Goal: Task Accomplishment & Management: Manage account settings

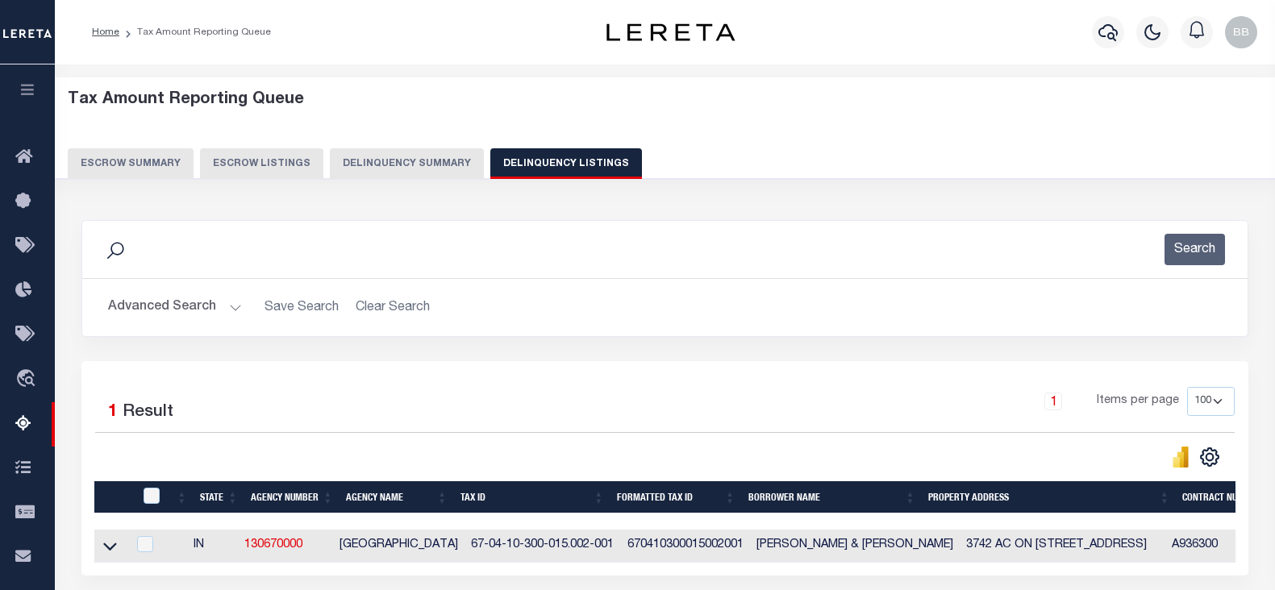
select select
select select "100"
click at [160, 292] on button "Advanced Search" at bounding box center [175, 307] width 134 height 31
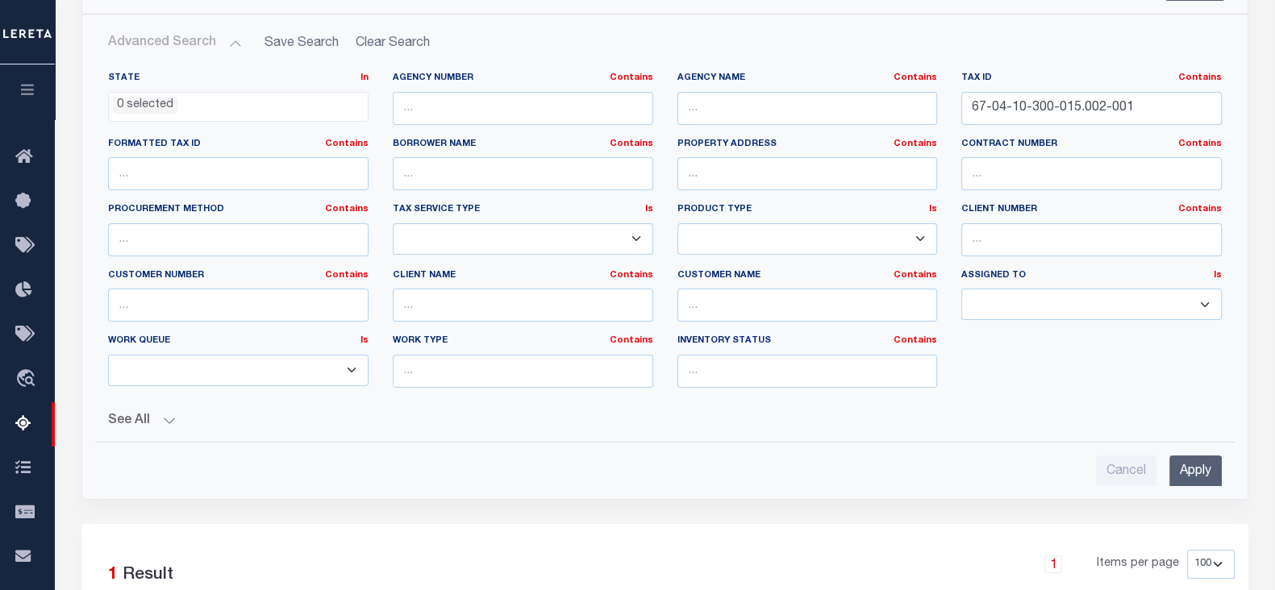
scroll to position [264, 0]
click at [1064, 92] on input "67-04-10-300-015.002-001" at bounding box center [1091, 108] width 260 height 33
paste input "21-400-034.001"
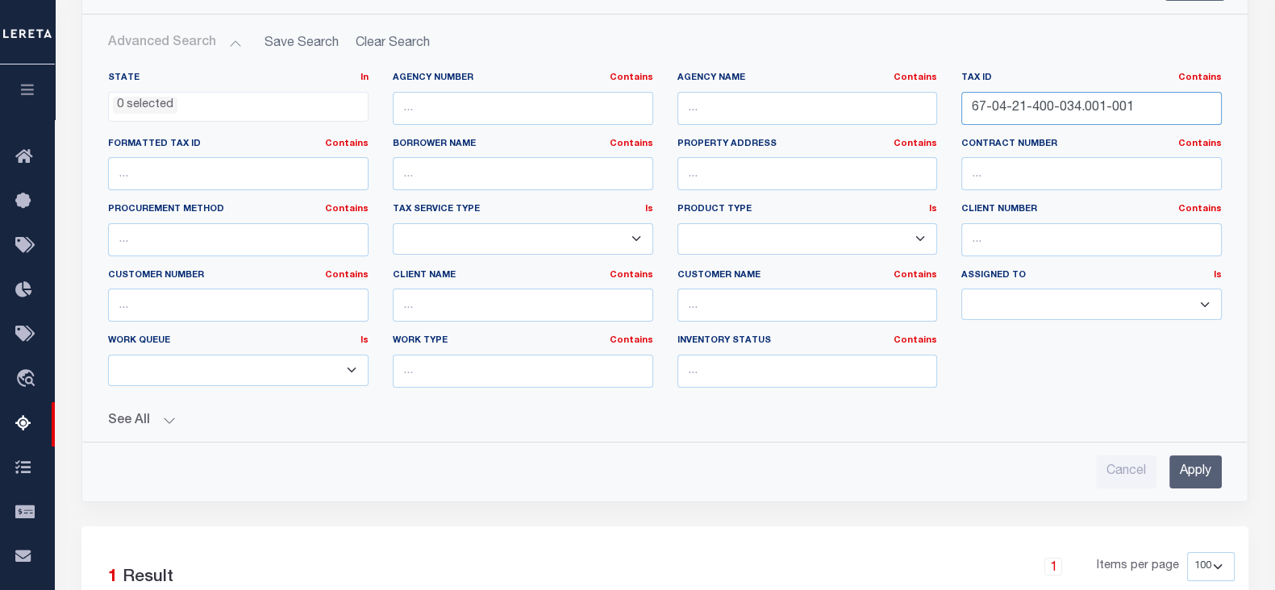
type input "67-04-21-400-034.001-001"
click at [1194, 472] on input "Apply" at bounding box center [1195, 471] width 52 height 33
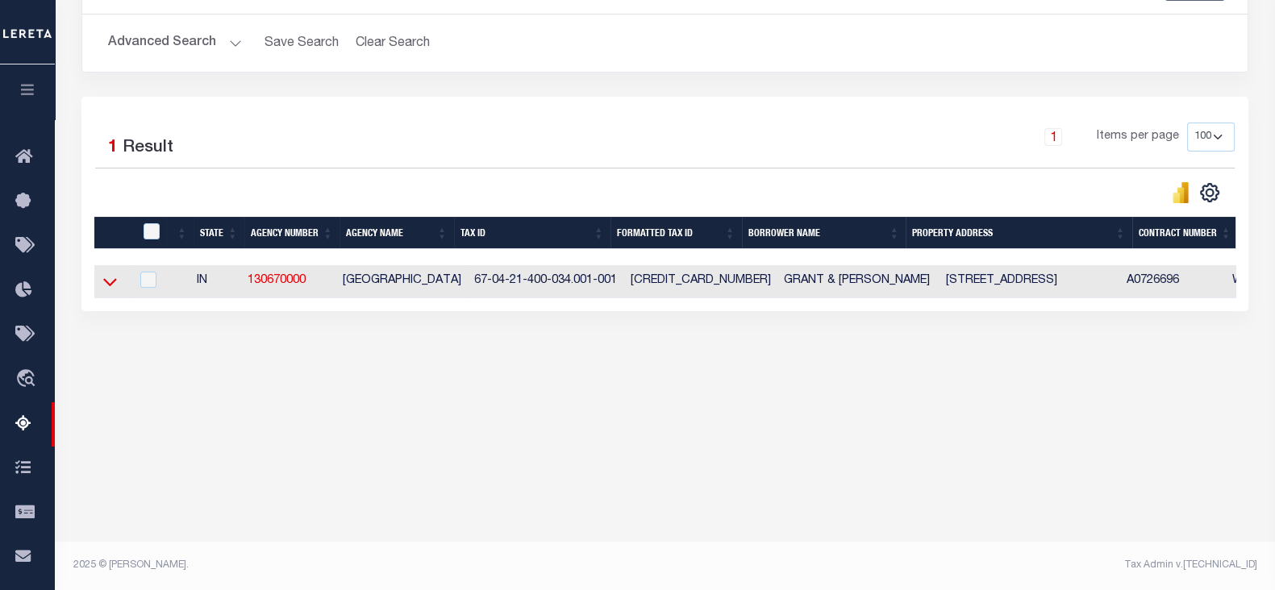
click at [105, 286] on icon at bounding box center [110, 281] width 14 height 17
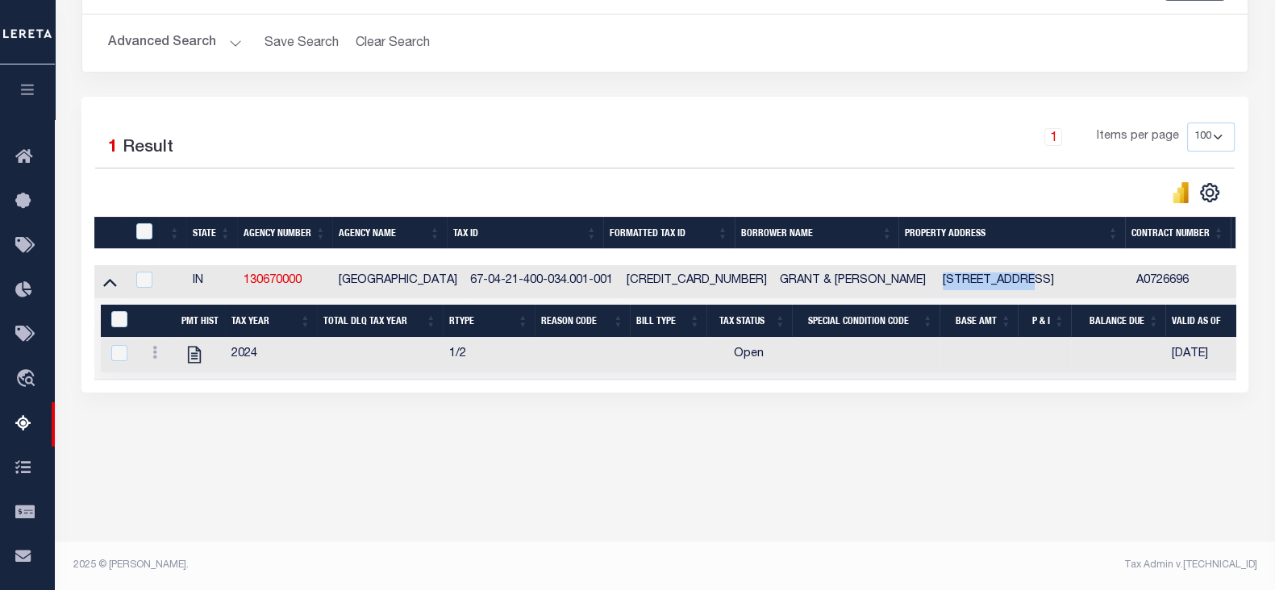
drag, startPoint x: 909, startPoint y: 280, endPoint x: 989, endPoint y: 284, distance: 79.9
click at [989, 284] on td "[STREET_ADDRESS]" at bounding box center [1032, 281] width 193 height 33
checkbox input "true"
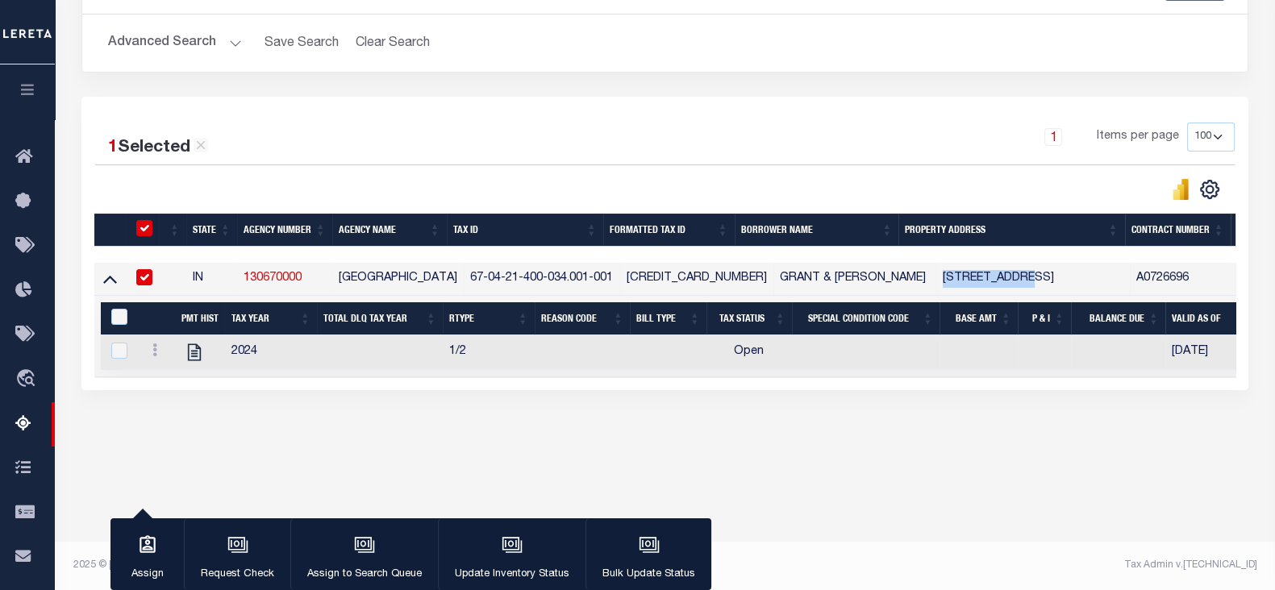
copy td "4490 N 600 W"
click at [506, 281] on td "67-04-21-400-034.001-001" at bounding box center [542, 279] width 156 height 33
checkbox input "false"
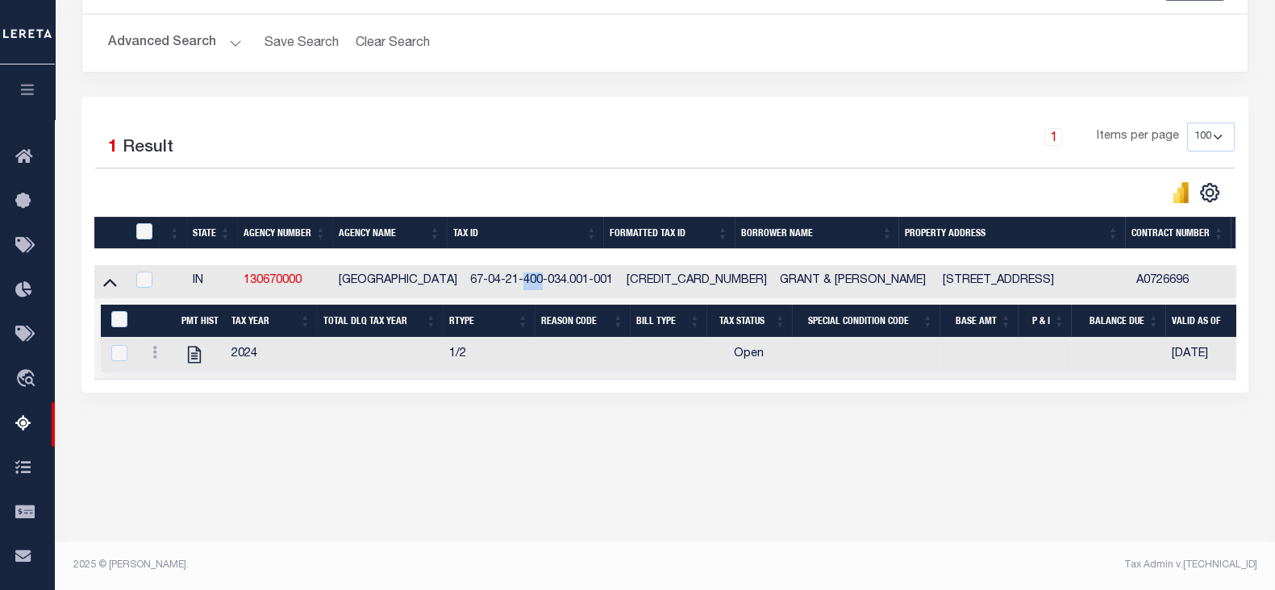
click at [506, 281] on td "67-04-21-400-034.001-001" at bounding box center [542, 281] width 156 height 33
checkbox input "true"
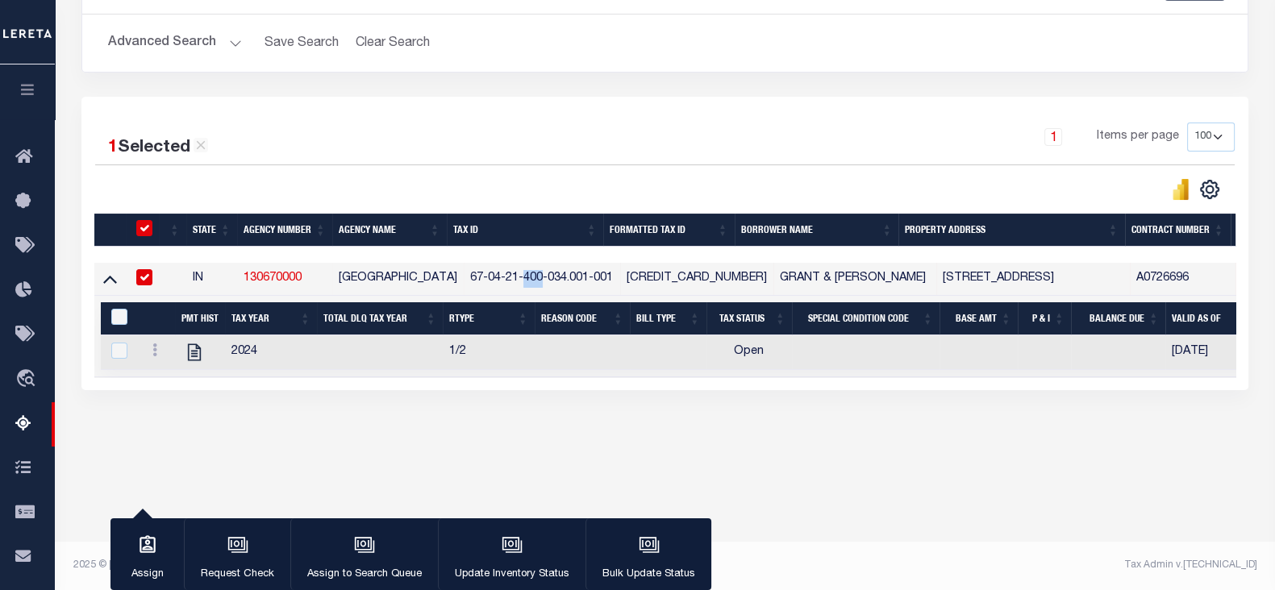
click at [464, 279] on td "67-04-21-400-034.001-001" at bounding box center [542, 279] width 156 height 33
checkbox input "false"
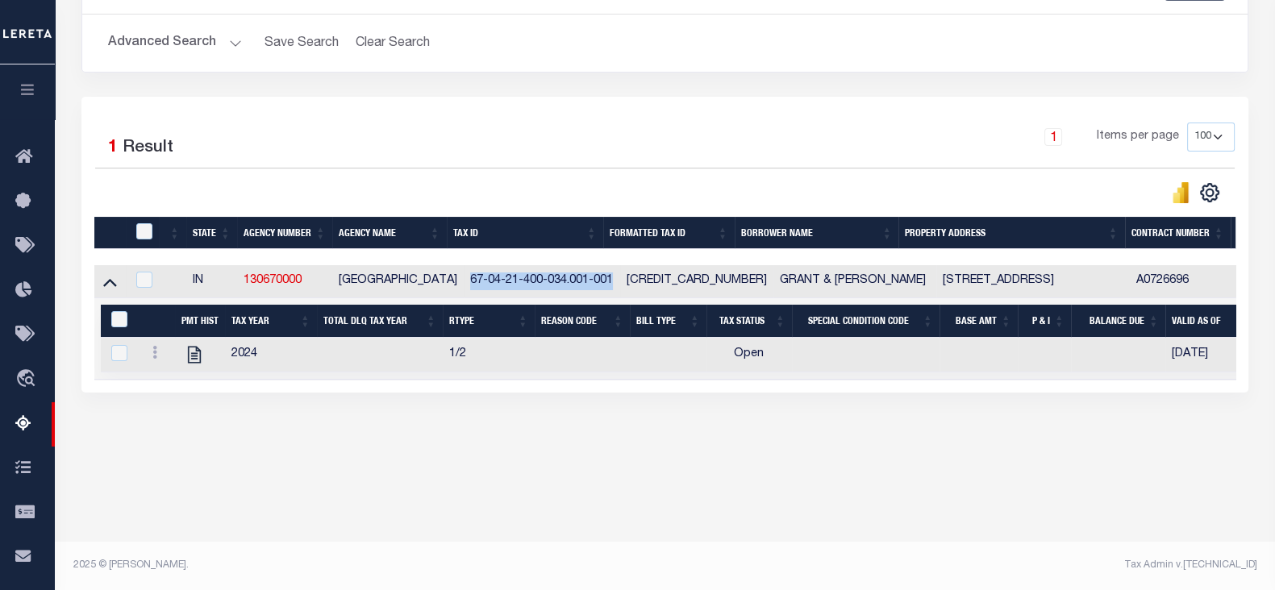
drag, startPoint x: 456, startPoint y: 277, endPoint x: 597, endPoint y: 280, distance: 141.1
click at [597, 280] on td "67-04-21-400-034.001-001" at bounding box center [542, 281] width 156 height 33
checkbox input "true"
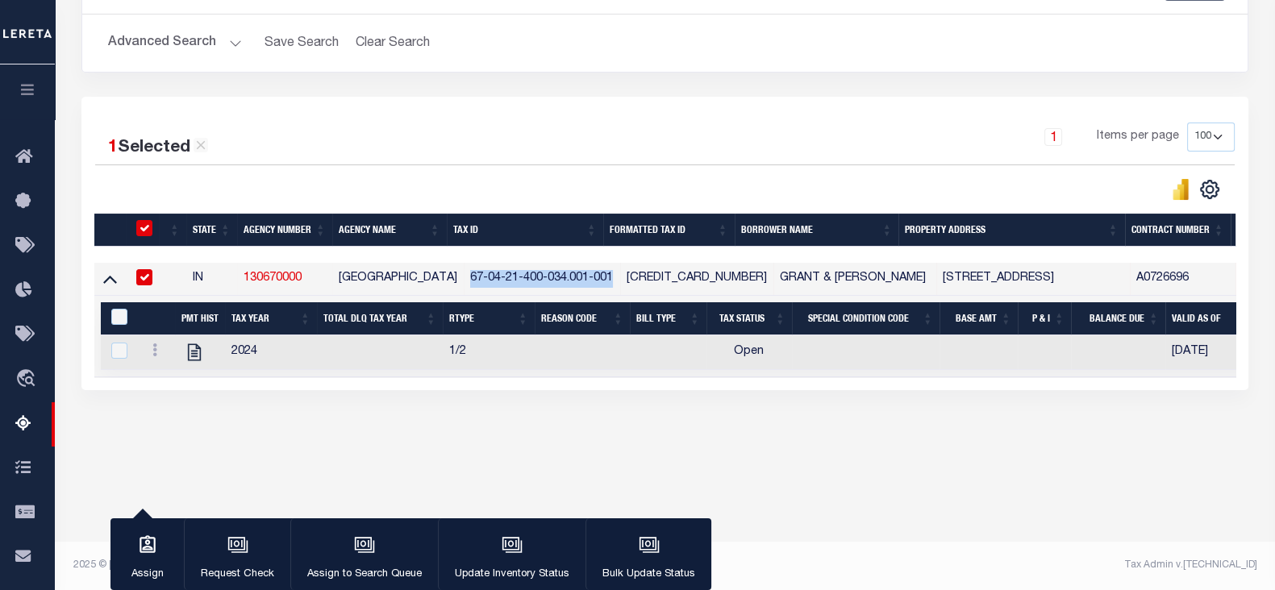
copy td "67-04-21-400-034.001-001"
click at [154, 356] on icon at bounding box center [154, 349] width 5 height 13
click at [169, 376] on img "" at bounding box center [174, 376] width 16 height 16
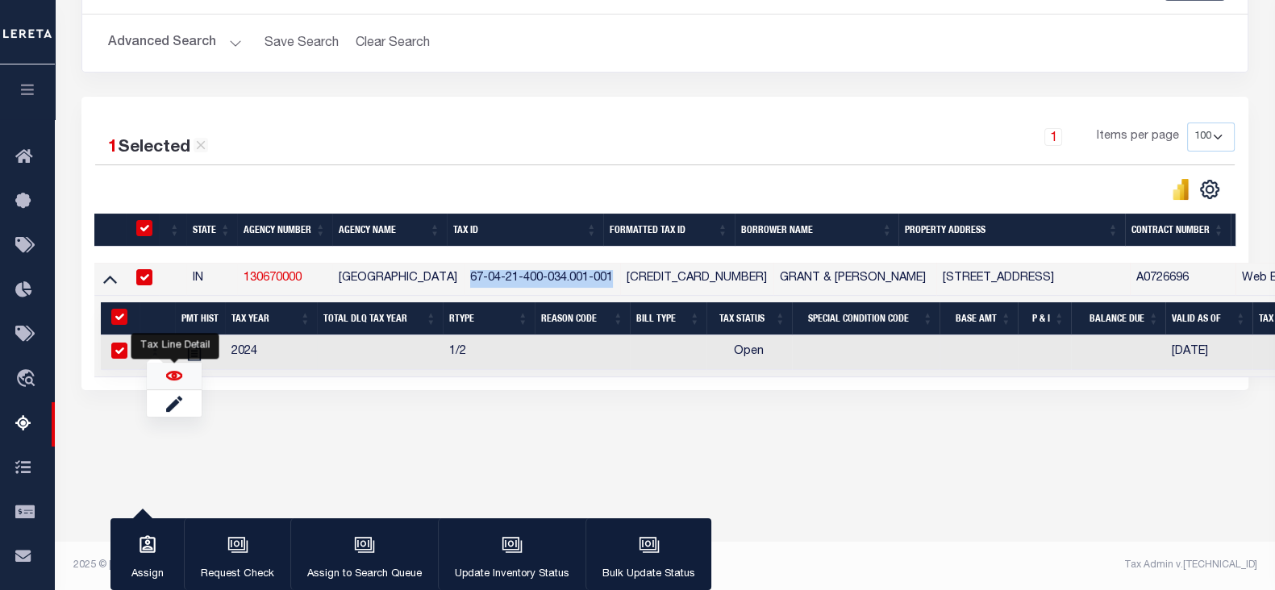
checkbox input "true"
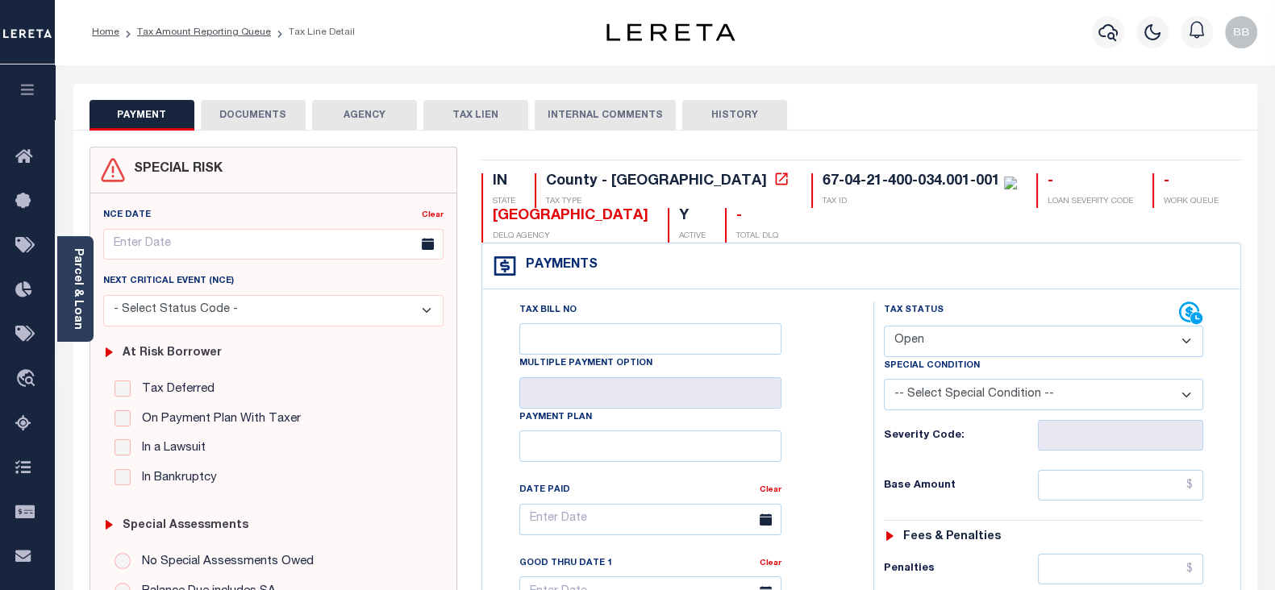
click at [927, 348] on select "- Select Status Code - Open Due/Unpaid Paid Incomplete No Tax Due Internal Refu…" at bounding box center [1043, 341] width 319 height 31
select select "PYD"
click at [884, 326] on select "- Select Status Code - Open Due/Unpaid Paid Incomplete No Tax Due Internal Refu…" at bounding box center [1043, 341] width 319 height 31
type input "[DATE]"
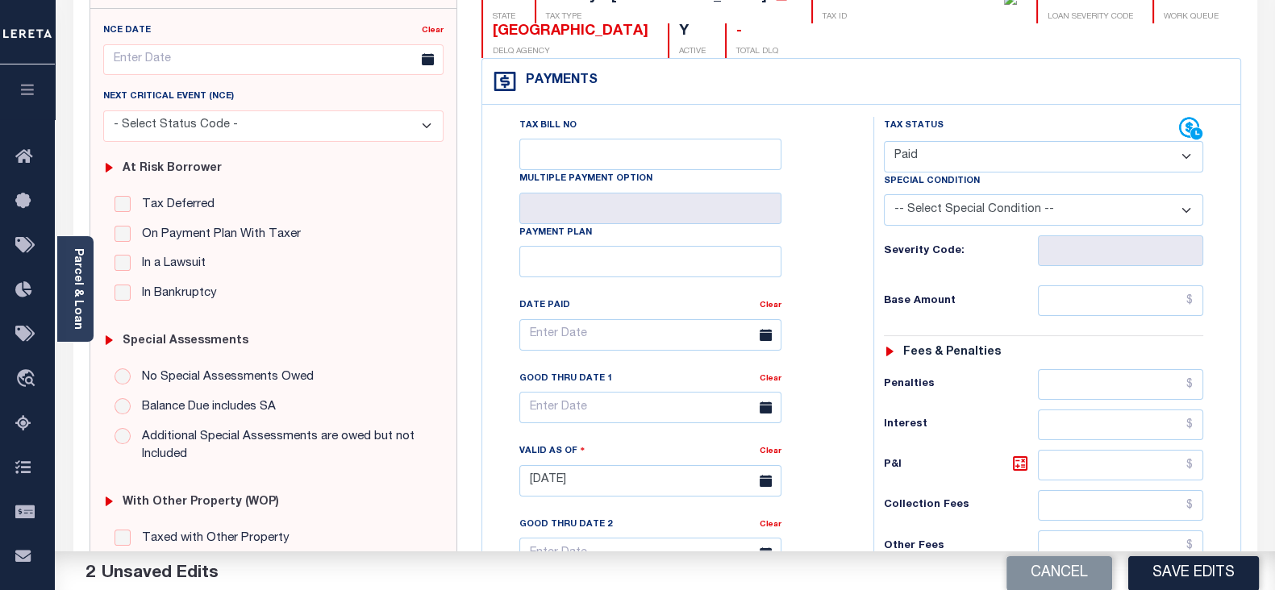
scroll to position [302, 0]
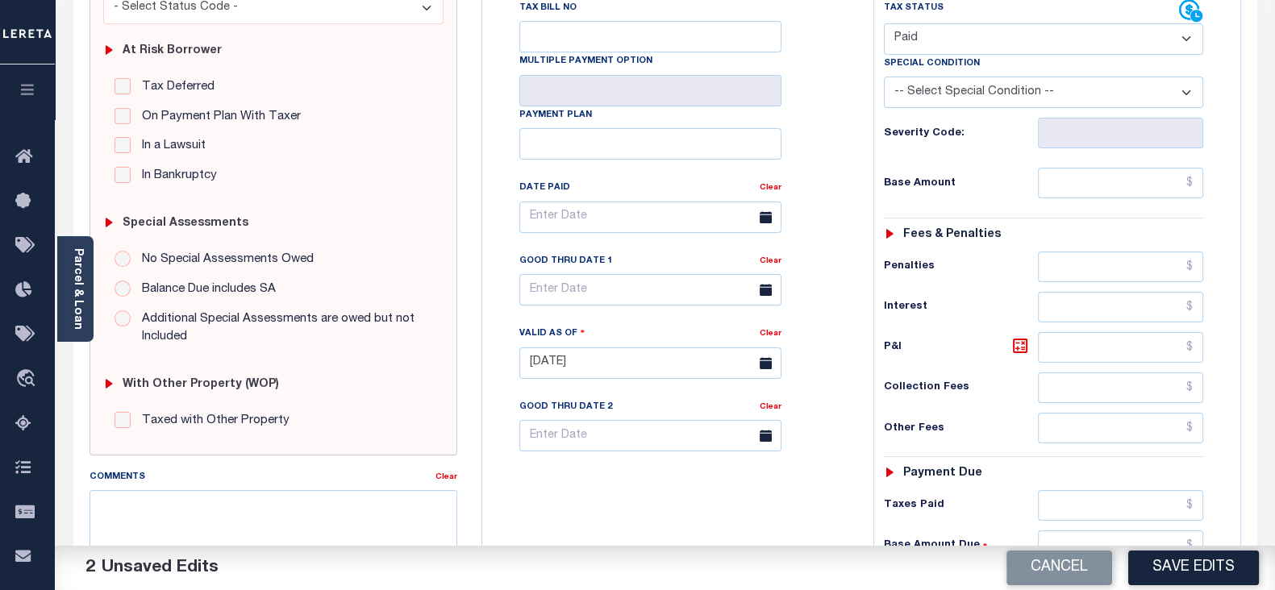
click at [1084, 164] on div "Tax Status Status - Select Status Code -" at bounding box center [1048, 355] width 351 height 712
click at [1082, 185] on input "text" at bounding box center [1120, 183] width 165 height 31
type input "$0.00"
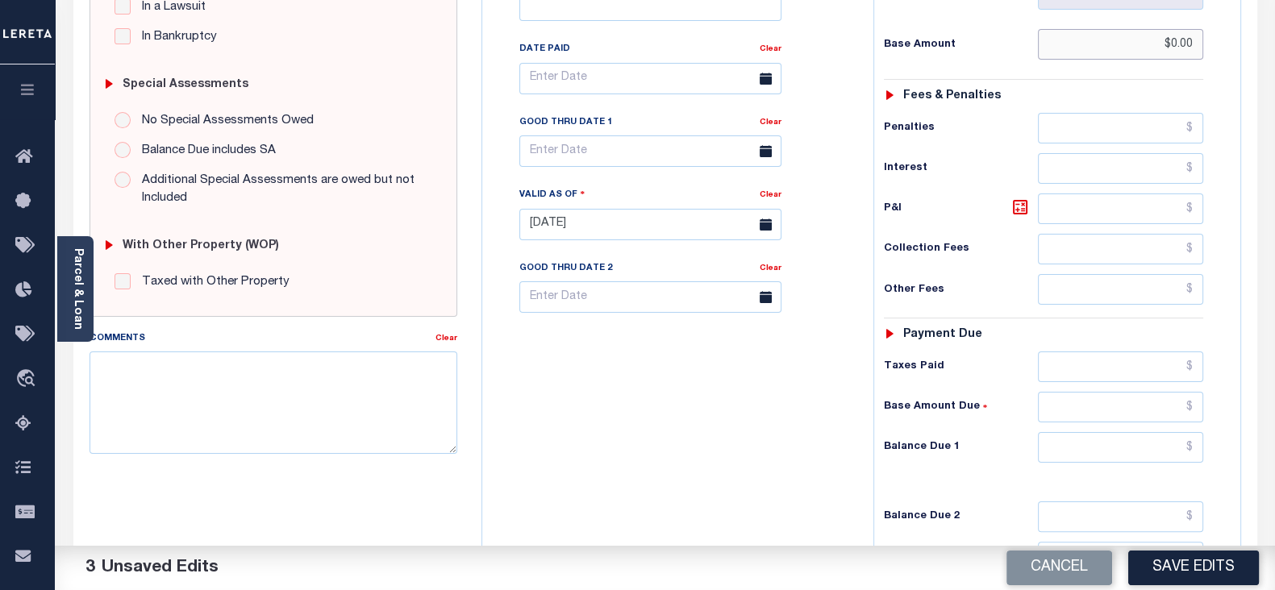
scroll to position [504, 0]
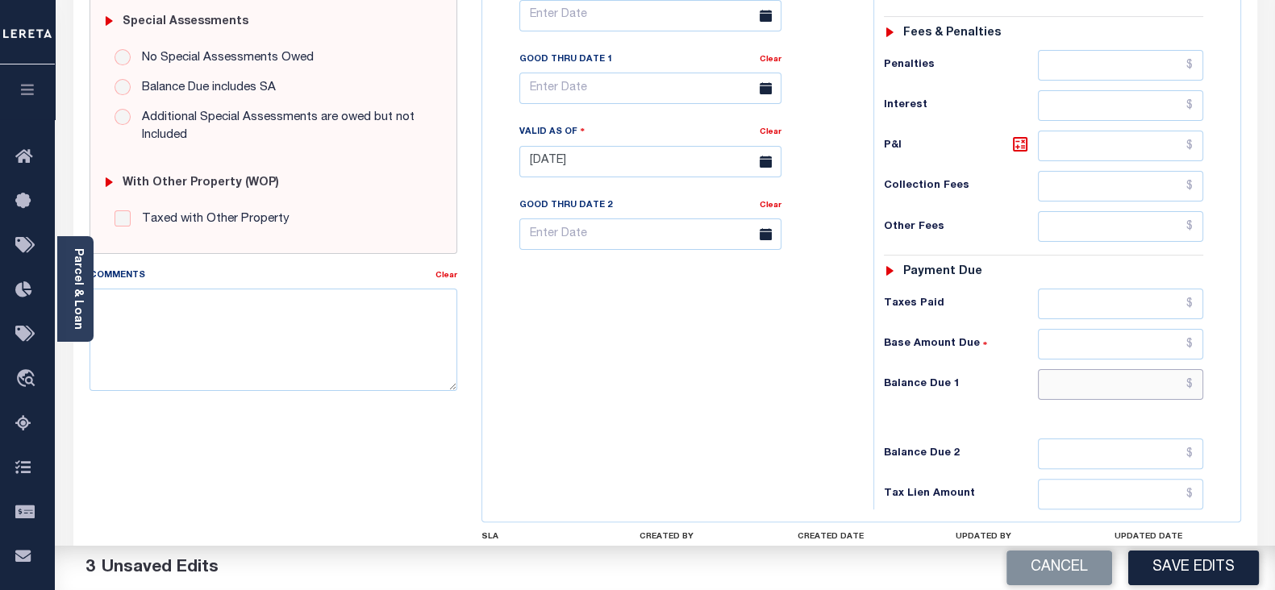
click at [1054, 385] on input "text" at bounding box center [1120, 384] width 165 height 31
type input "$0.00"
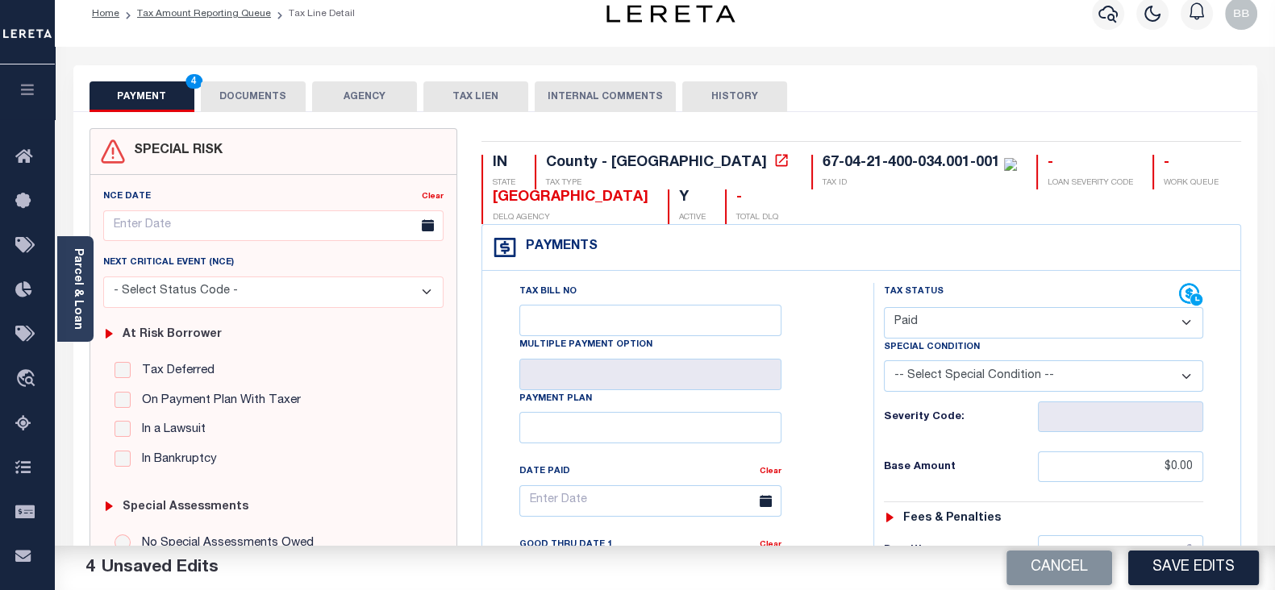
scroll to position [0, 0]
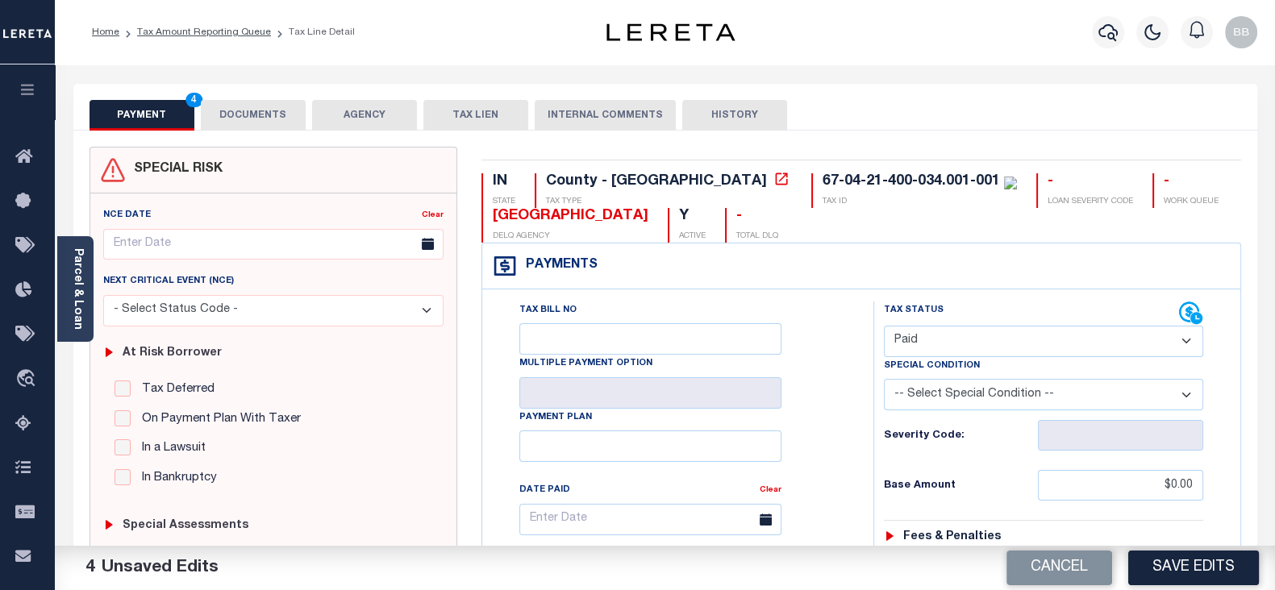
click at [221, 118] on button "DOCUMENTS" at bounding box center [253, 115] width 105 height 31
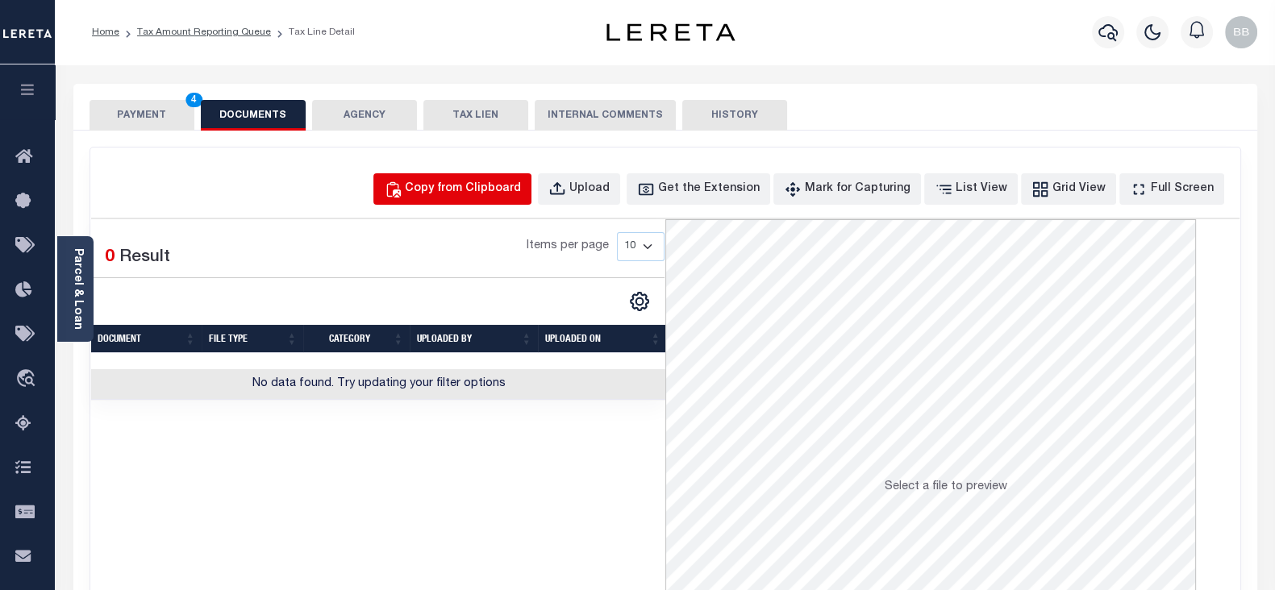
click at [457, 183] on div "Copy from Clipboard" at bounding box center [463, 190] width 116 height 18
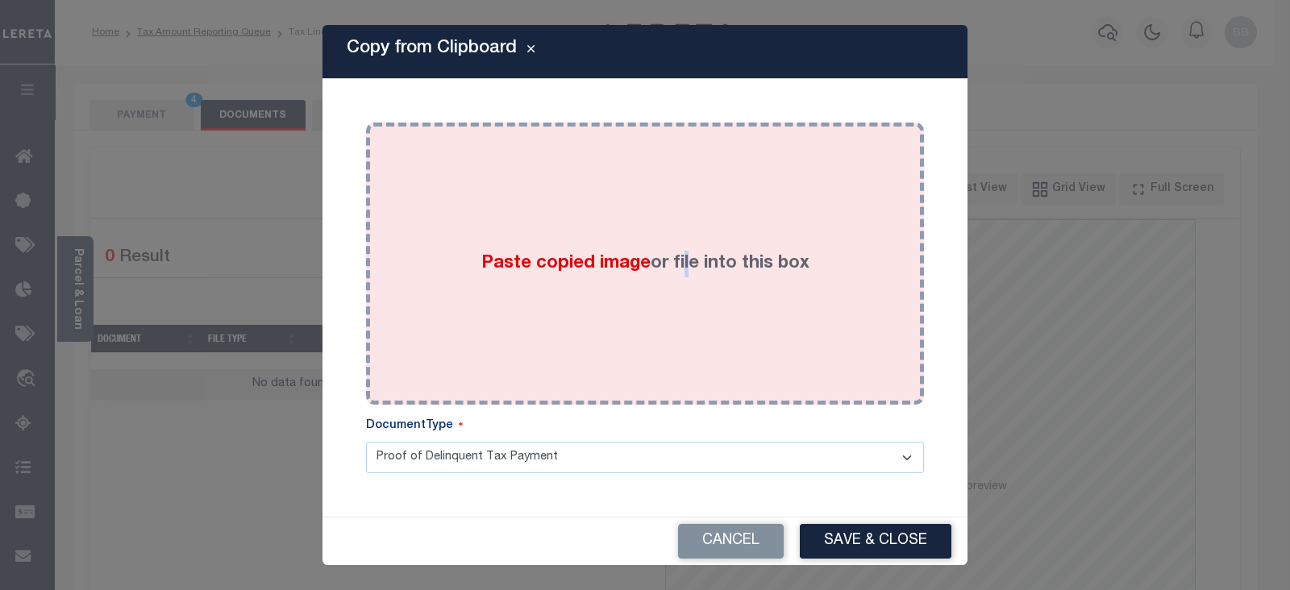
click at [684, 226] on div "Paste copied image or file into this box" at bounding box center [645, 264] width 534 height 258
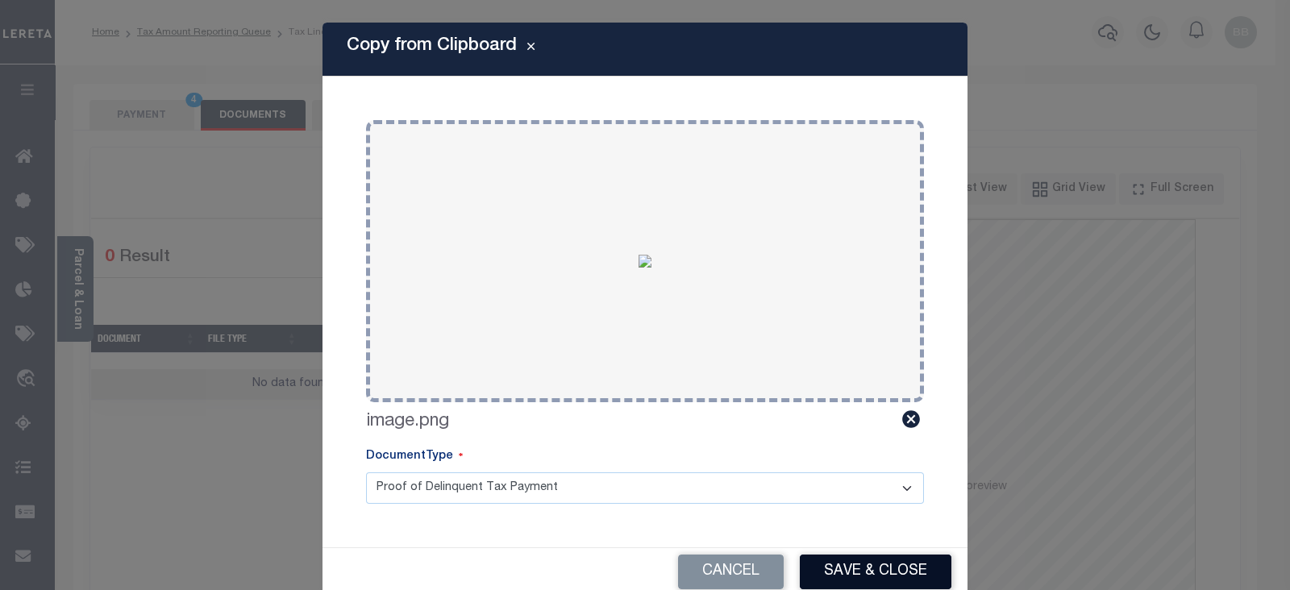
click at [880, 571] on button "Save & Close" at bounding box center [876, 572] width 152 height 35
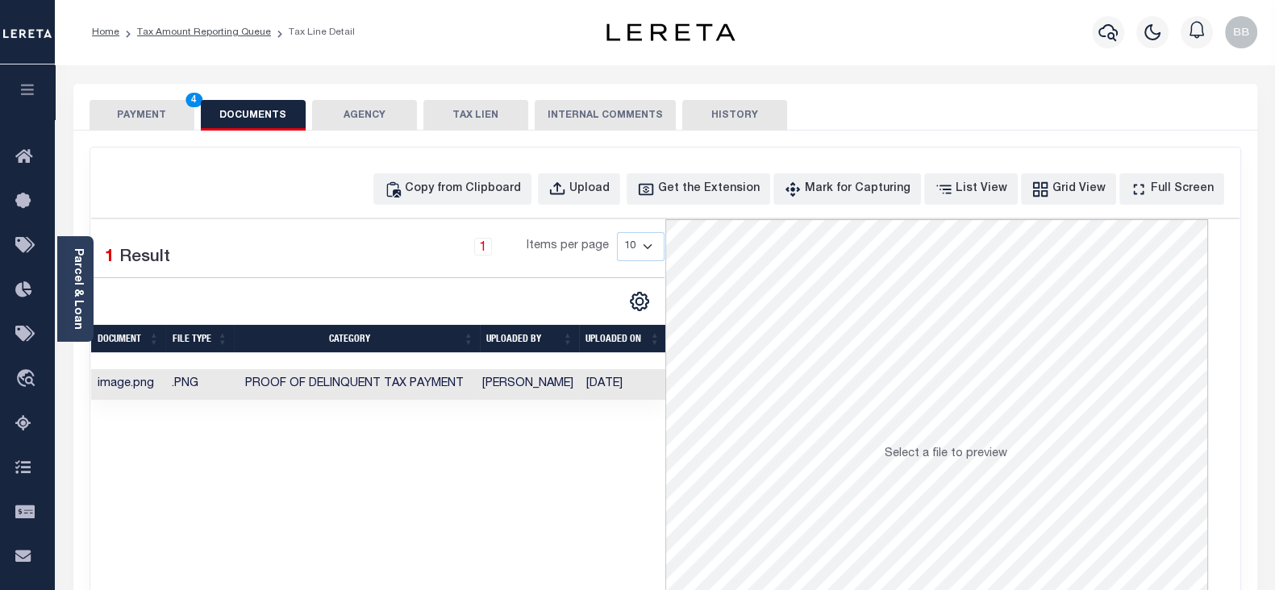
click at [135, 123] on button "PAYMENT 4" at bounding box center [141, 115] width 105 height 31
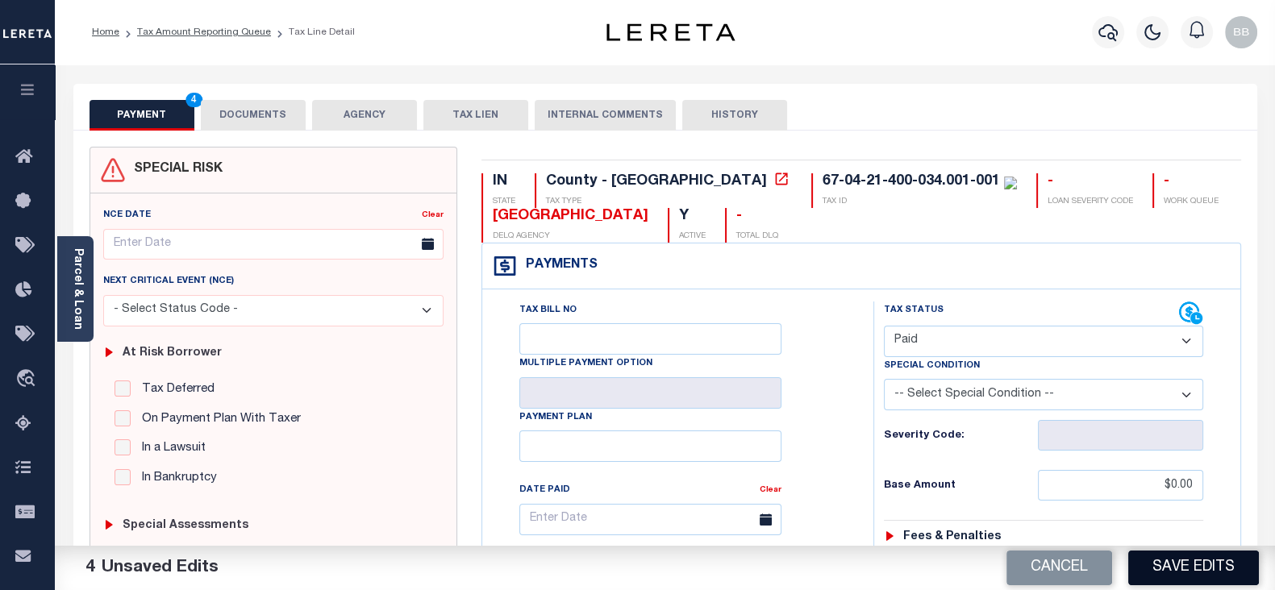
click at [1188, 572] on button "Save Edits" at bounding box center [1193, 568] width 131 height 35
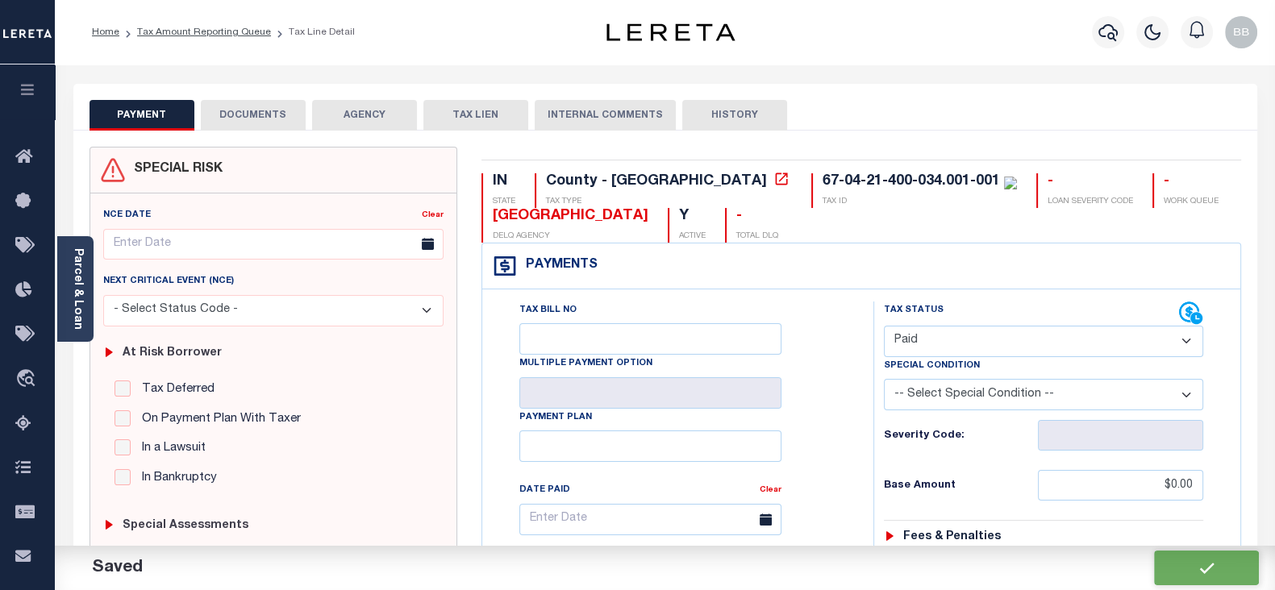
checkbox input "false"
type input "$0"
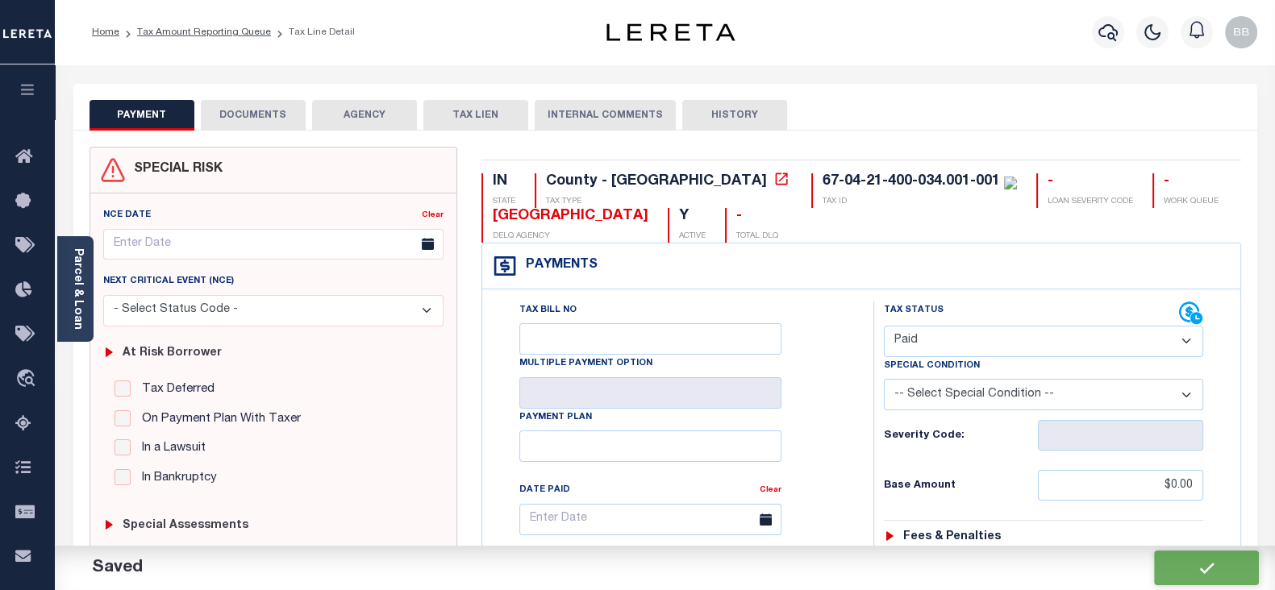
type input "$0"
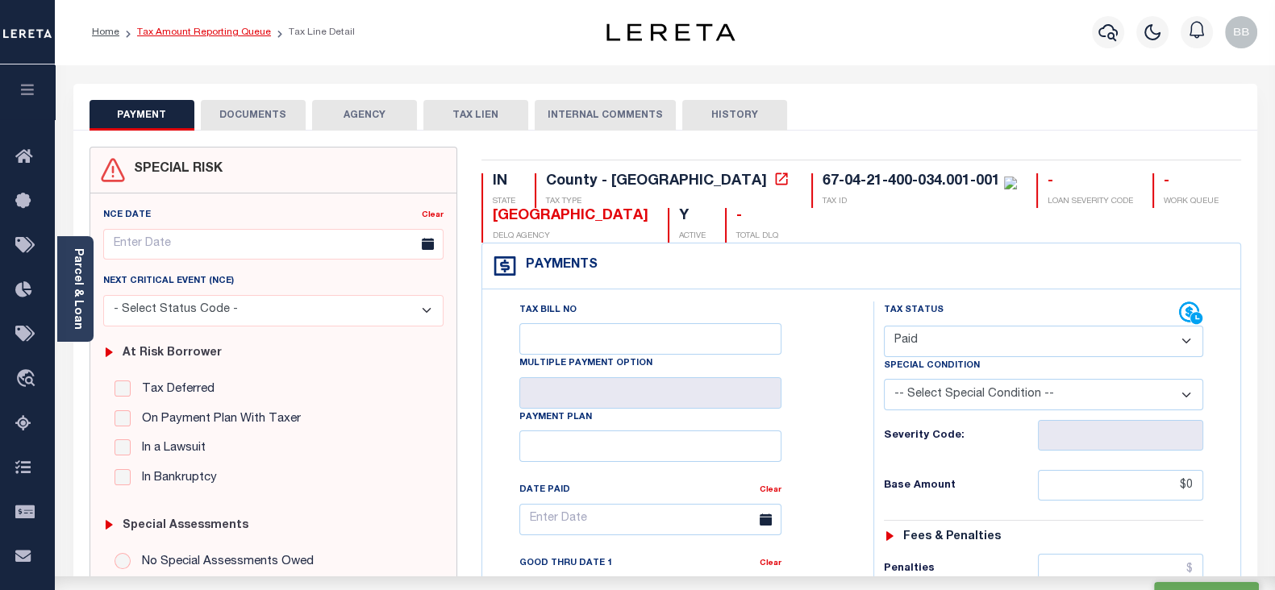
click at [233, 30] on link "Tax Amount Reporting Queue" at bounding box center [204, 32] width 134 height 10
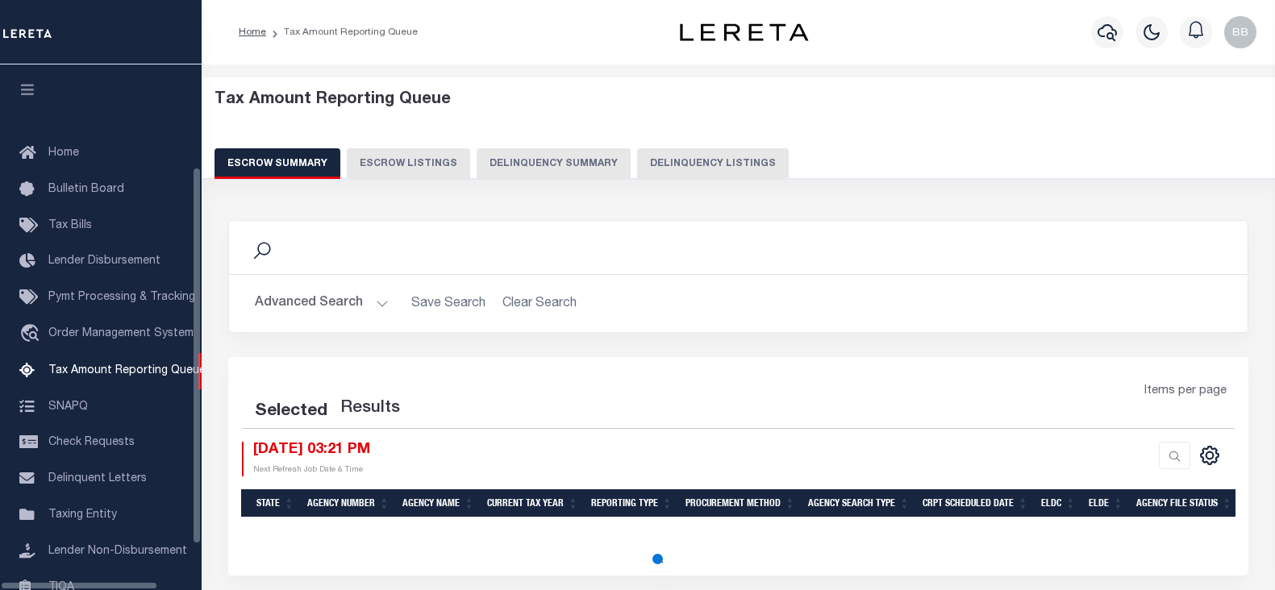
click at [688, 171] on button "Delinquency Listings" at bounding box center [713, 163] width 152 height 31
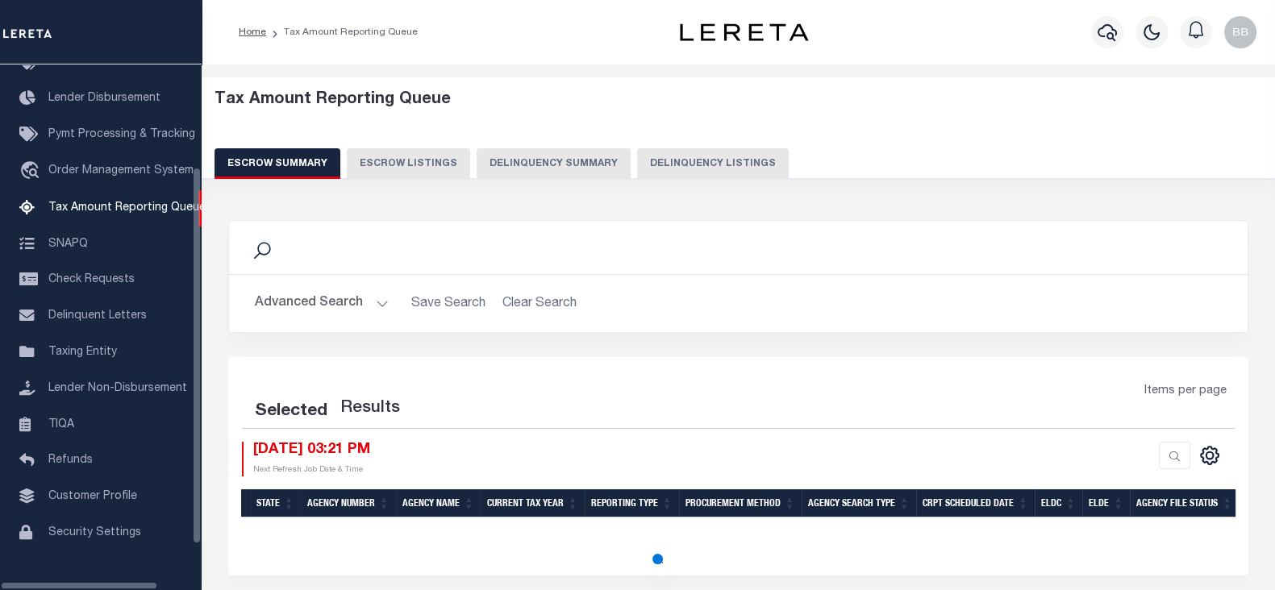
select select "100"
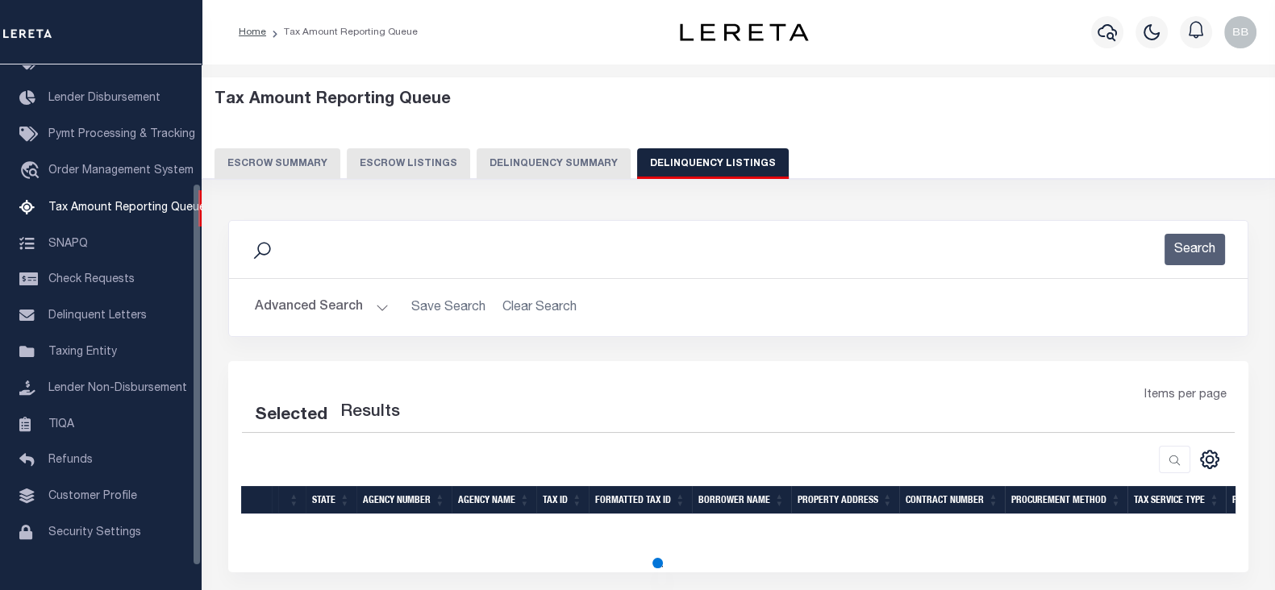
scroll to position [163, 0]
select select "100"
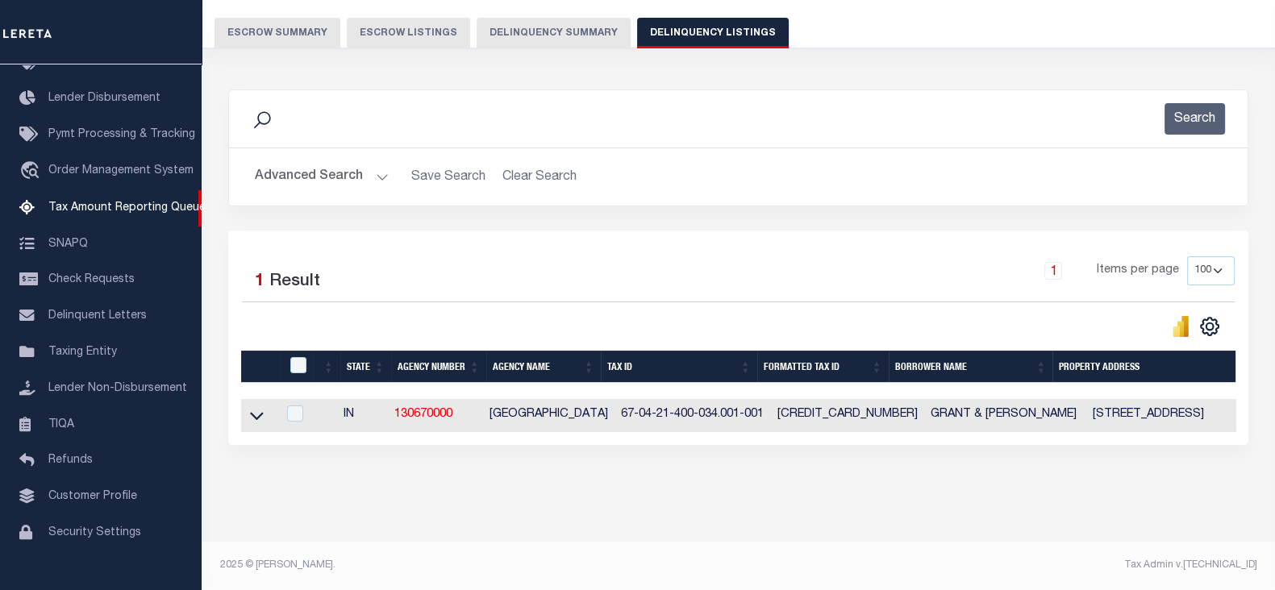
scroll to position [143, 0]
click at [259, 413] on icon at bounding box center [257, 415] width 14 height 17
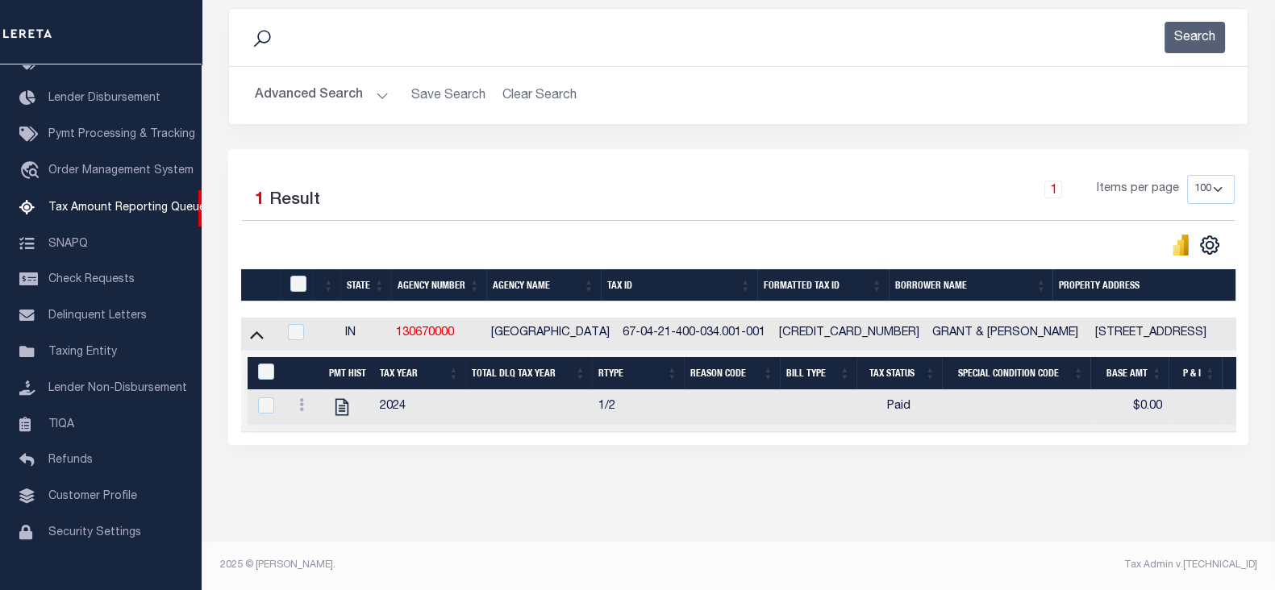
scroll to position [224, 0]
click at [290, 276] on input "checkbox" at bounding box center [298, 284] width 16 height 16
checkbox input "true"
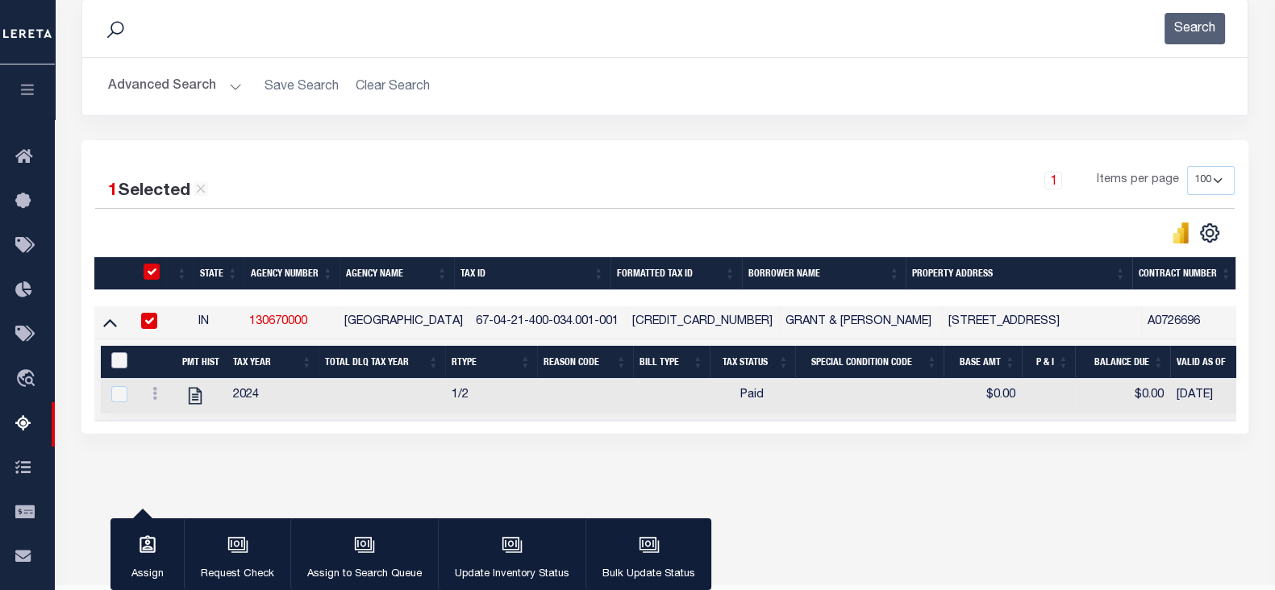
click at [121, 357] on input "&nbsp;" at bounding box center [119, 360] width 16 height 16
checkbox input "true"
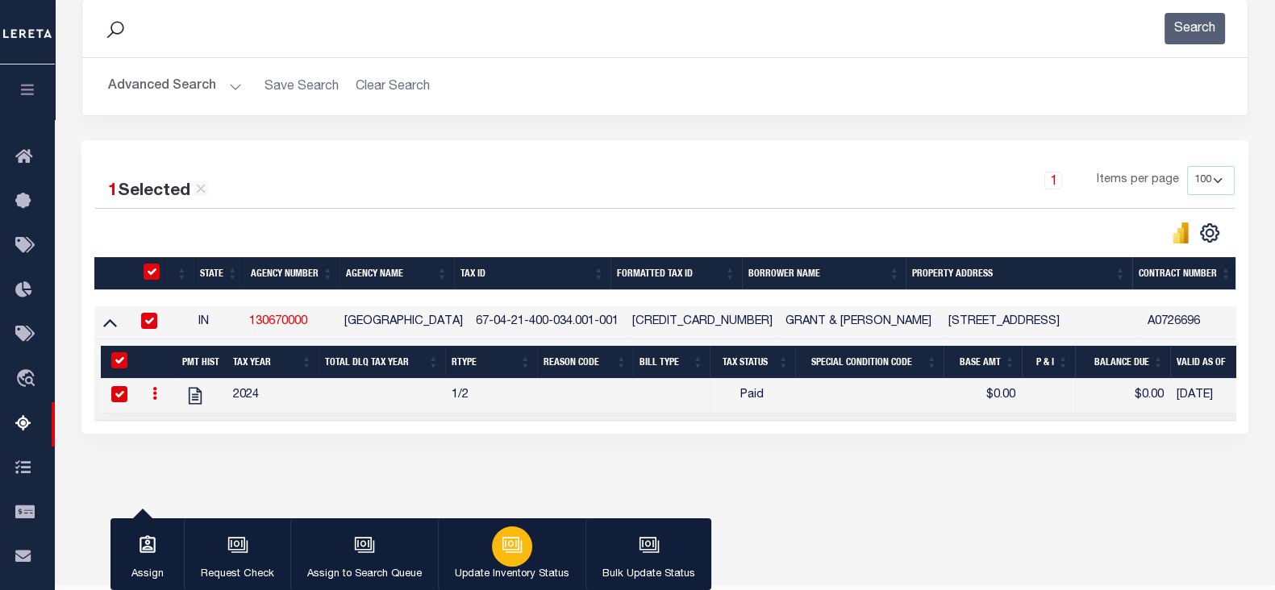
click at [516, 547] on icon "button" at bounding box center [511, 544] width 21 height 21
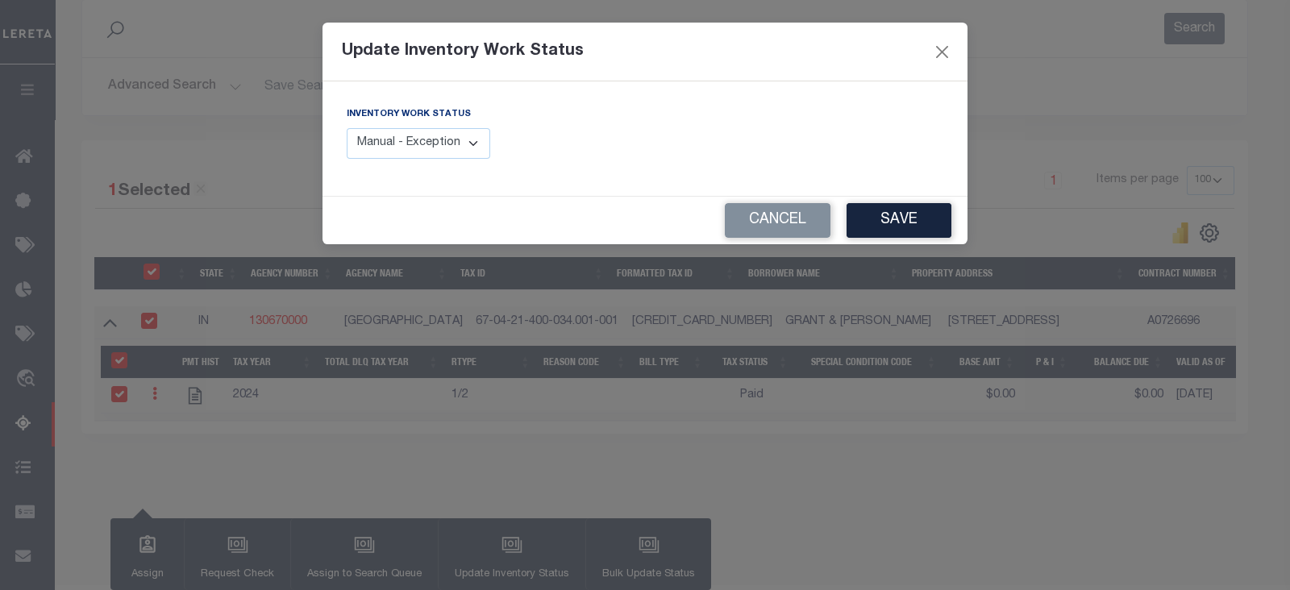
click at [443, 145] on select "Manual - Exception Pended - Awaiting Search Late Add Exception Completed" at bounding box center [418, 143] width 143 height 31
select select "4"
click at [347, 128] on select "Manual - Exception Pended - Awaiting Search Late Add Exception Completed" at bounding box center [418, 143] width 143 height 31
click at [895, 217] on button "Save" at bounding box center [898, 220] width 105 height 35
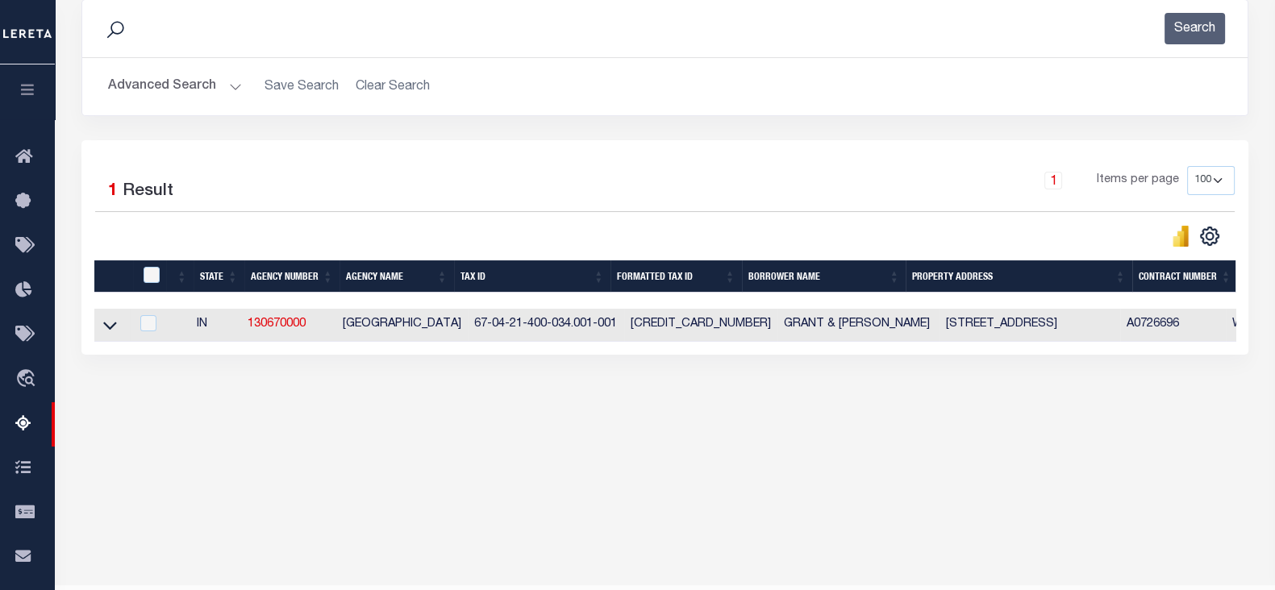
click at [185, 79] on button "Advanced Search" at bounding box center [175, 86] width 134 height 31
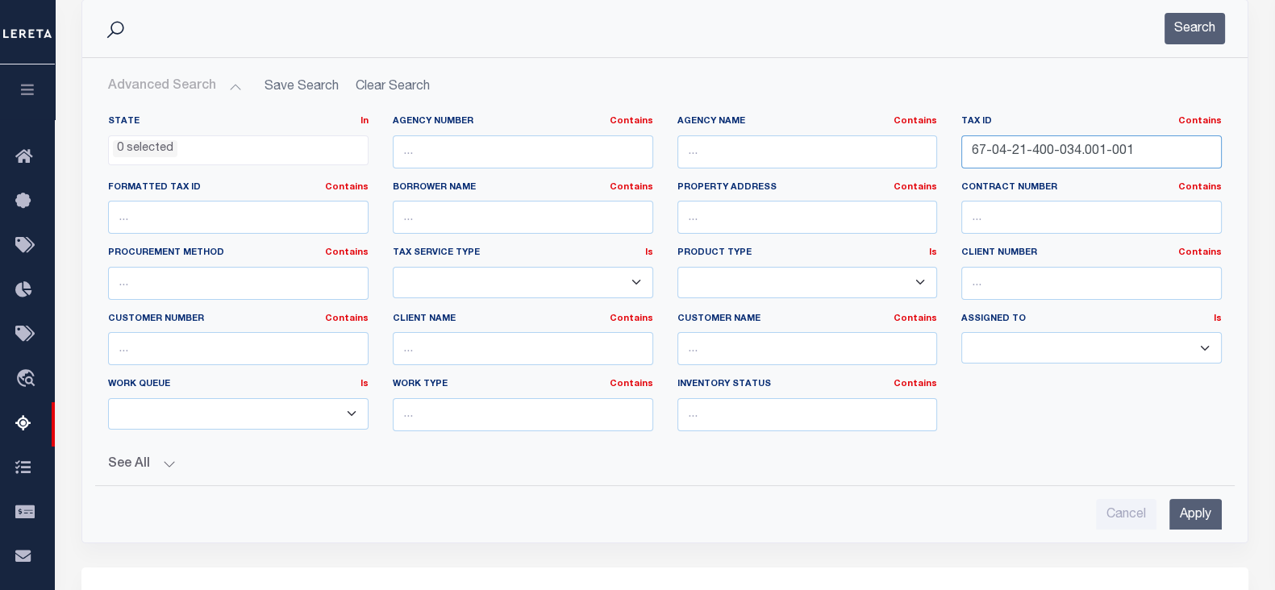
click at [1052, 147] on input "67-04-21-400-034.001-001" at bounding box center [1091, 151] width 260 height 33
paste input "5-11-101-086.000-014"
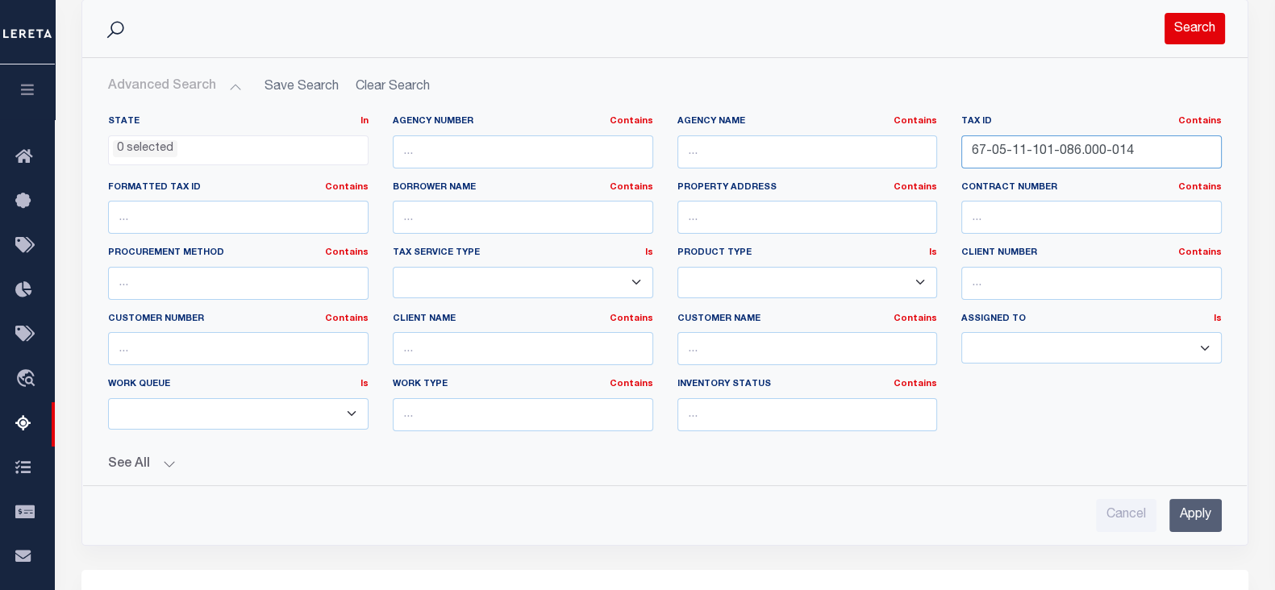
type input "67-05-11-101-086.000-014"
click at [1171, 27] on button "Search" at bounding box center [1194, 28] width 60 height 31
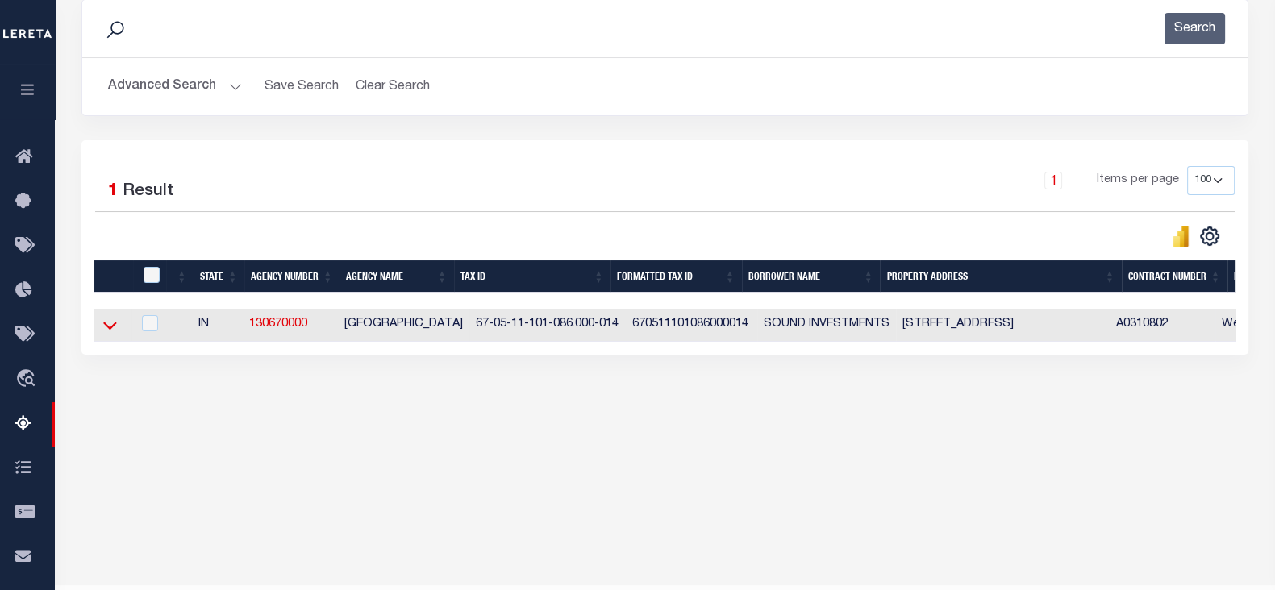
click at [105, 323] on icon at bounding box center [110, 325] width 14 height 17
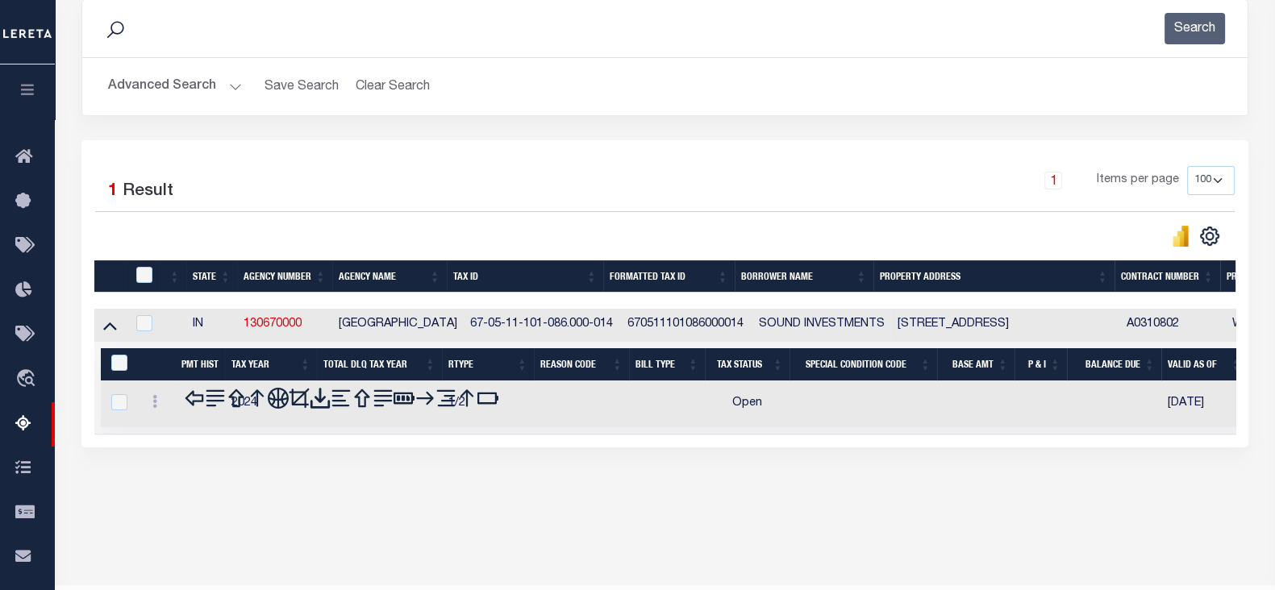
scroll to position [264, 0]
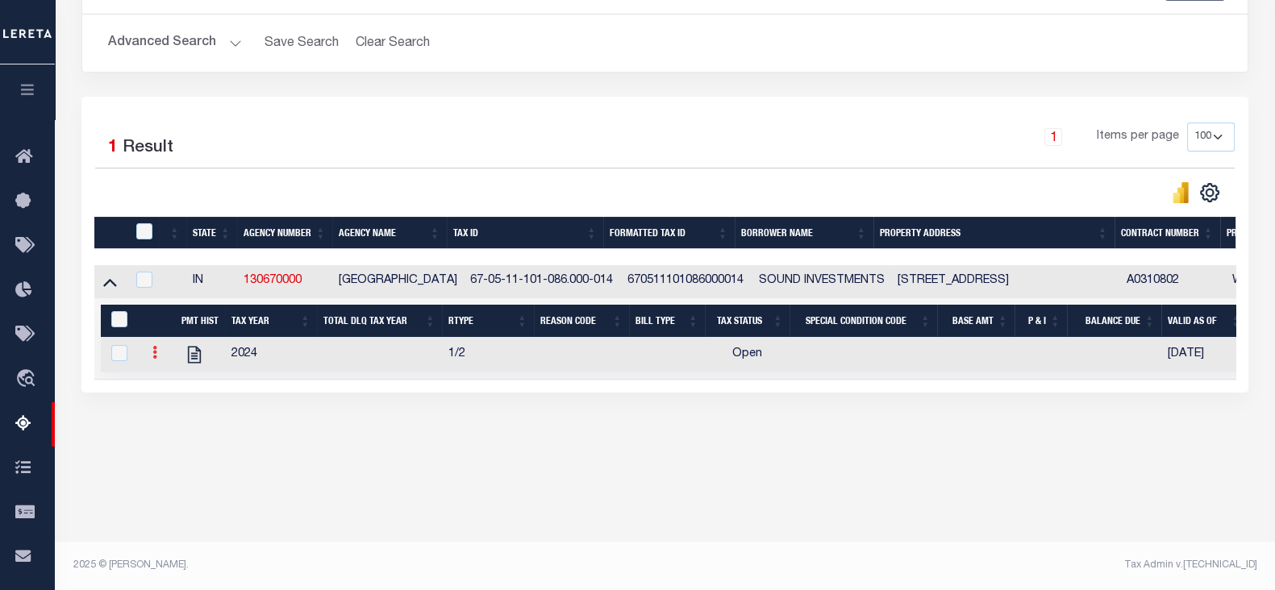
click at [163, 354] on link at bounding box center [155, 354] width 18 height 13
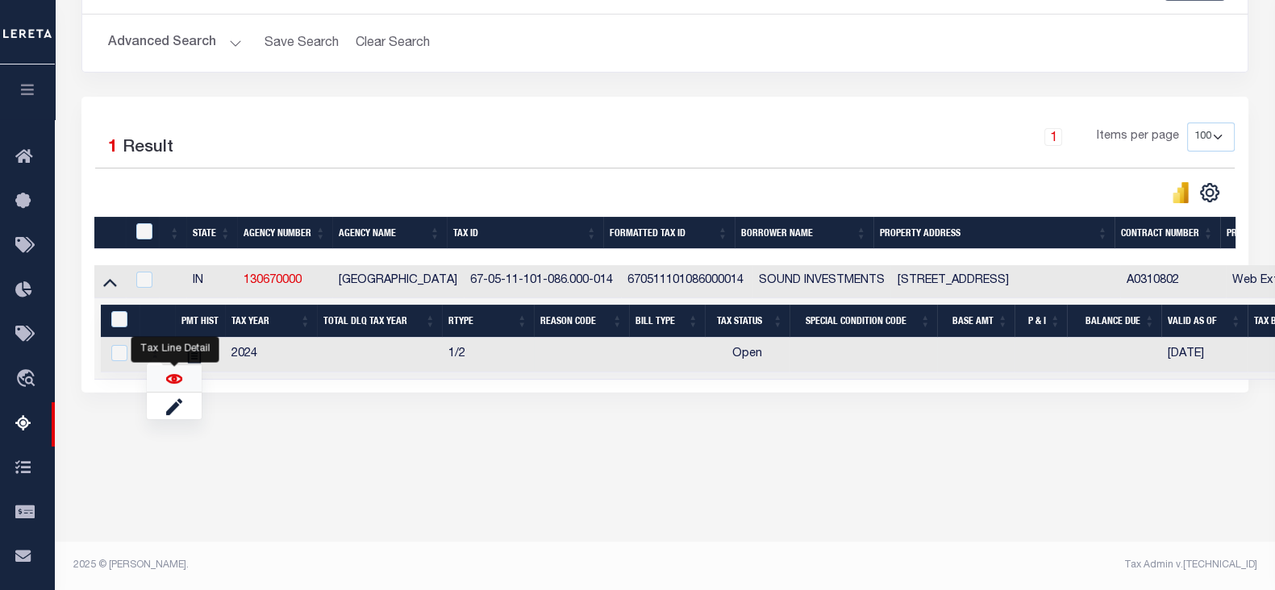
click at [172, 387] on img "" at bounding box center [174, 379] width 16 height 16
checkbox input "true"
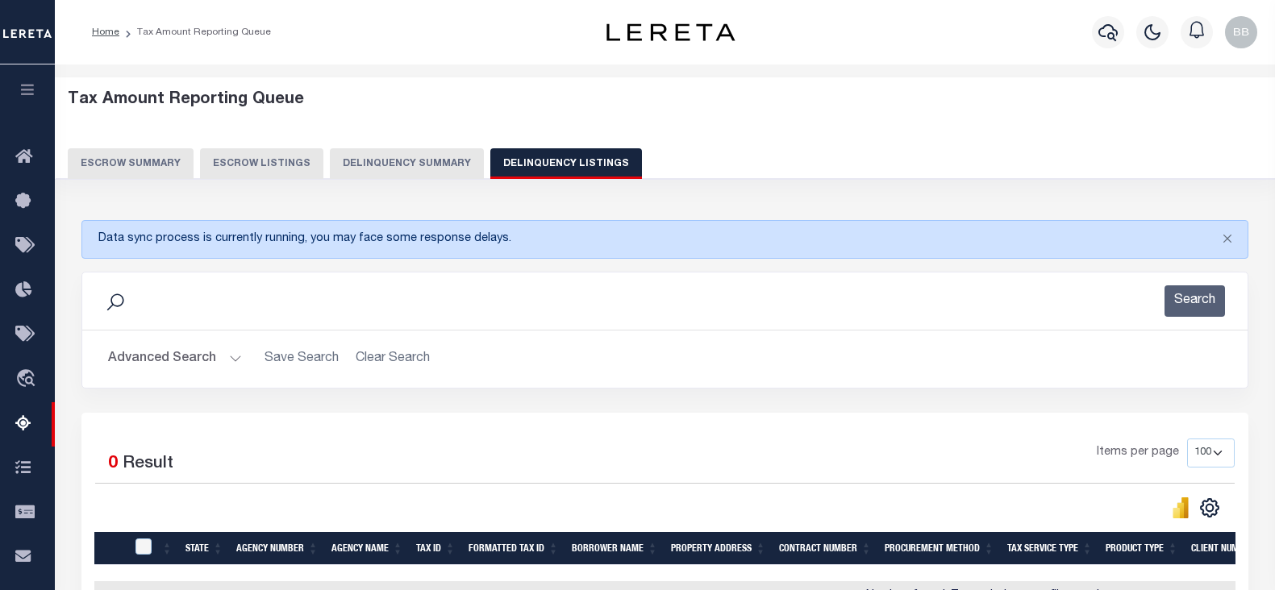
select select
select select "100"
click at [149, 343] on button "Advanced Search" at bounding box center [175, 358] width 134 height 31
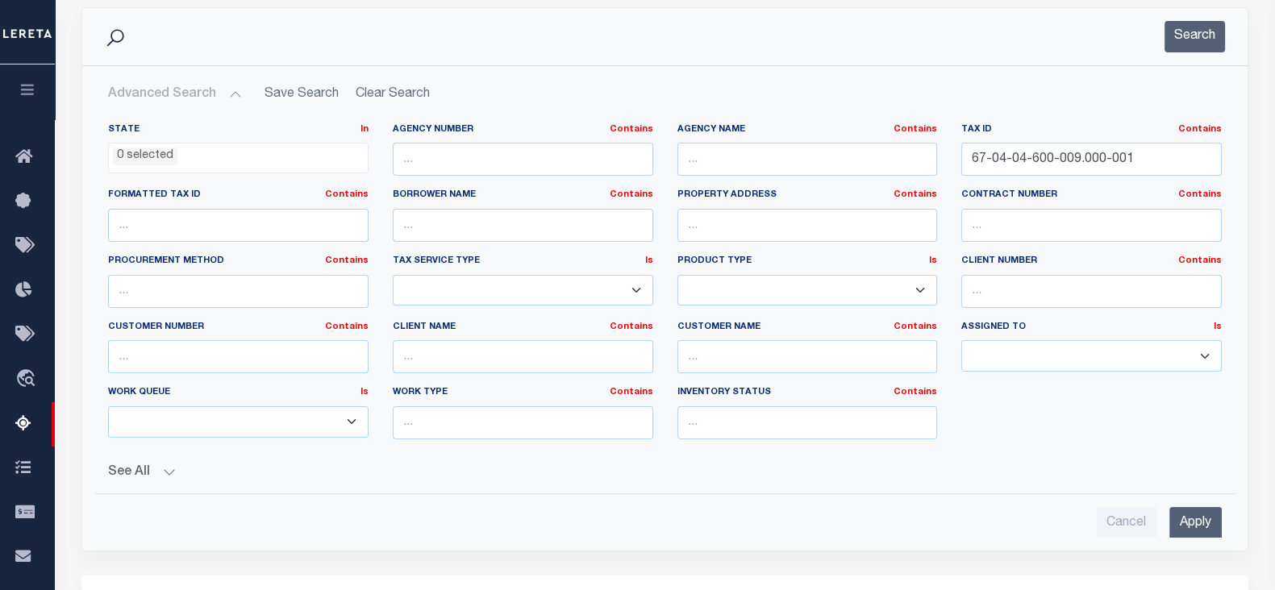
scroll to position [264, 0]
click at [1058, 151] on input "67-04-04-600-009.000-001" at bounding box center [1091, 159] width 260 height 33
paste input "5-03-300-011.000-013"
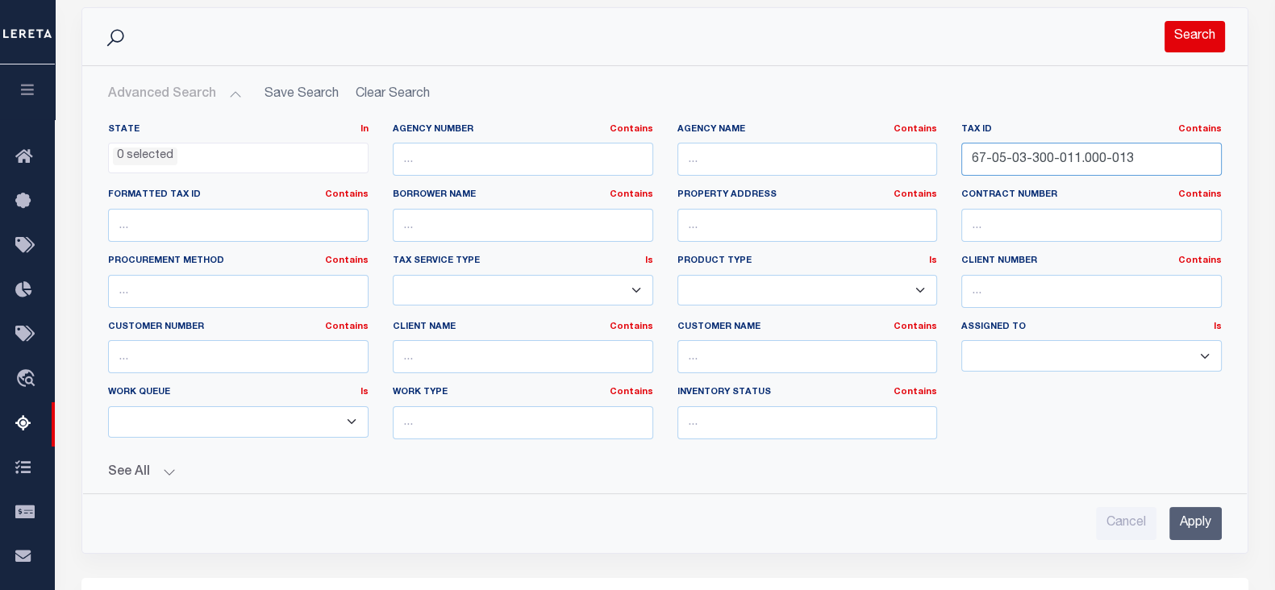
type input "67-05-03-300-011.000-013"
click at [1187, 42] on button "Search" at bounding box center [1194, 36] width 60 height 31
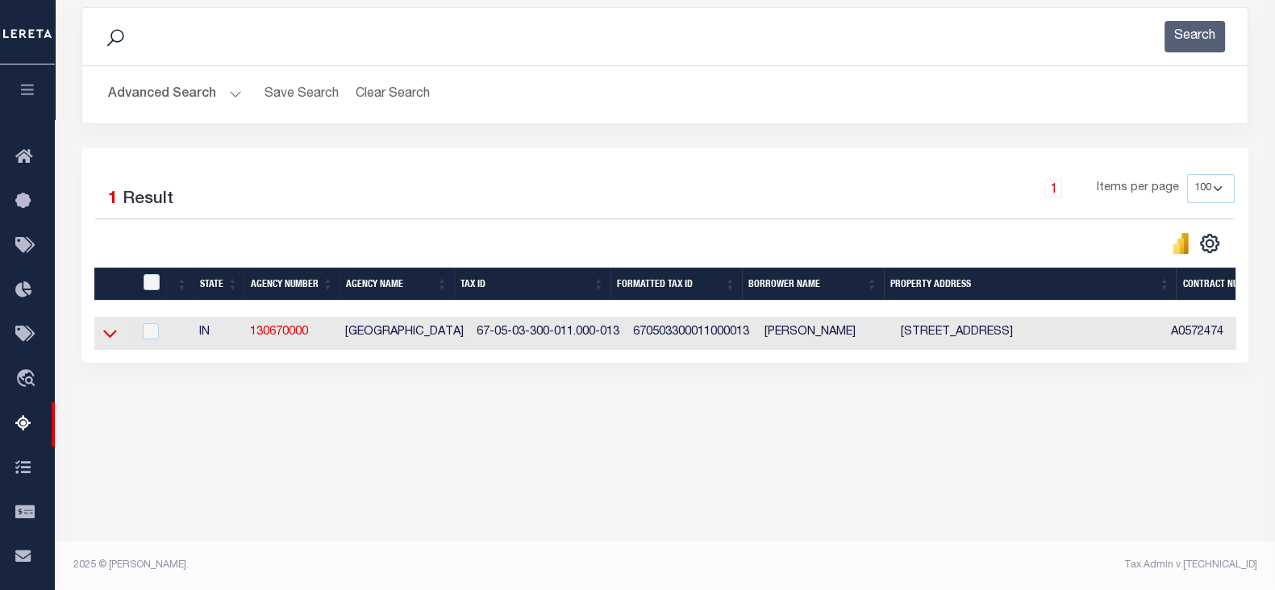
click at [109, 336] on icon at bounding box center [110, 333] width 14 height 17
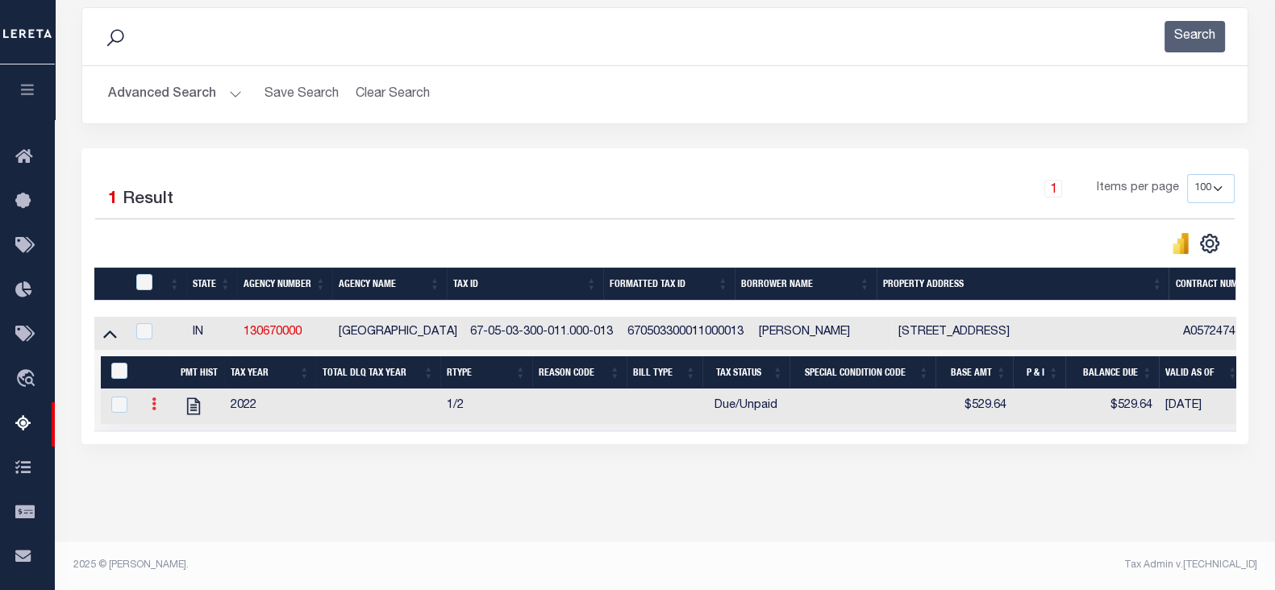
click at [154, 409] on icon at bounding box center [154, 403] width 5 height 13
click at [161, 435] on link "" at bounding box center [173, 430] width 55 height 27
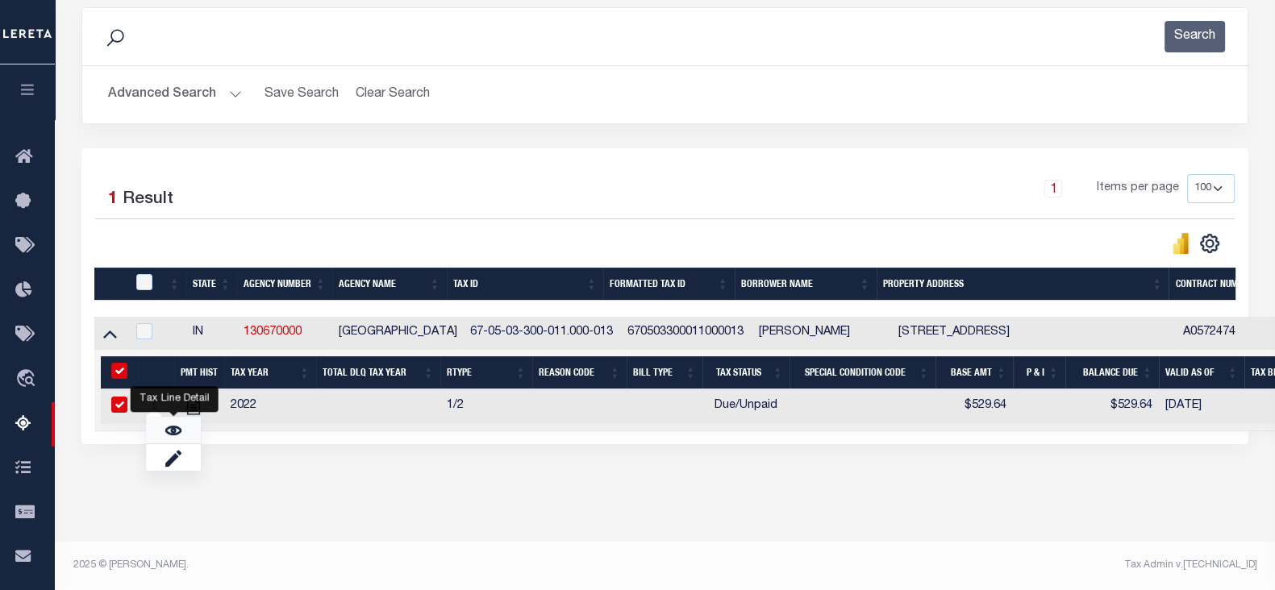
checkbox input "true"
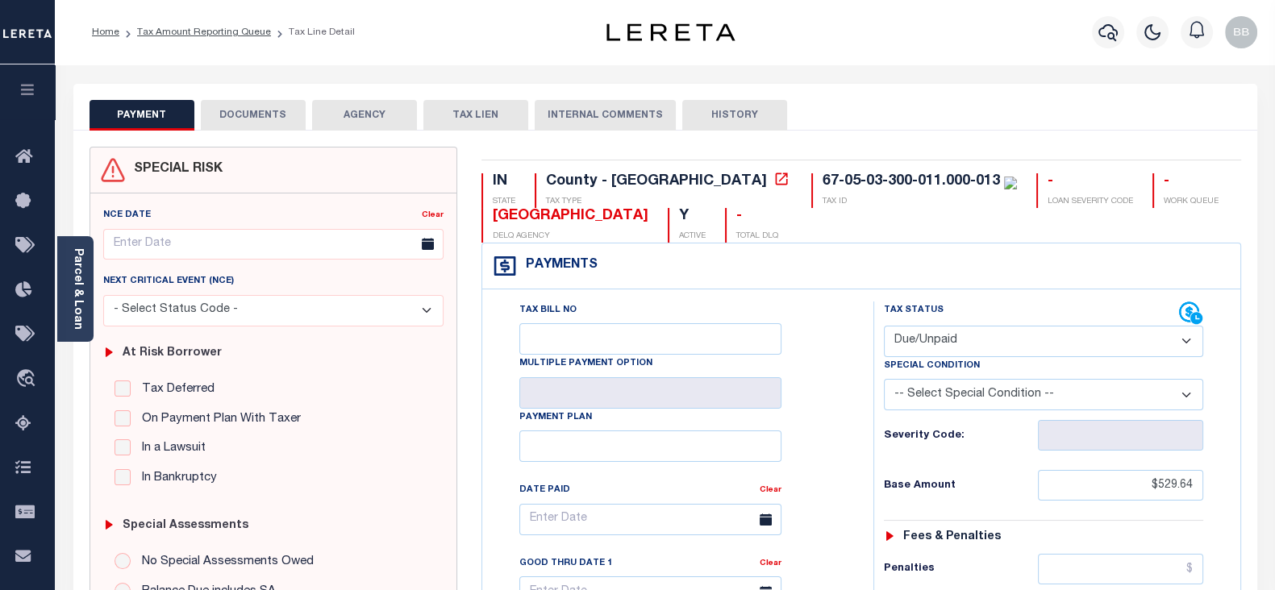
click at [250, 113] on button "DOCUMENTS" at bounding box center [253, 115] width 105 height 31
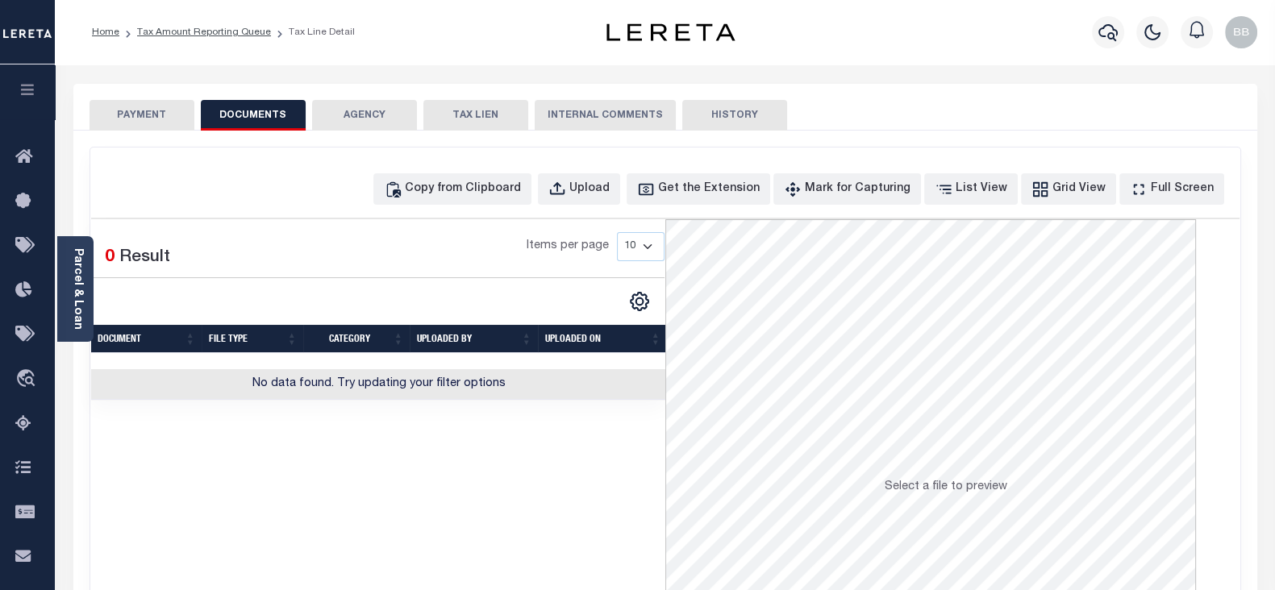
click at [142, 118] on button "PAYMENT" at bounding box center [141, 115] width 105 height 31
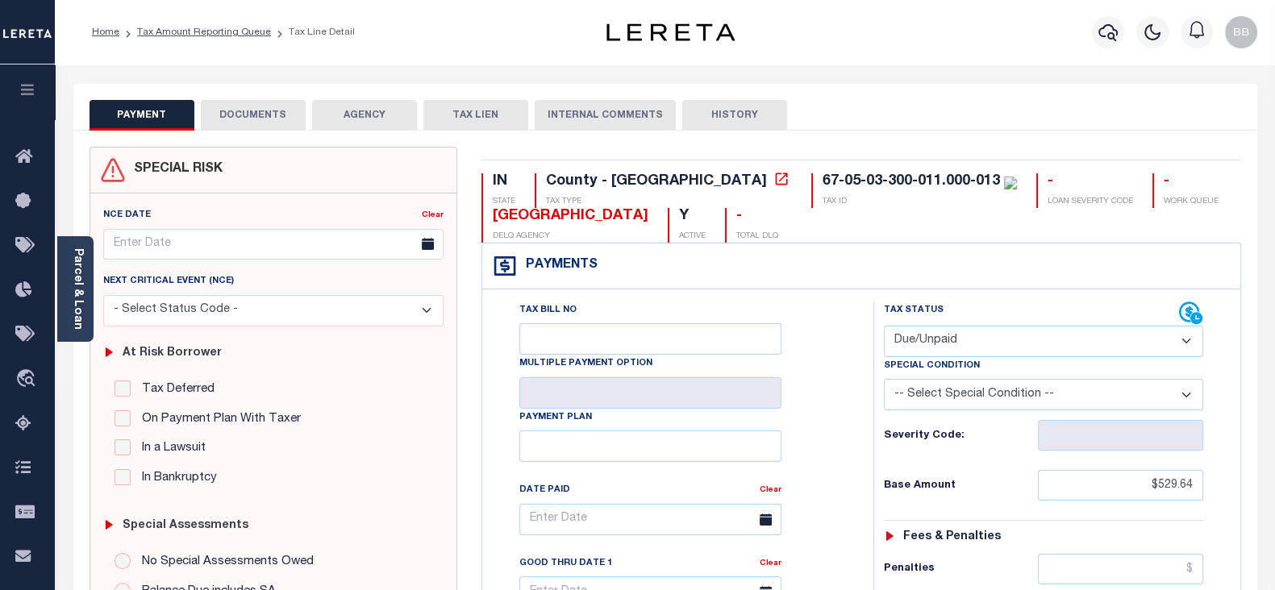
click select "- Select Status Code - Open Due/Unpaid Paid Incomplete No Tax Due Internal Refu…"
select select "PYD"
click select "- Select Status Code - Open Due/Unpaid Paid Incomplete No Tax Due Internal Refu…"
type input "[DATE]"
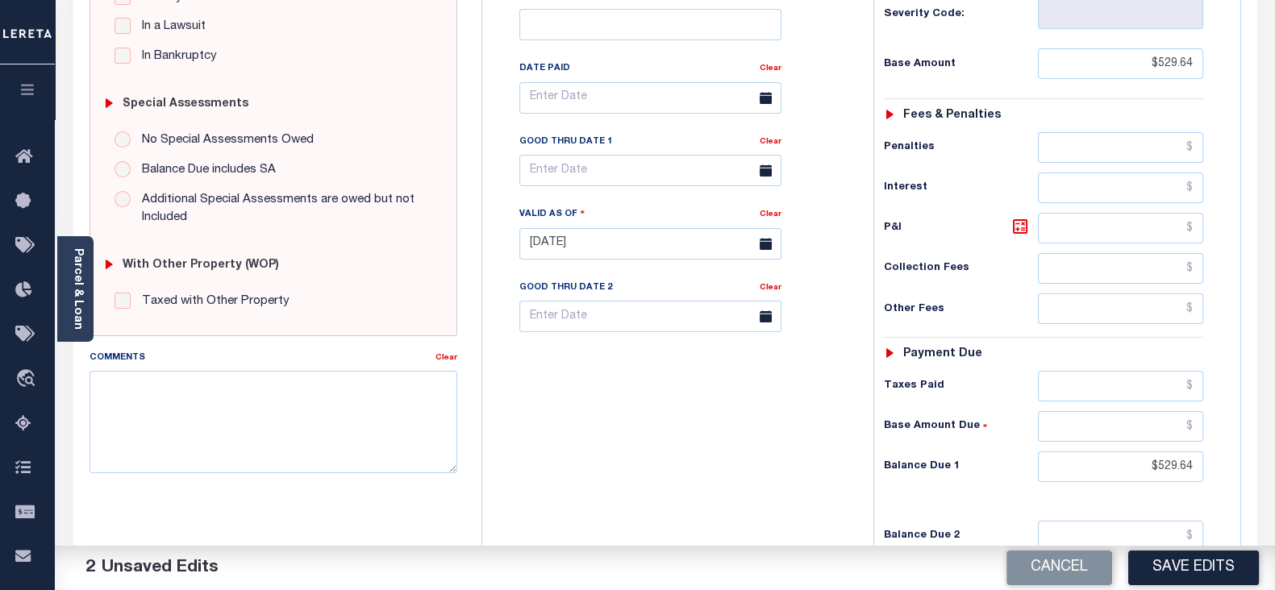
scroll to position [605, 0]
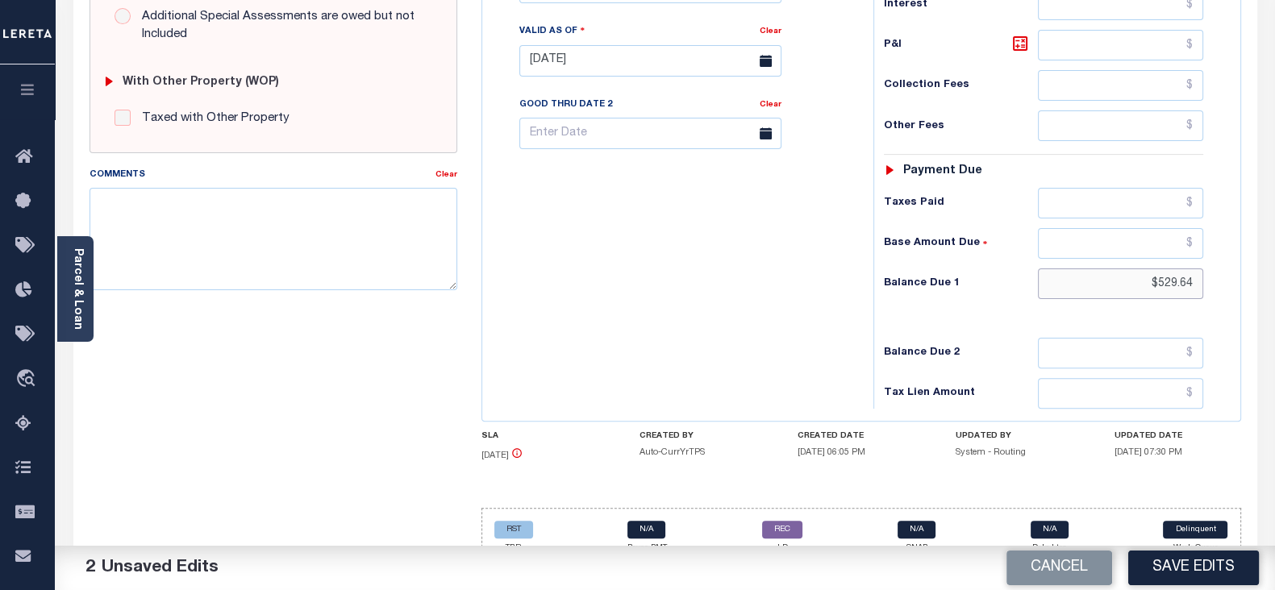
drag, startPoint x: 1105, startPoint y: 283, endPoint x: 1264, endPoint y: 258, distance: 160.8
click div "PAYMENT 2 DOCUMENTS AGENCY DELINQUENT PAYEE"
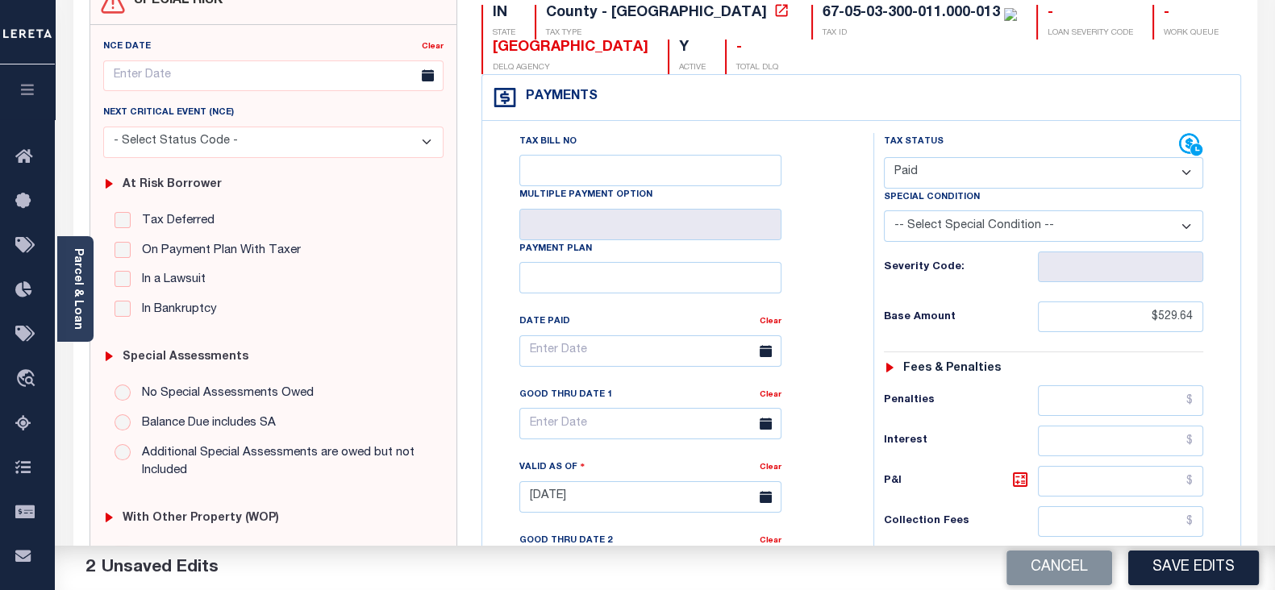
scroll to position [100, 0]
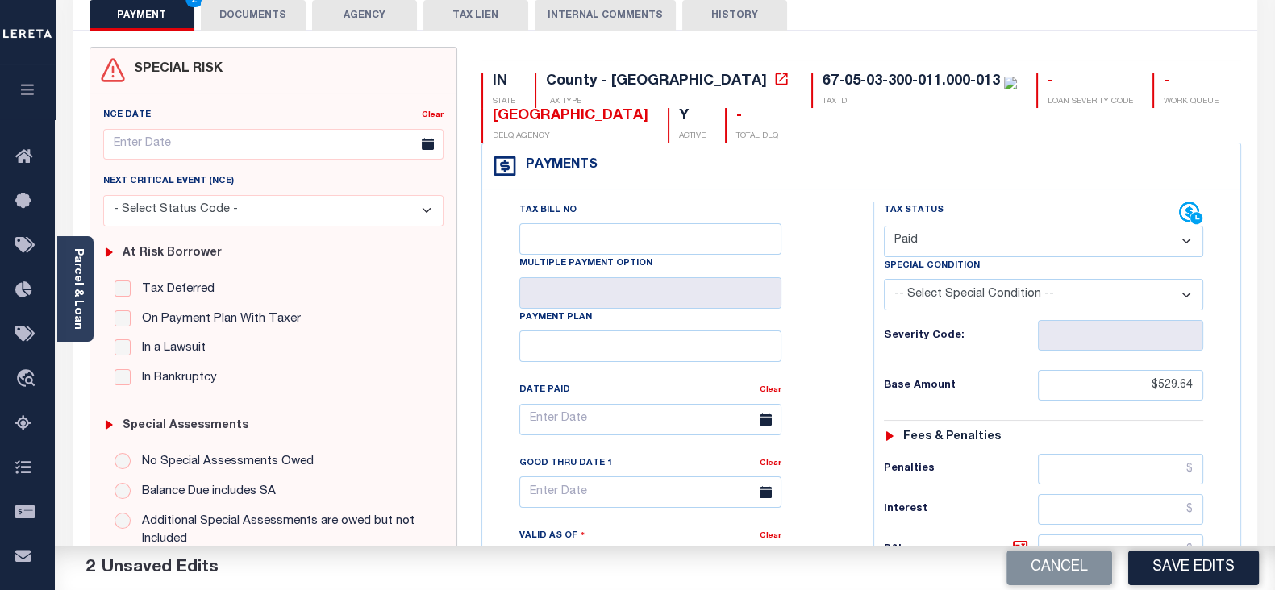
type input "$0.00"
click div "SPECIAL RISK NCE Date Clear"
click button "DOCUMENTS"
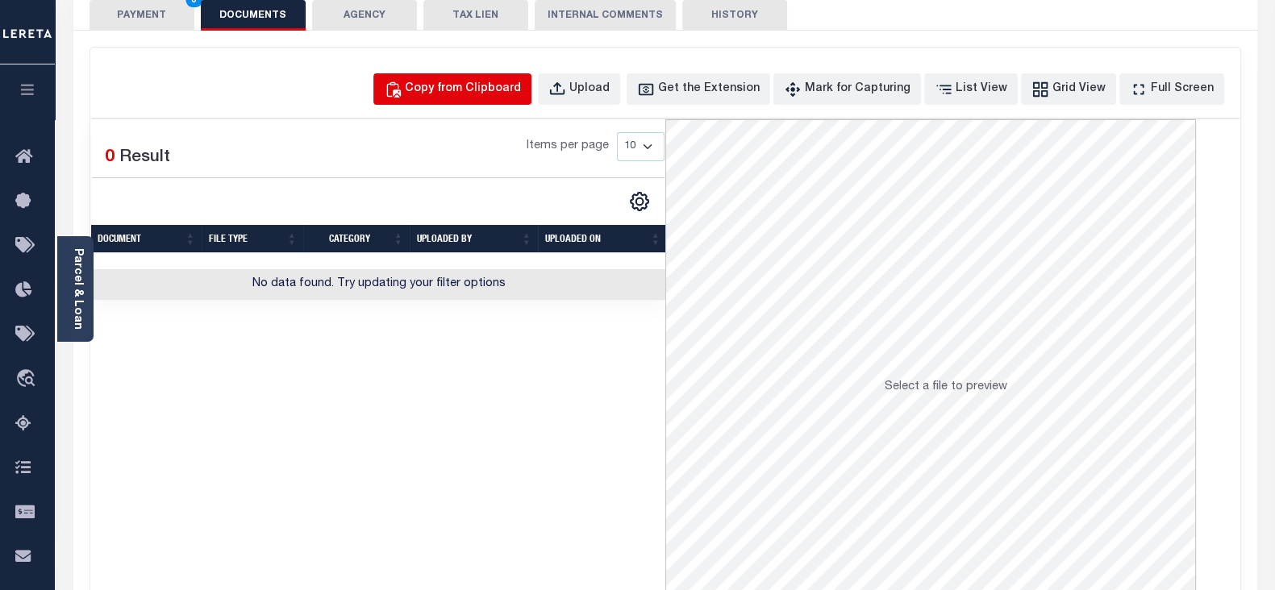
click div "Copy from Clipboard"
select select "POP"
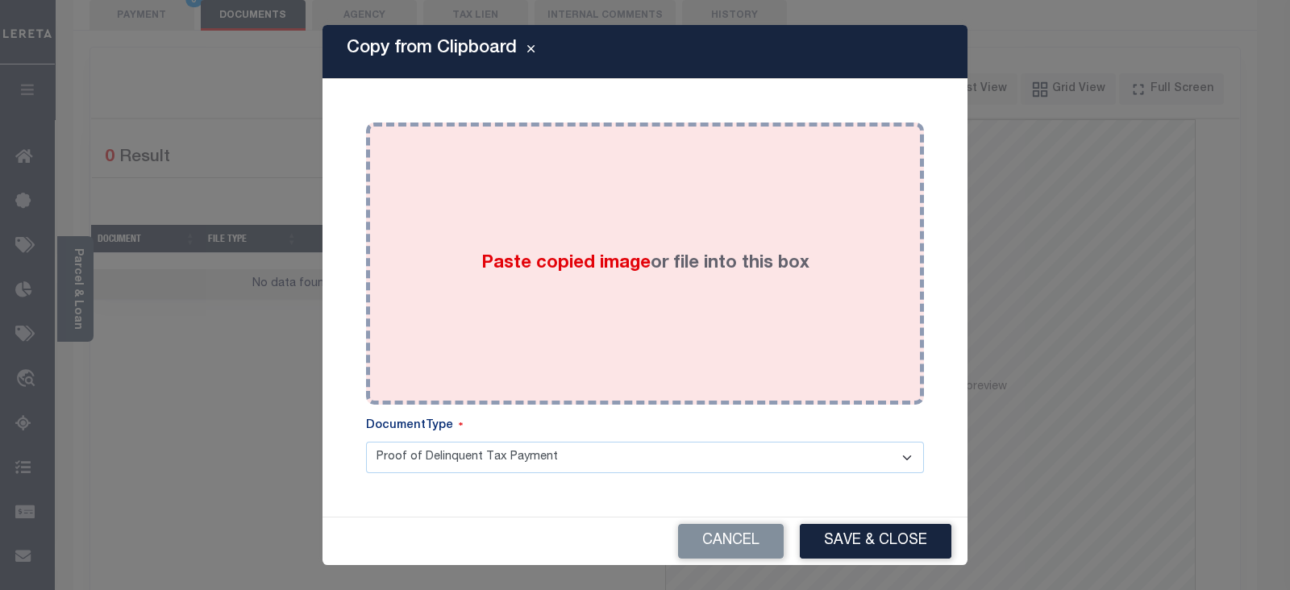
click div "Paste copied image or file into this box"
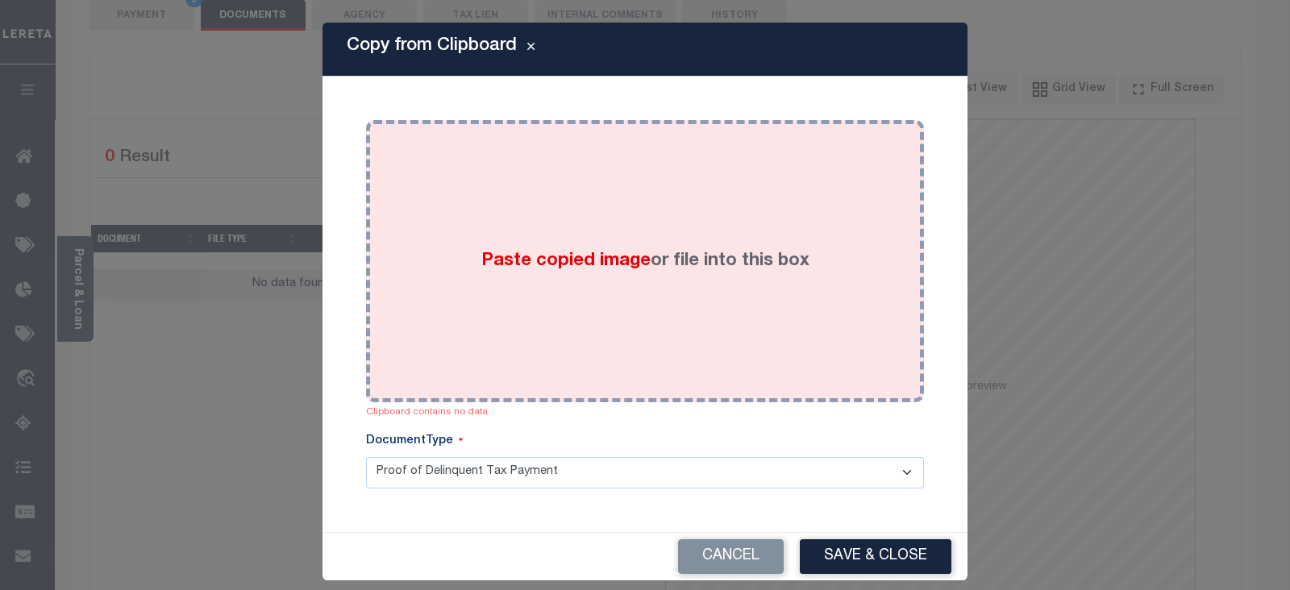
click div "Paste copied image or file into this box"
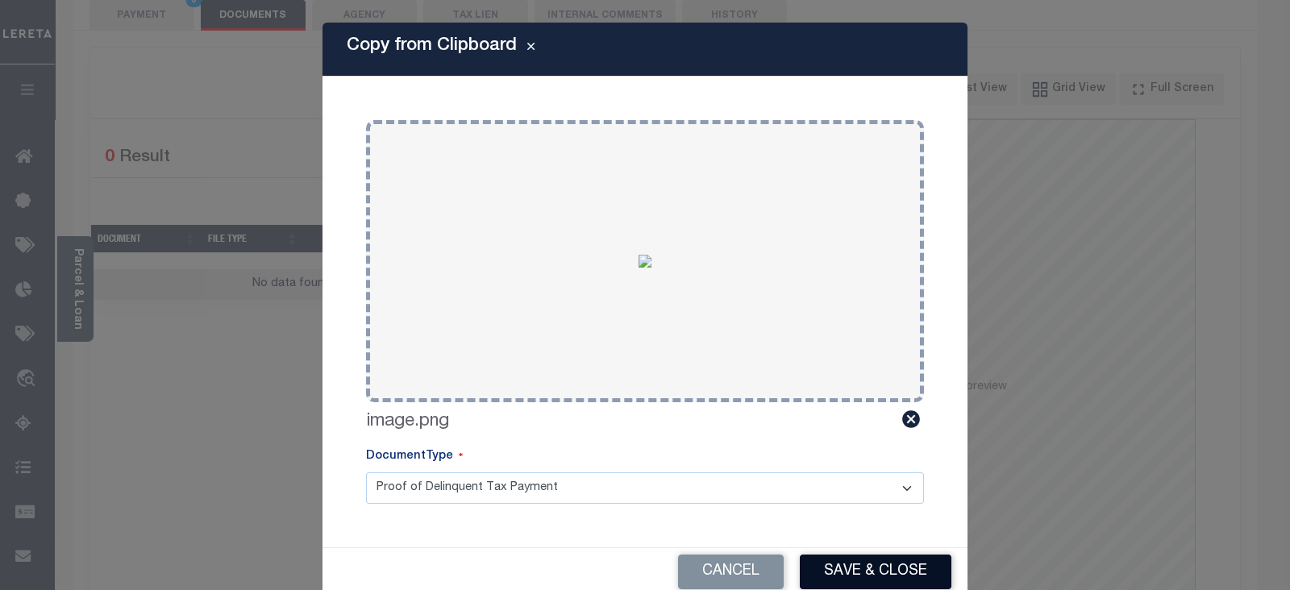
click button "Save & Close"
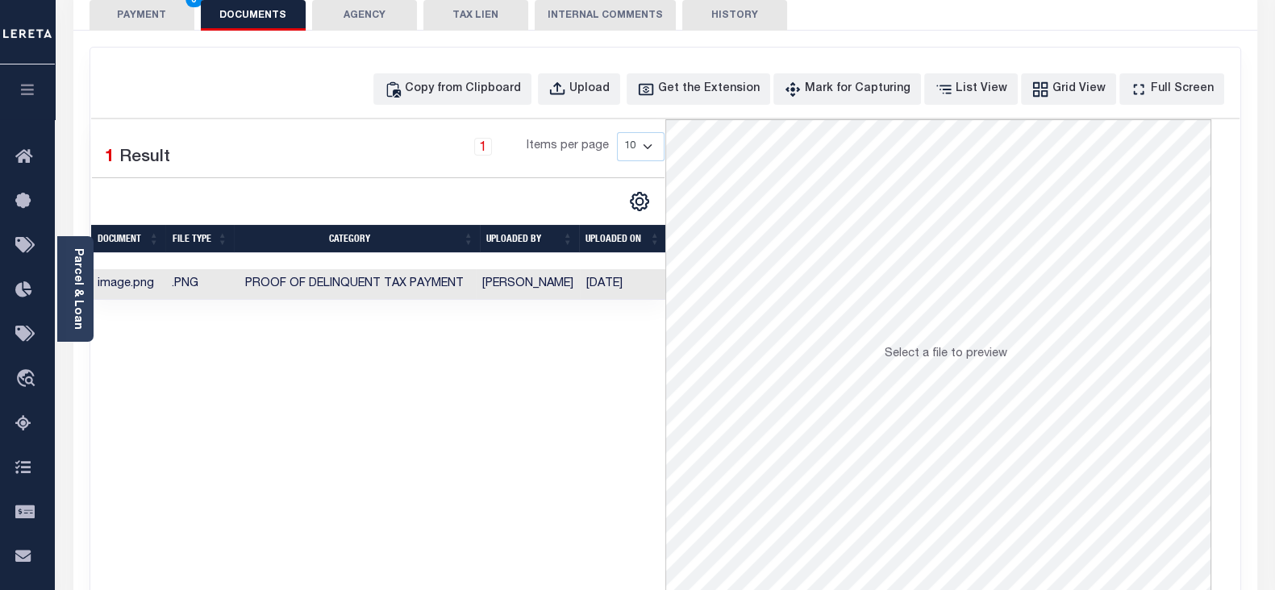
click button "PAYMENT 3"
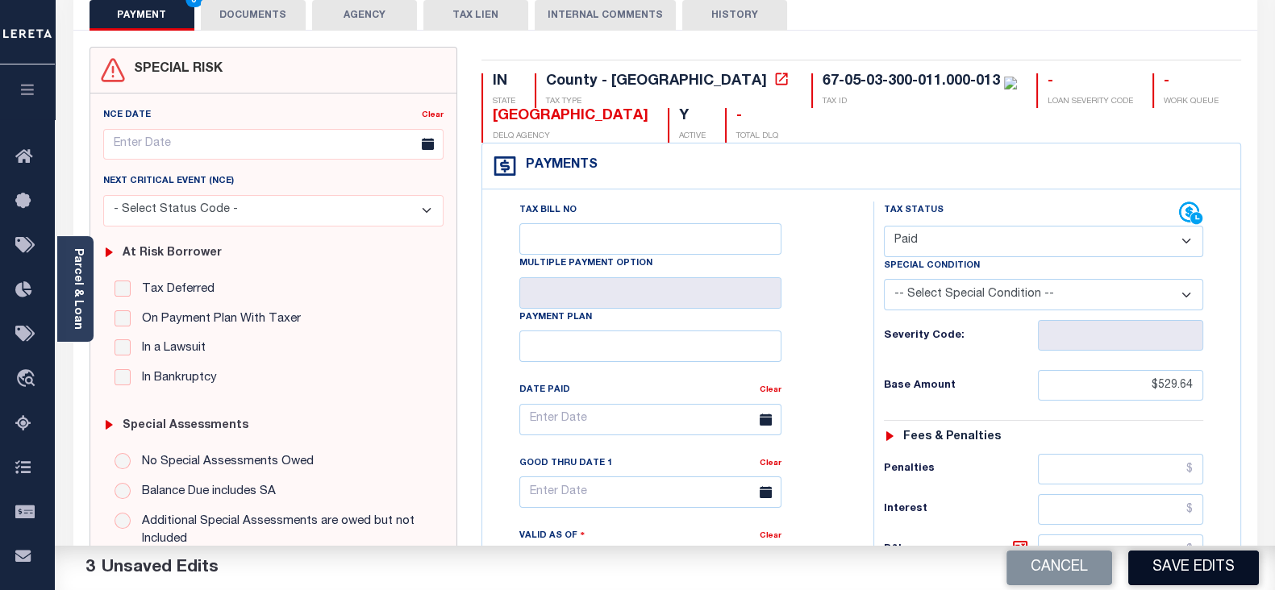
click button "Save Edits"
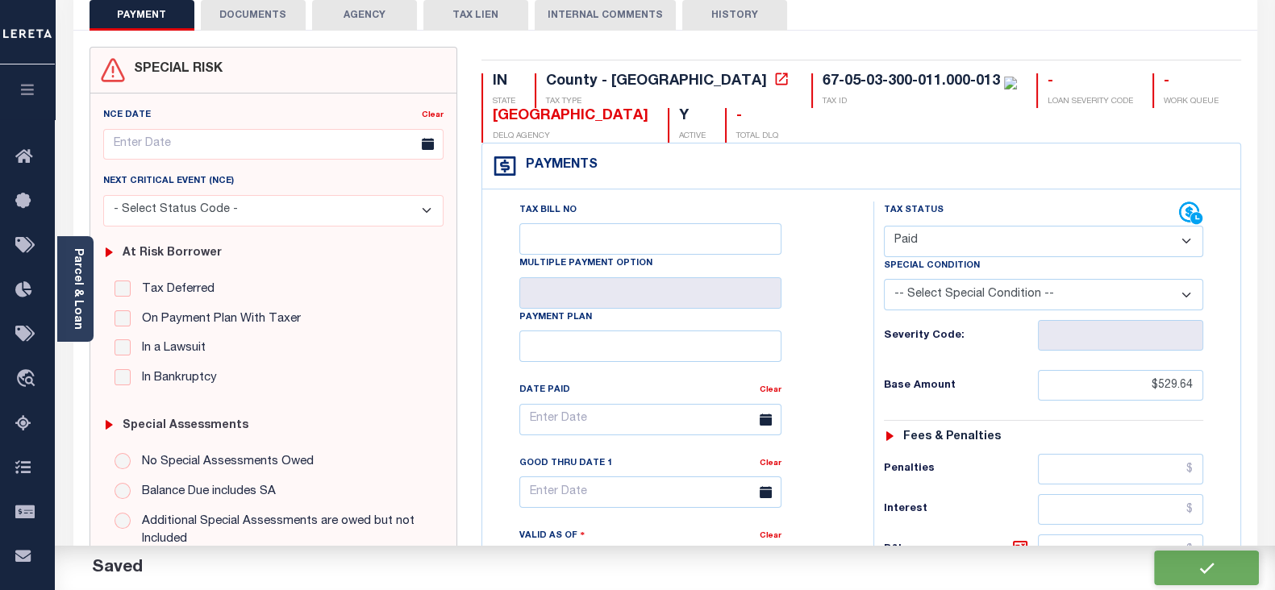
checkbox input "false"
type input "$529.64"
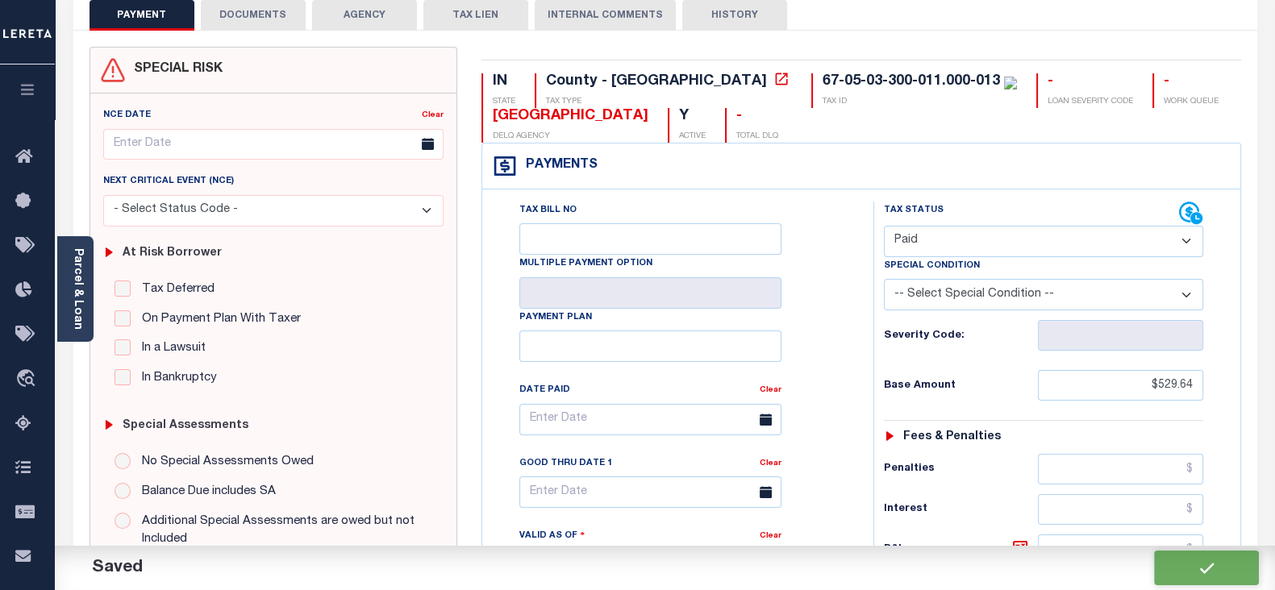
type input "$0"
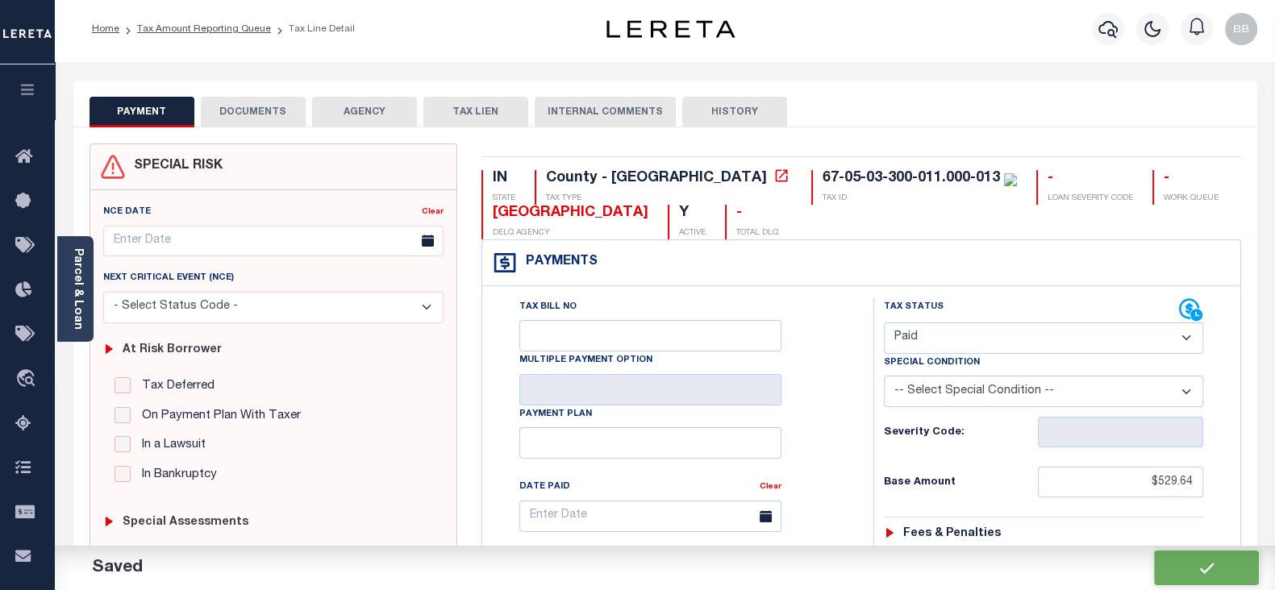
scroll to position [0, 0]
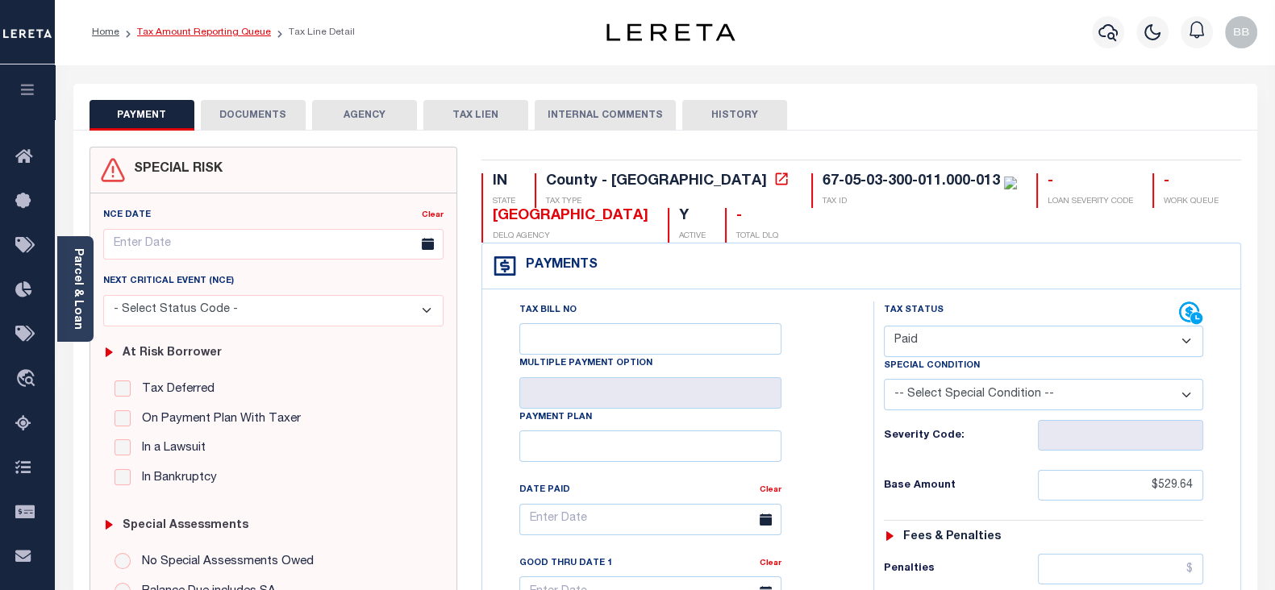
click link "Tax Amount Reporting Queue"
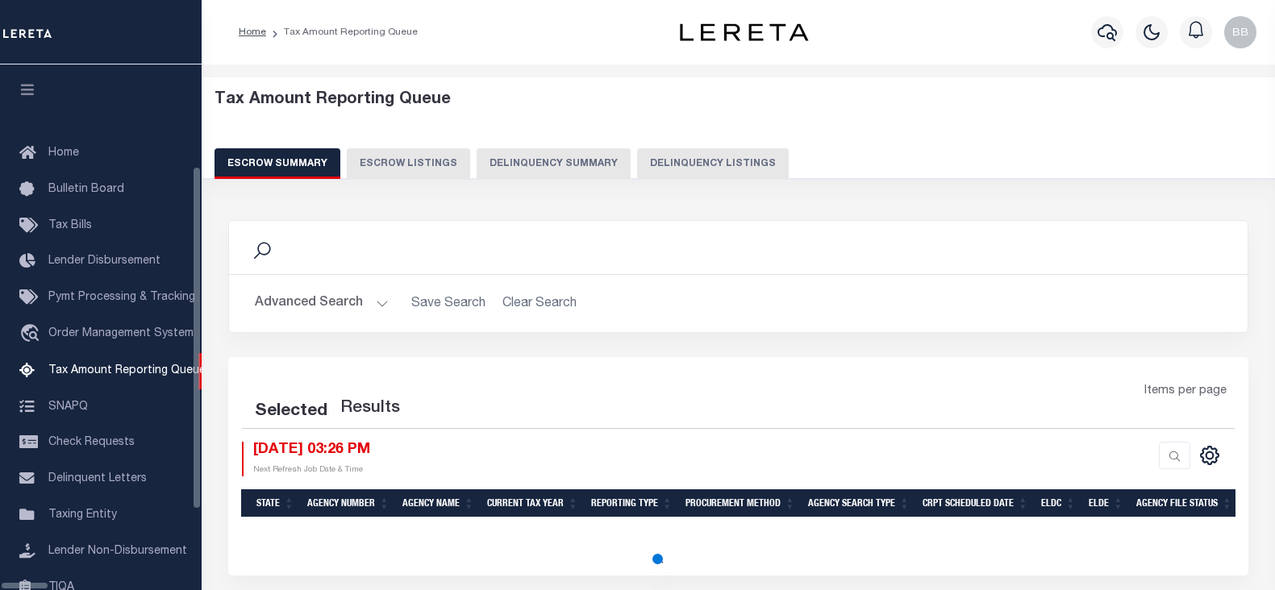
select select "100"
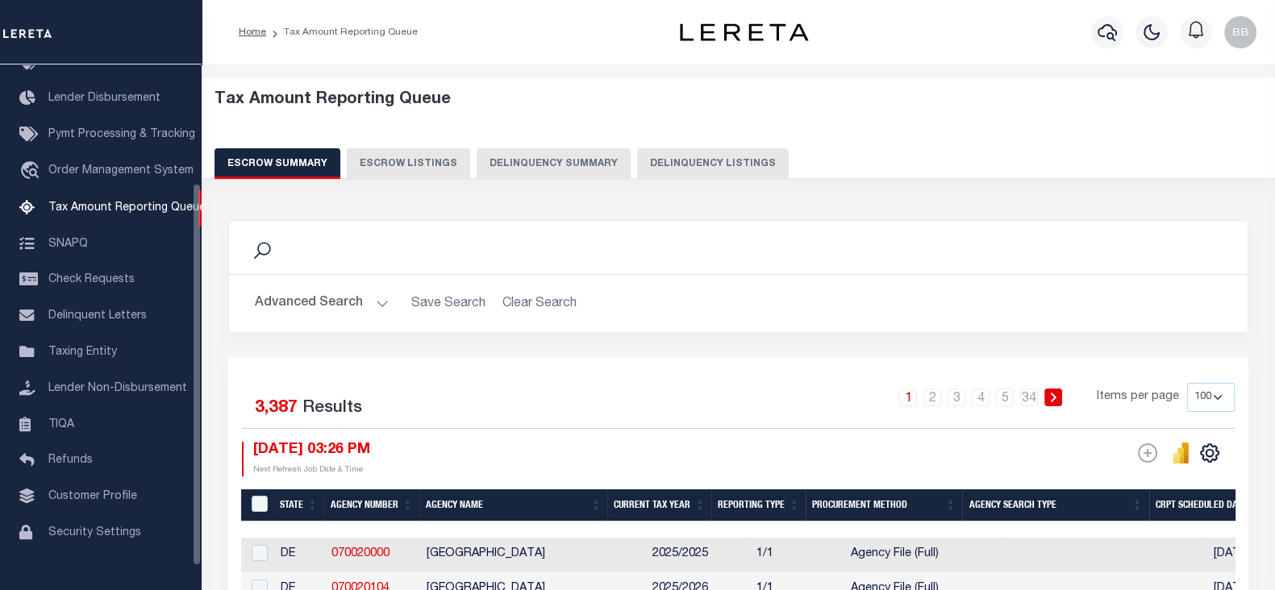
scroll to position [163, 0]
click at [640, 160] on button "Delinquency Listings" at bounding box center [713, 163] width 152 height 31
select select "100"
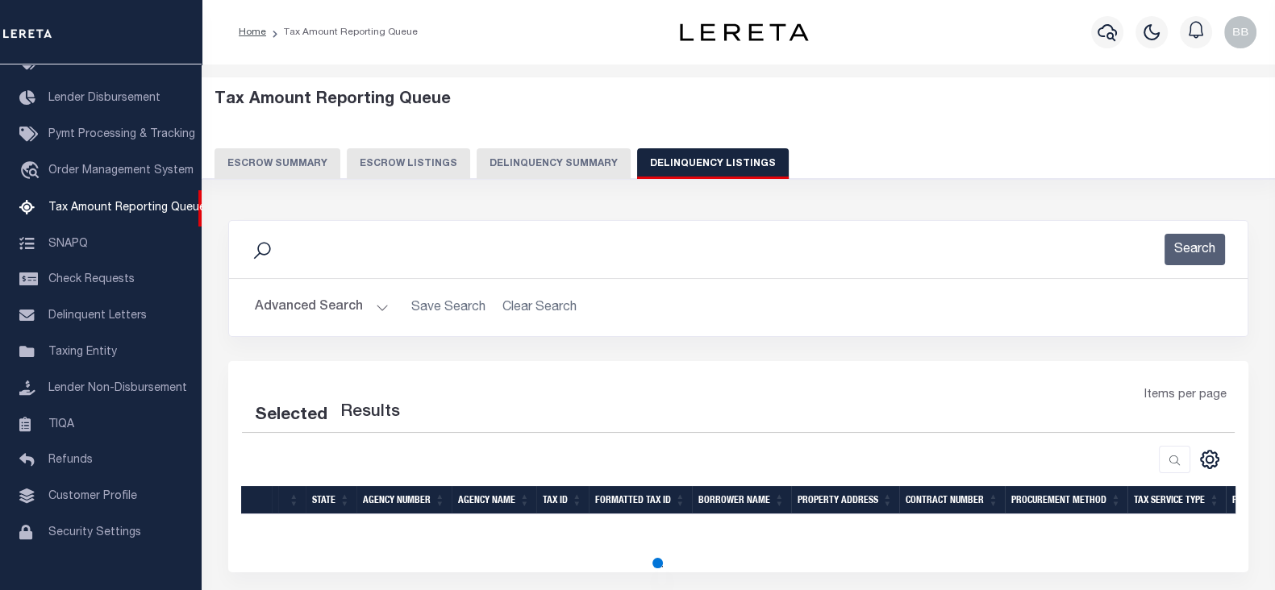
select select "100"
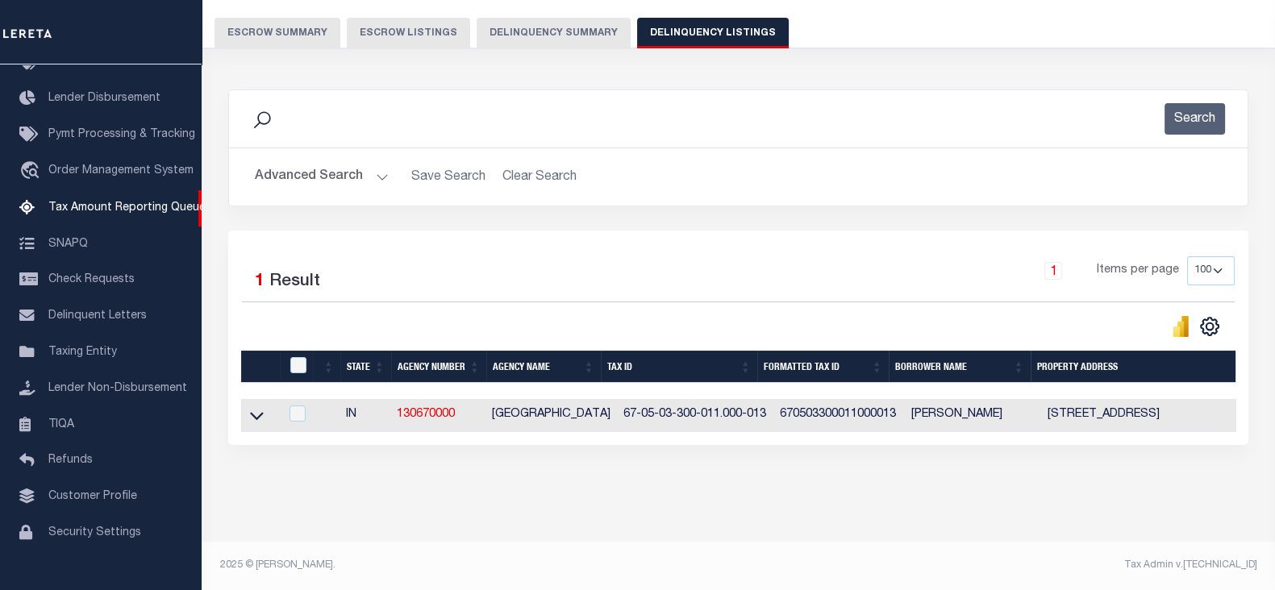
scroll to position [143, 0]
click at [261, 413] on icon at bounding box center [257, 417] width 14 height 8
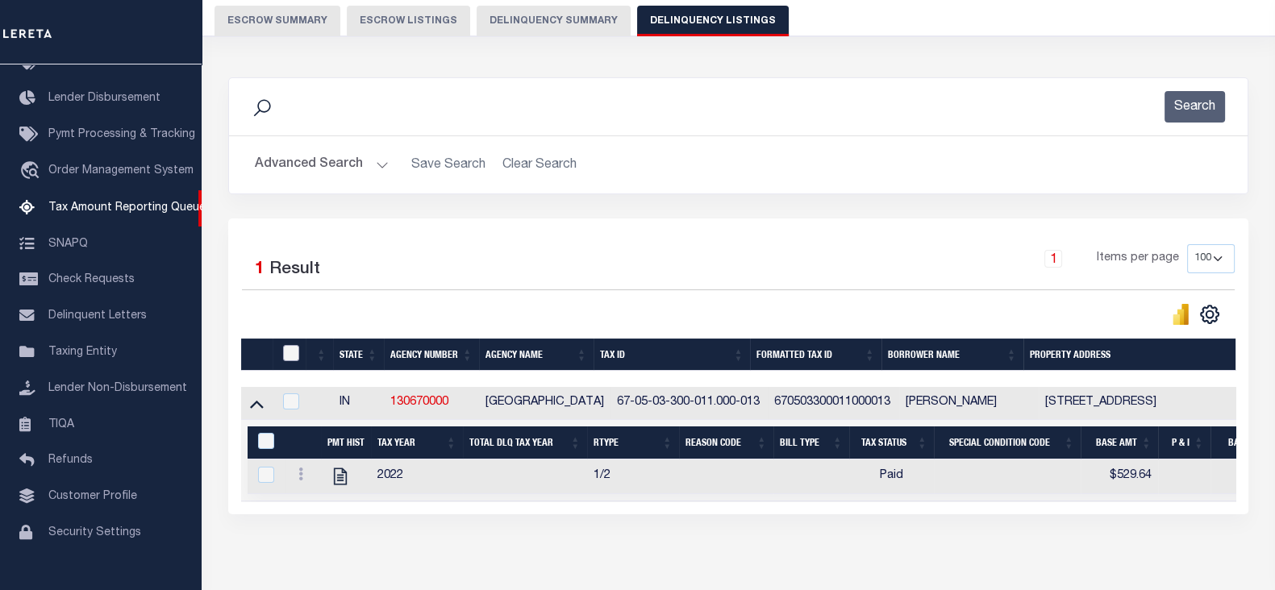
click at [292, 353] on input "checkbox" at bounding box center [291, 353] width 16 height 16
checkbox input "true"
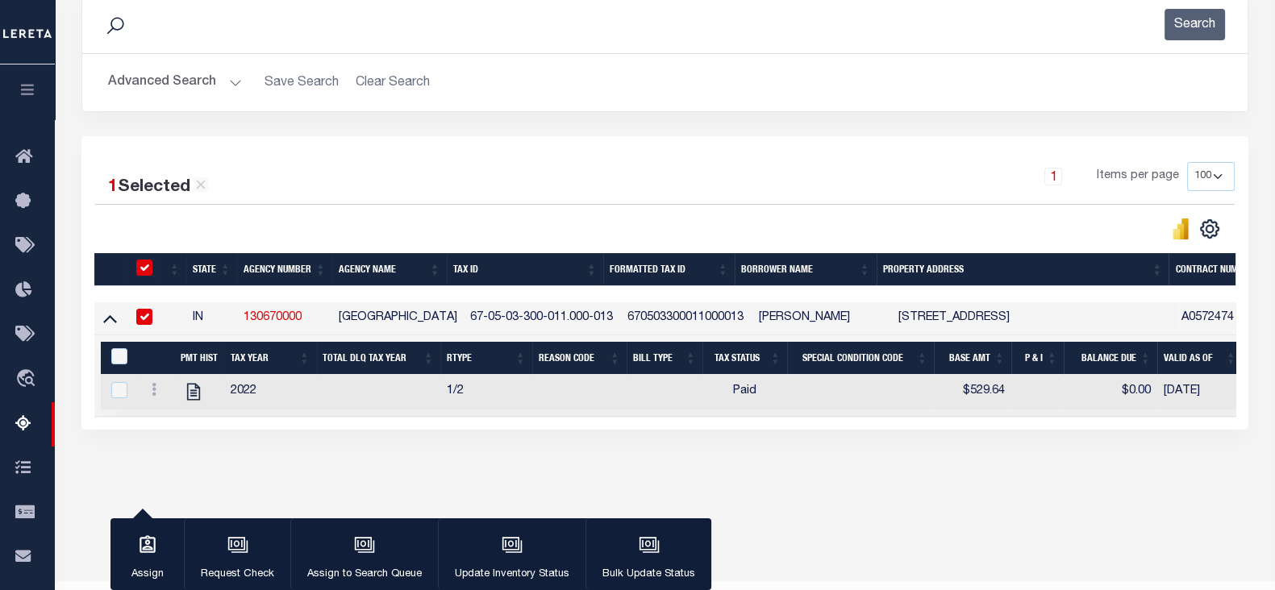
scroll to position [243, 0]
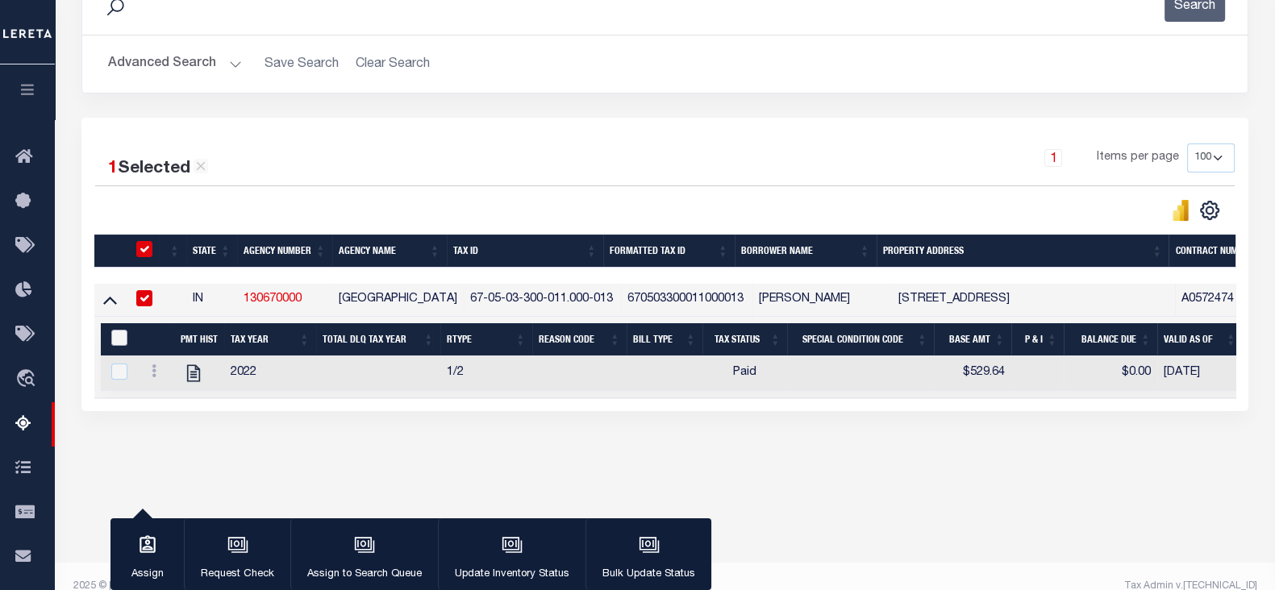
click at [122, 343] on input "&nbsp;" at bounding box center [119, 338] width 16 height 16
checkbox input "true"
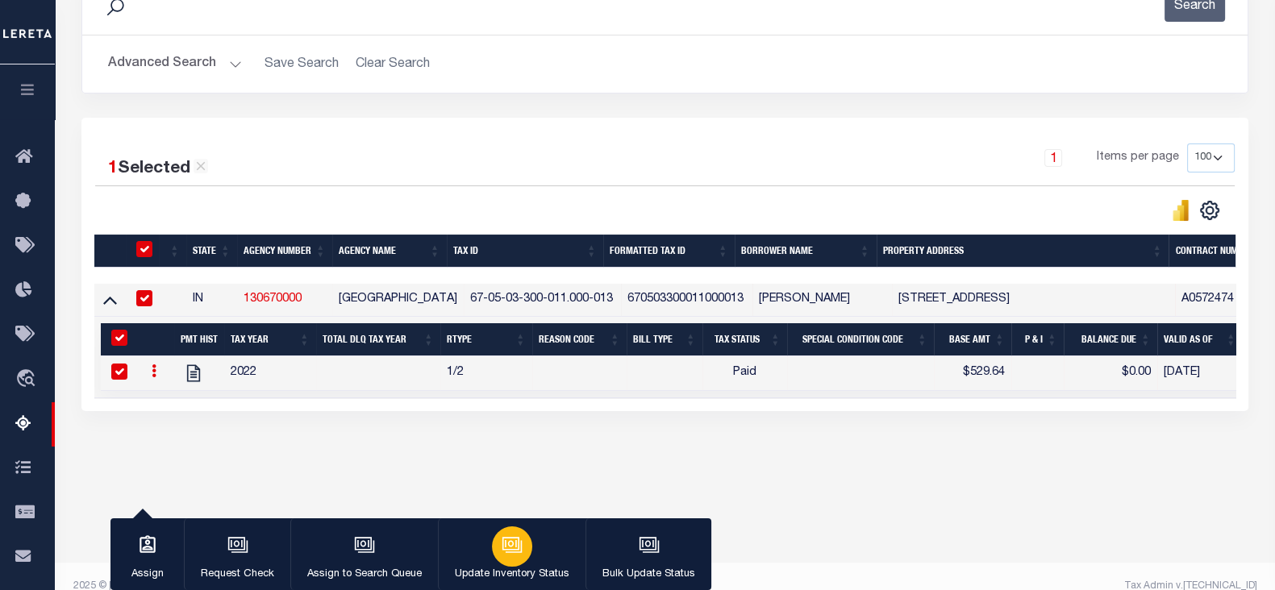
click at [489, 533] on button "Update Inventory Status" at bounding box center [512, 554] width 148 height 73
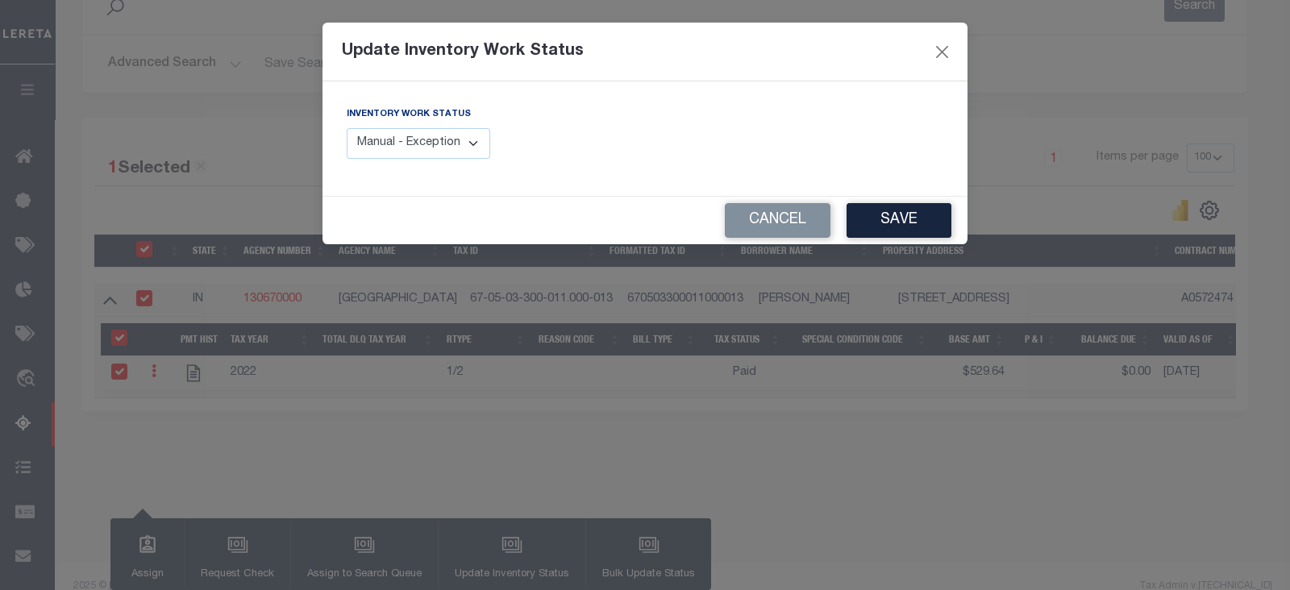
click at [398, 119] on label "Inventory Work Status" at bounding box center [409, 115] width 124 height 14
click at [402, 139] on select "Manual - Exception Pended - Awaiting Search Late Add Exception Completed" at bounding box center [418, 143] width 143 height 31
select select "4"
click at [347, 128] on select "Manual - Exception Pended - Awaiting Search Late Add Exception Completed" at bounding box center [418, 143] width 143 height 31
click at [905, 234] on button "Save" at bounding box center [898, 220] width 105 height 35
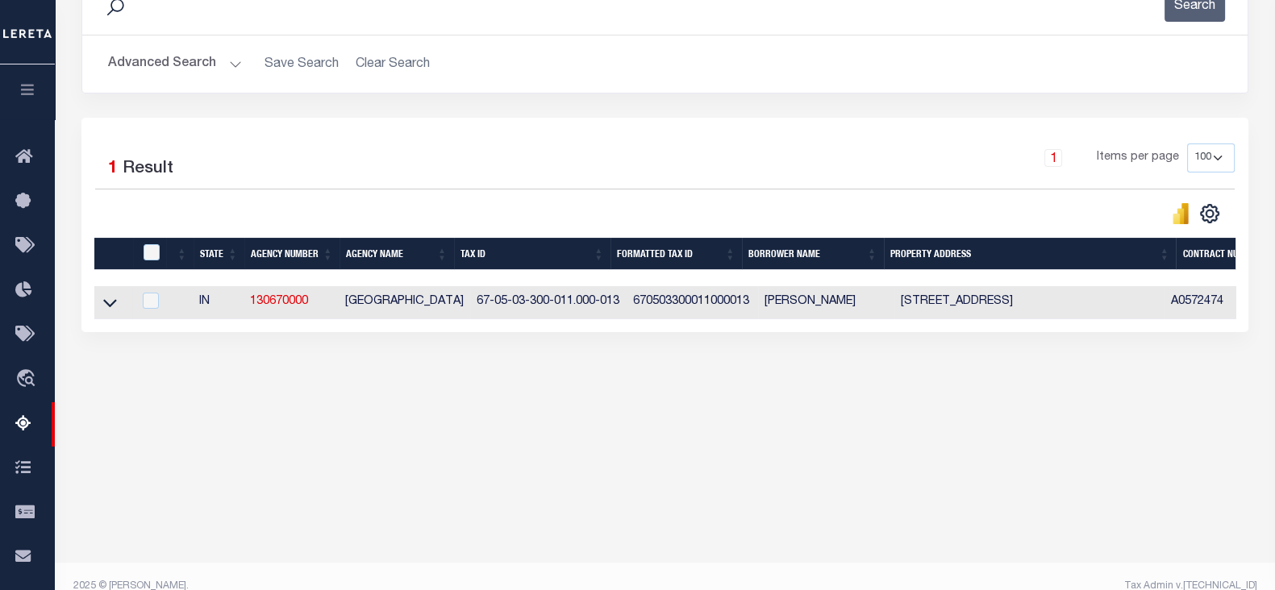
click at [184, 52] on button "Advanced Search" at bounding box center [175, 63] width 134 height 31
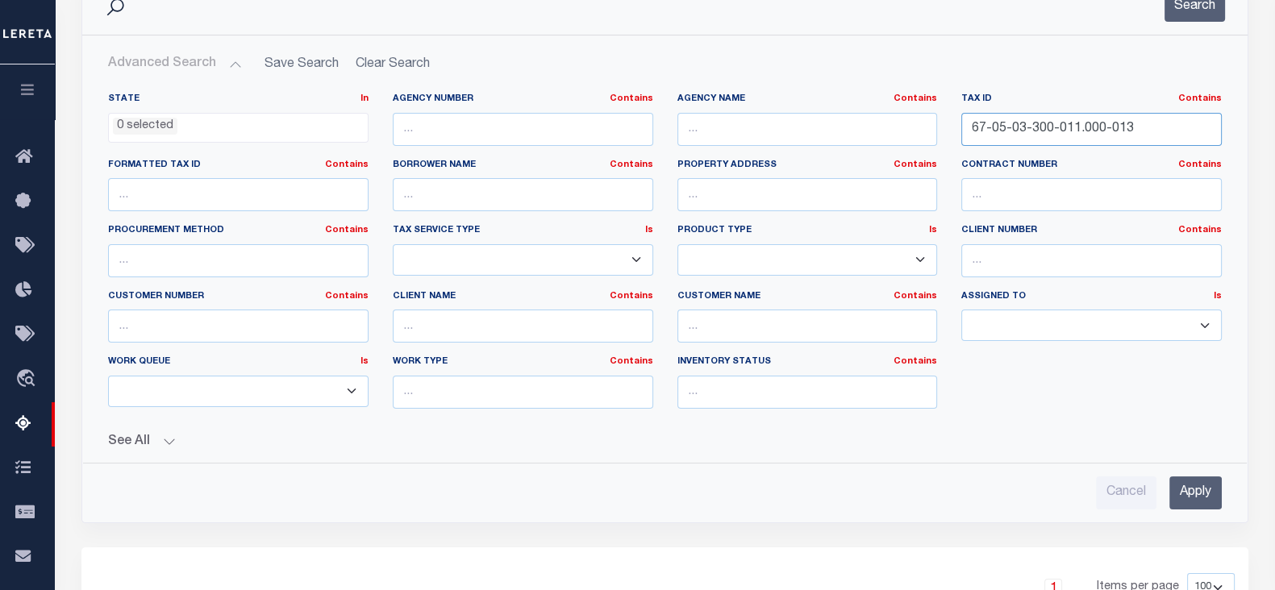
click at [1079, 131] on input "67-05-03-300-011.000-013" at bounding box center [1091, 129] width 260 height 33
paste input "6-13-304-020.000-004"
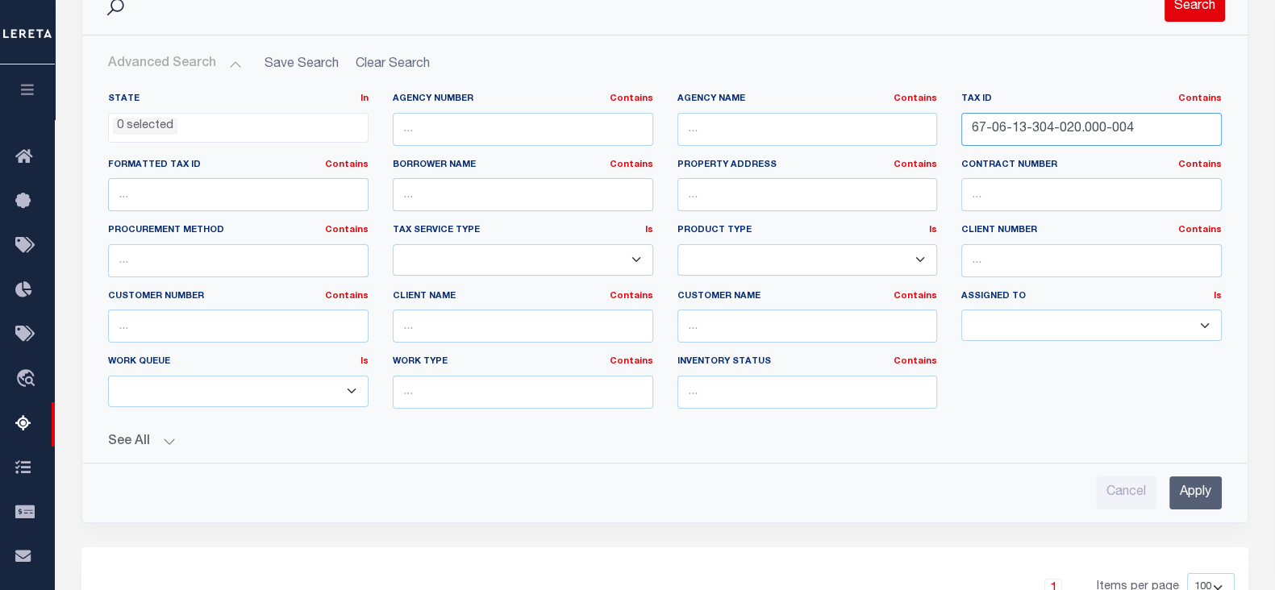
type input "67-06-13-304-020.000-004"
click at [1206, 10] on button "Search" at bounding box center [1194, 5] width 60 height 31
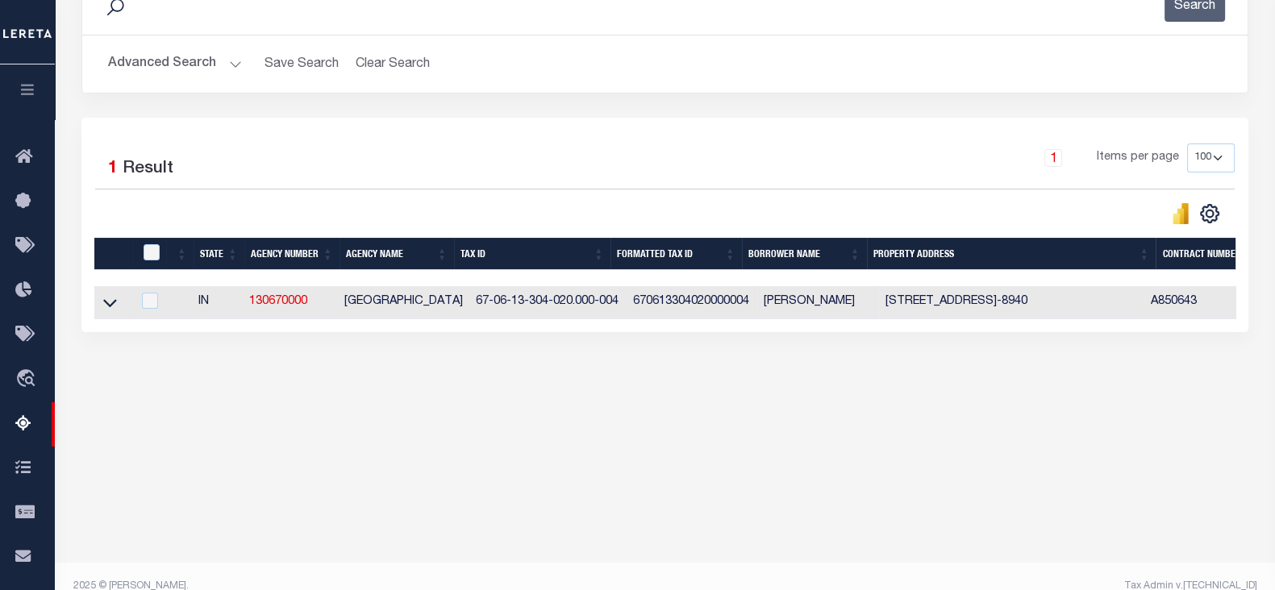
click at [162, 64] on button "Advanced Search" at bounding box center [175, 63] width 134 height 31
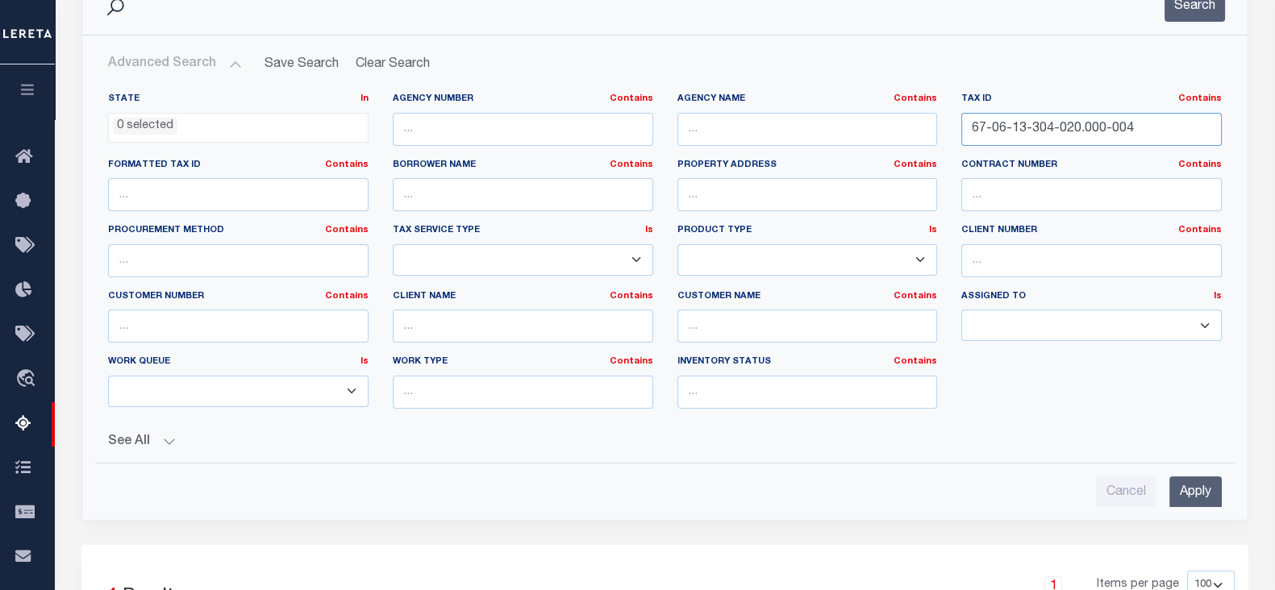
click at [1034, 118] on input "67-06-13-304-020.000-004" at bounding box center [1091, 129] width 260 height 33
click at [1198, 485] on input "Apply" at bounding box center [1195, 492] width 52 height 33
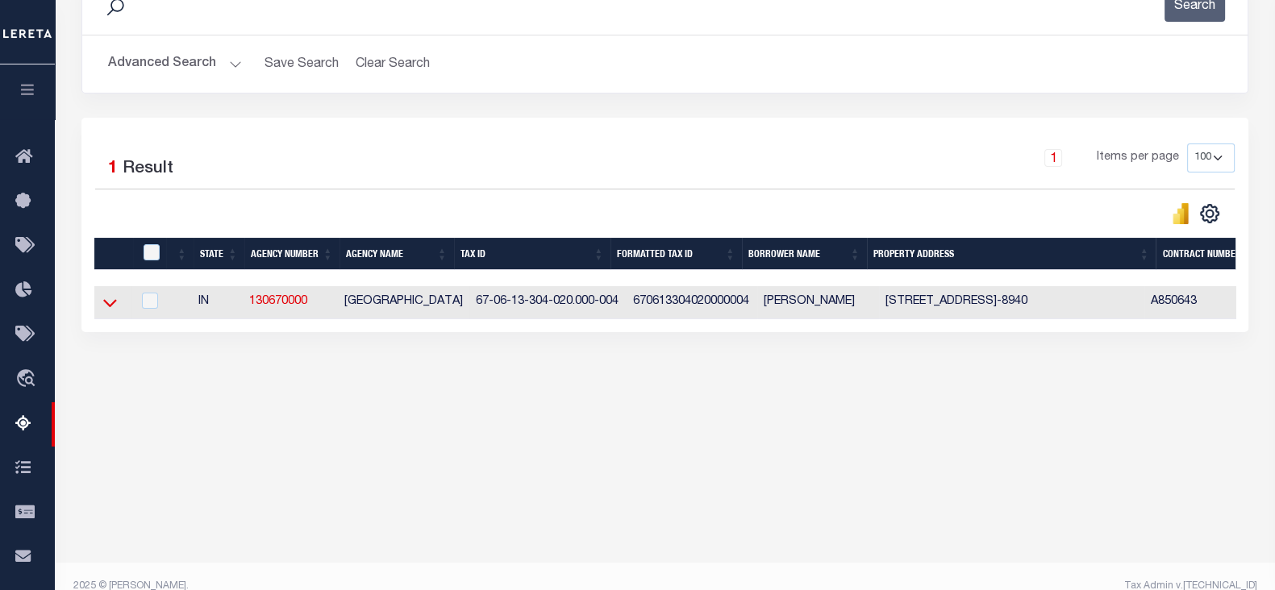
click at [107, 307] on icon at bounding box center [110, 304] width 14 height 8
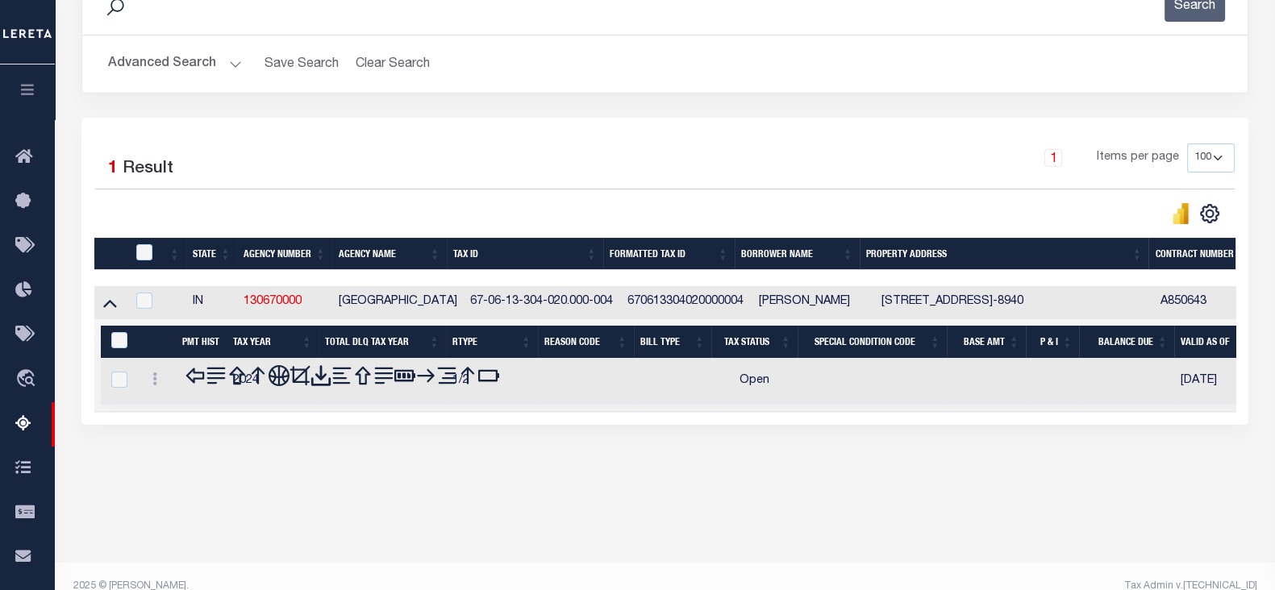
scroll to position [264, 0]
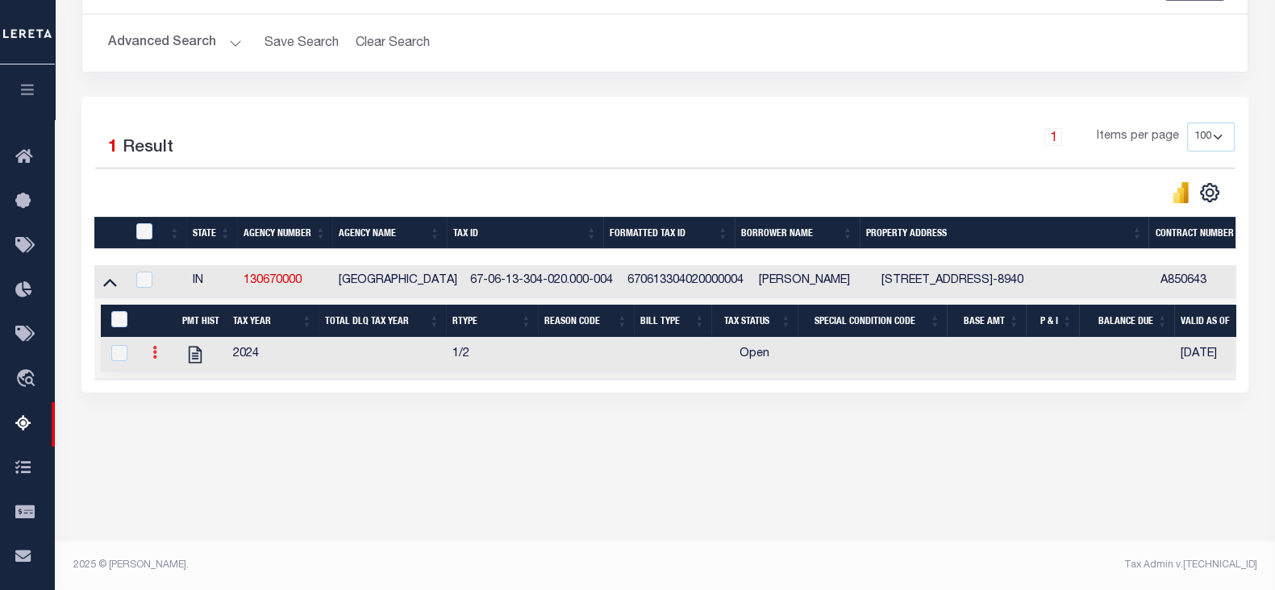
click at [148, 355] on link at bounding box center [155, 354] width 18 height 13
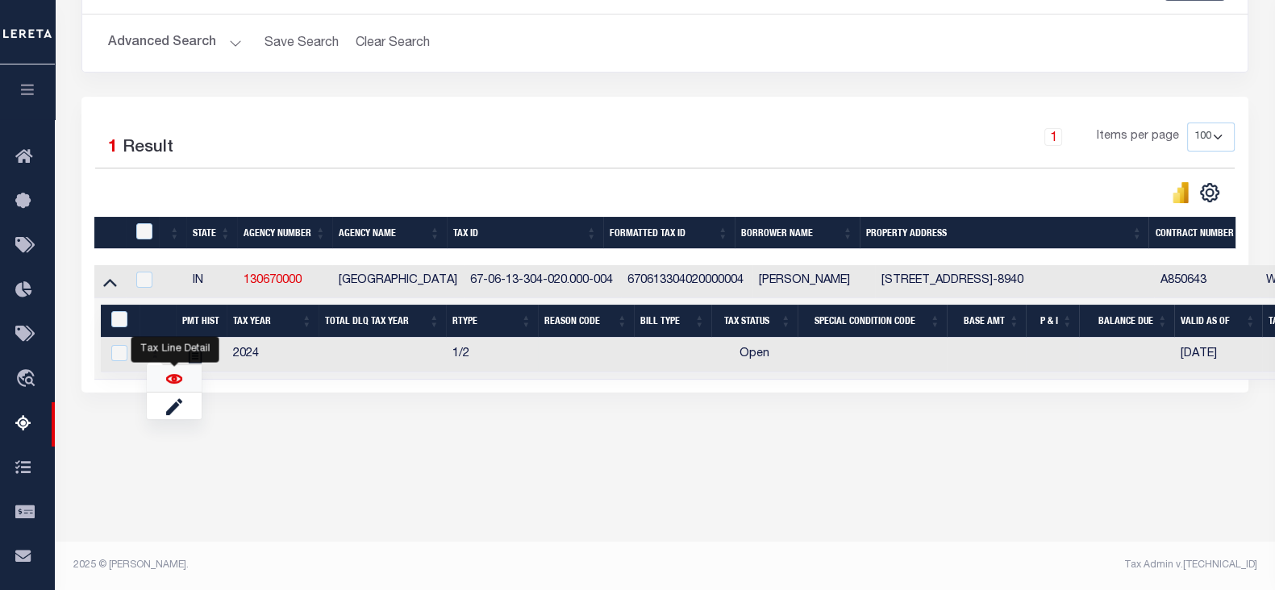
click at [168, 379] on img "" at bounding box center [174, 379] width 16 height 16
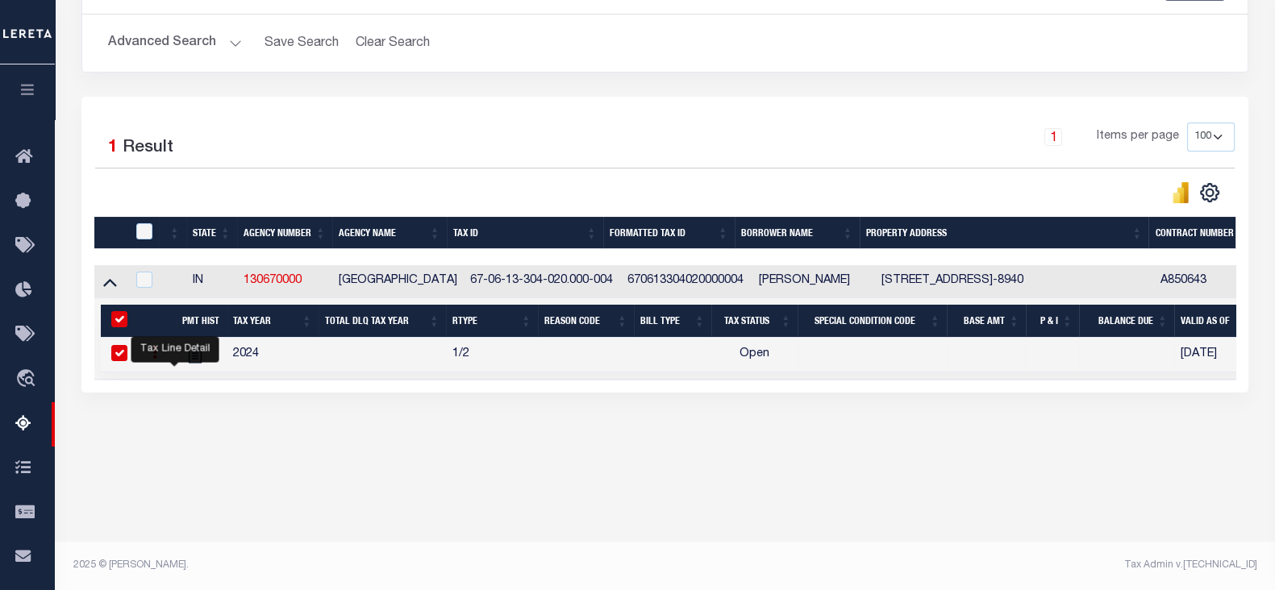
checkbox input "true"
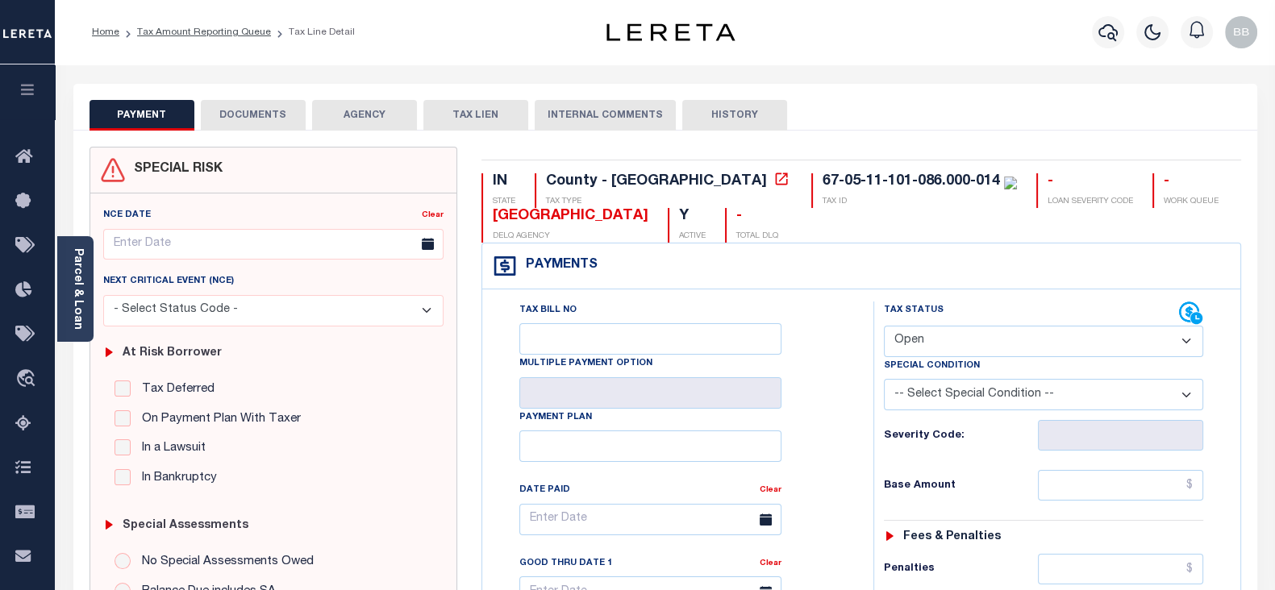
click at [972, 320] on div "Tax Status Status" at bounding box center [1031, 314] width 295 height 24
click at [957, 342] on select "- Select Status Code - Open Due/Unpaid Paid Incomplete No Tax Due Internal Refu…" at bounding box center [1043, 341] width 319 height 31
select select "PYD"
click at [884, 326] on select "- Select Status Code - Open Due/Unpaid Paid Incomplete No Tax Due Internal Refu…" at bounding box center [1043, 341] width 319 height 31
type input "[DATE]"
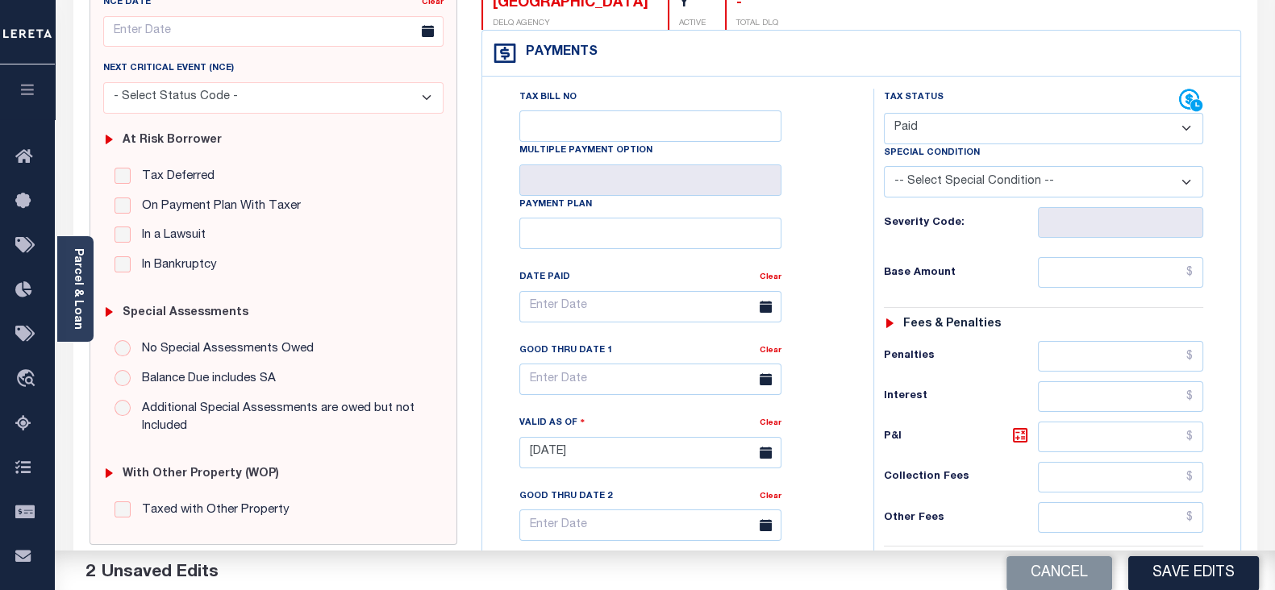
scroll to position [302, 0]
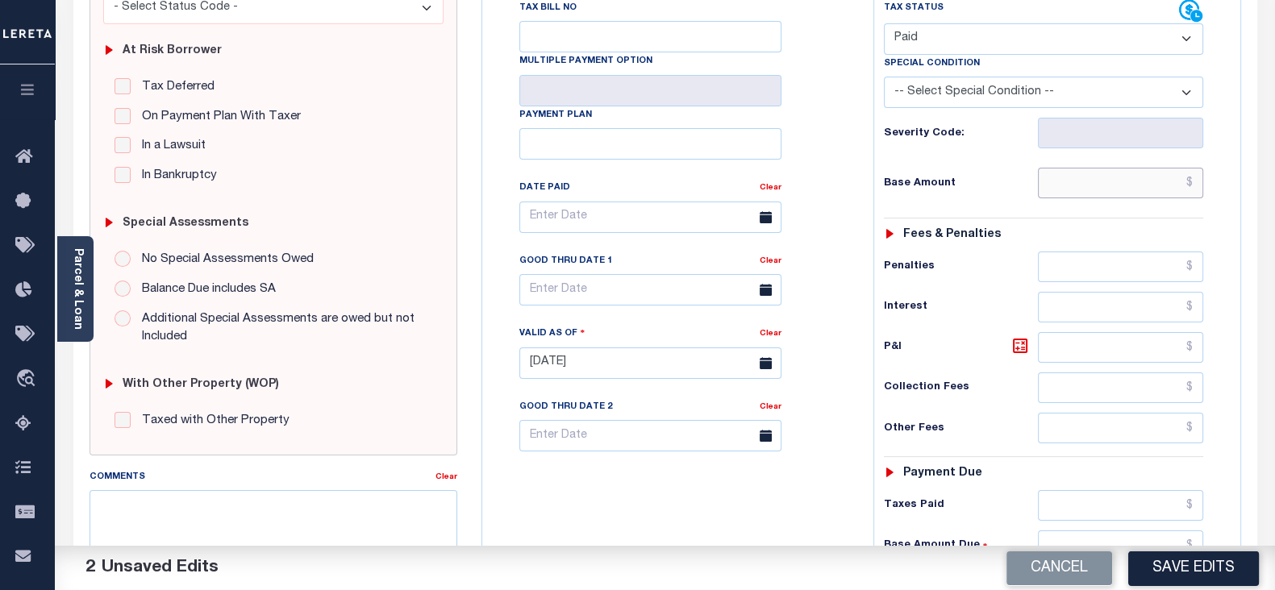
click at [1074, 189] on input "text" at bounding box center [1120, 183] width 165 height 31
type input "$0.00"
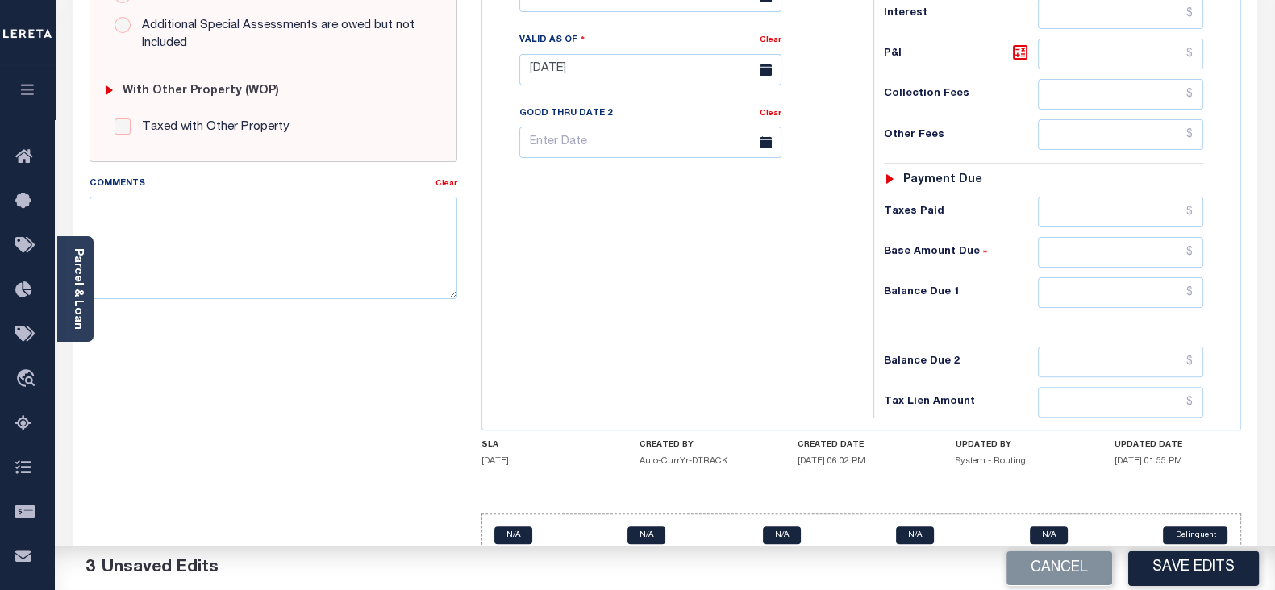
scroll to position [605, 0]
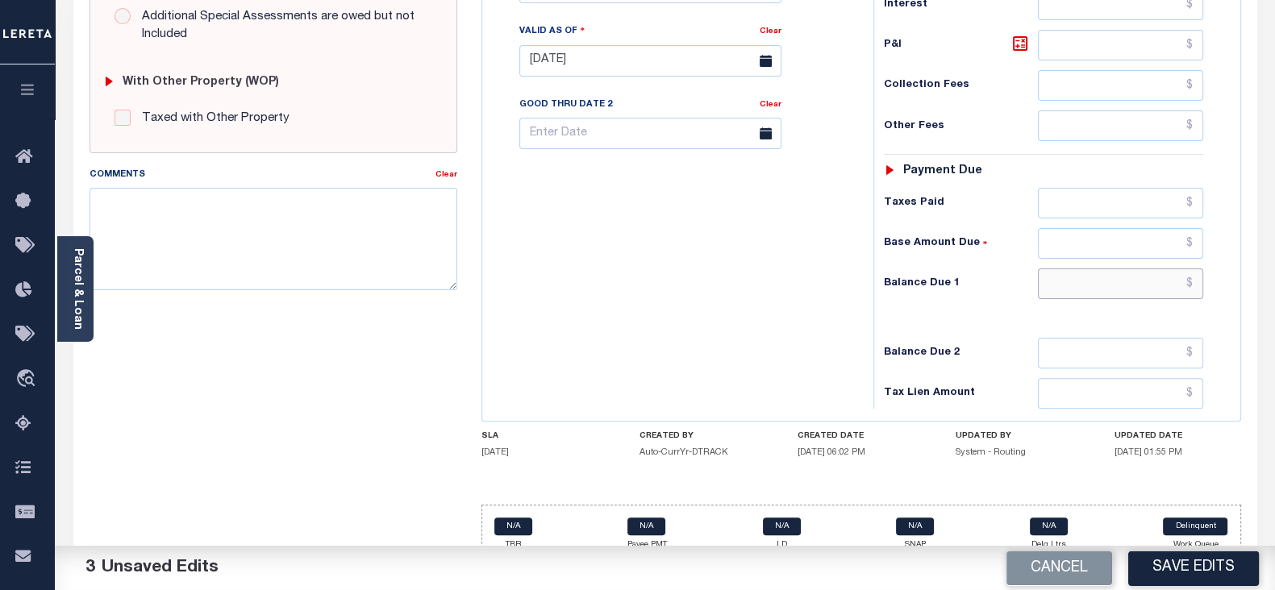
click at [1074, 278] on input "text" at bounding box center [1120, 283] width 165 height 31
type input "$0.00"
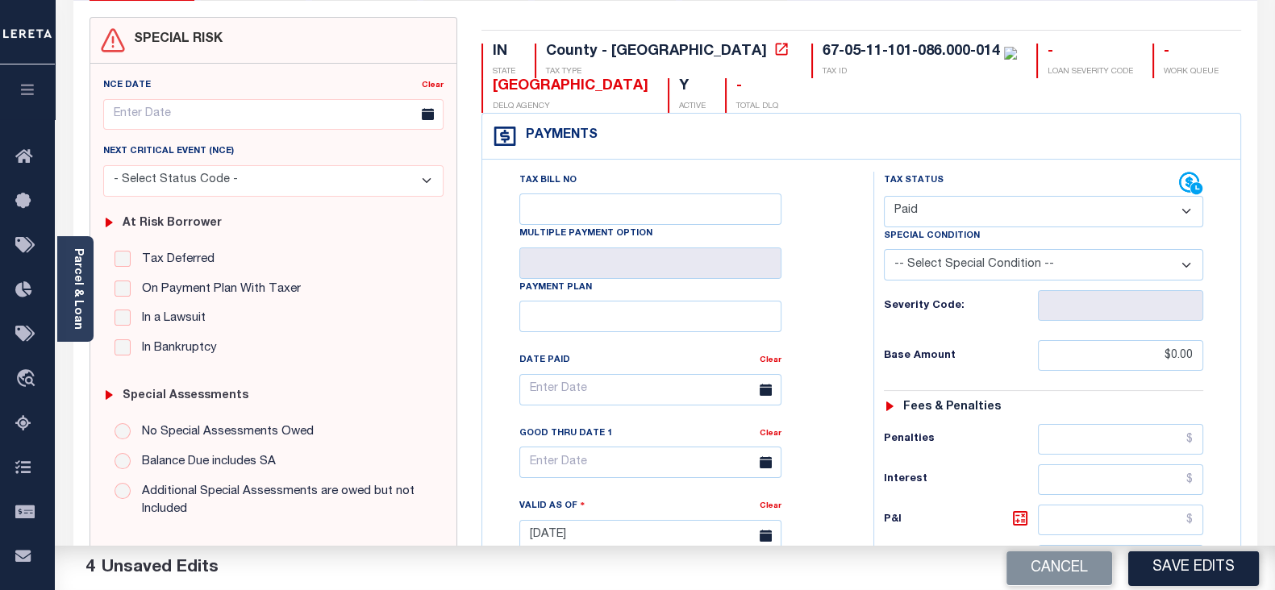
scroll to position [0, 0]
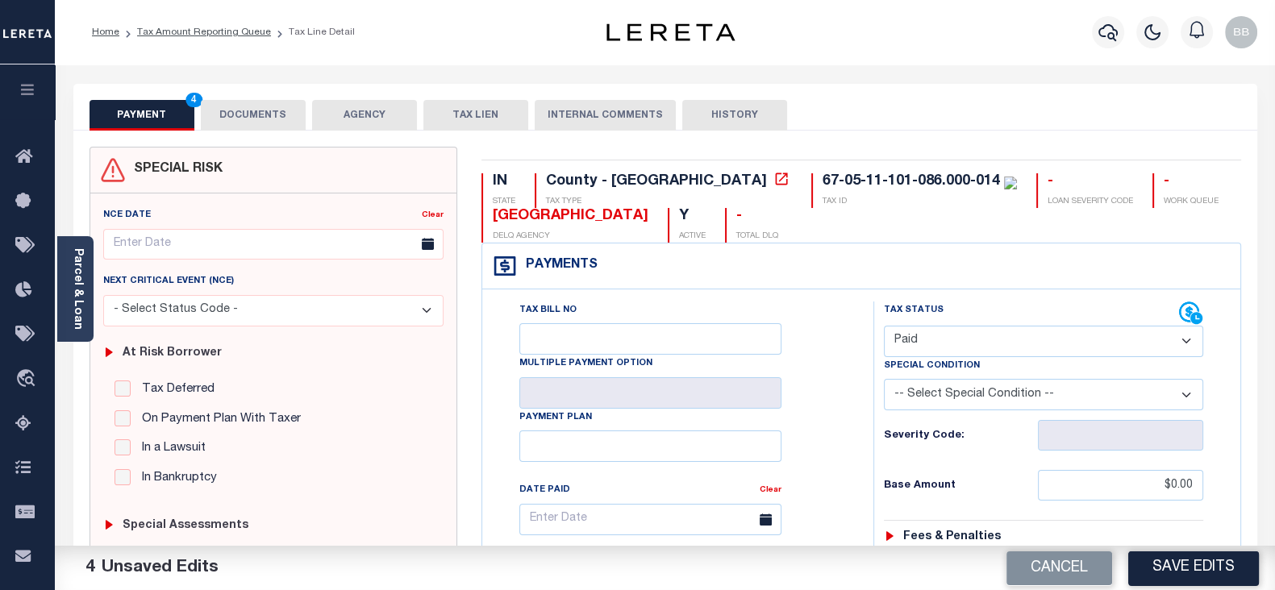
click at [220, 114] on button "DOCUMENTS" at bounding box center [253, 115] width 105 height 31
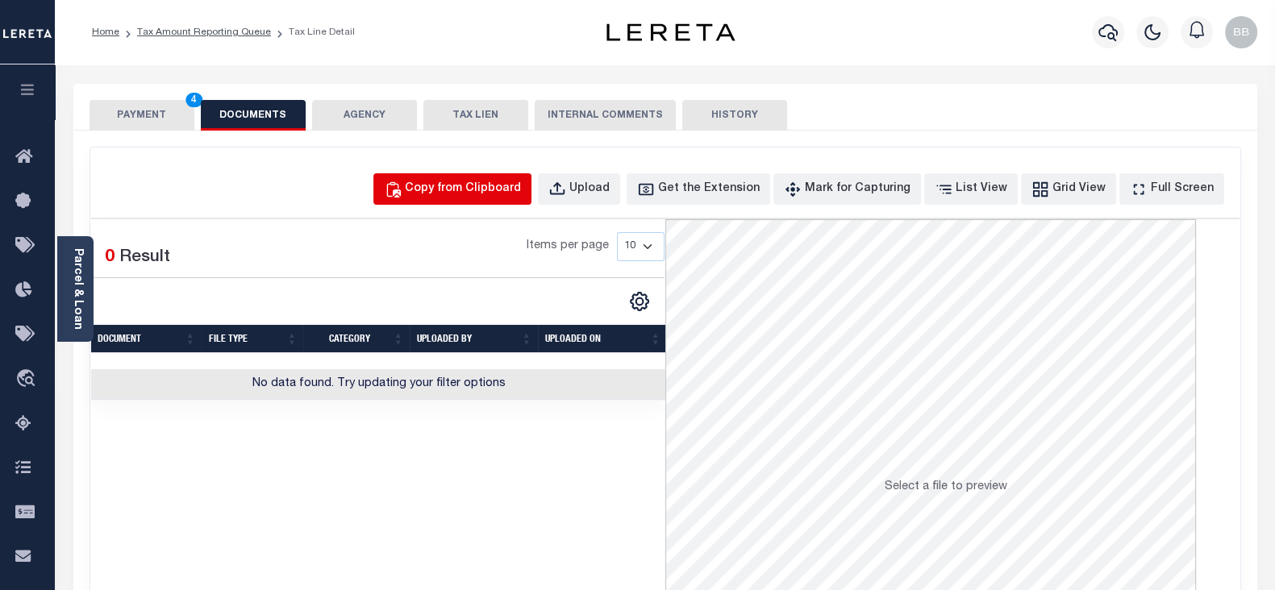
click at [505, 189] on div "Copy from Clipboard" at bounding box center [463, 190] width 116 height 18
select select "POP"
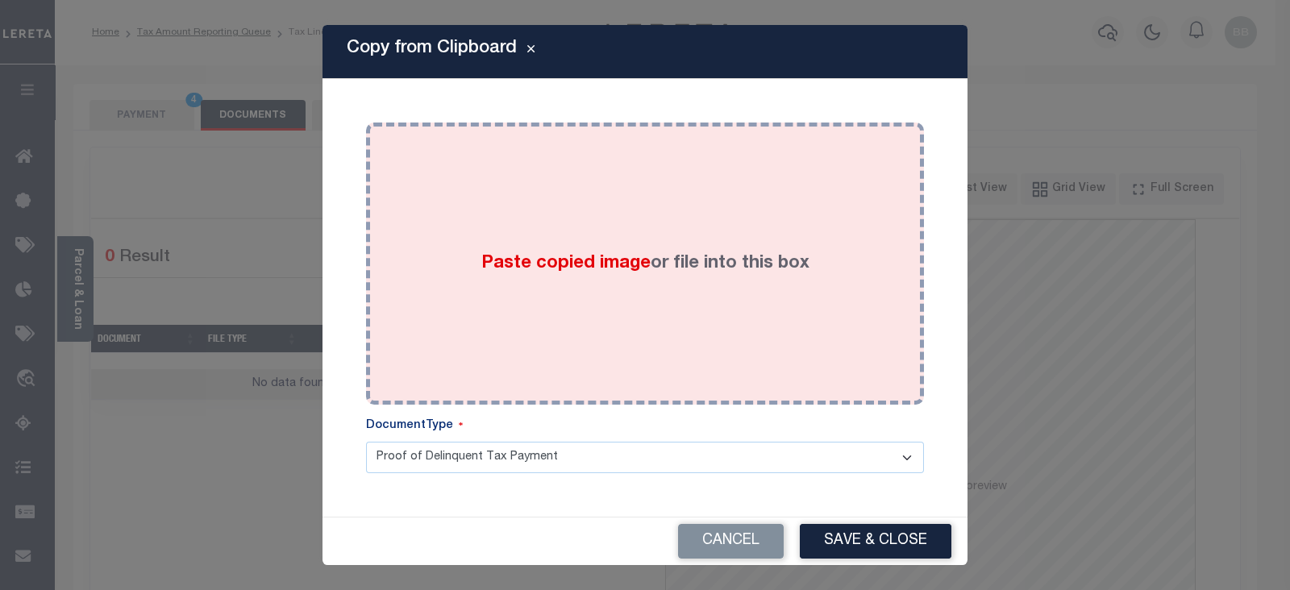
click at [680, 218] on div "Paste copied image or file into this box" at bounding box center [645, 264] width 534 height 258
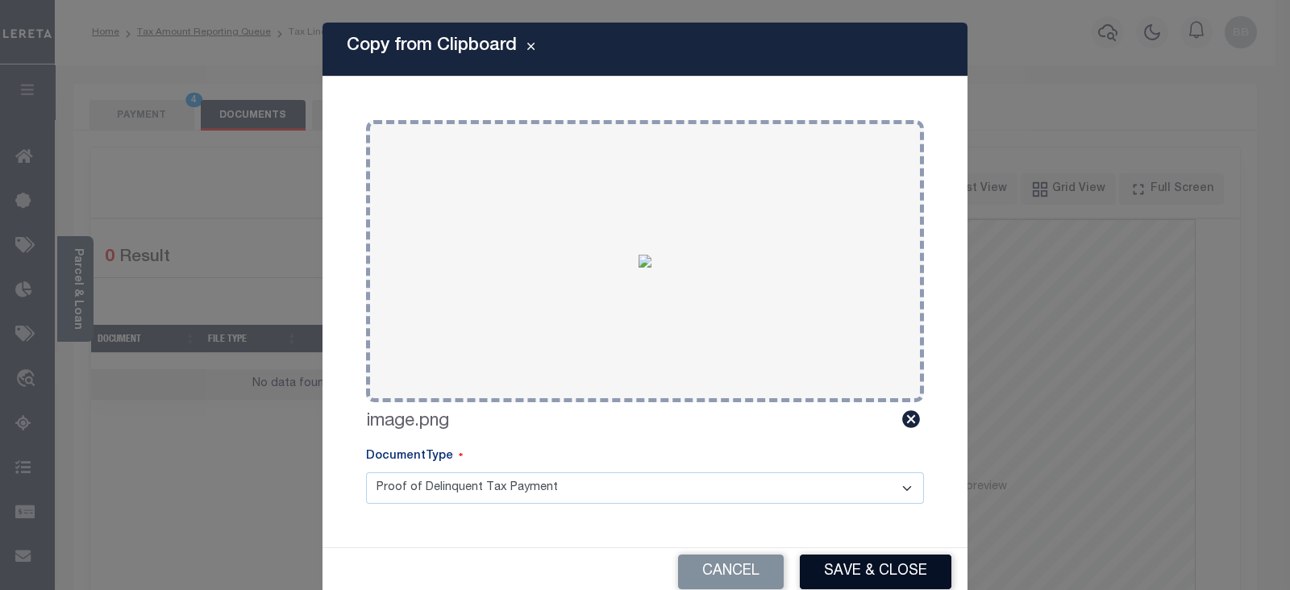
click at [883, 568] on button "Save & Close" at bounding box center [876, 572] width 152 height 35
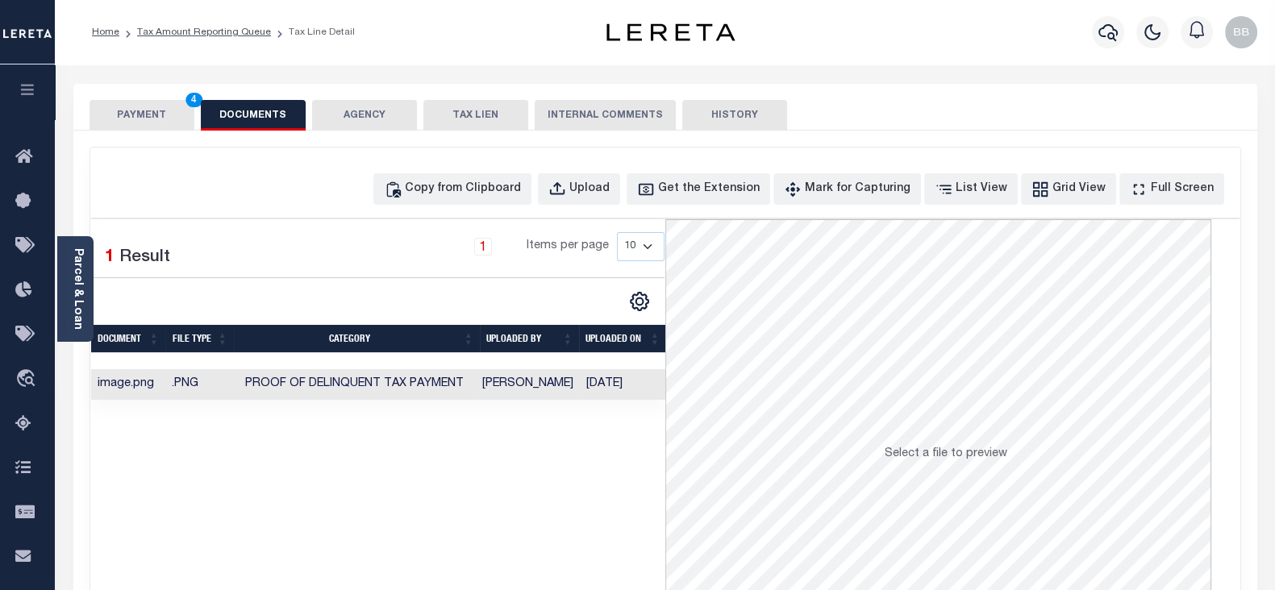
click at [136, 111] on button "PAYMENT 4" at bounding box center [141, 115] width 105 height 31
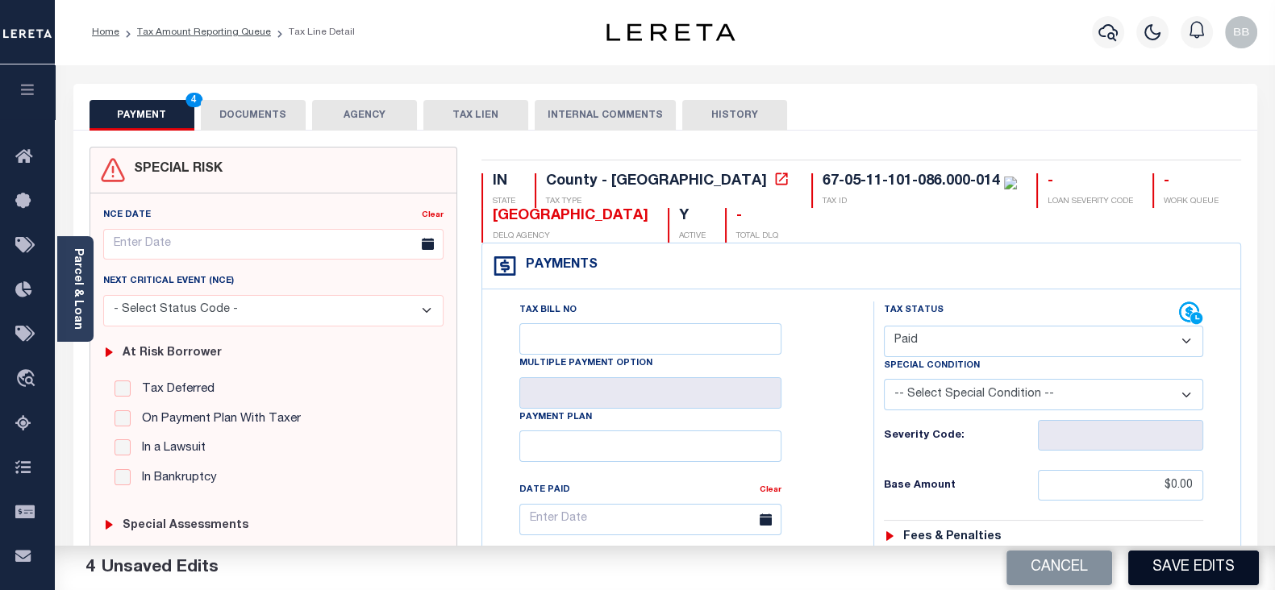
click at [1197, 554] on button "Save Edits" at bounding box center [1193, 568] width 131 height 35
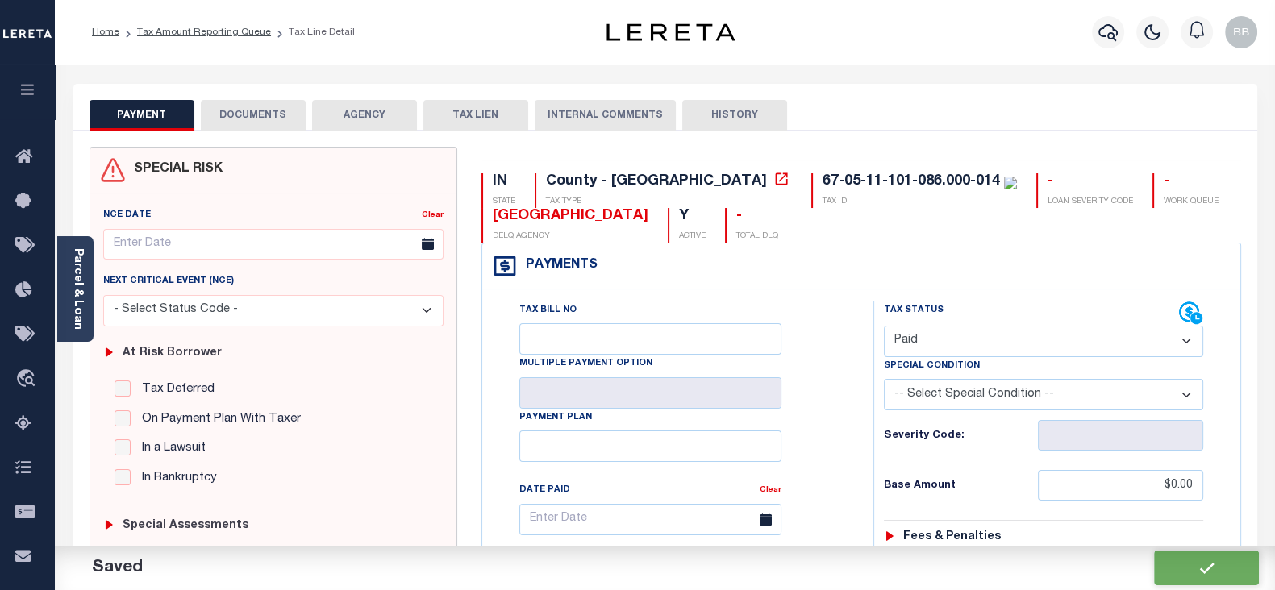
checkbox input "false"
type input "$0"
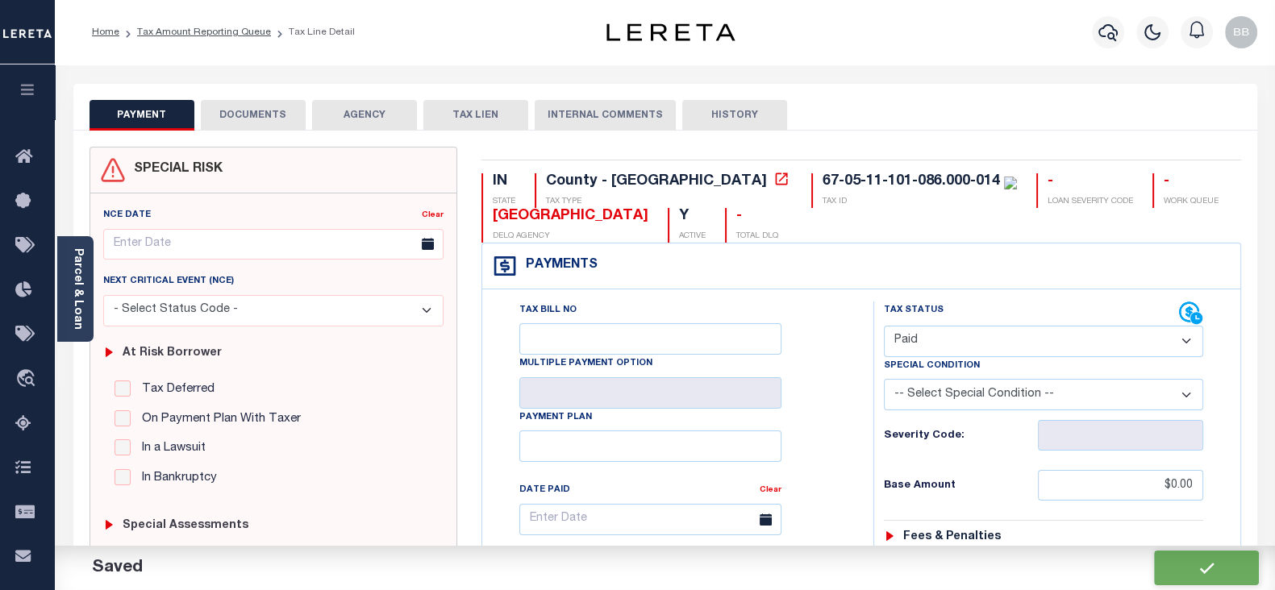
type input "$0"
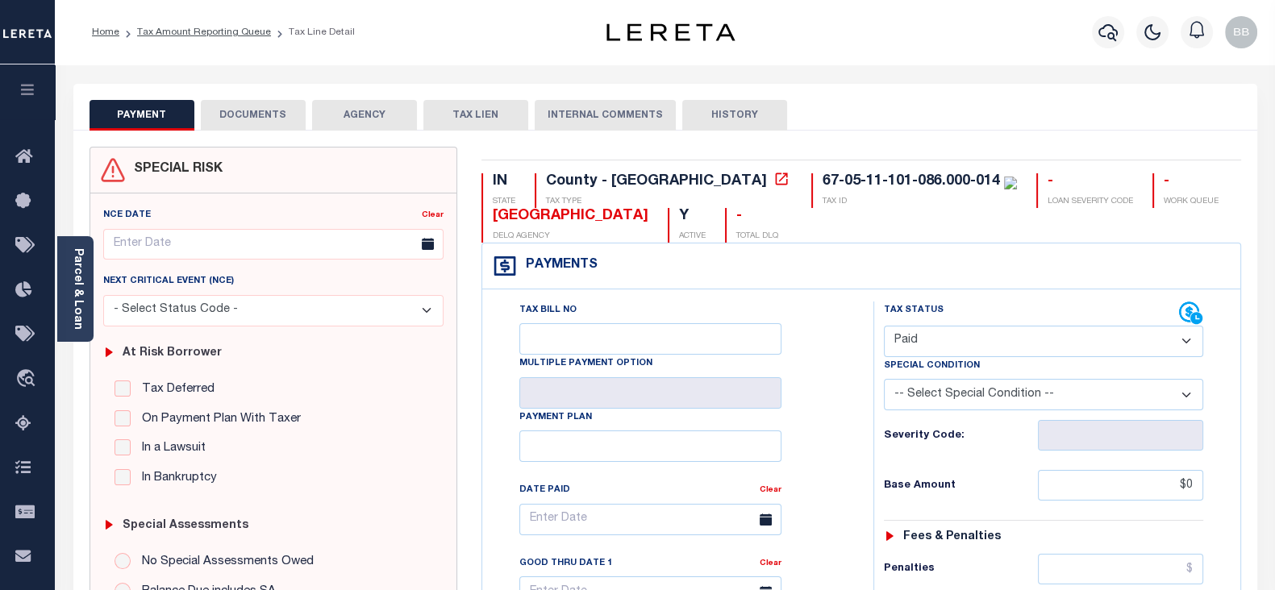
click at [268, 93] on div "PAYMENT DOCUMENTS AGENCY DELINQUENT PAYEE TAX LIEN" at bounding box center [664, 107] width 1183 height 47
click at [232, 114] on button "DOCUMENTS" at bounding box center [253, 115] width 105 height 31
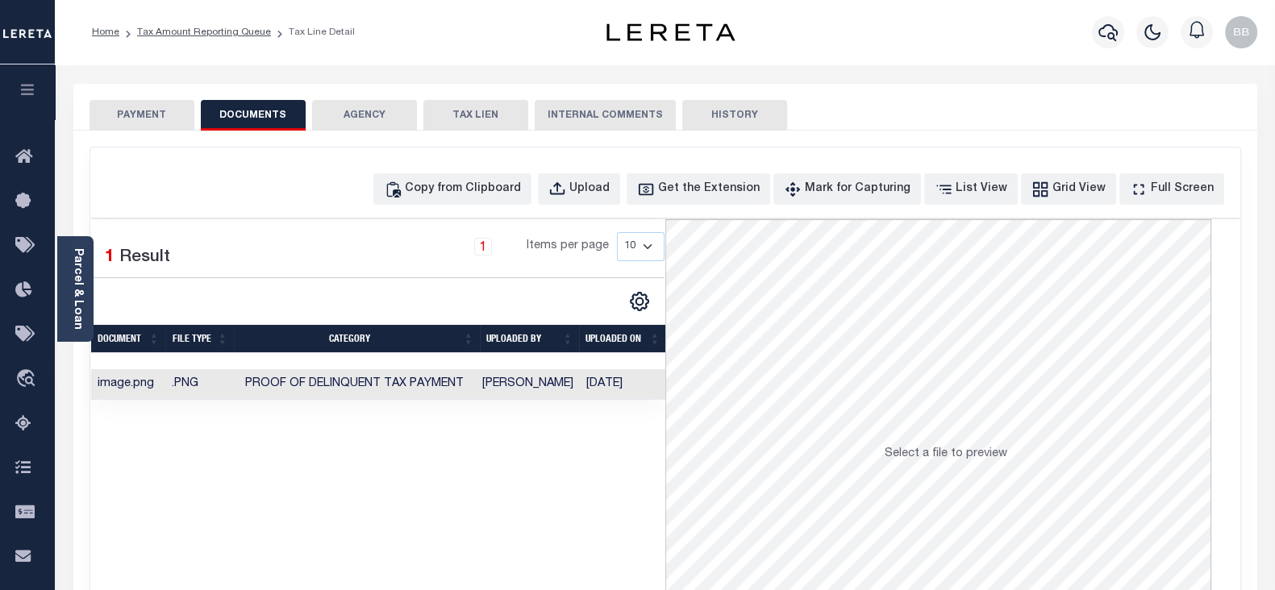
click at [141, 115] on button "PAYMENT" at bounding box center [141, 115] width 105 height 31
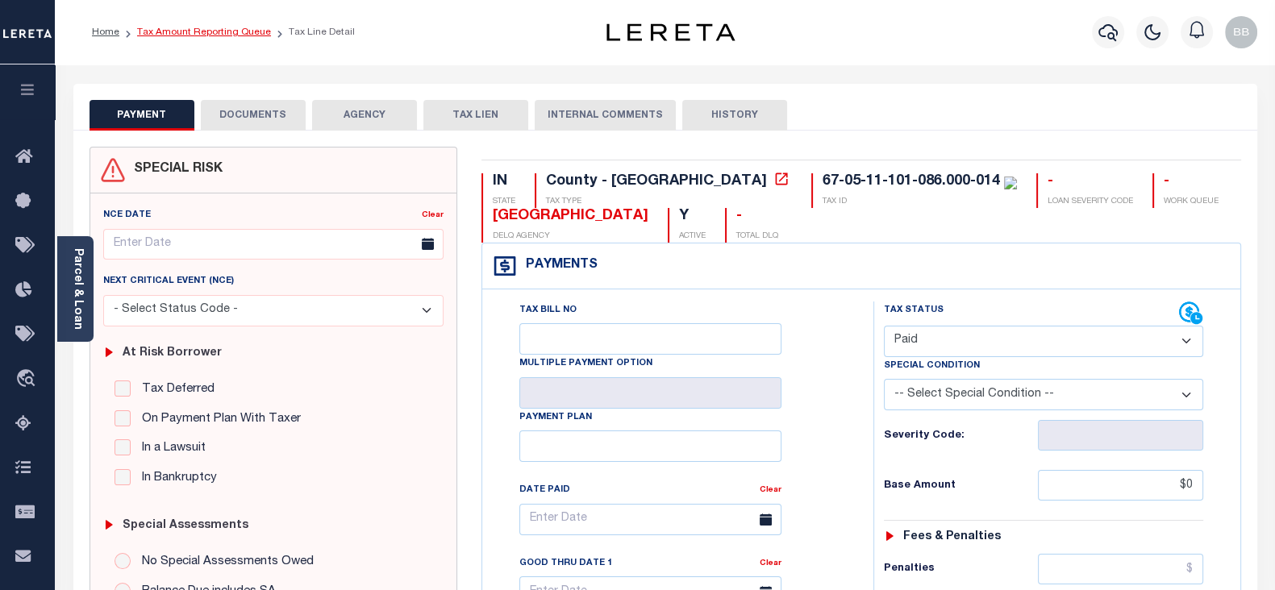
click at [244, 30] on link "Tax Amount Reporting Queue" at bounding box center [204, 32] width 134 height 10
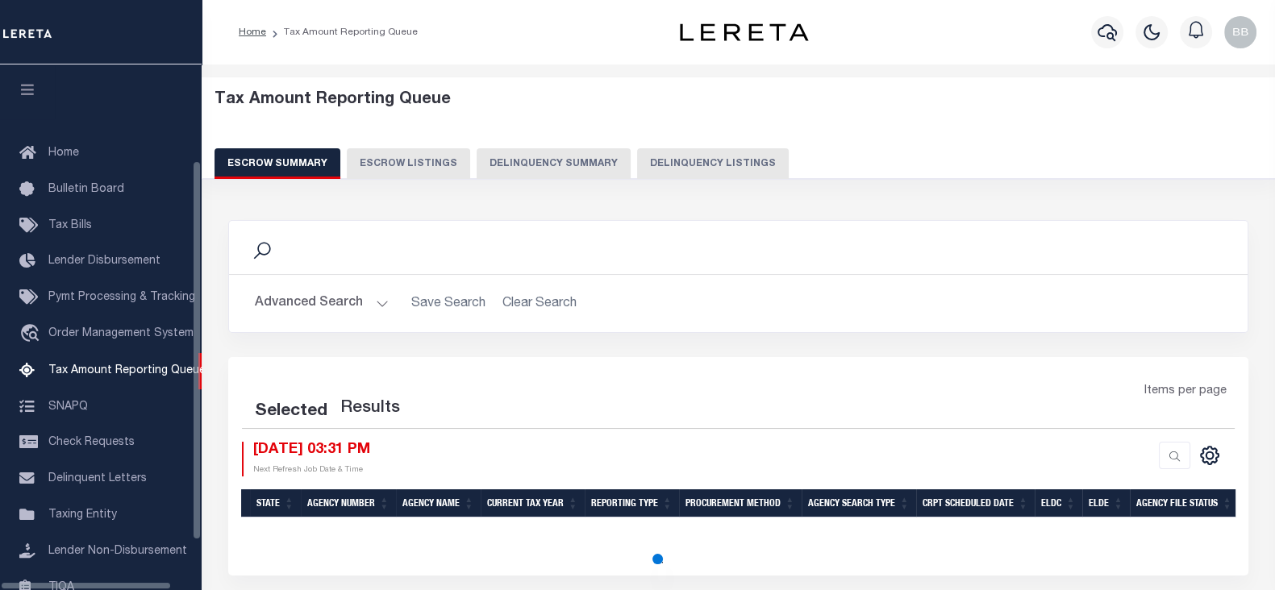
click at [680, 161] on button "Delinquency Listings" at bounding box center [713, 163] width 152 height 31
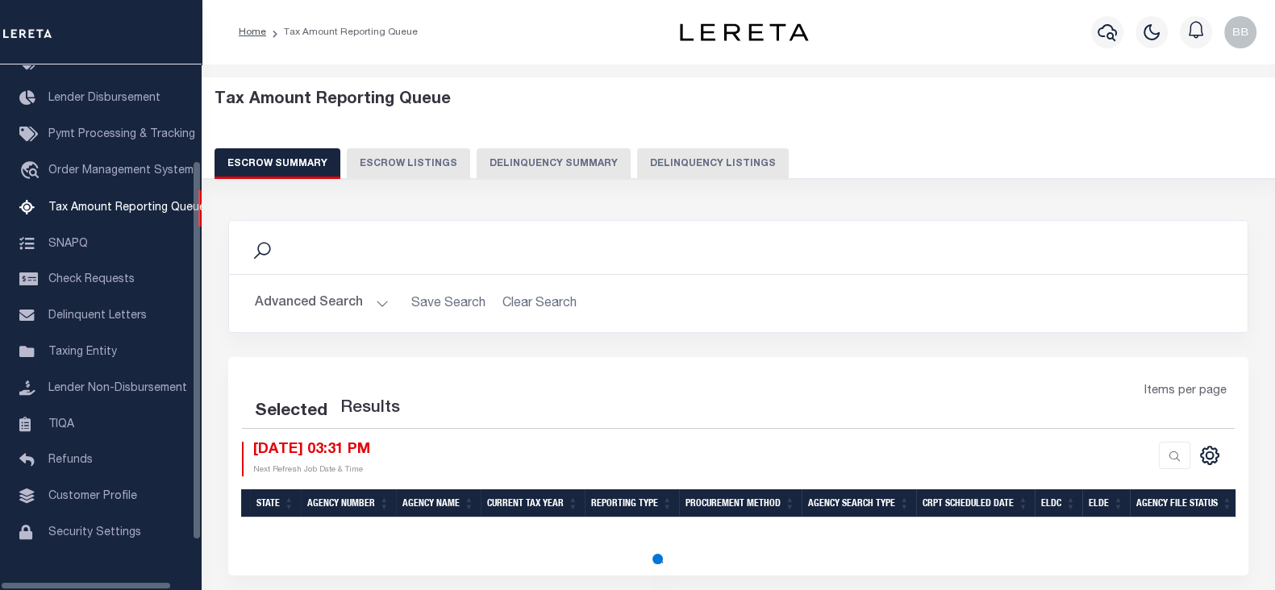
select select "100"
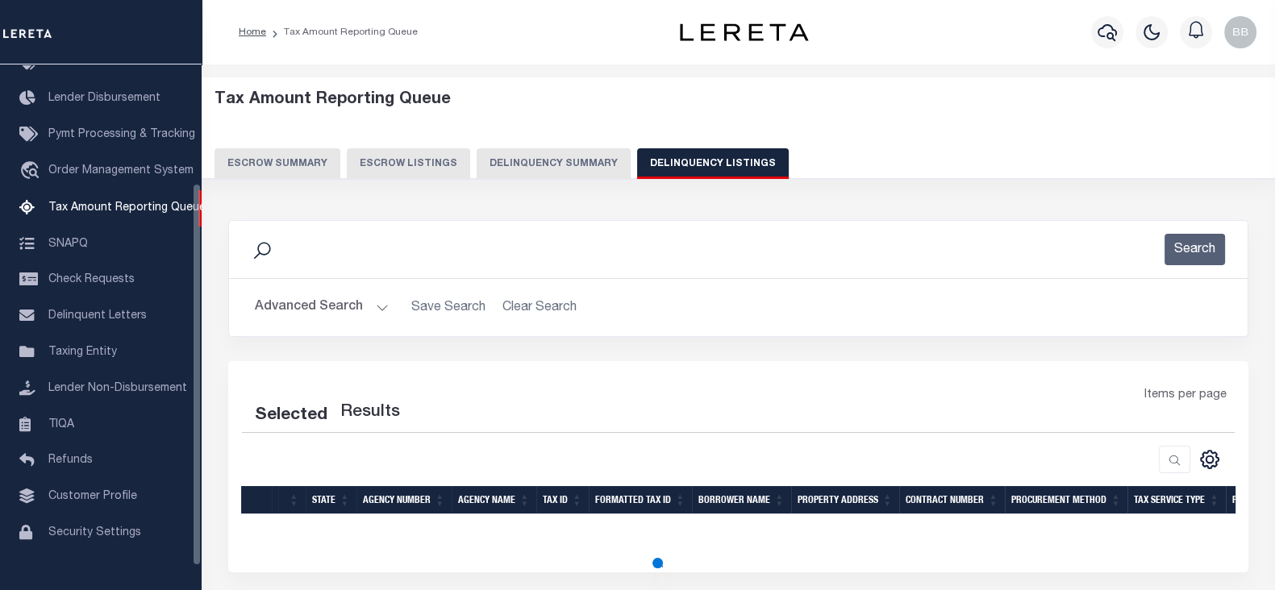
select select "100"
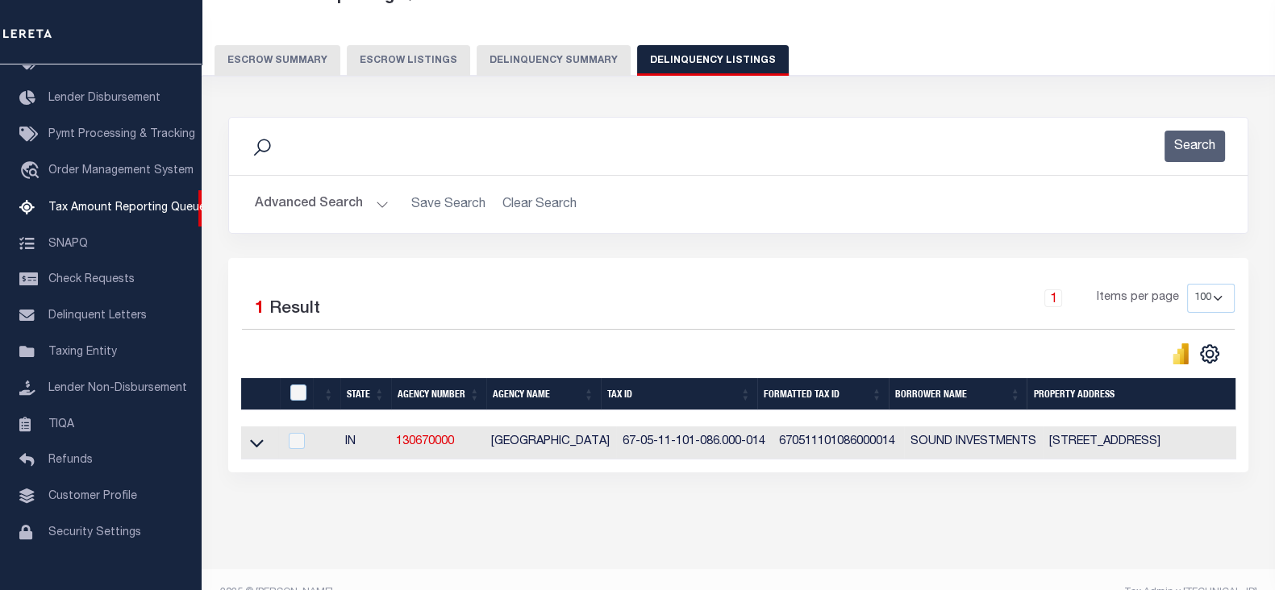
scroll to position [143, 0]
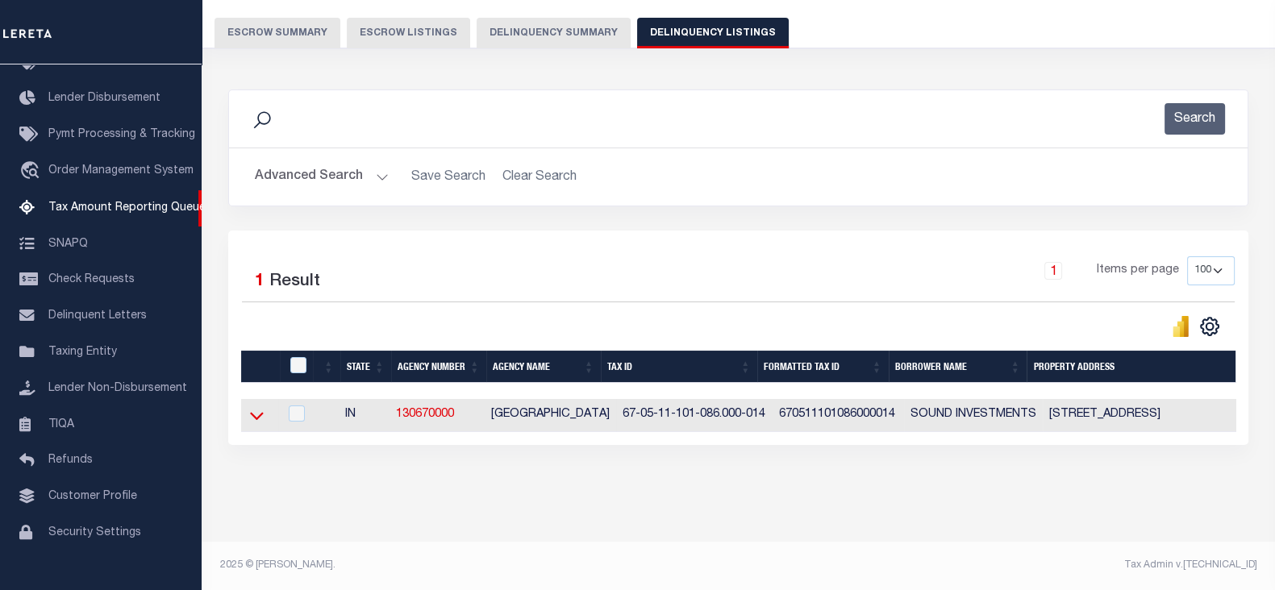
click at [256, 412] on icon at bounding box center [257, 415] width 14 height 17
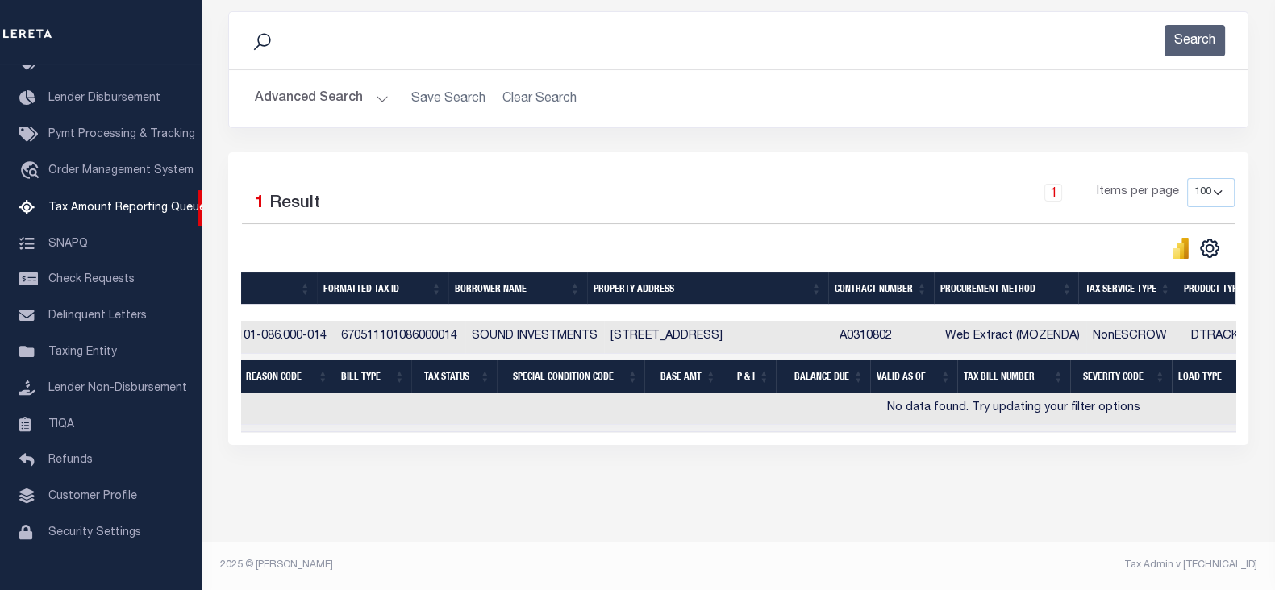
scroll to position [0, 0]
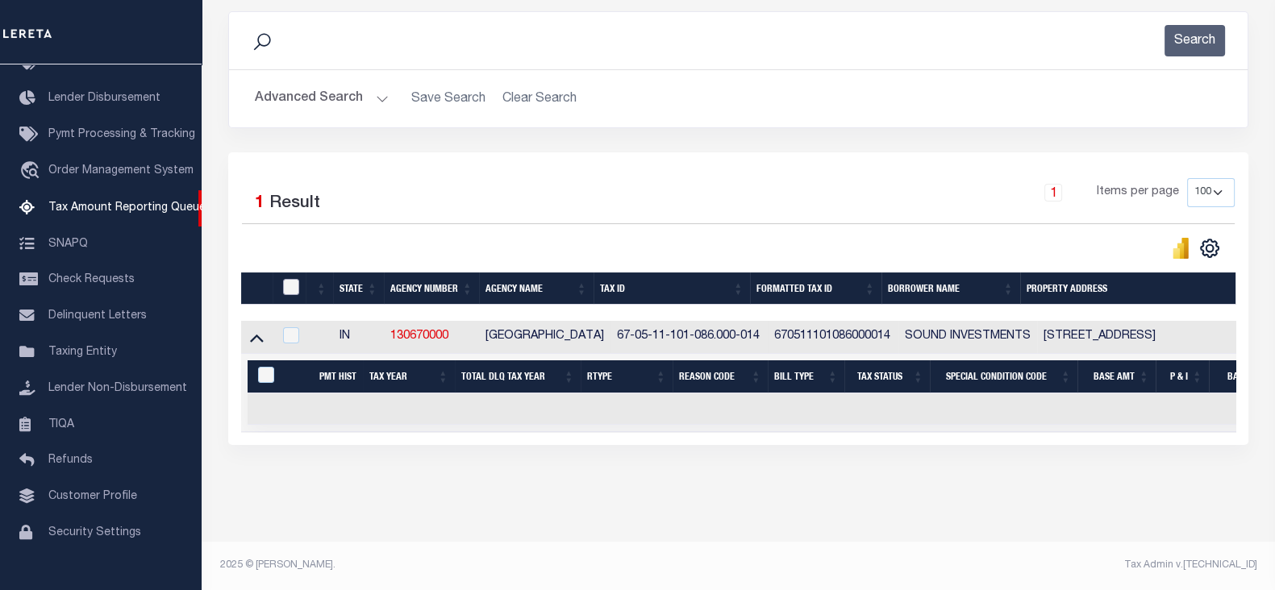
click at [288, 281] on input "checkbox" at bounding box center [291, 287] width 16 height 16
checkbox input "true"
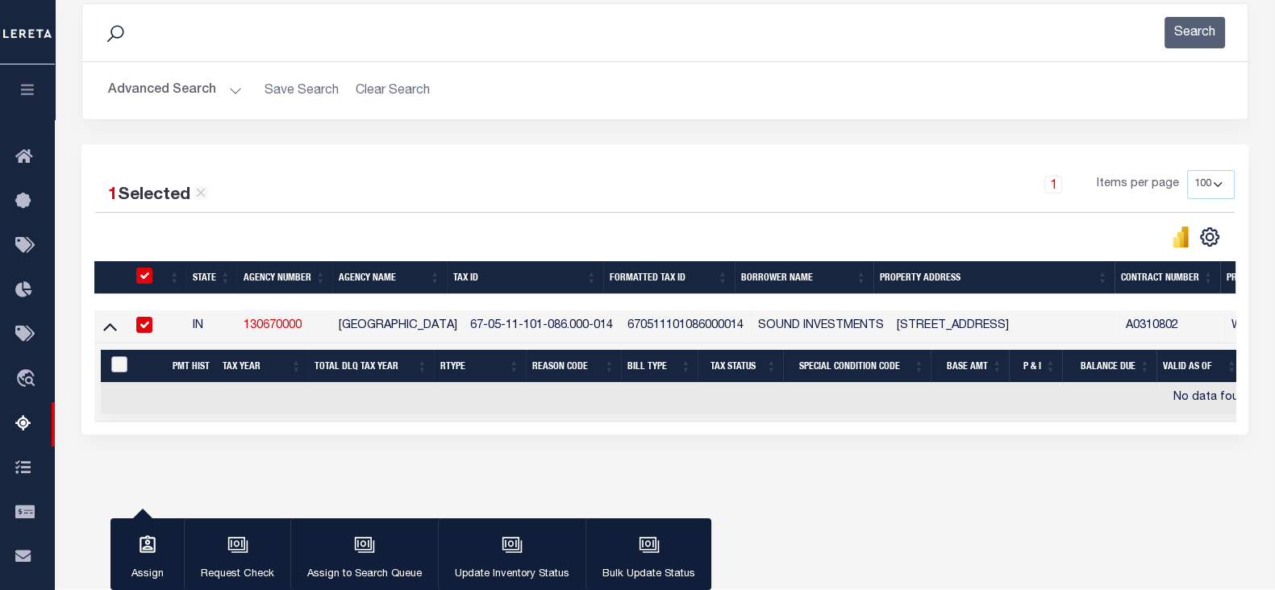
click at [119, 368] on input "&nbsp;" at bounding box center [119, 364] width 16 height 16
checkbox input "true"
click at [509, 564] on div "button" at bounding box center [512, 546] width 40 height 40
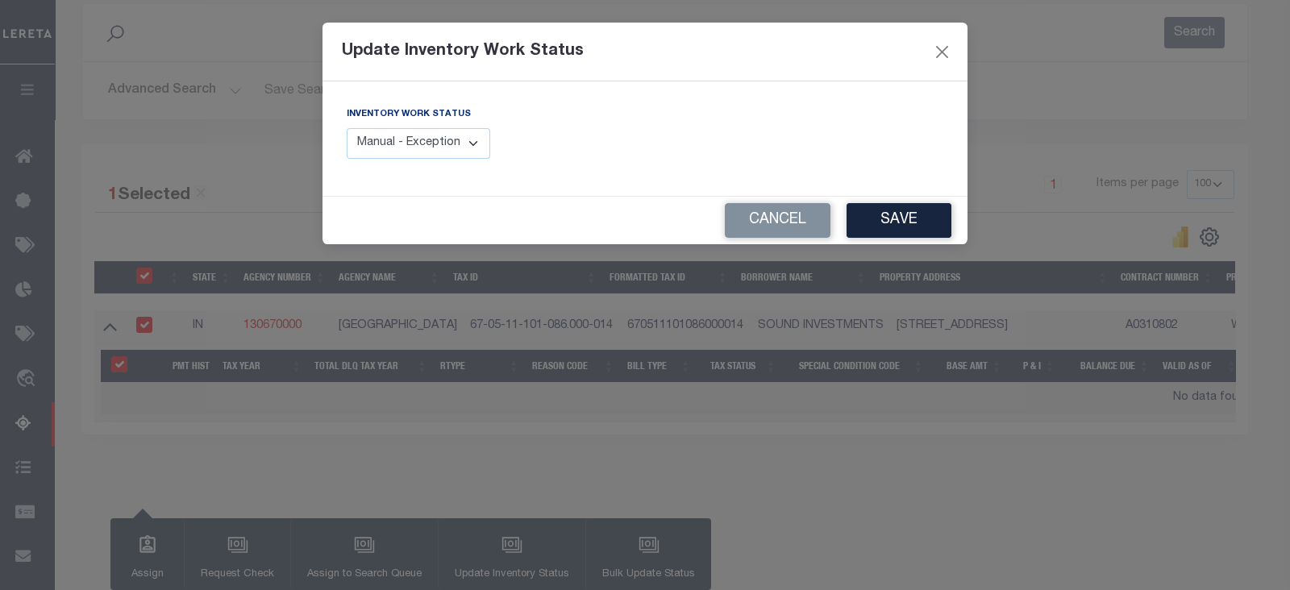
click at [423, 135] on select "Manual - Exception Pended - Awaiting Search Late Add Exception Completed" at bounding box center [418, 143] width 143 height 31
select select "4"
click at [347, 128] on select "Manual - Exception Pended - Awaiting Search Late Add Exception Completed" at bounding box center [418, 143] width 143 height 31
click at [954, 224] on div "Cancel Save" at bounding box center [644, 221] width 645 height 48
click at [911, 222] on button "Save" at bounding box center [898, 220] width 105 height 35
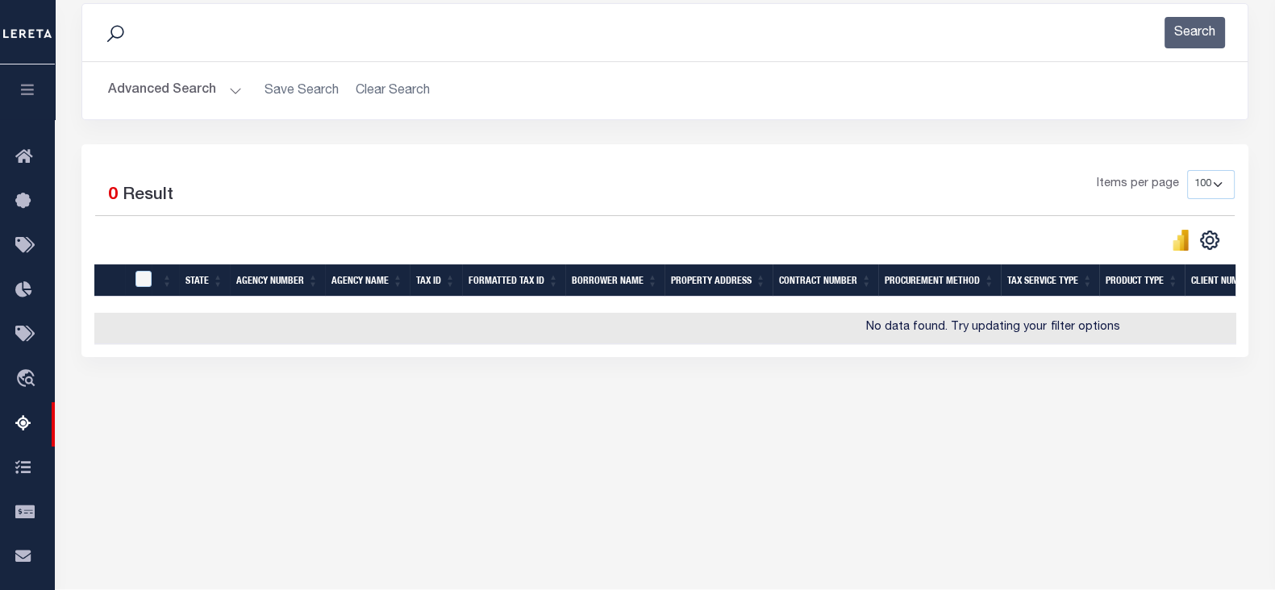
click at [157, 79] on button "Advanced Search" at bounding box center [175, 90] width 134 height 31
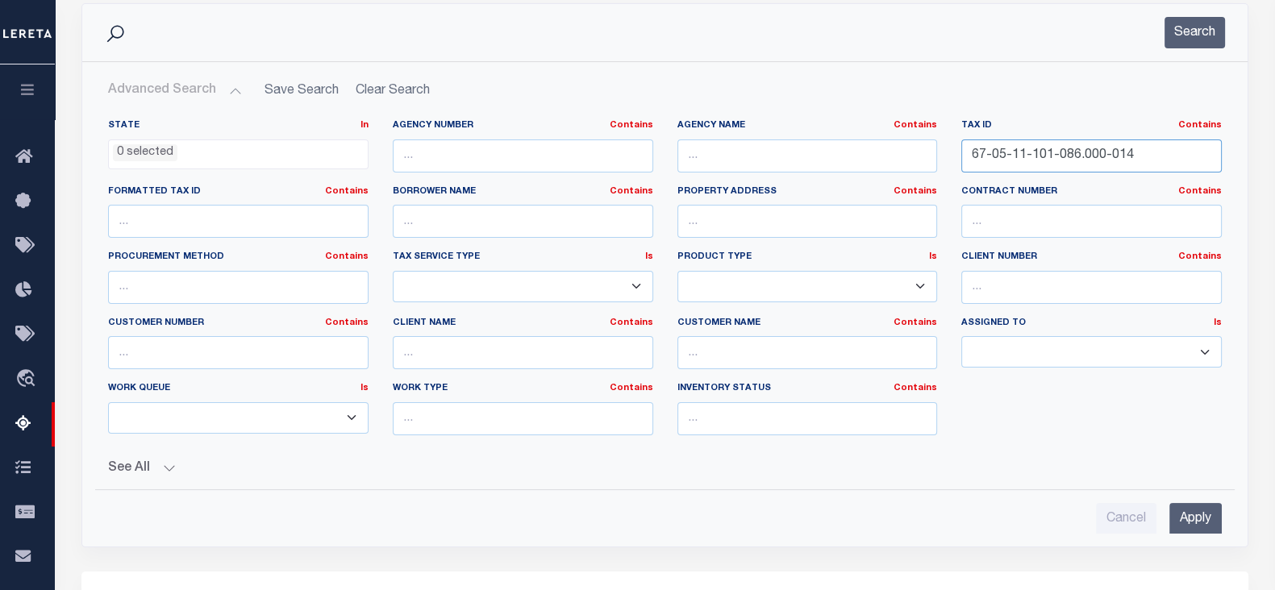
click at [1017, 151] on input "67-05-11-101-086.000-014" at bounding box center [1091, 155] width 260 height 33
paste input "6-14-404-064.000-00"
type input "67-06-14-404-064.000-004"
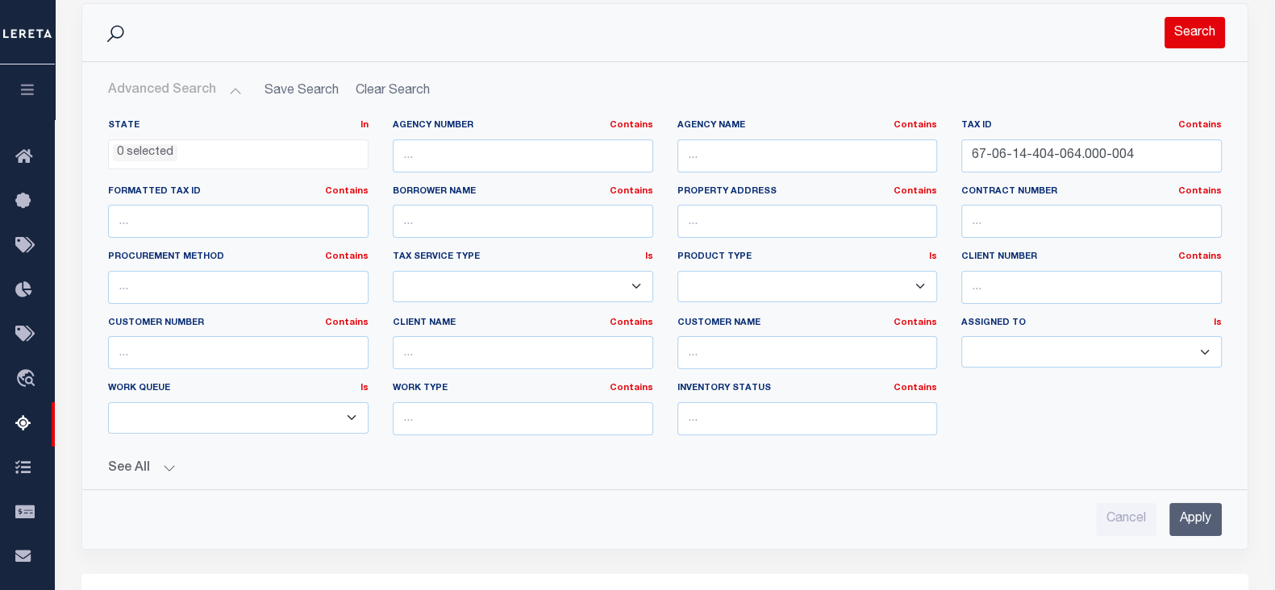
click at [1194, 37] on button "Search" at bounding box center [1194, 32] width 60 height 31
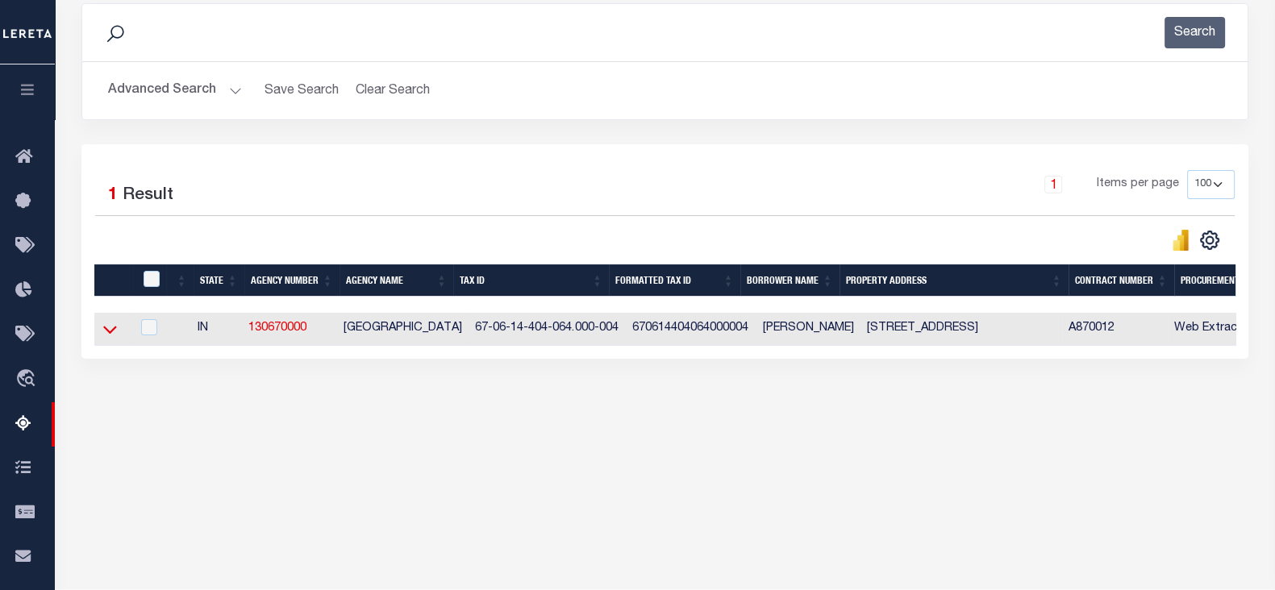
click at [113, 336] on icon at bounding box center [110, 329] width 14 height 17
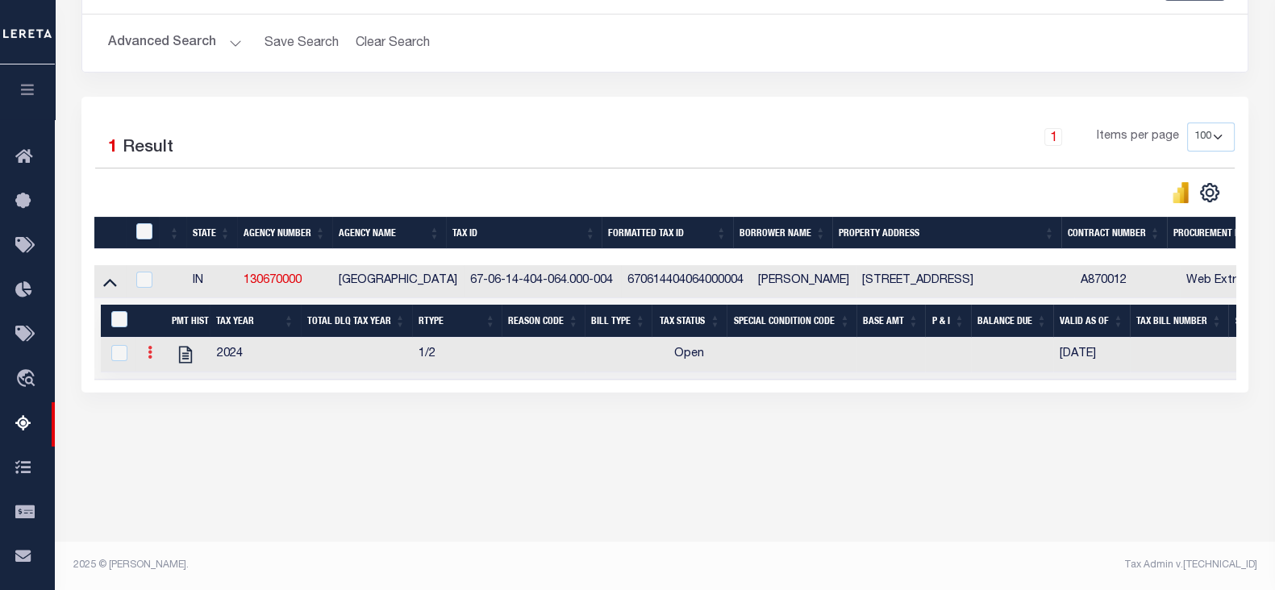
click at [148, 356] on icon at bounding box center [150, 352] width 5 height 13
click at [168, 378] on img "" at bounding box center [169, 379] width 16 height 16
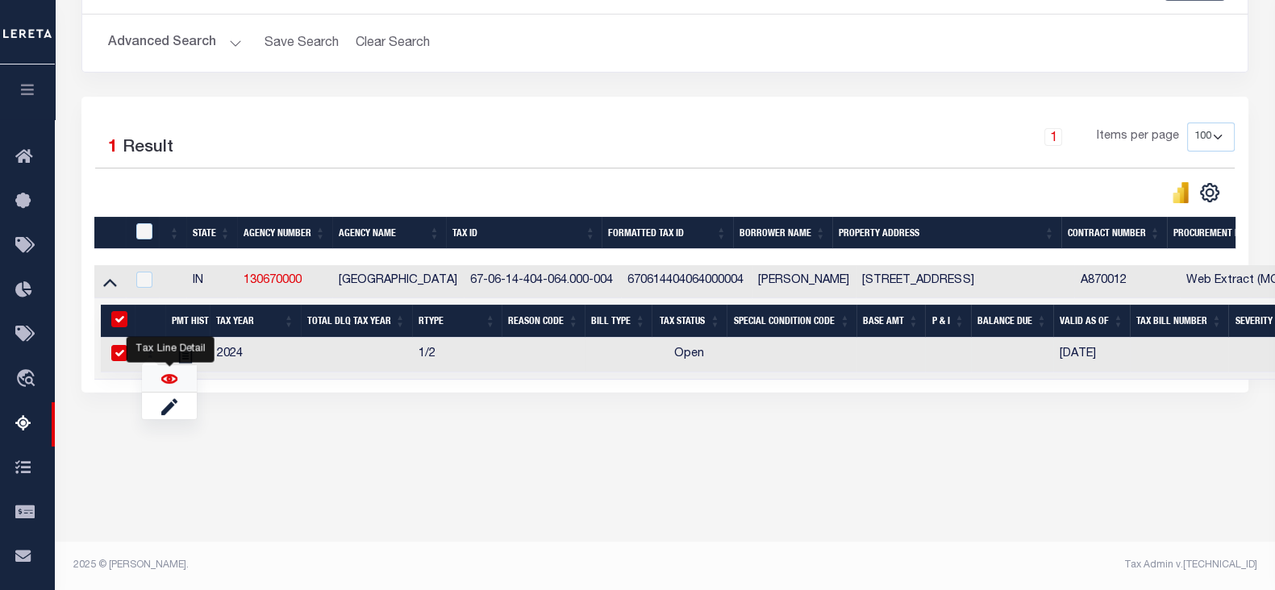
checkbox input "true"
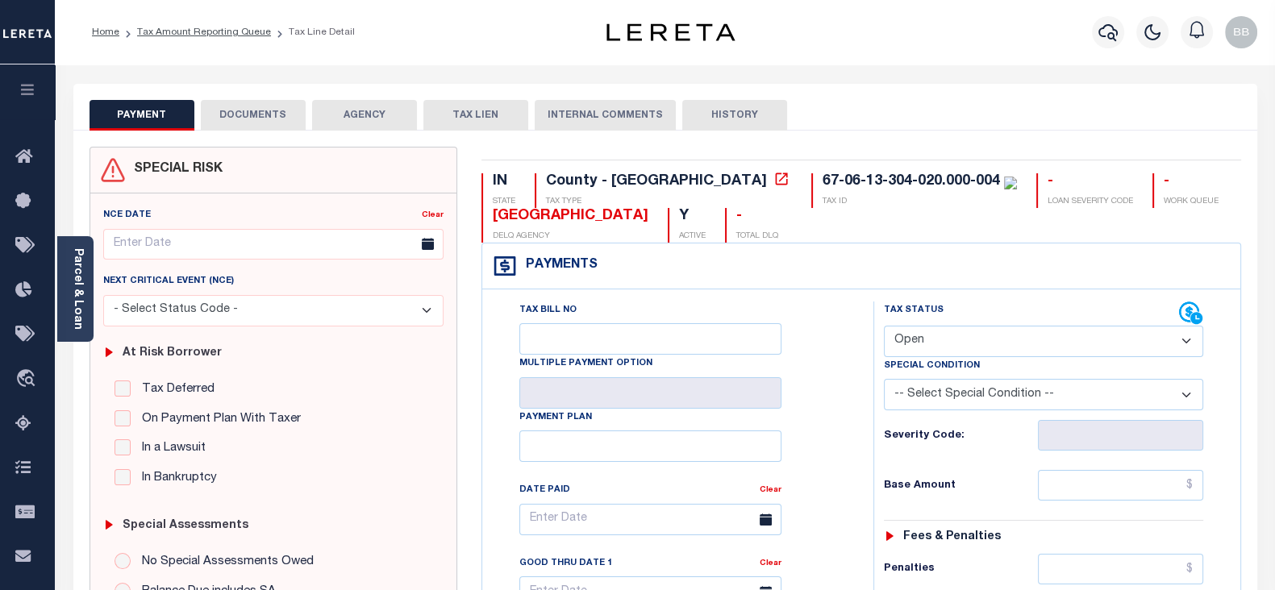
click at [993, 344] on select "- Select Status Code - Open Due/Unpaid Paid Incomplete No Tax Due Internal Refu…" at bounding box center [1043, 341] width 319 height 31
select select "PYD"
click at [884, 326] on select "- Select Status Code - Open Due/Unpaid Paid Incomplete No Tax Due Internal Refu…" at bounding box center [1043, 341] width 319 height 31
type input "[DATE]"
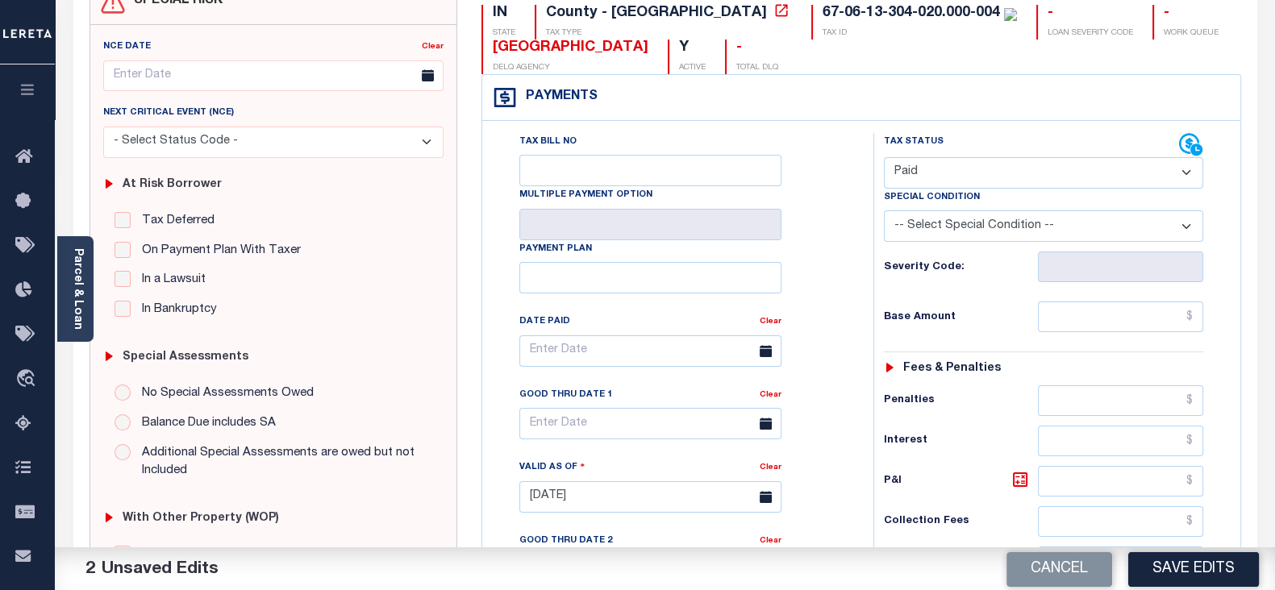
scroll to position [201, 0]
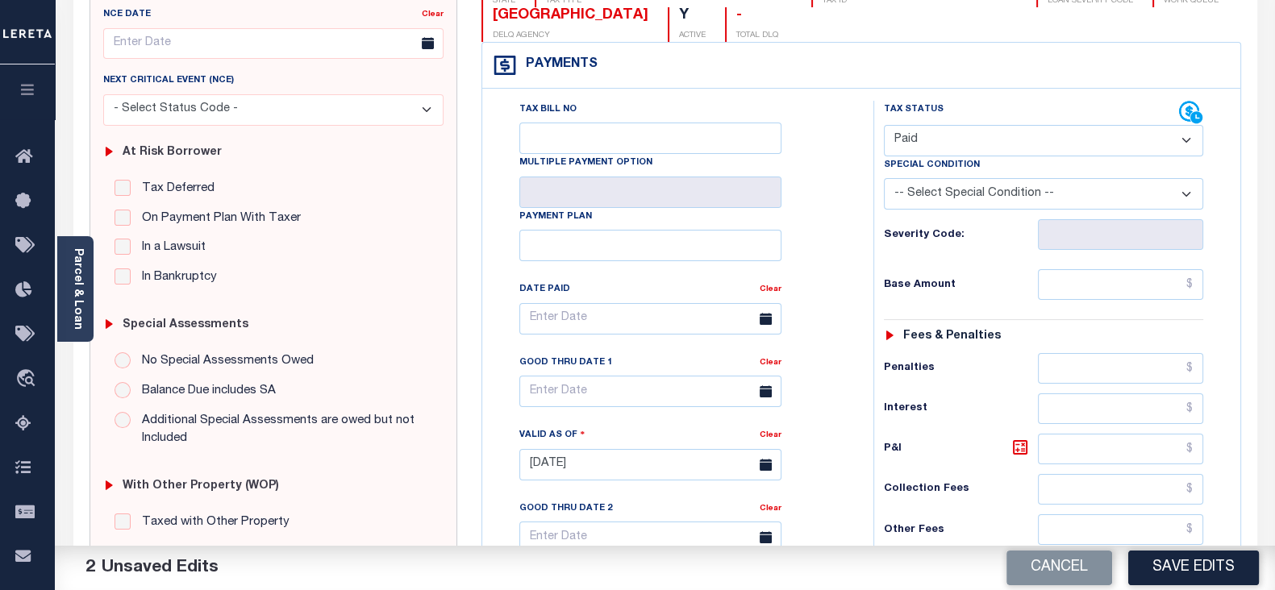
click at [1091, 268] on div "Tax Status Status - Select Status Code -" at bounding box center [1048, 457] width 351 height 712
click at [1075, 299] on div "Tax Status Status - Select Status Code -" at bounding box center [1048, 457] width 351 height 712
click at [1084, 283] on input "text" at bounding box center [1120, 284] width 165 height 31
type input "$0.00"
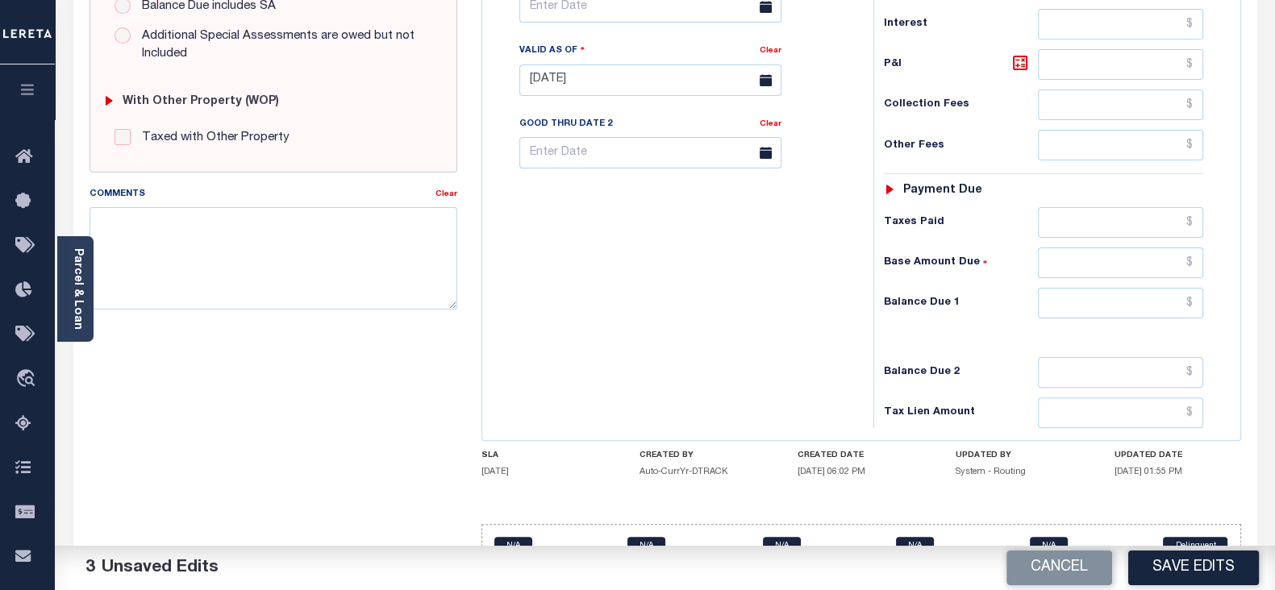
scroll to position [605, 0]
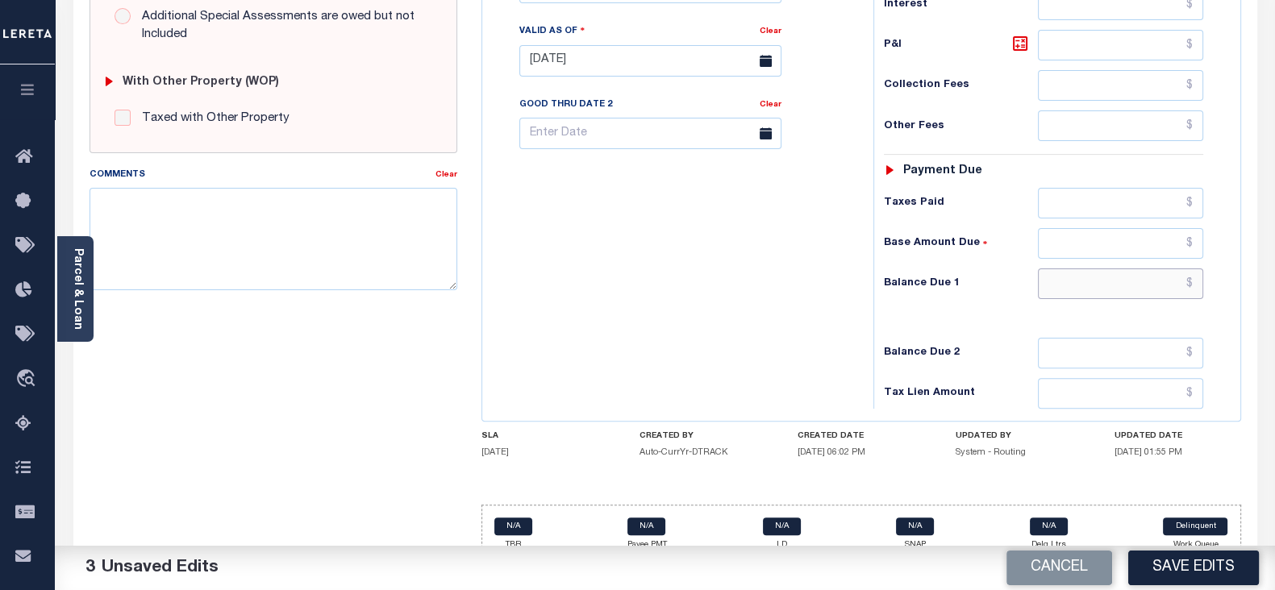
click at [1079, 276] on input "text" at bounding box center [1120, 283] width 165 height 31
type input "$0.00"
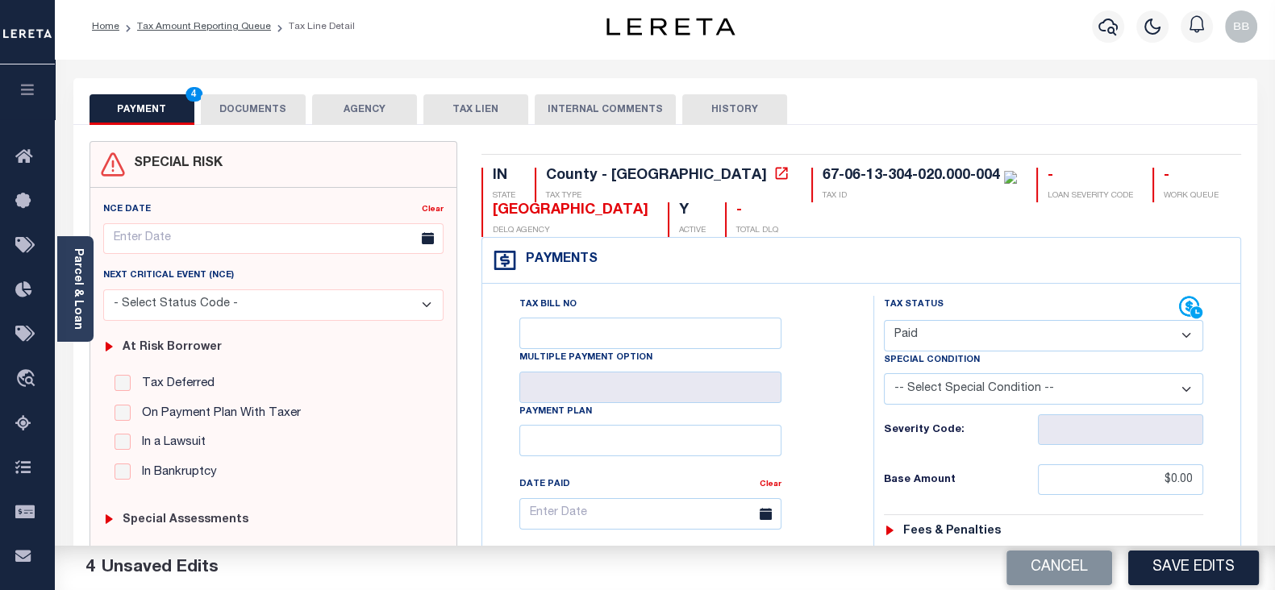
scroll to position [0, 0]
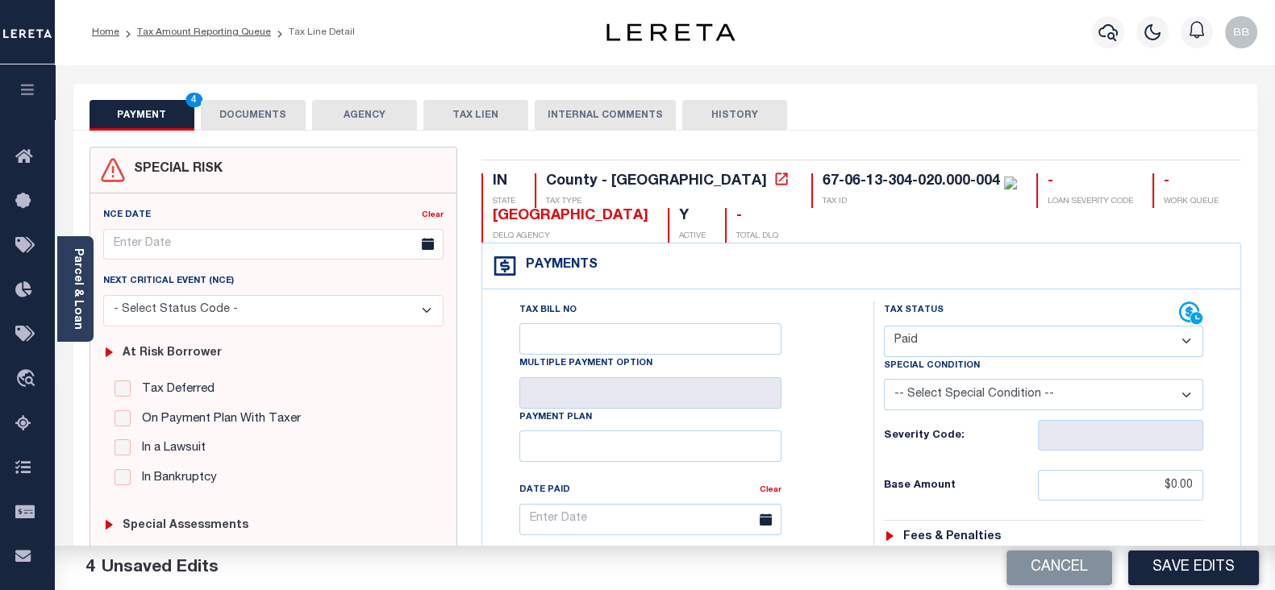
click at [253, 119] on button "DOCUMENTS" at bounding box center [253, 115] width 105 height 31
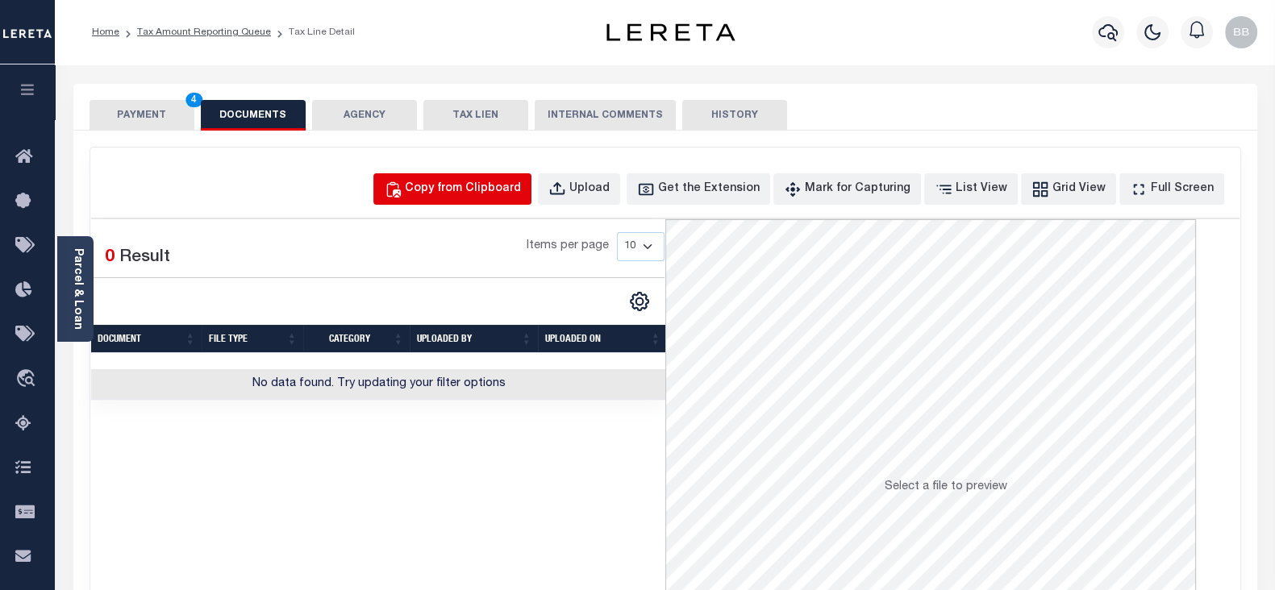
click at [498, 193] on div "Copy from Clipboard" at bounding box center [463, 190] width 116 height 18
select select "POP"
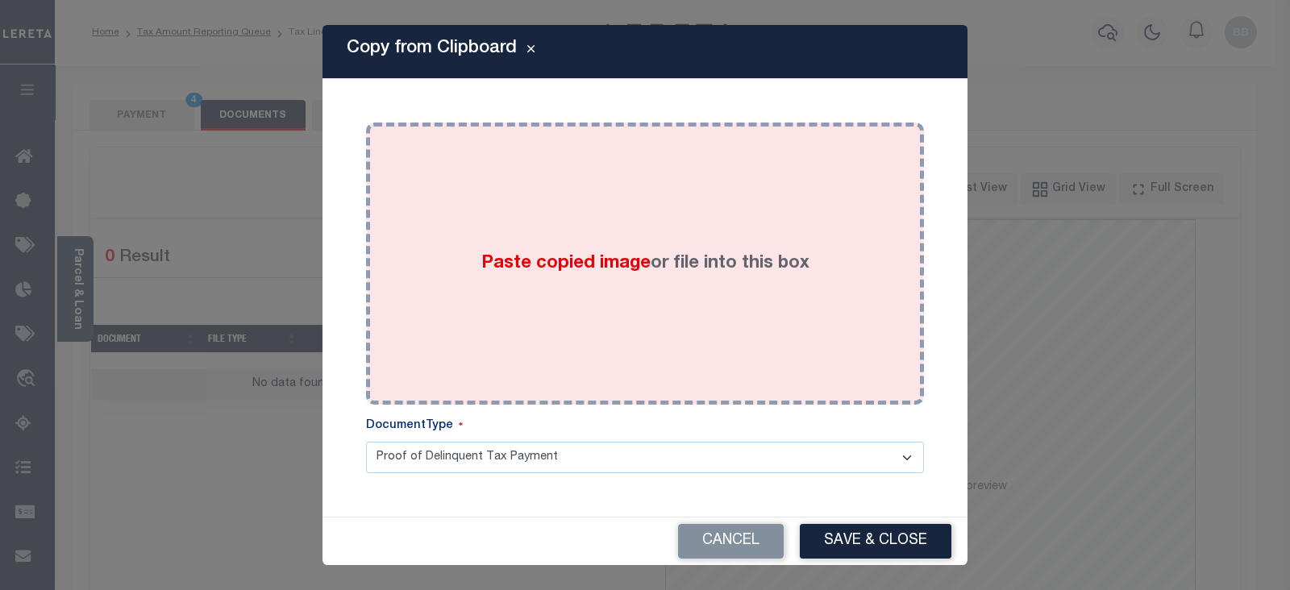
click at [491, 244] on div "Paste copied image or file into this box" at bounding box center [645, 264] width 534 height 258
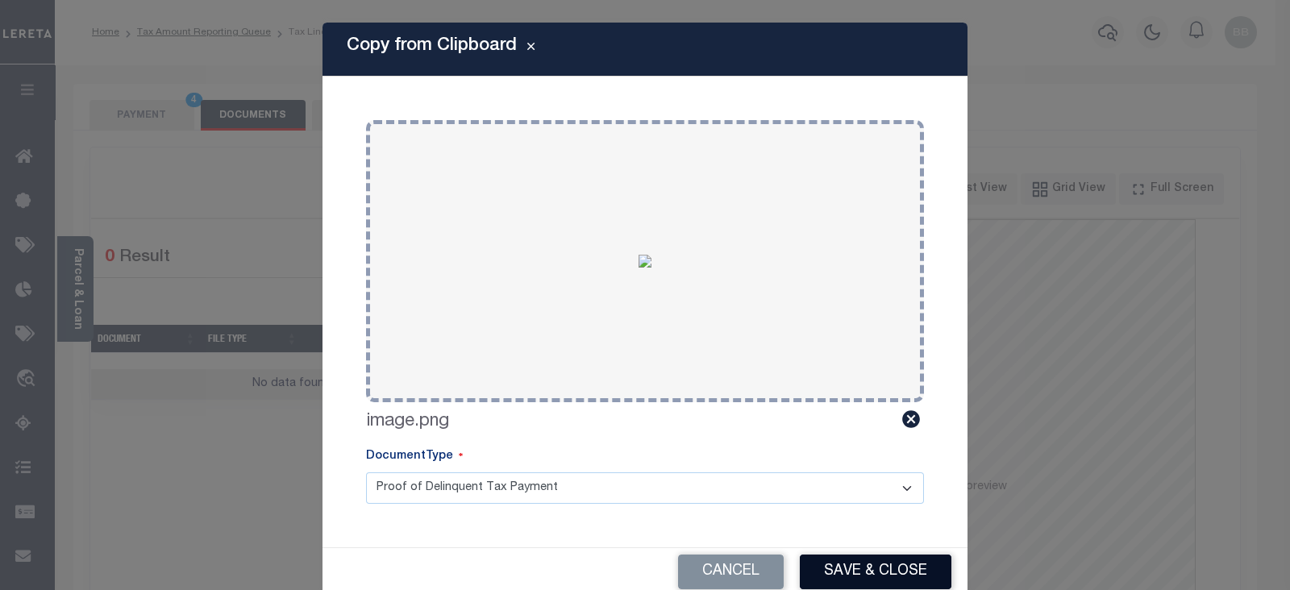
click at [878, 580] on button "Save & Close" at bounding box center [876, 572] width 152 height 35
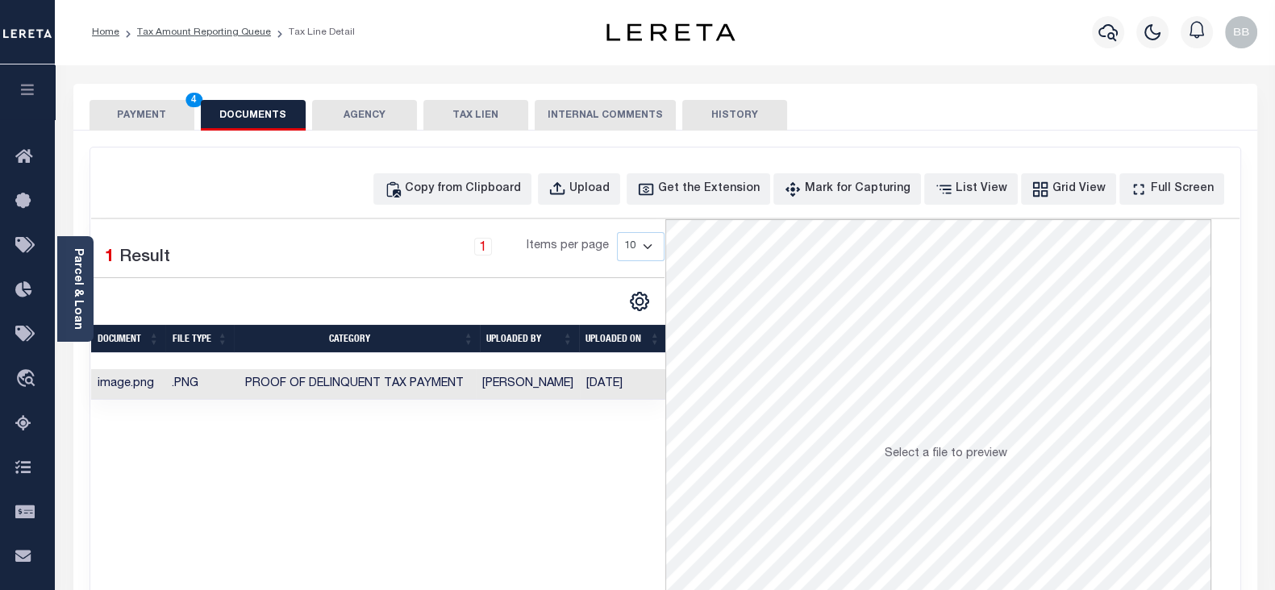
click at [161, 107] on button "PAYMENT 4" at bounding box center [141, 115] width 105 height 31
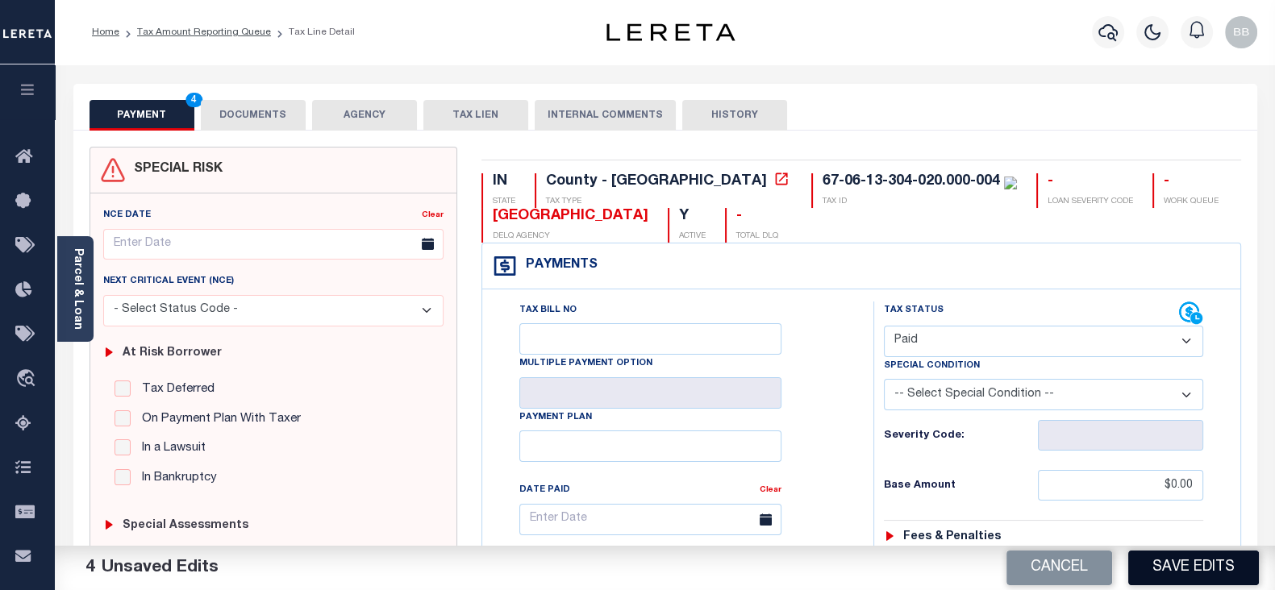
click at [1167, 562] on button "Save Edits" at bounding box center [1193, 568] width 131 height 35
checkbox input "false"
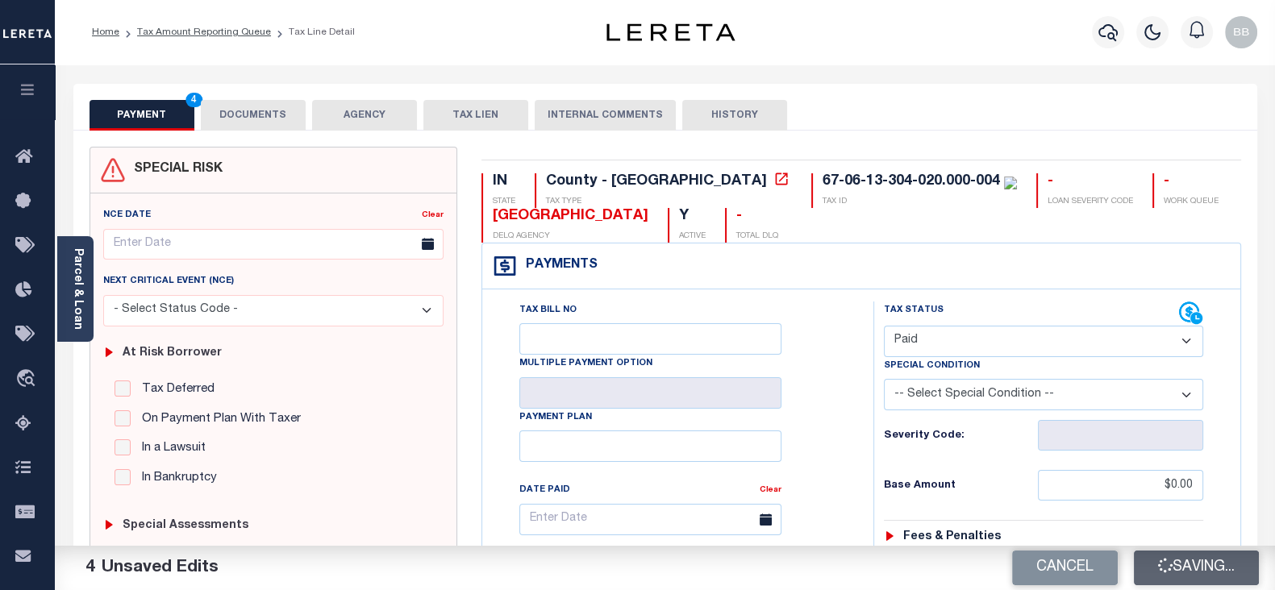
type input "$0"
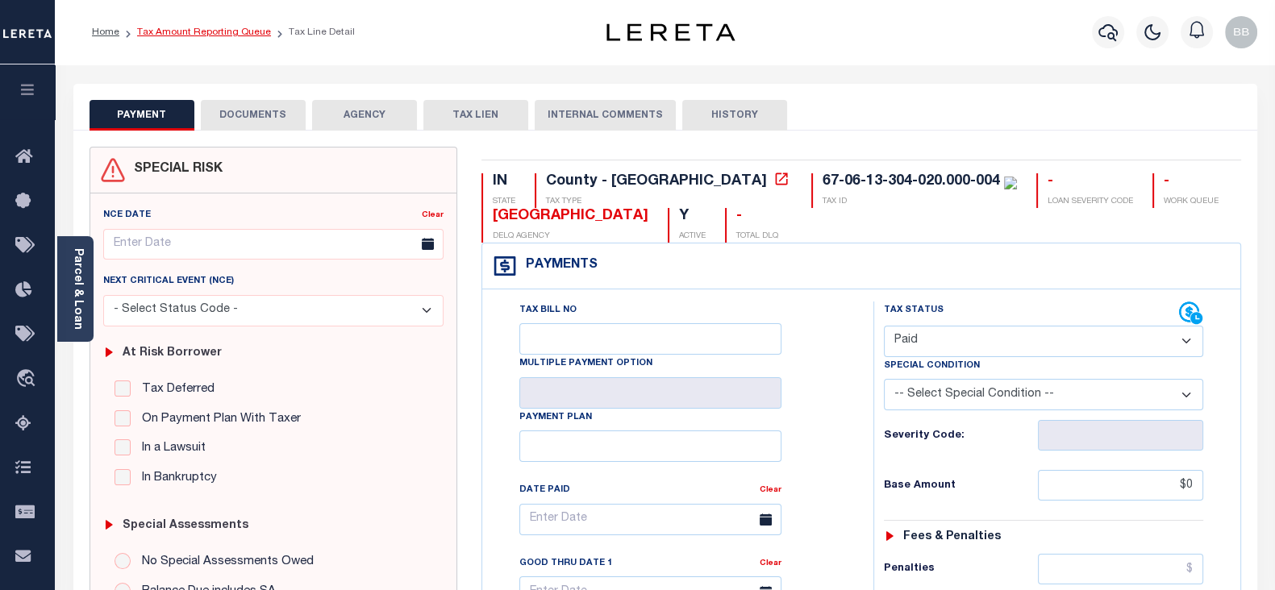
click at [224, 29] on link "Tax Amount Reporting Queue" at bounding box center [204, 32] width 134 height 10
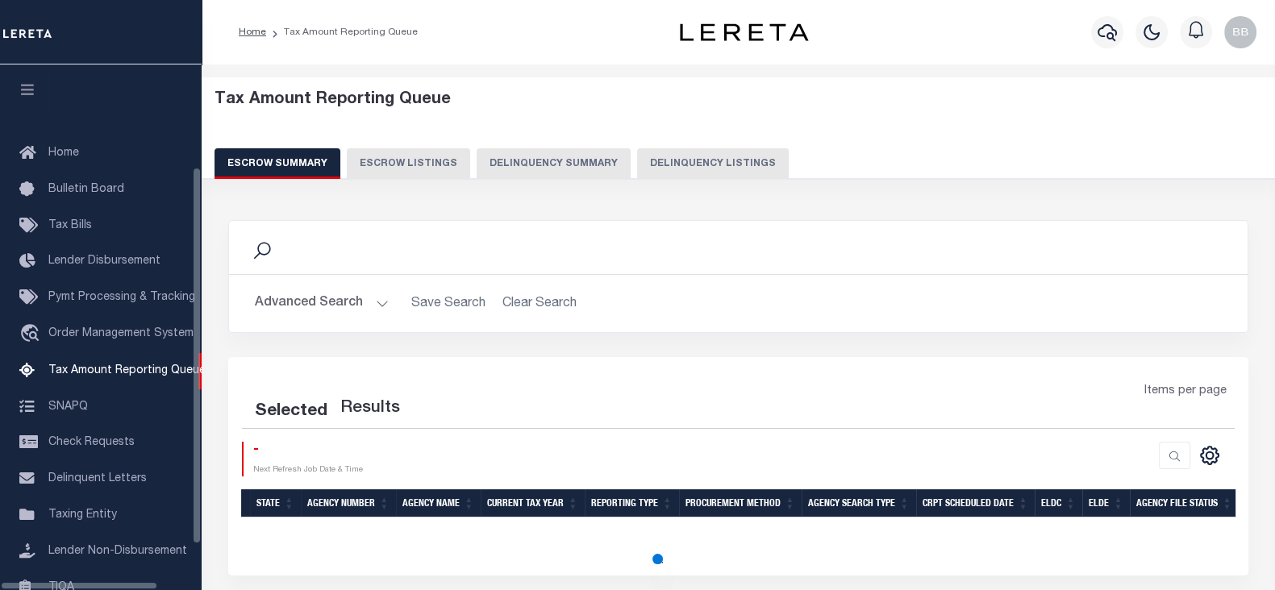
click at [704, 160] on button "Delinquency Listings" at bounding box center [713, 163] width 152 height 31
select select "100"
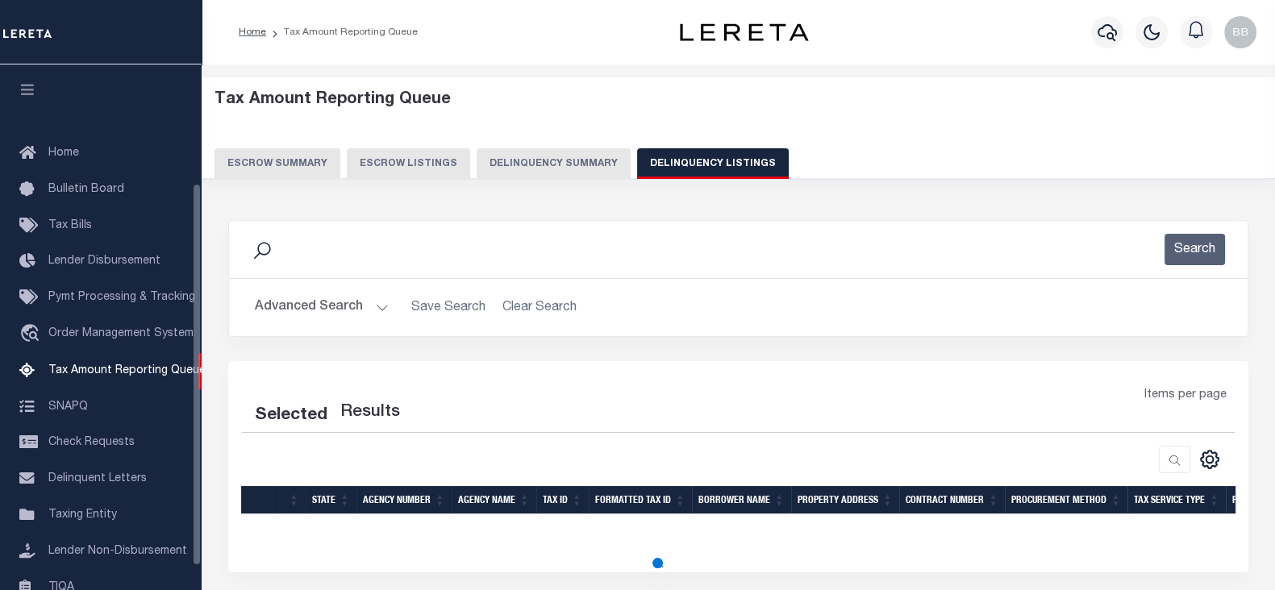
scroll to position [163, 0]
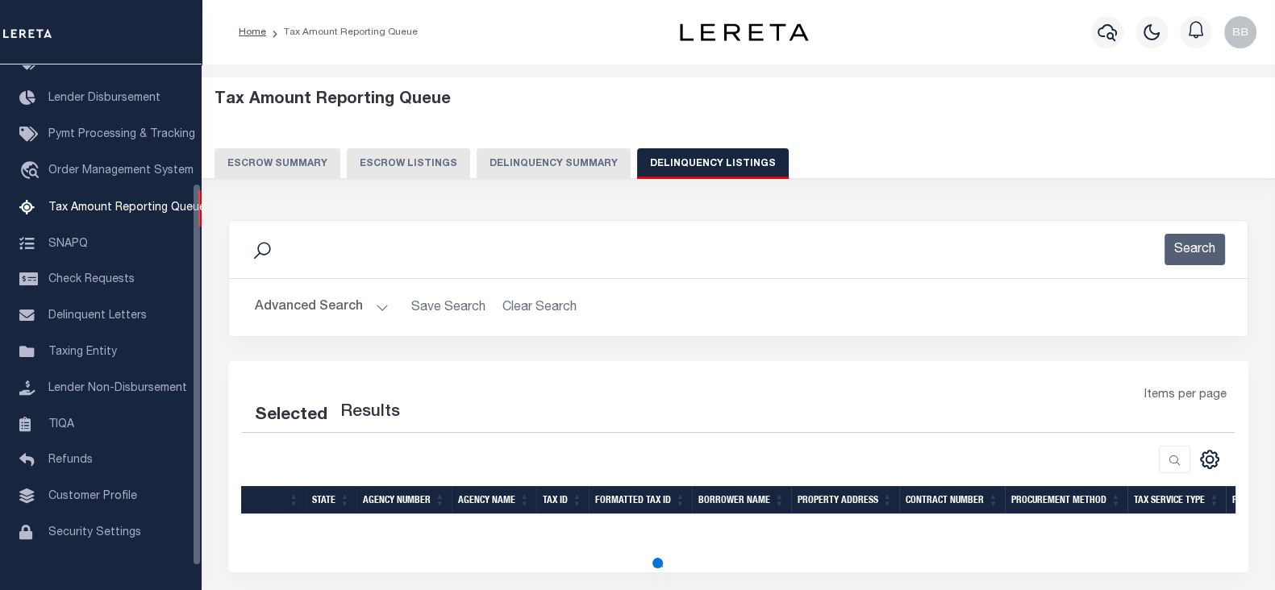
select select "100"
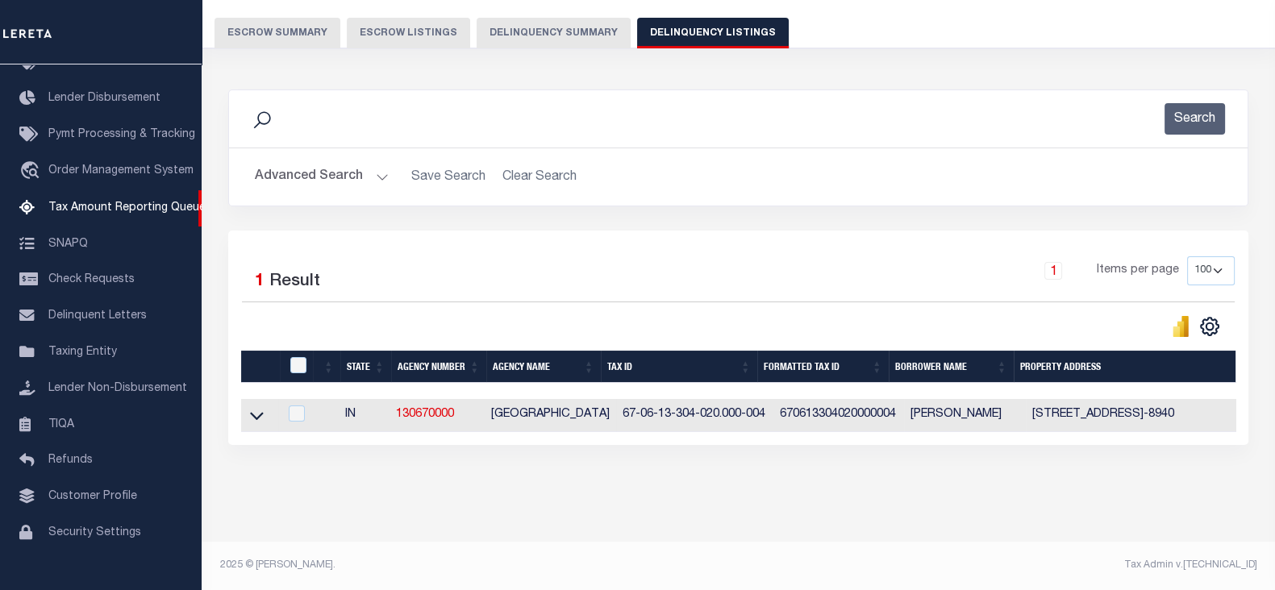
scroll to position [143, 0]
click at [253, 407] on icon at bounding box center [257, 415] width 14 height 17
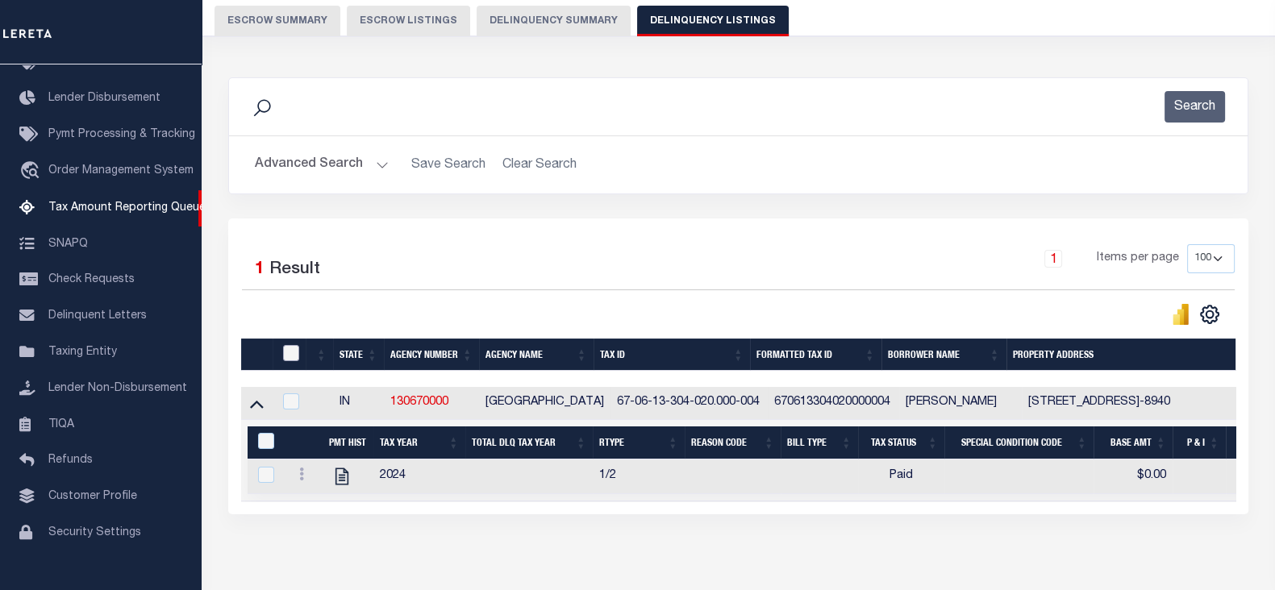
click at [289, 352] on input "checkbox" at bounding box center [291, 353] width 16 height 16
checkbox input "true"
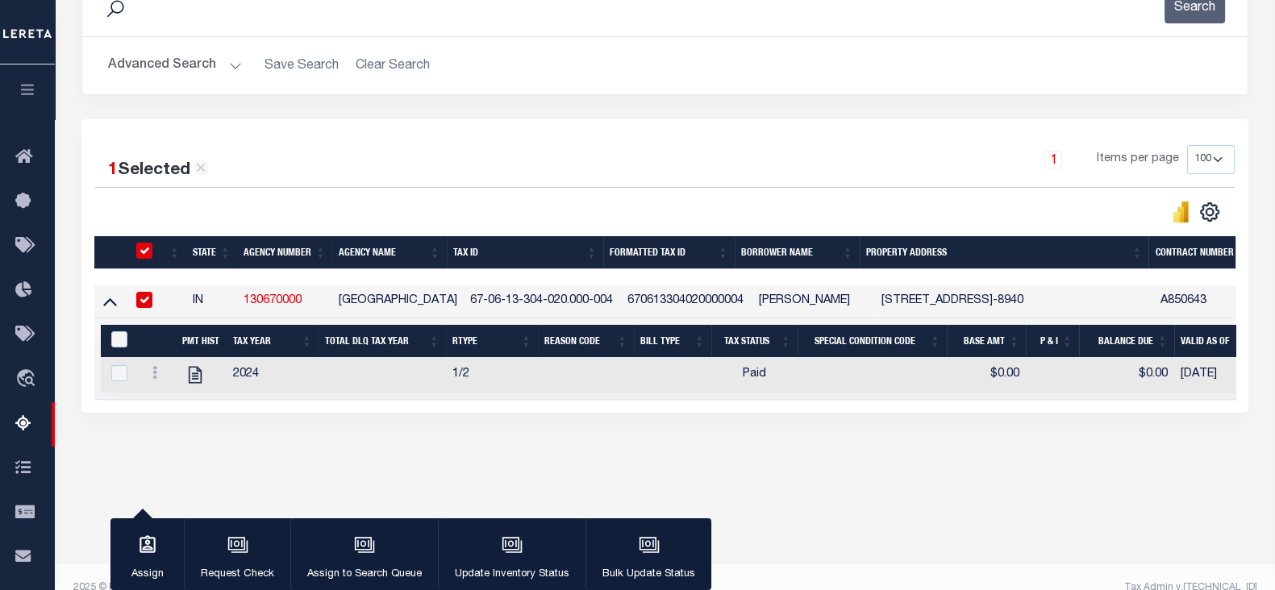
scroll to position [264, 0]
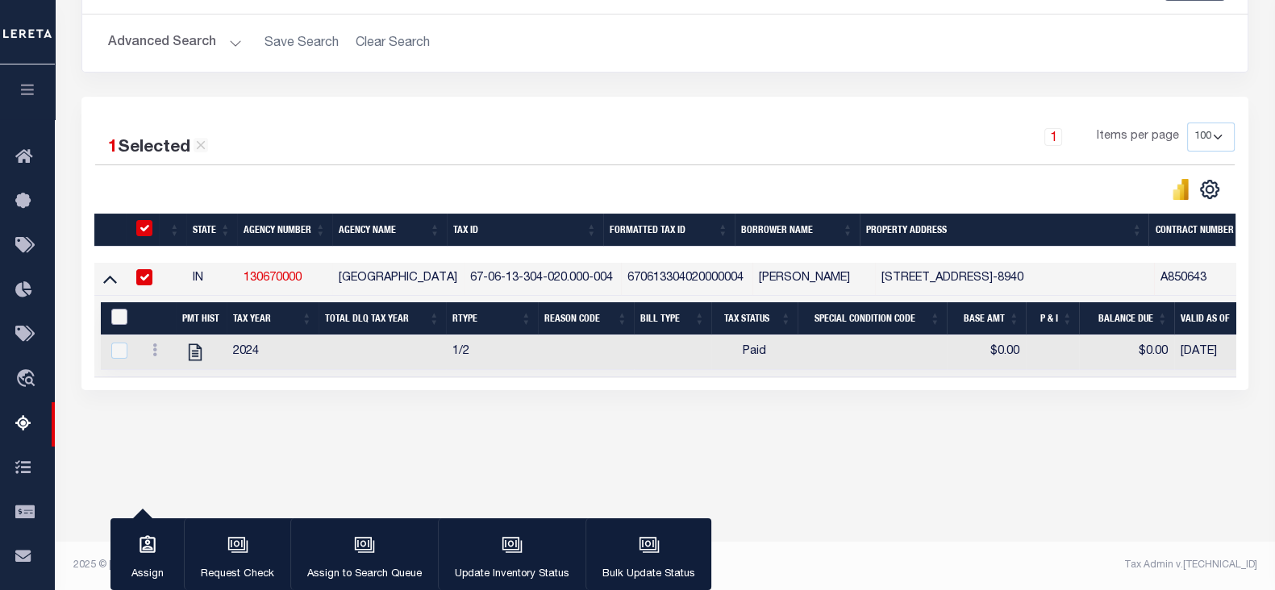
click at [118, 316] on input "&nbsp;" at bounding box center [119, 317] width 16 height 16
checkbox input "true"
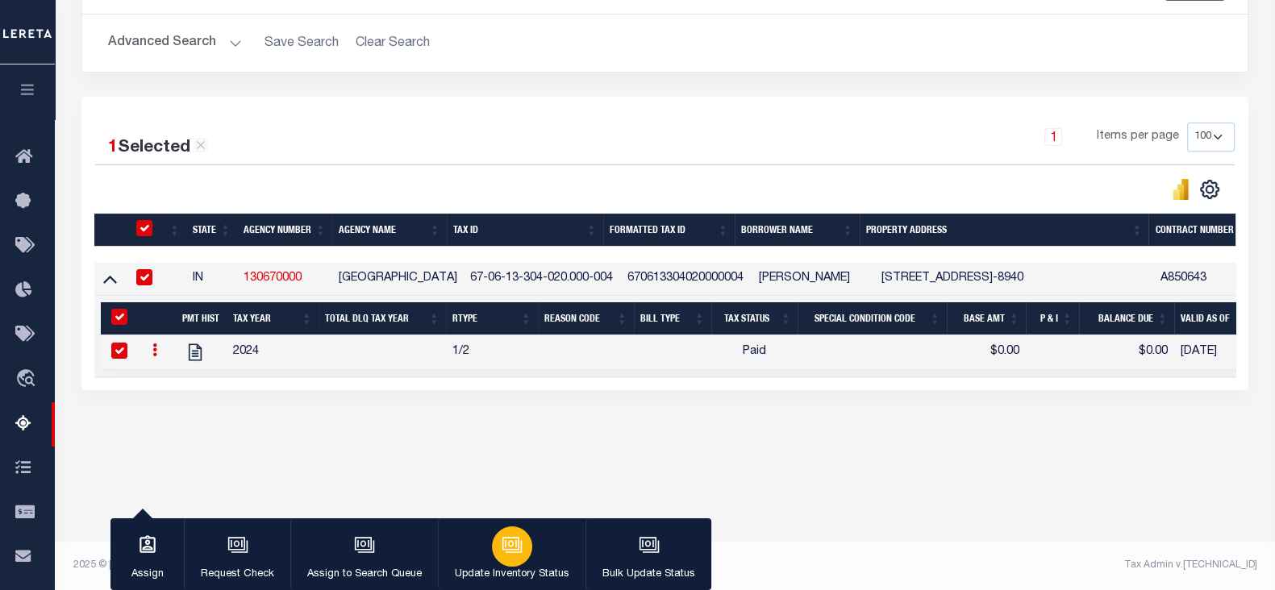
click at [504, 544] on icon "button" at bounding box center [511, 544] width 21 height 21
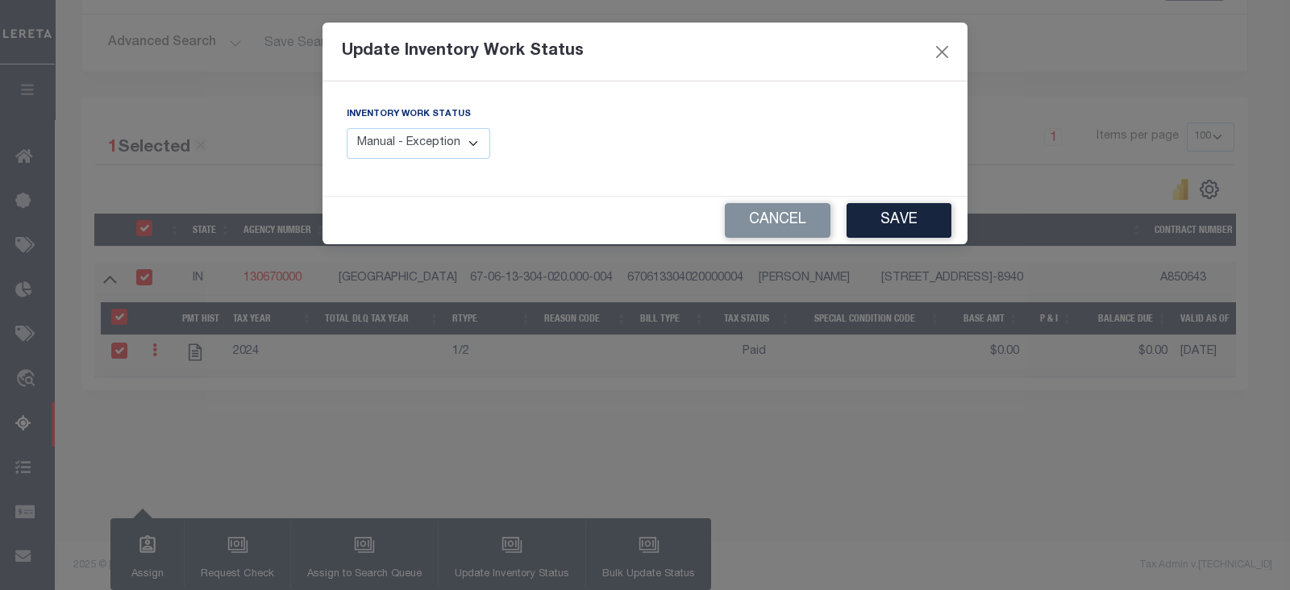
click at [435, 120] on label "Inventory Work Status" at bounding box center [409, 115] width 124 height 14
click at [422, 146] on select "Manual - Exception Pended - Awaiting Search Late Add Exception Completed" at bounding box center [418, 143] width 143 height 31
select select "4"
click at [347, 128] on select "Manual - Exception Pended - Awaiting Search Late Add Exception Completed" at bounding box center [418, 143] width 143 height 31
click at [917, 226] on button "Save" at bounding box center [898, 220] width 105 height 35
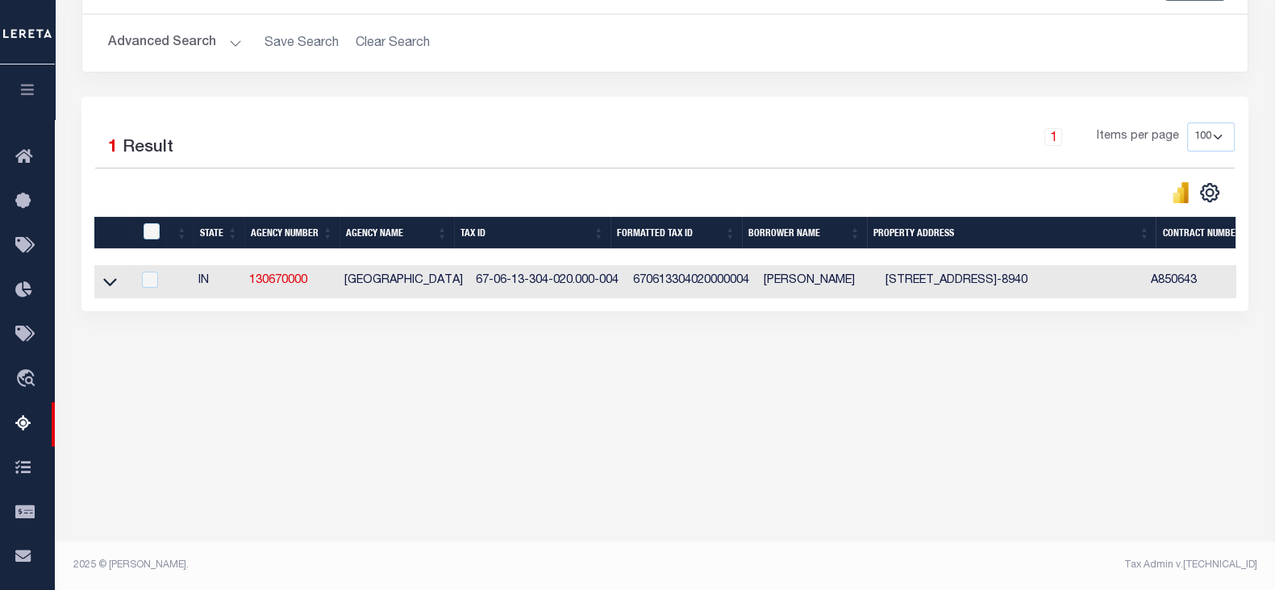
click at [180, 37] on button "Advanced Search" at bounding box center [175, 42] width 134 height 31
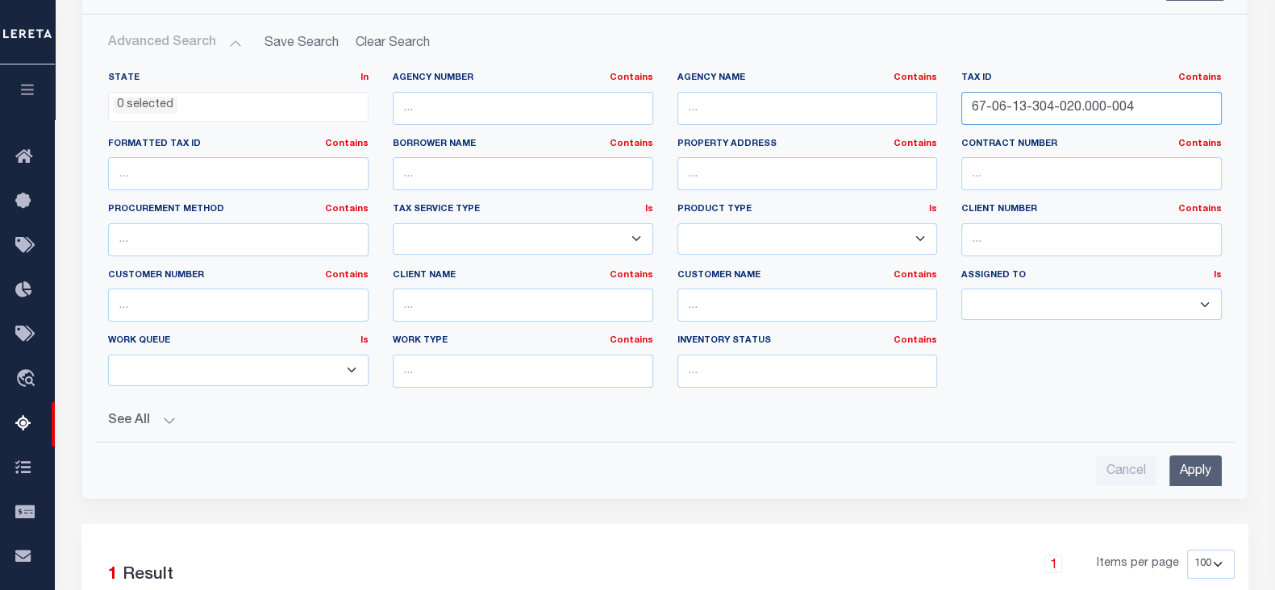
click at [1089, 108] on input "67-06-13-304-020.000-004" at bounding box center [1091, 108] width 260 height 33
paste input "7-400-013"
type input "67-06-17-400-013.000-004"
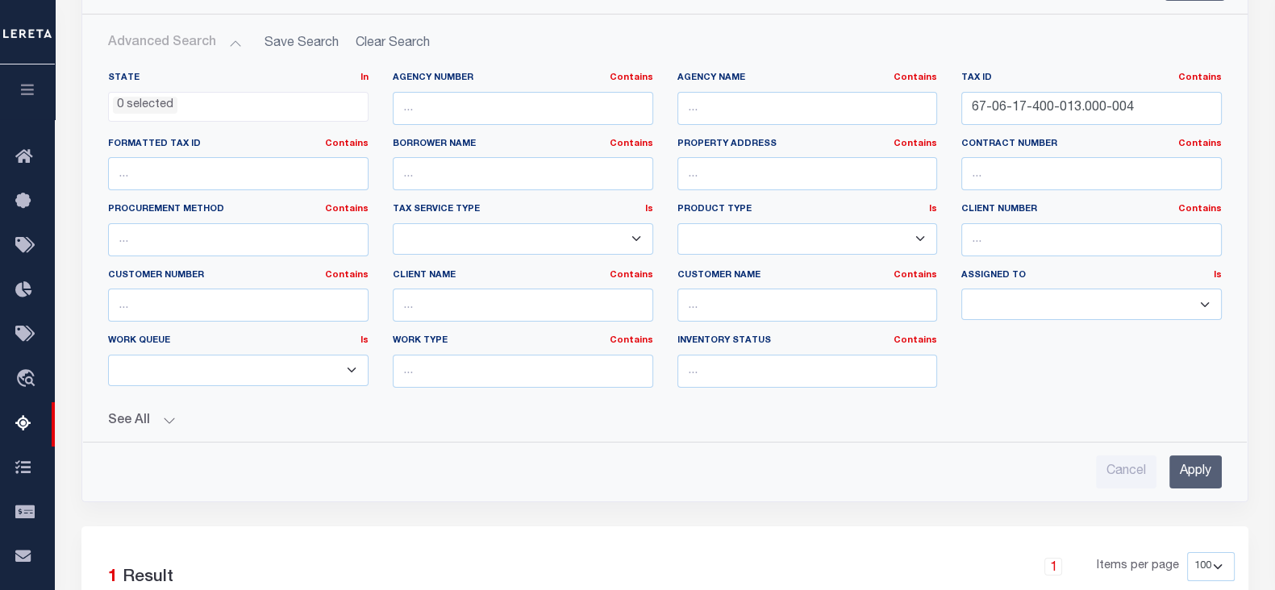
click at [1191, 469] on input "Apply" at bounding box center [1195, 471] width 52 height 33
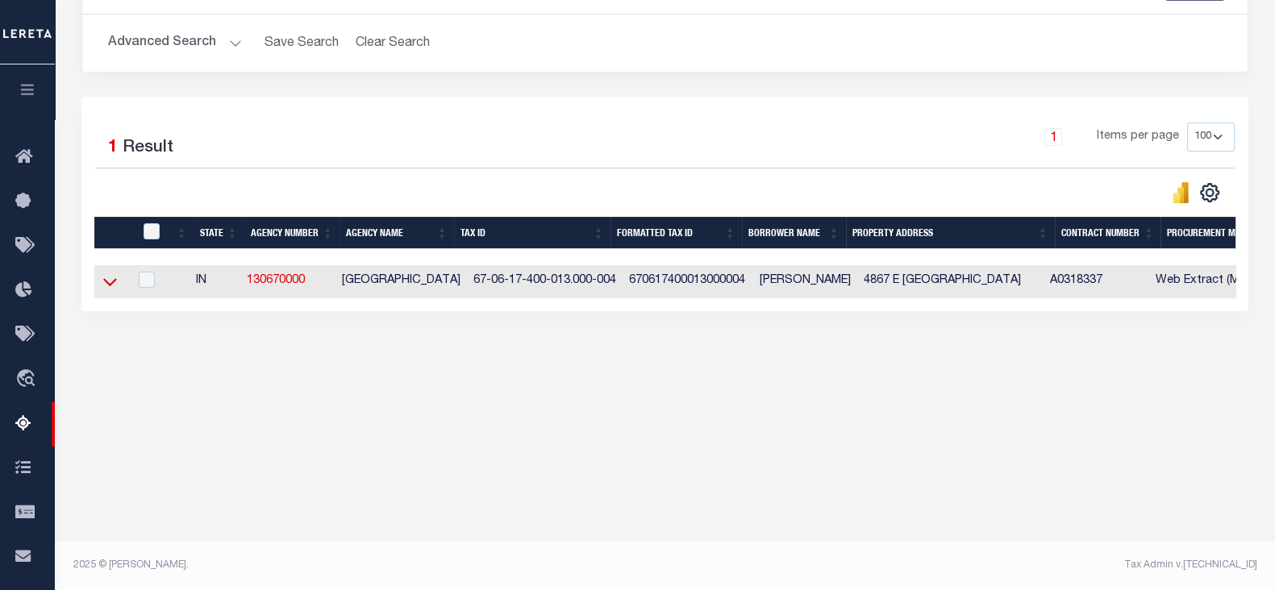
click at [111, 287] on icon at bounding box center [110, 283] width 14 height 8
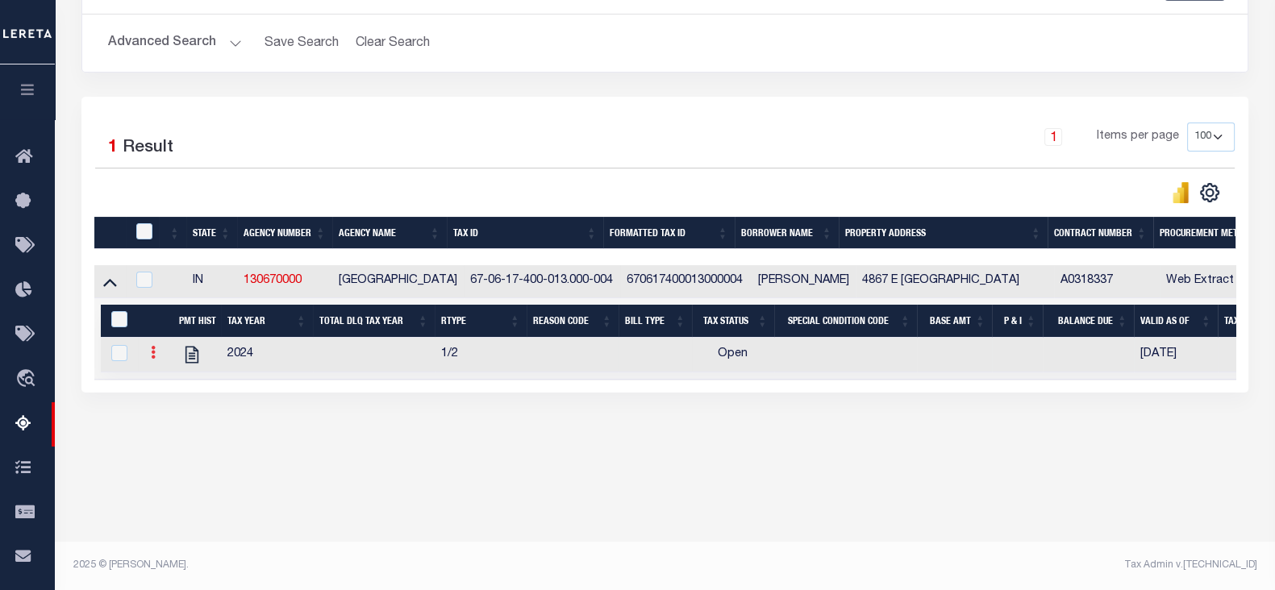
click at [156, 360] on link at bounding box center [153, 354] width 18 height 13
click at [172, 383] on img "" at bounding box center [172, 379] width 16 height 16
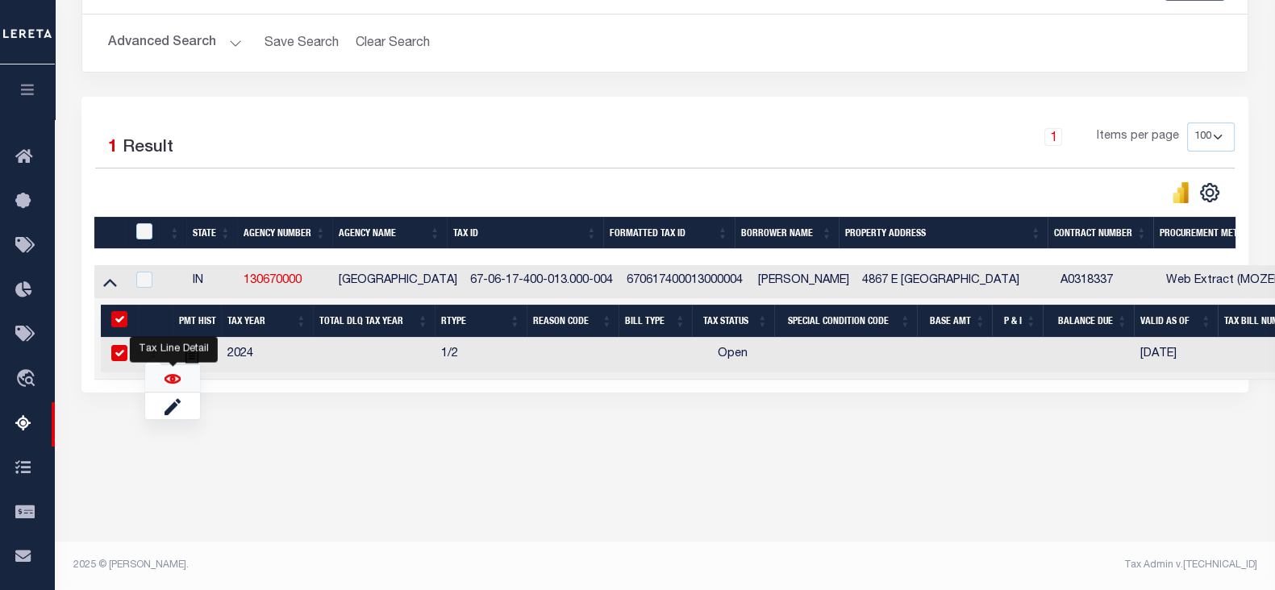
checkbox input "true"
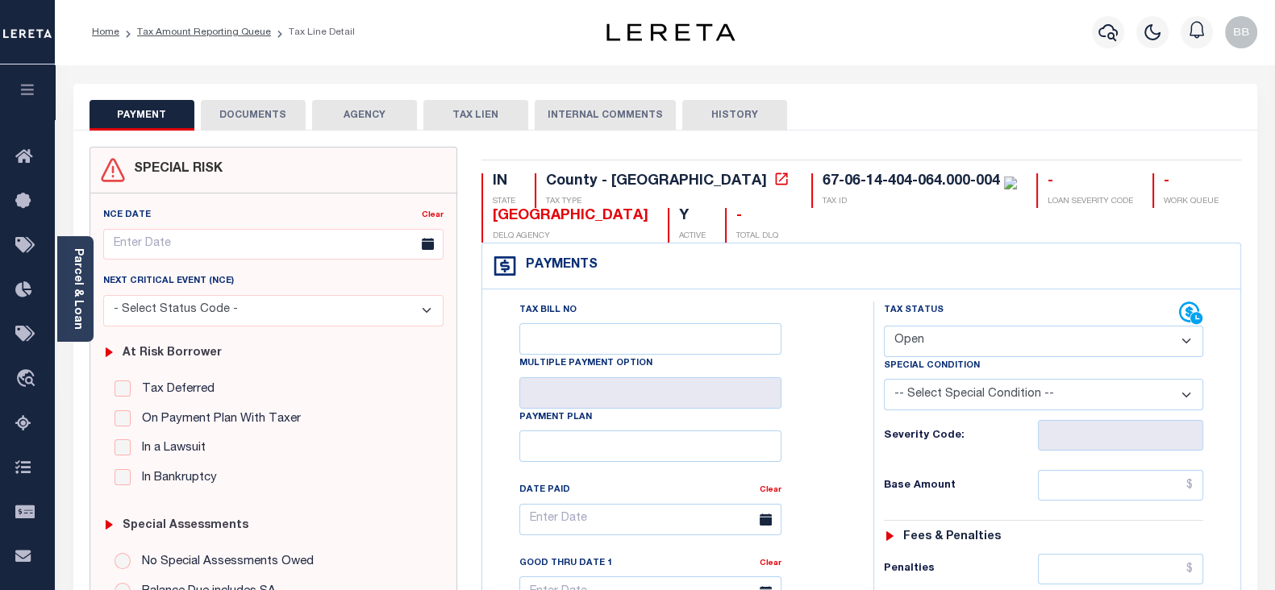
click at [942, 338] on select "- Select Status Code - Open Due/Unpaid Paid Incomplete No Tax Due Internal Refu…" at bounding box center [1043, 341] width 319 height 31
select select "PYD"
click at [884, 326] on select "- Select Status Code - Open Due/Unpaid Paid Incomplete No Tax Due Internal Refu…" at bounding box center [1043, 341] width 319 height 31
type input "[DATE]"
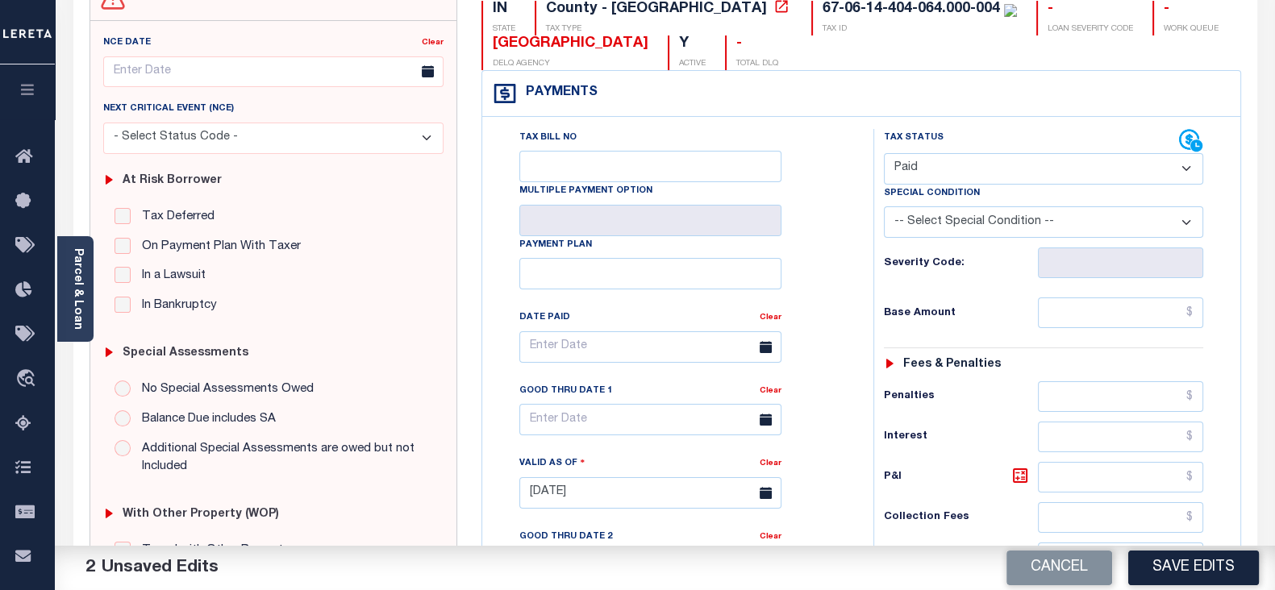
scroll to position [201, 0]
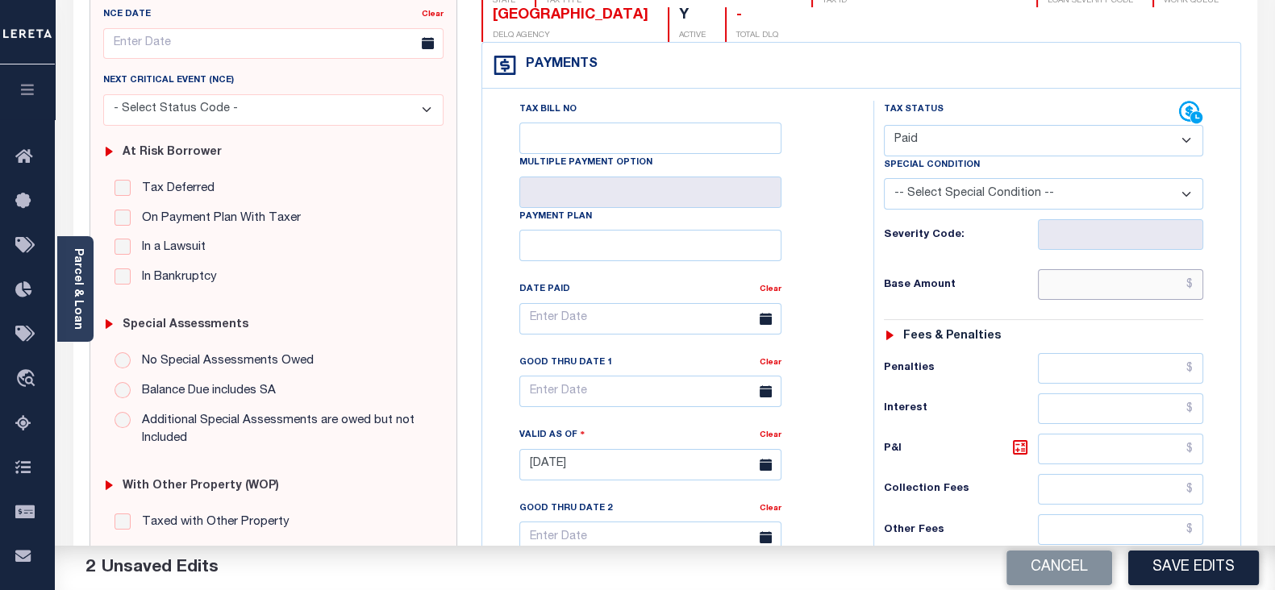
click at [1093, 289] on input "text" at bounding box center [1120, 284] width 165 height 31
type input "$0.00"
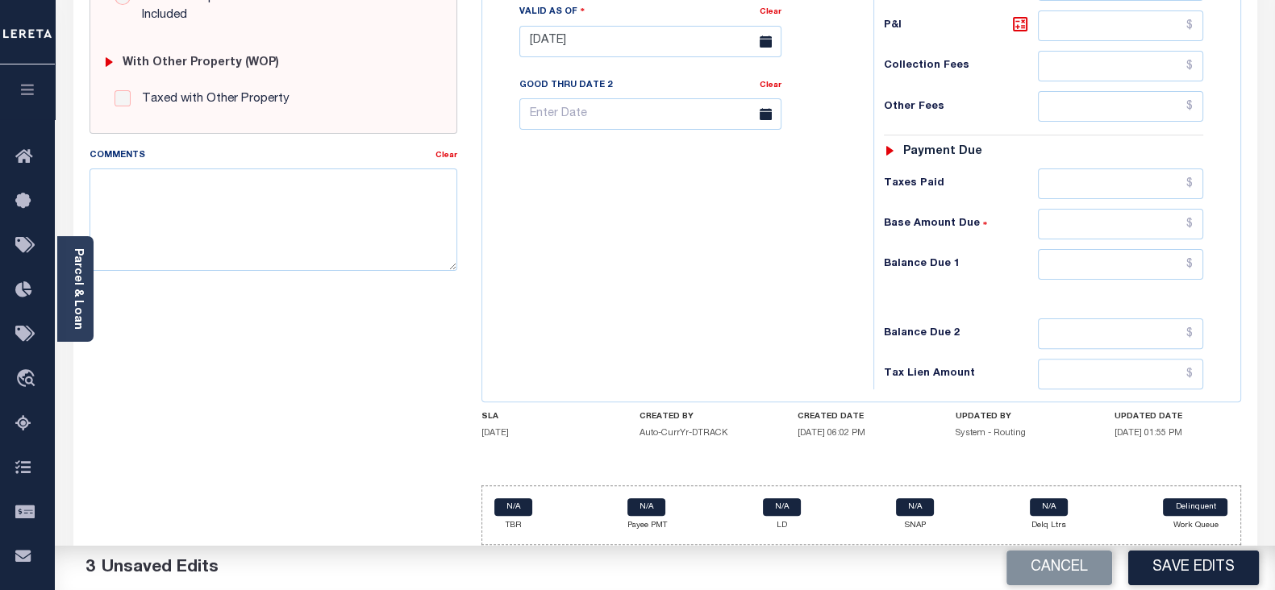
scroll to position [626, 0]
click at [1075, 264] on input "text" at bounding box center [1120, 262] width 165 height 31
type input "$0.00"
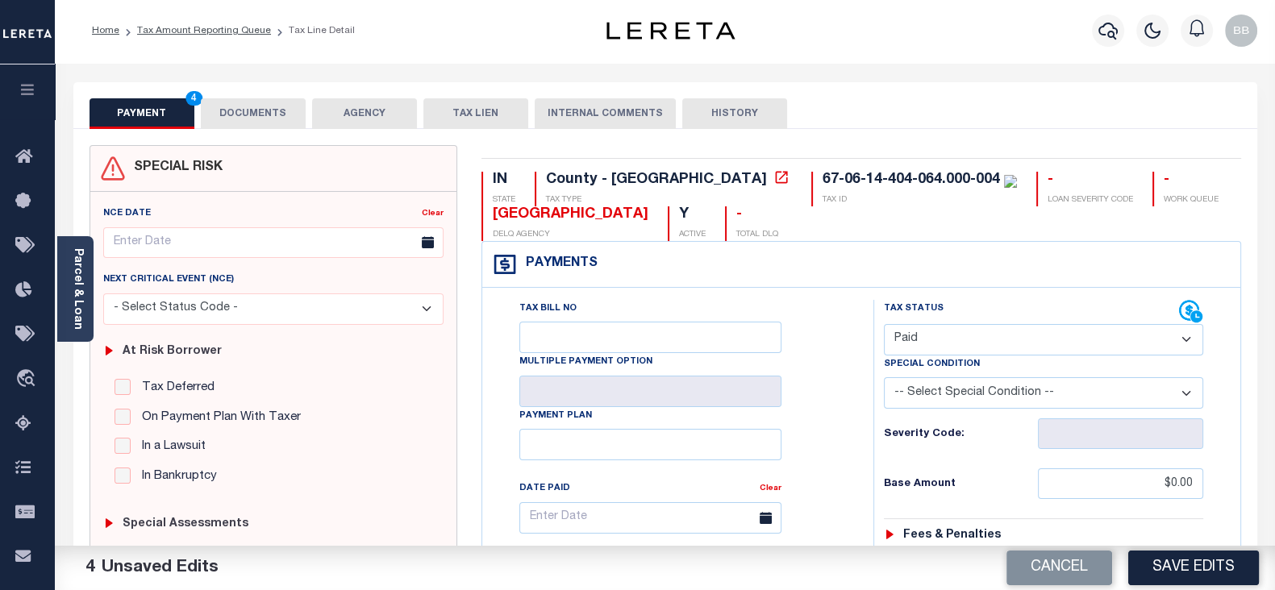
scroll to position [0, 0]
click at [260, 123] on button "DOCUMENTS" at bounding box center [253, 115] width 105 height 31
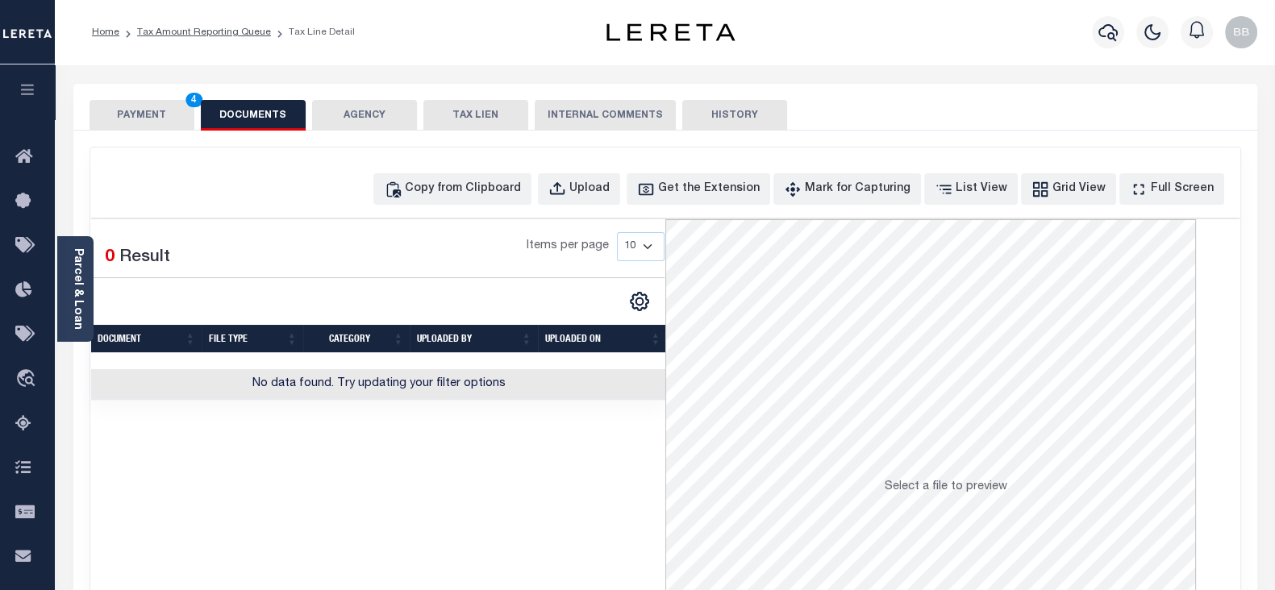
click at [476, 205] on div "Copy from Clipboard Upload Get the Extension Mark for Capturing Got it List Vie…" at bounding box center [665, 432] width 1150 height 568
click at [472, 197] on div "Copy from Clipboard" at bounding box center [463, 190] width 116 height 18
select select "POP"
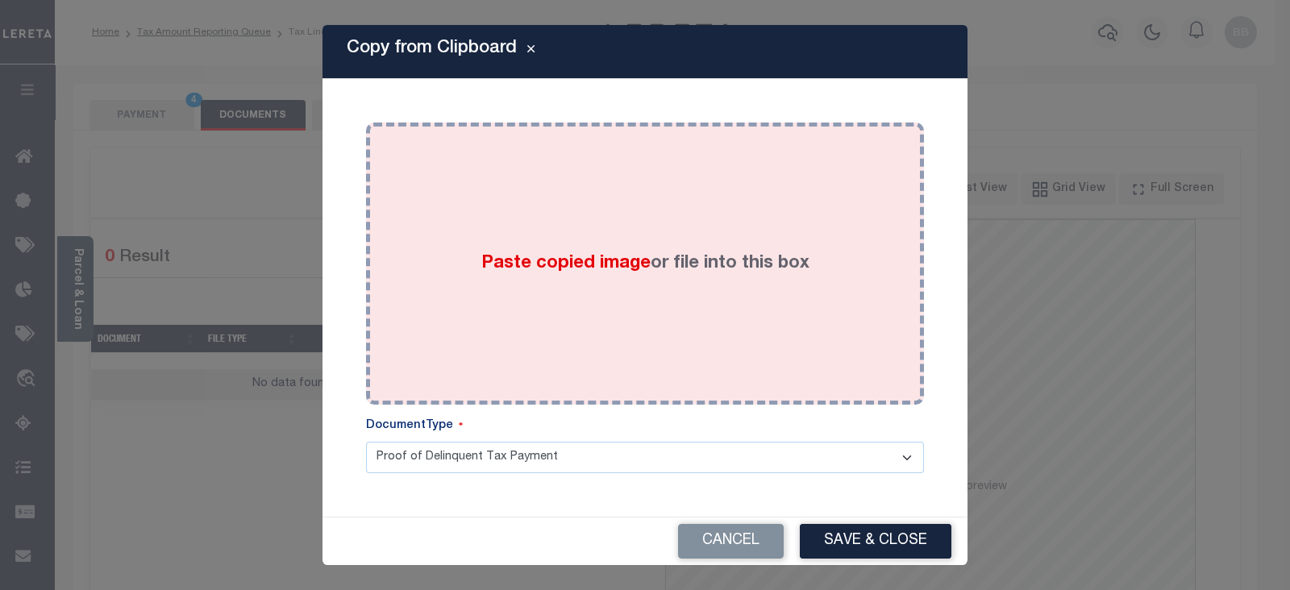
click at [651, 208] on div "Paste copied image or file into this box" at bounding box center [645, 264] width 534 height 258
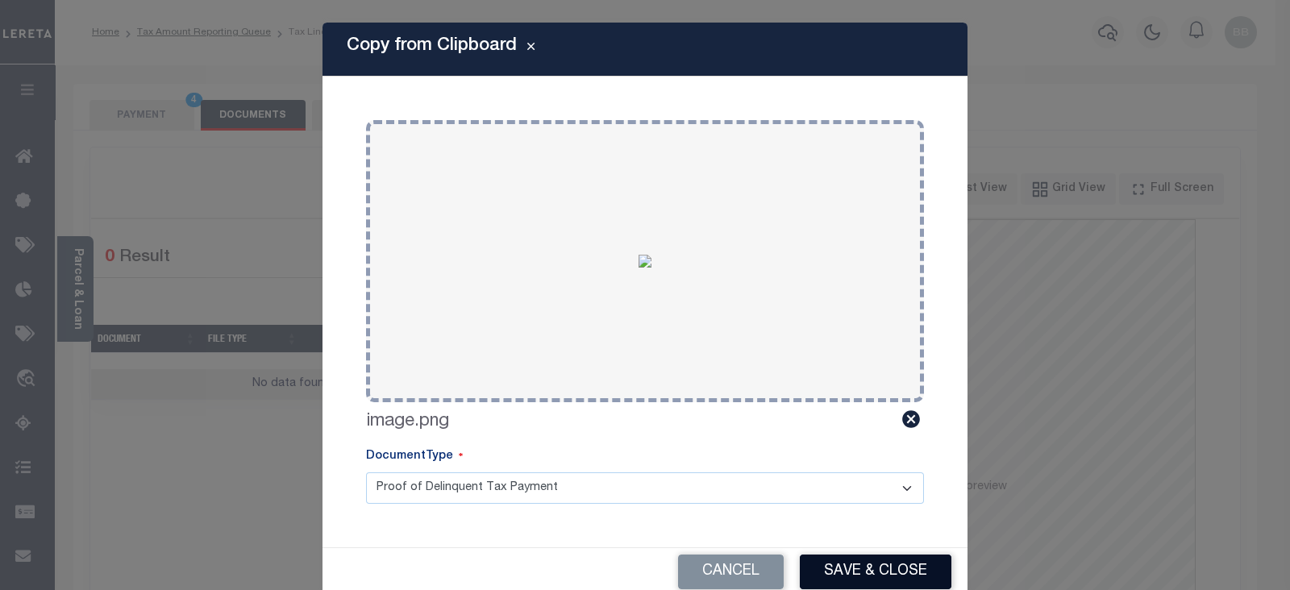
click at [896, 558] on button "Save & Close" at bounding box center [876, 572] width 152 height 35
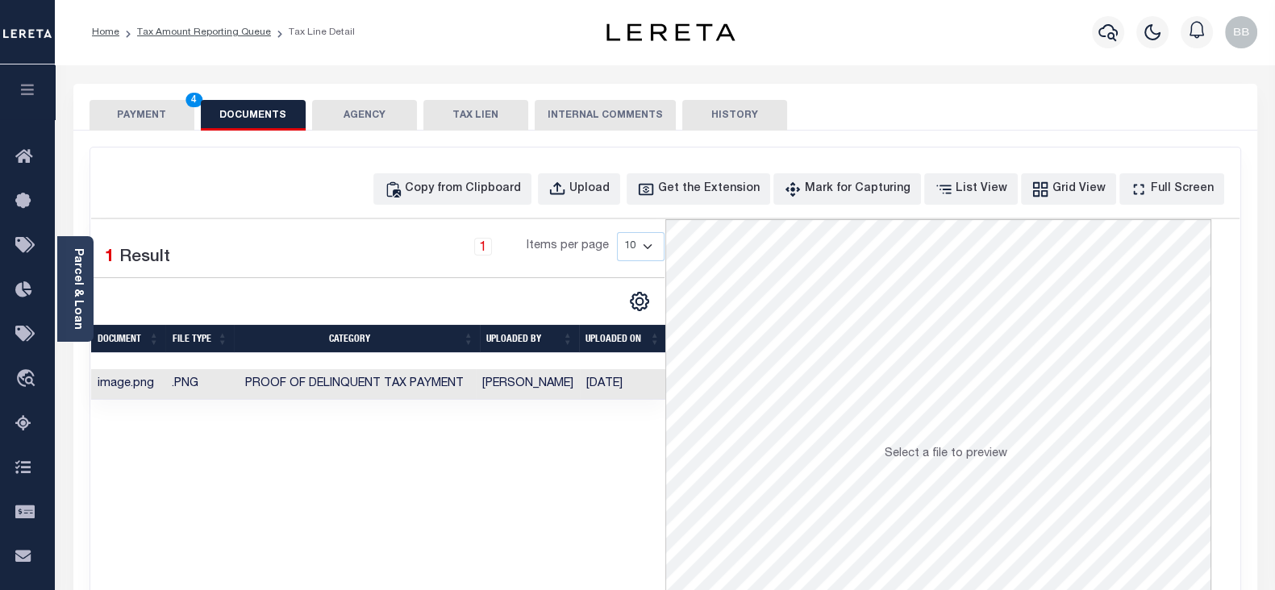
click at [137, 107] on button "PAYMENT 4" at bounding box center [141, 115] width 105 height 31
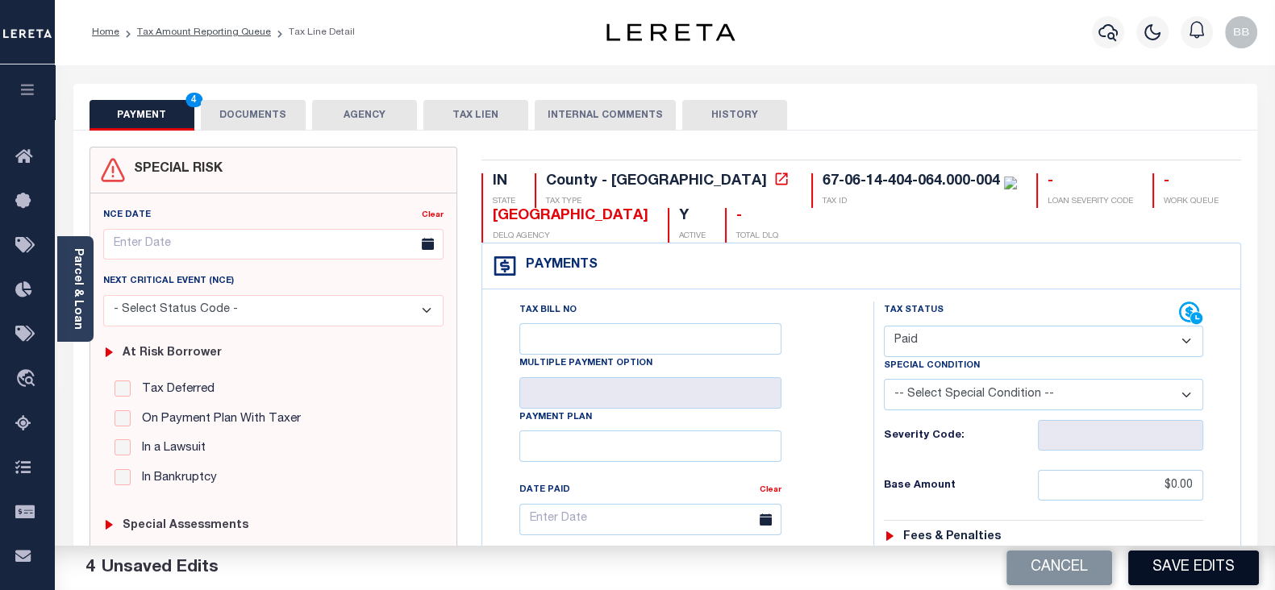
click at [1235, 551] on button "Save Edits" at bounding box center [1193, 568] width 131 height 35
checkbox input "false"
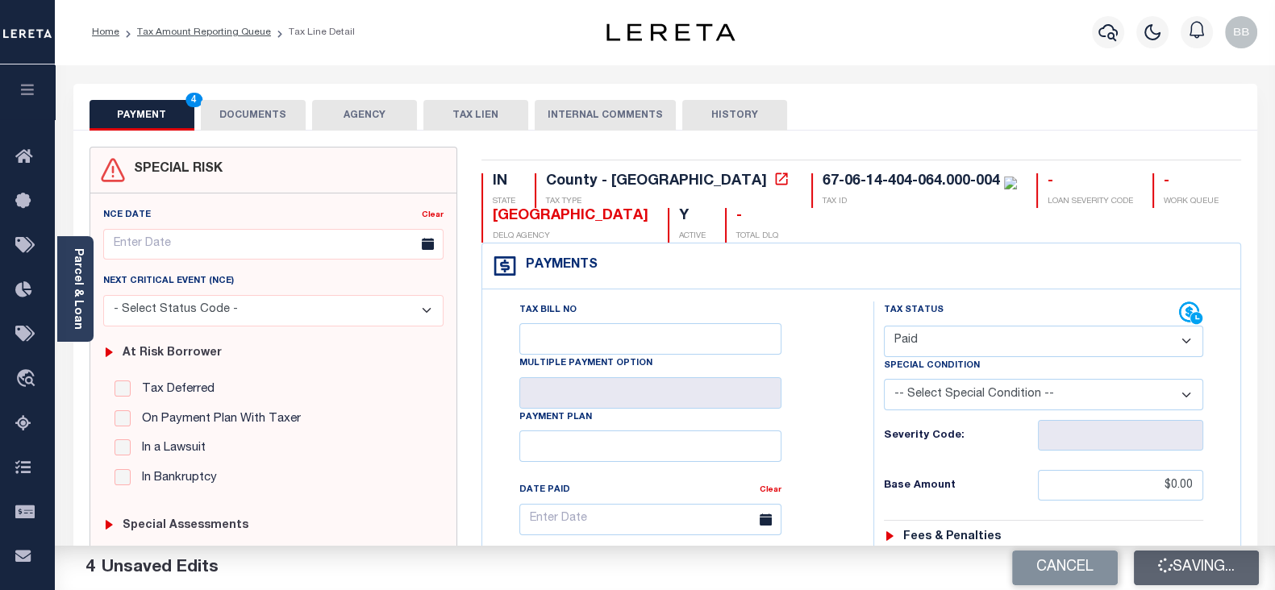
type input "$0"
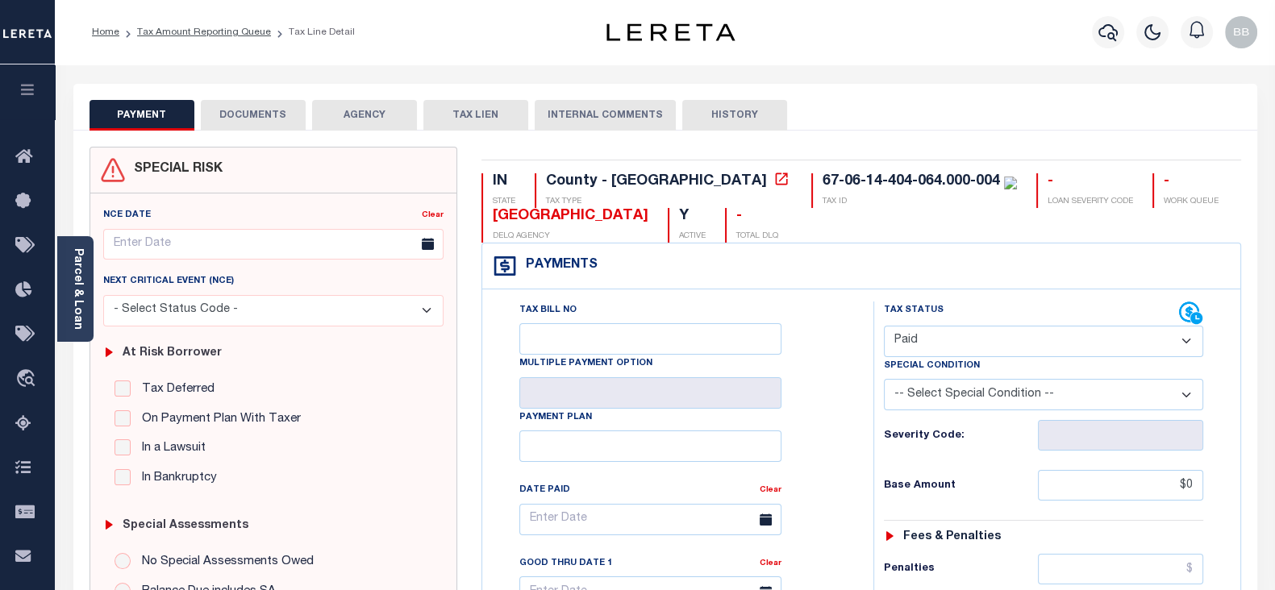
click at [225, 20] on ol "Home Tax Amount Reporting Queue Tax Line Detail" at bounding box center [223, 32] width 289 height 34
click at [236, 32] on link "Tax Amount Reporting Queue" at bounding box center [204, 32] width 134 height 10
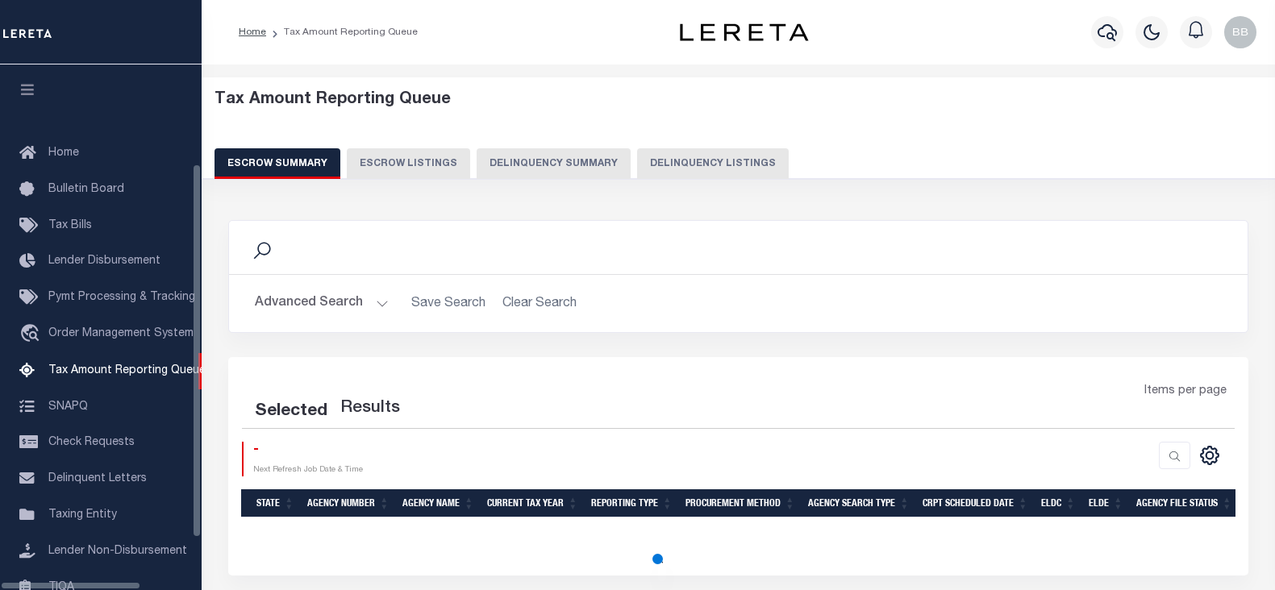
click at [705, 163] on button "Delinquency Listings" at bounding box center [713, 163] width 152 height 31
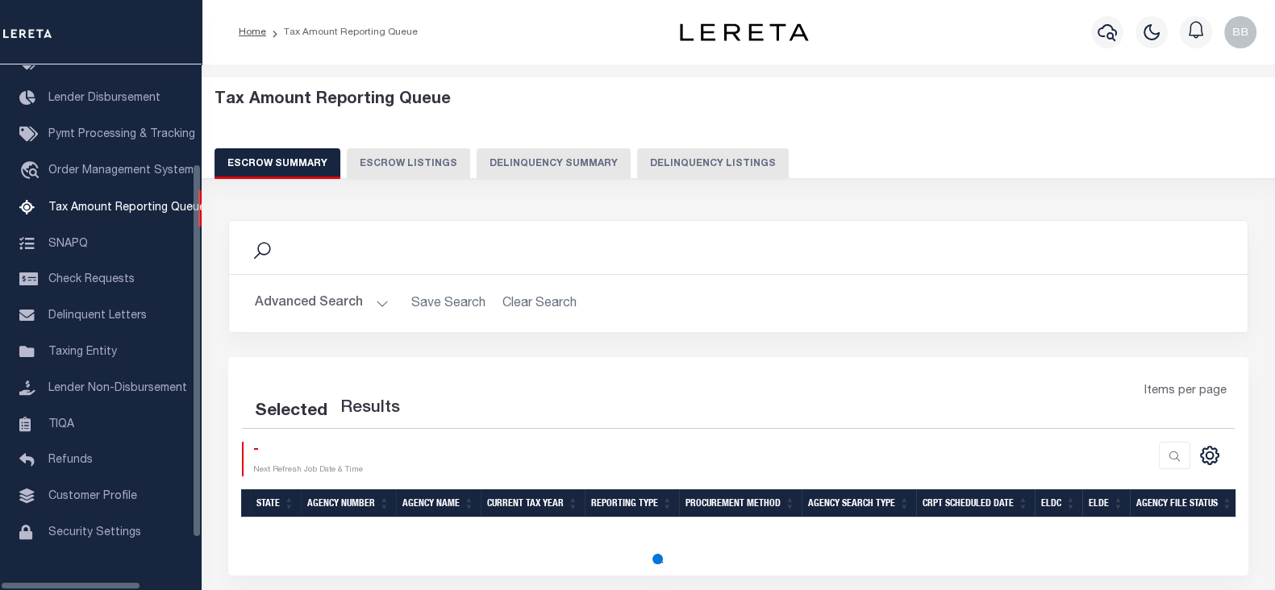
select select "100"
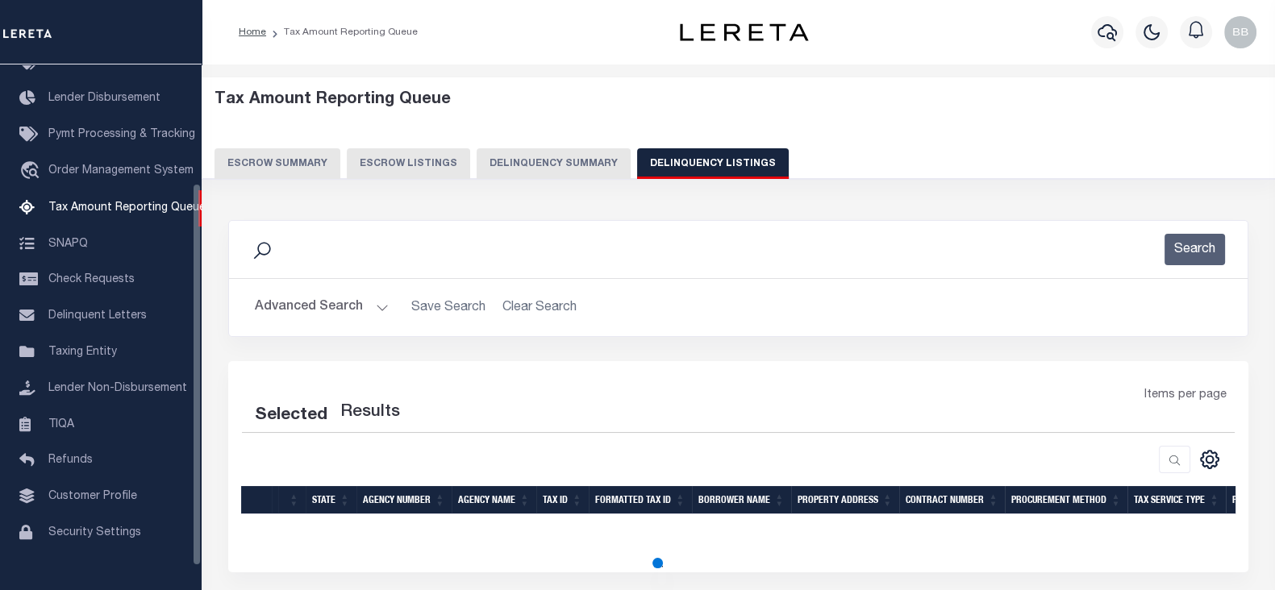
select select "100"
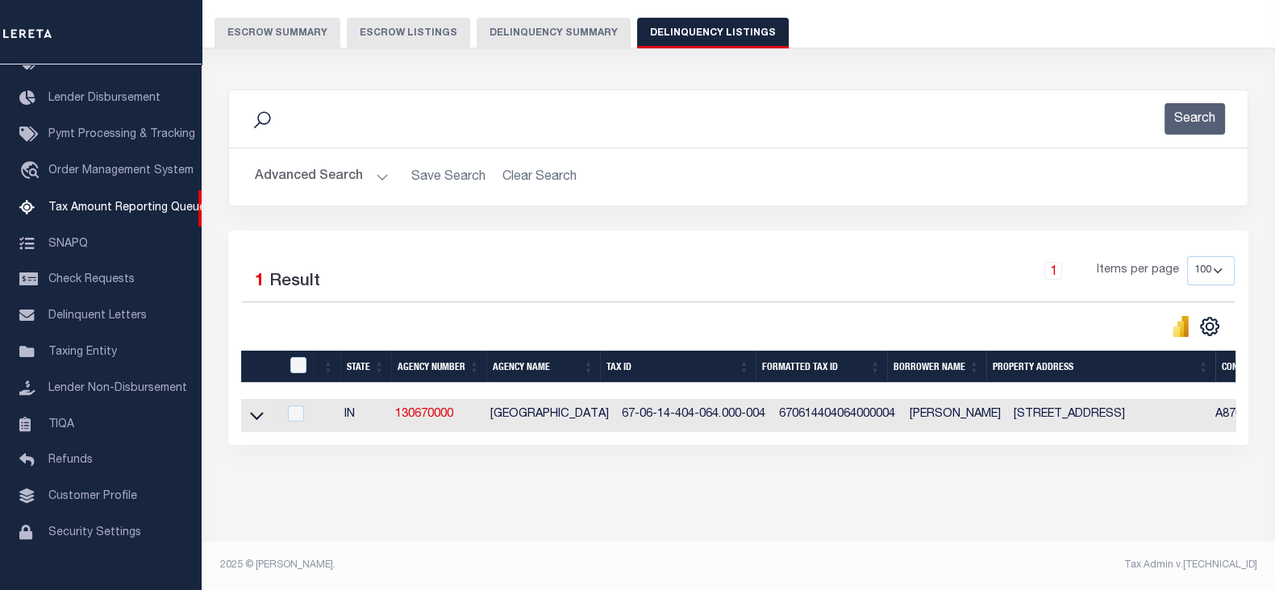
scroll to position [143, 0]
click at [261, 407] on icon at bounding box center [257, 415] width 14 height 17
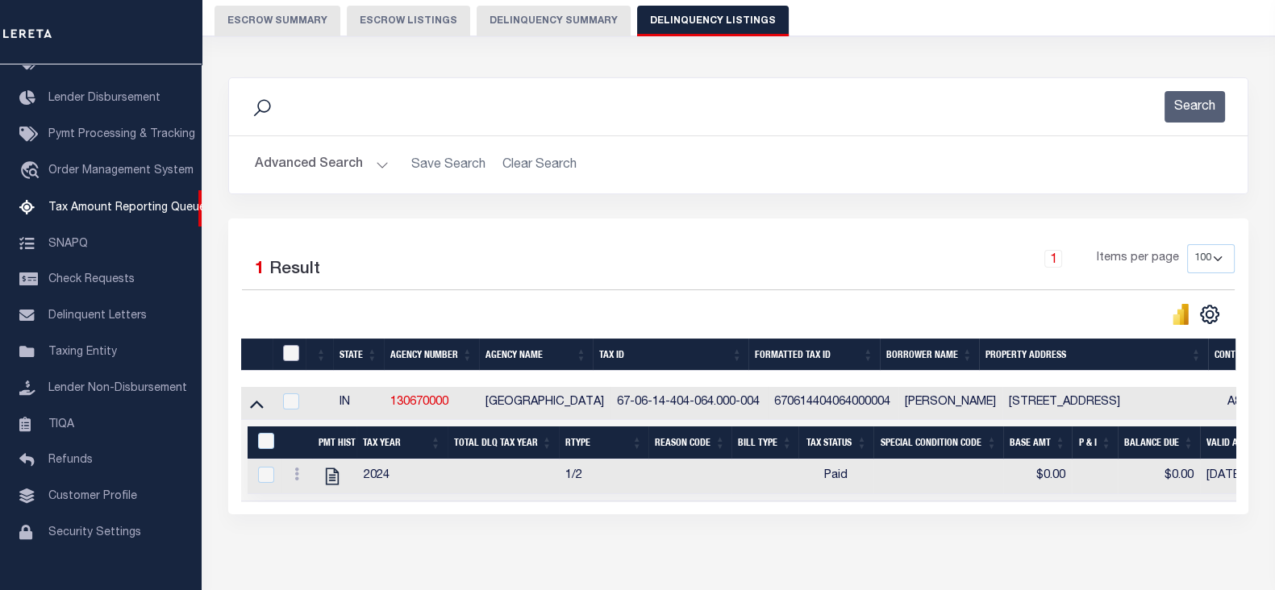
click at [291, 348] on input "checkbox" at bounding box center [291, 353] width 16 height 16
checkbox input "true"
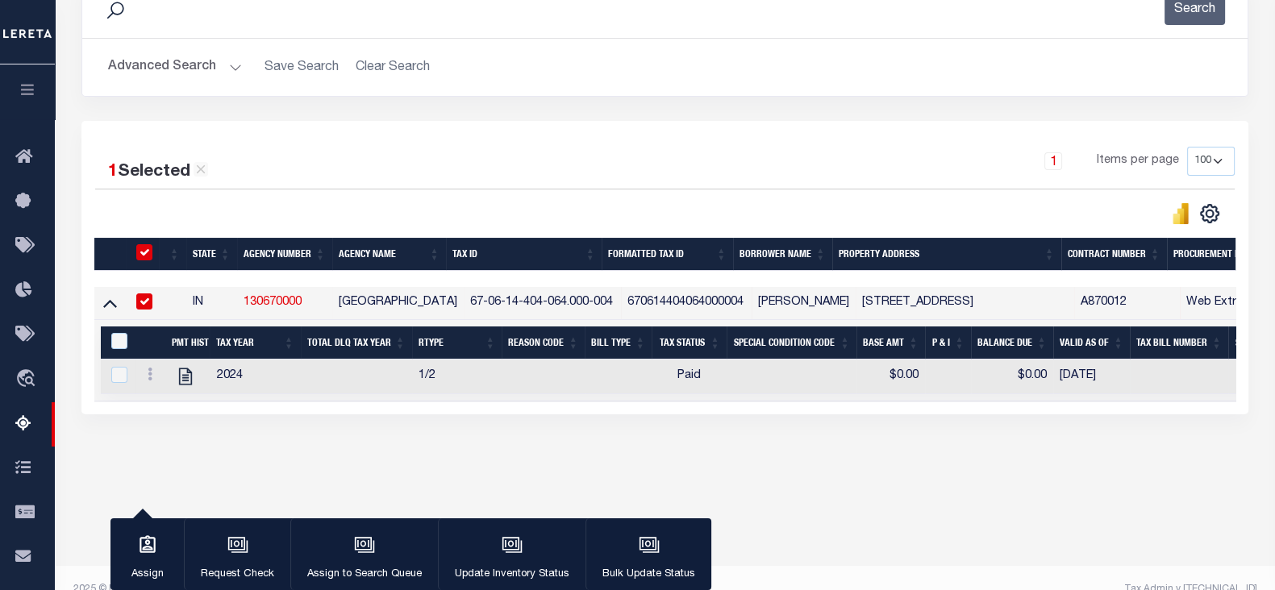
scroll to position [243, 0]
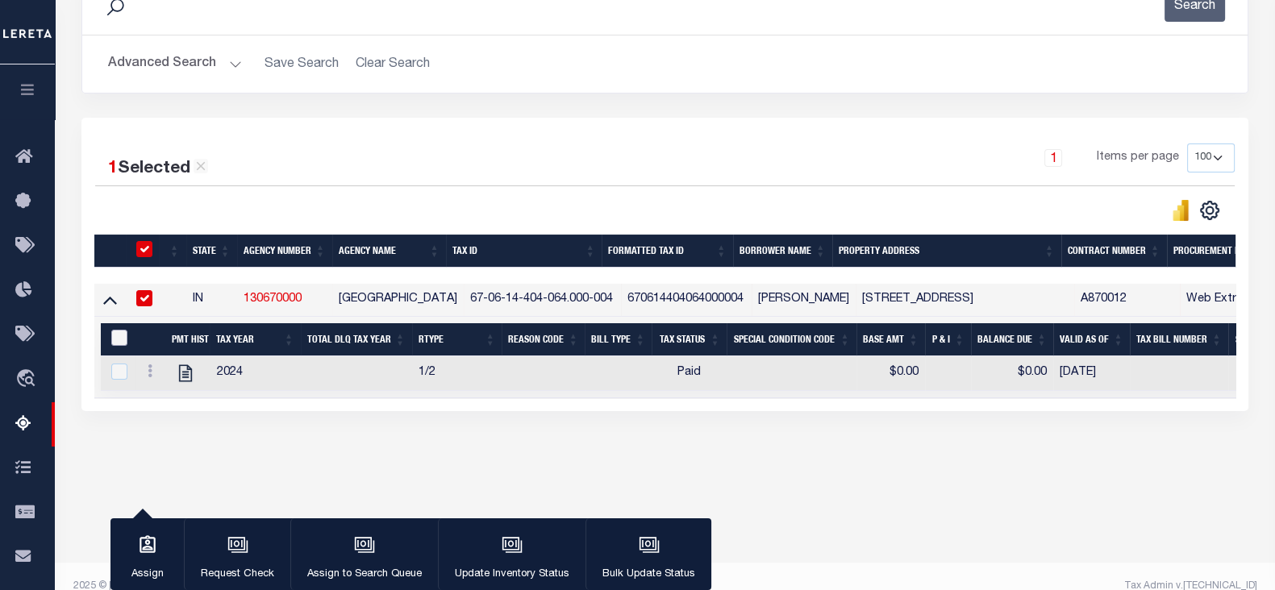
click at [119, 339] on input "&nbsp;" at bounding box center [119, 338] width 16 height 16
checkbox input "true"
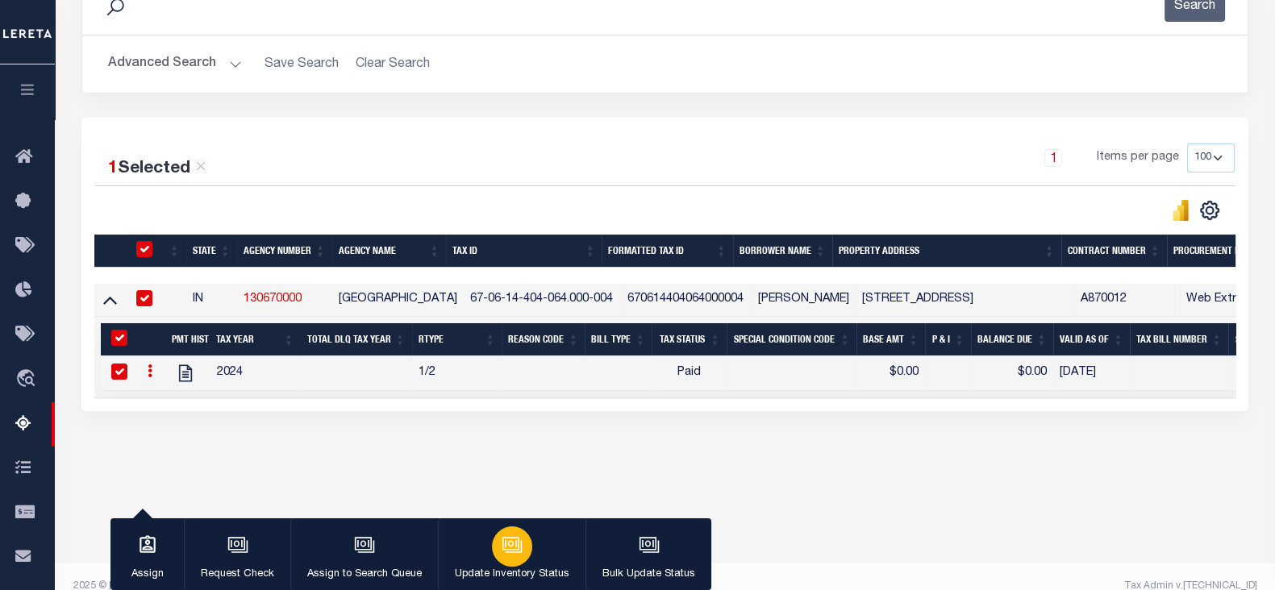
click at [532, 553] on button "Update Inventory Status" at bounding box center [512, 554] width 148 height 73
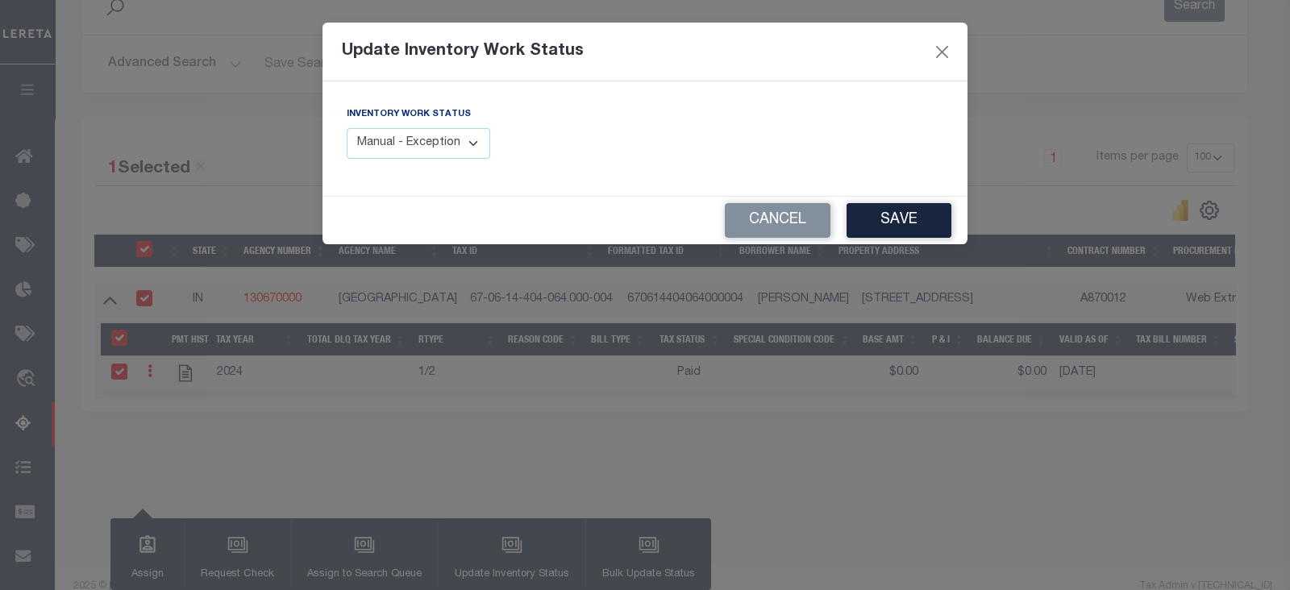
click at [443, 135] on select "Manual - Exception Pended - Awaiting Search Late Add Exception Completed" at bounding box center [418, 143] width 143 height 31
select select "4"
click at [347, 128] on select "Manual - Exception Pended - Awaiting Search Late Add Exception Completed" at bounding box center [418, 143] width 143 height 31
click at [933, 218] on button "Save" at bounding box center [898, 220] width 105 height 35
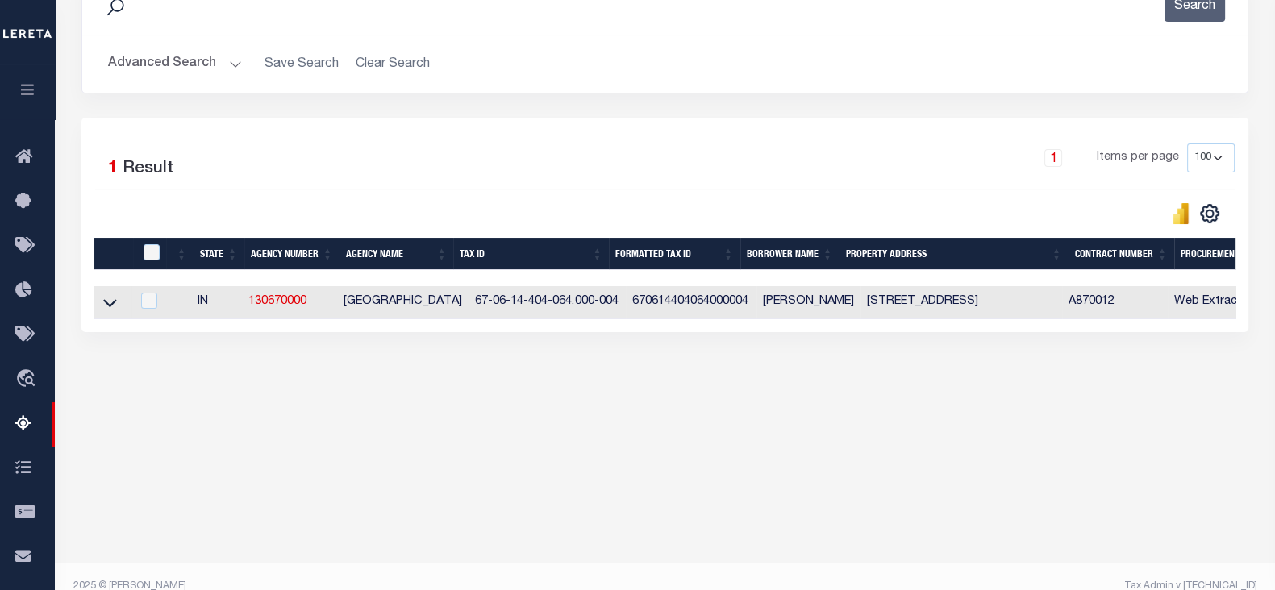
click at [173, 60] on button "Advanced Search" at bounding box center [175, 63] width 134 height 31
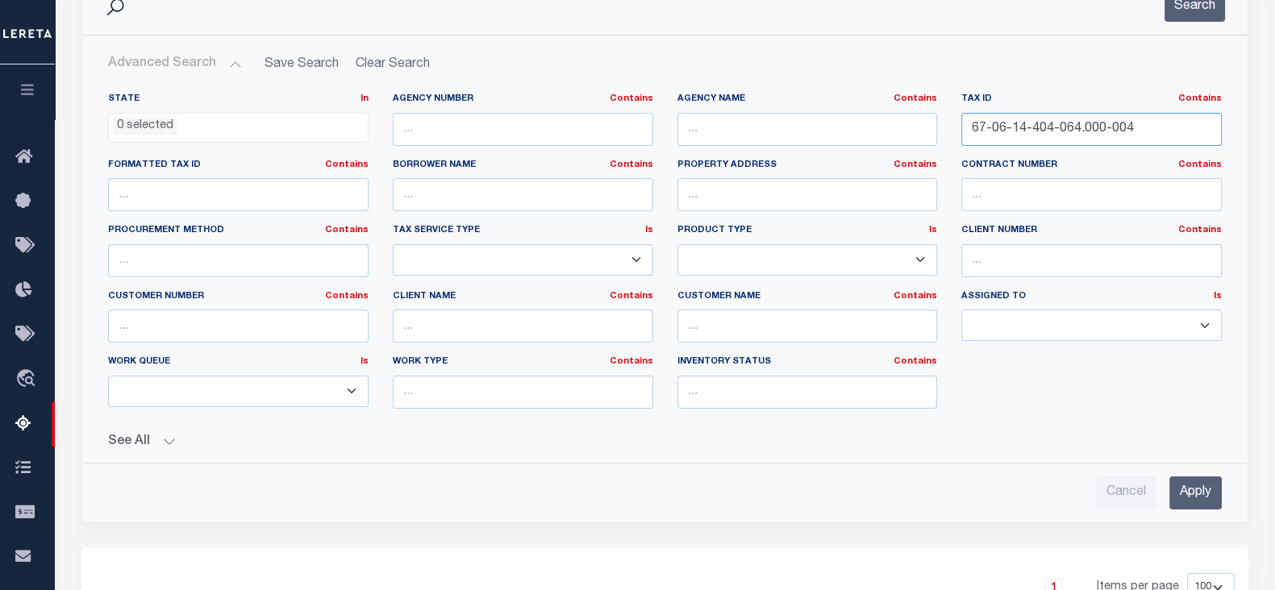
click at [992, 139] on input "67-06-14-404-064.000-004" at bounding box center [1091, 129] width 260 height 33
paste input "23-101-01"
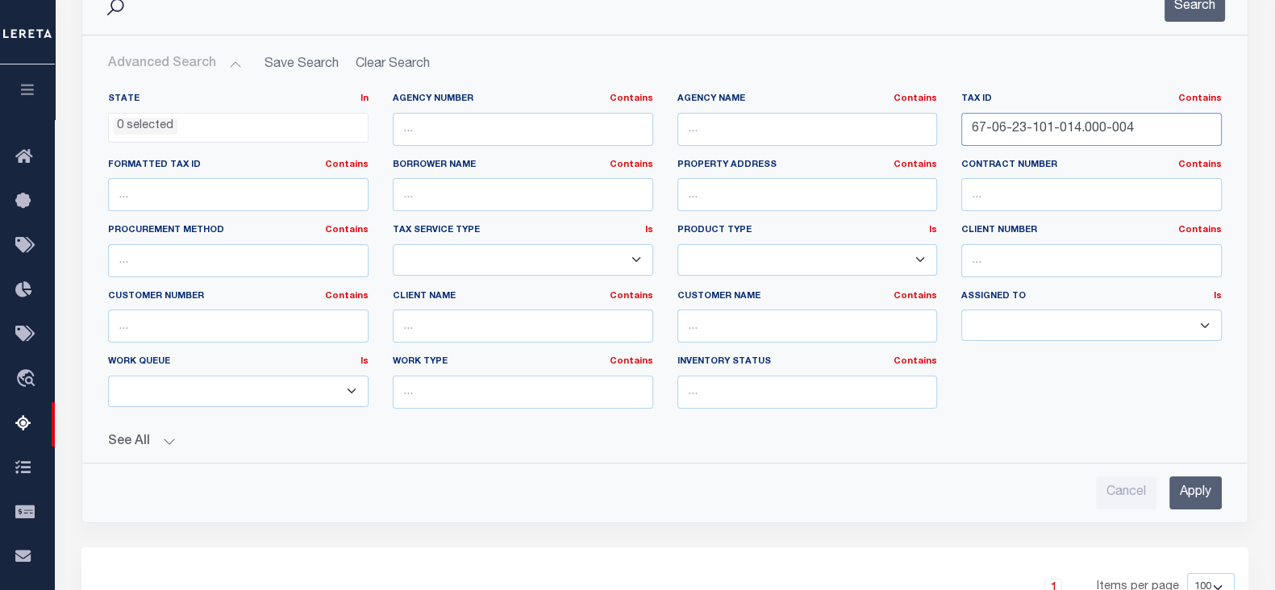
type input "67-06-23-101-014.000-004"
click at [1218, 493] on input "Apply" at bounding box center [1195, 492] width 52 height 33
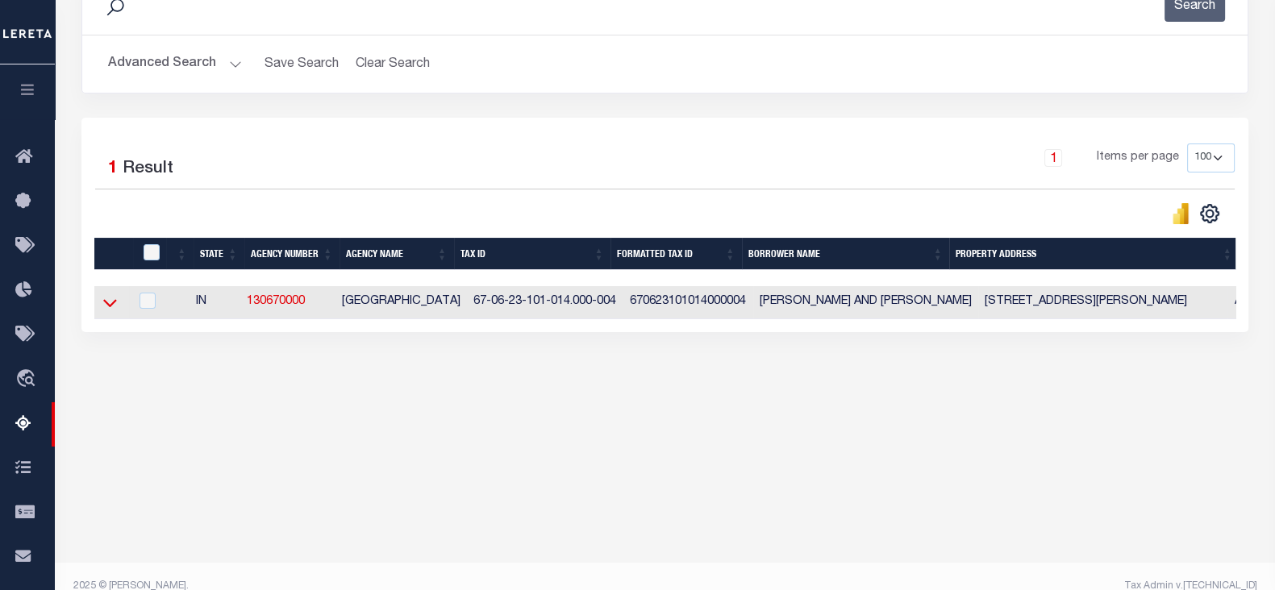
click at [109, 303] on icon at bounding box center [110, 302] width 14 height 17
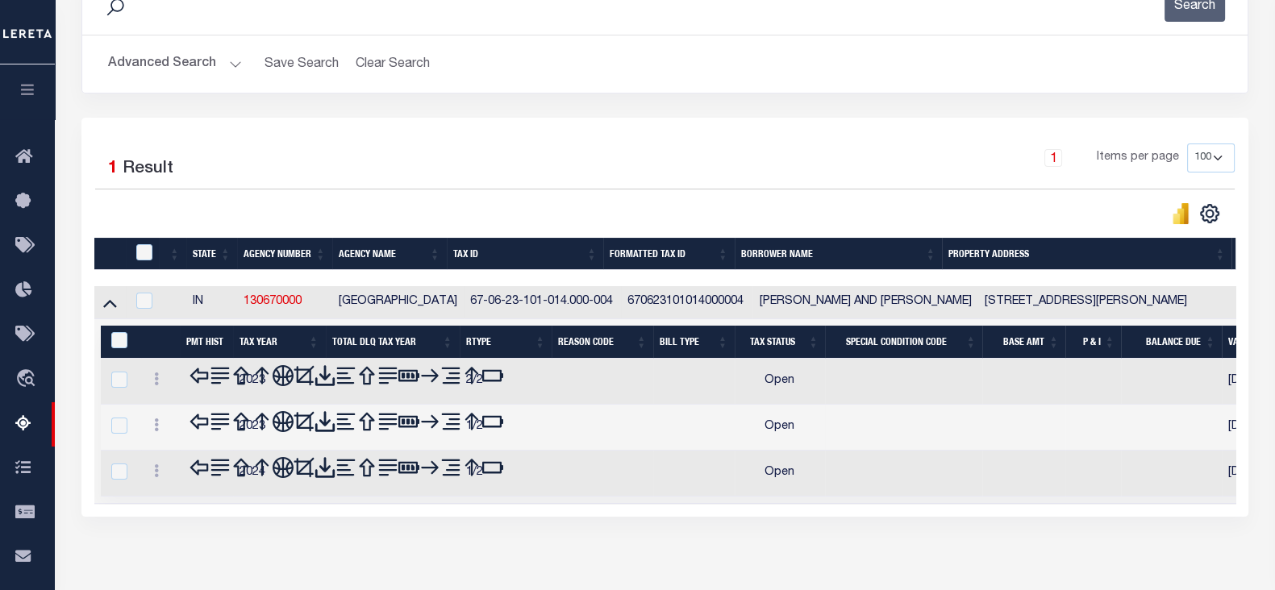
scroll to position [264, 0]
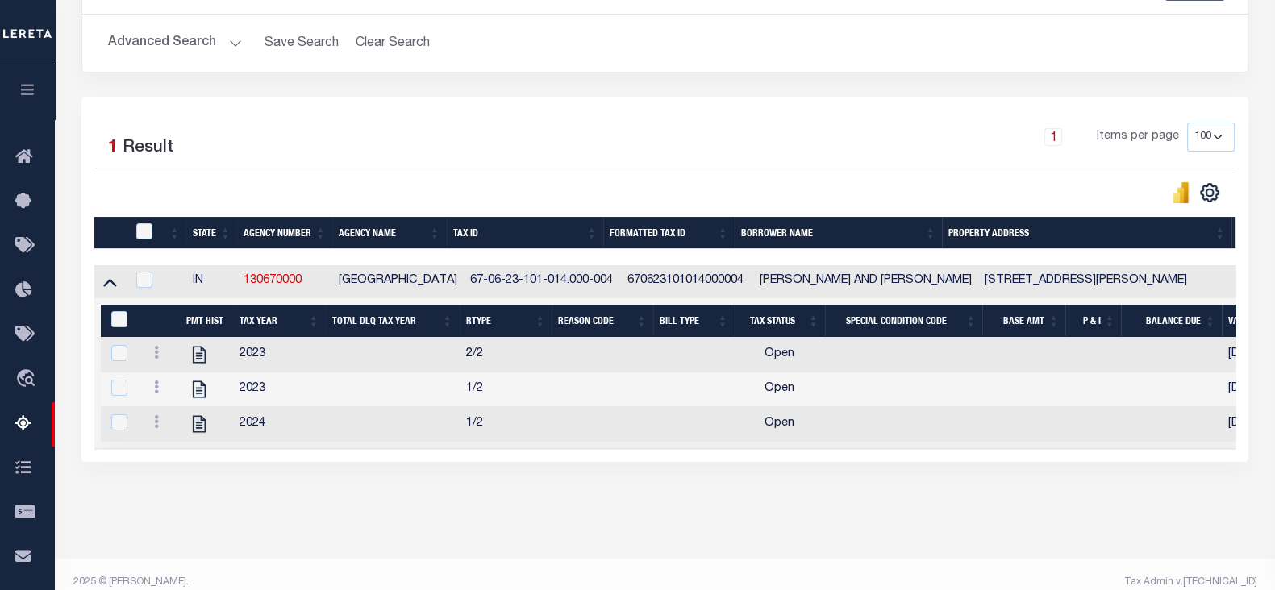
click at [158, 364] on div at bounding box center [160, 354] width 25 height 19
checkbox input "false"
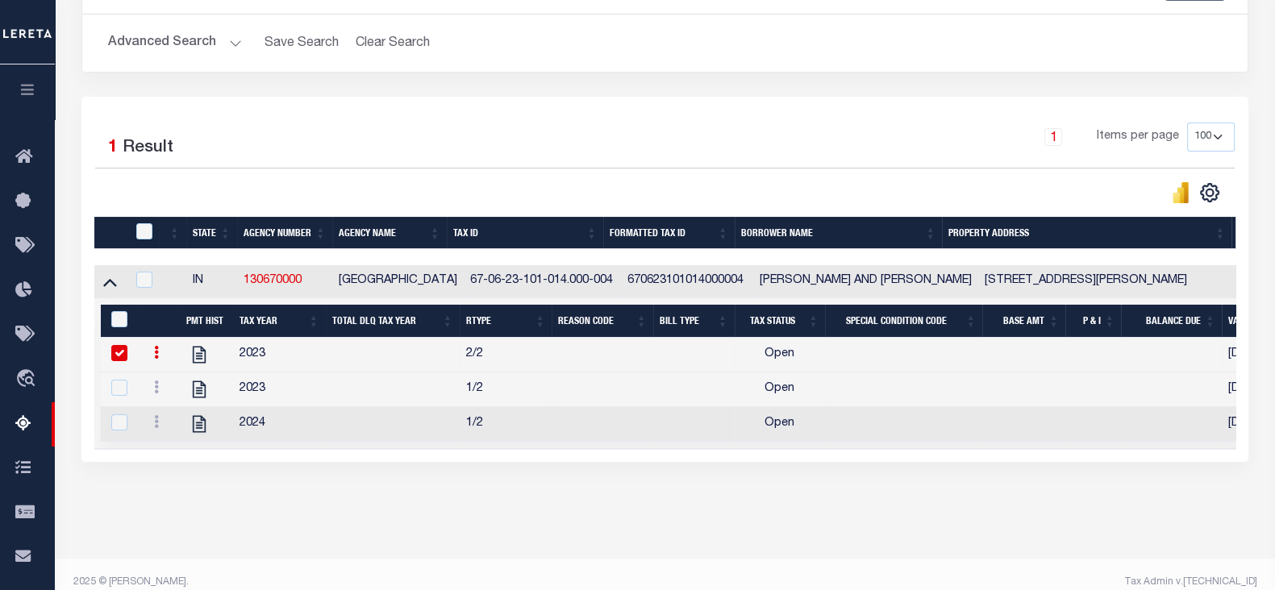
click at [152, 360] on link at bounding box center [157, 354] width 18 height 13
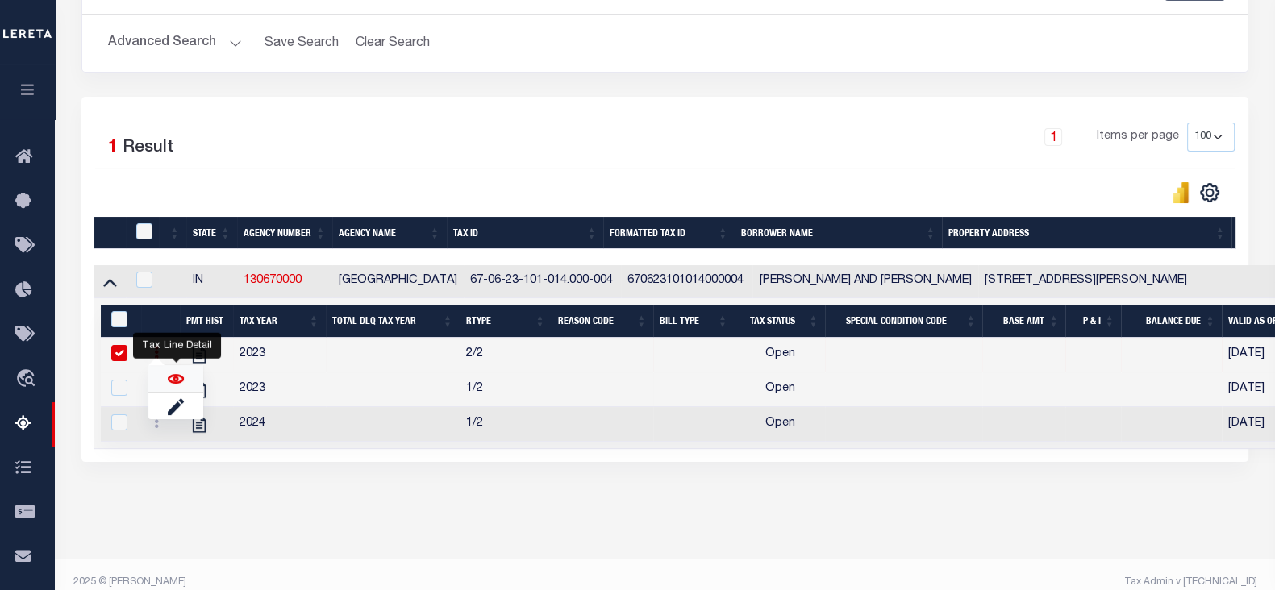
click at [177, 385] on img "" at bounding box center [176, 379] width 16 height 16
checkbox input "false"
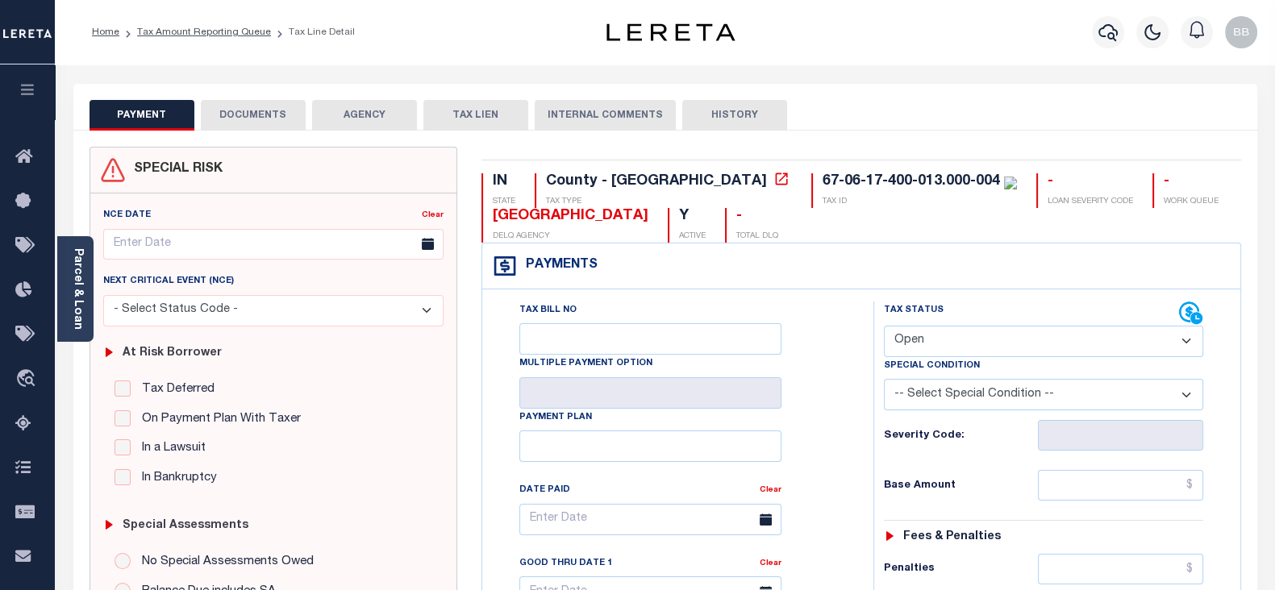
click at [952, 337] on select "- Select Status Code - Open Due/Unpaid Paid Incomplete No Tax Due Internal Refu…" at bounding box center [1043, 341] width 319 height 31
select select "PYD"
click at [884, 326] on select "- Select Status Code - Open Due/Unpaid Paid Incomplete No Tax Due Internal Refu…" at bounding box center [1043, 341] width 319 height 31
type input "[DATE]"
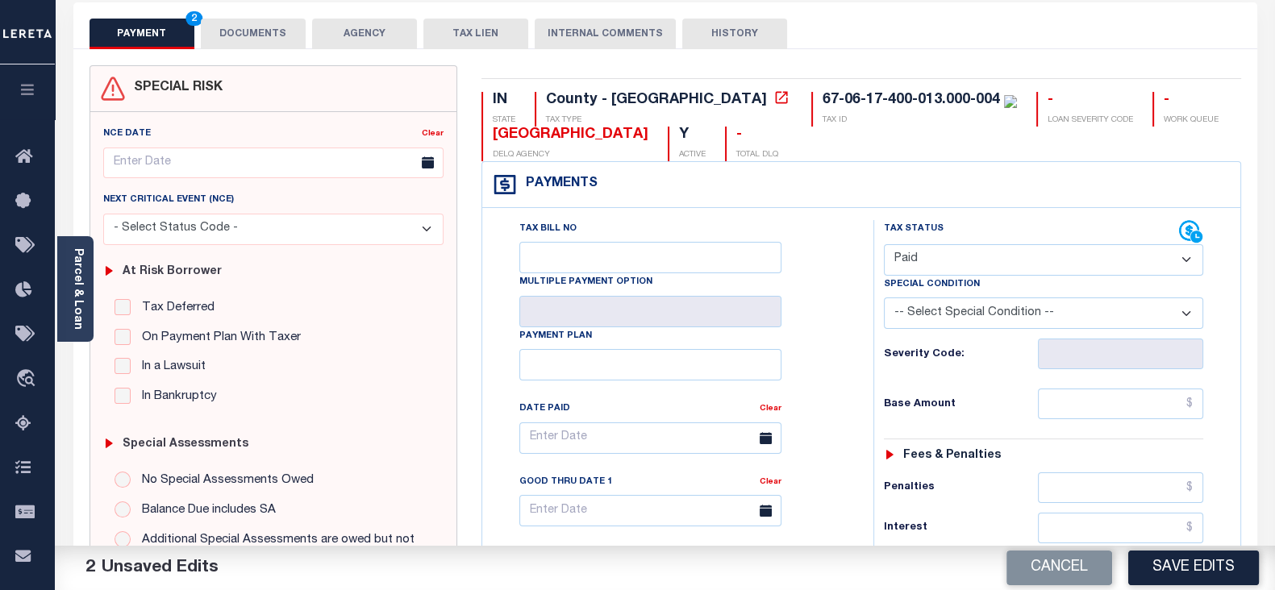
scroll to position [100, 0]
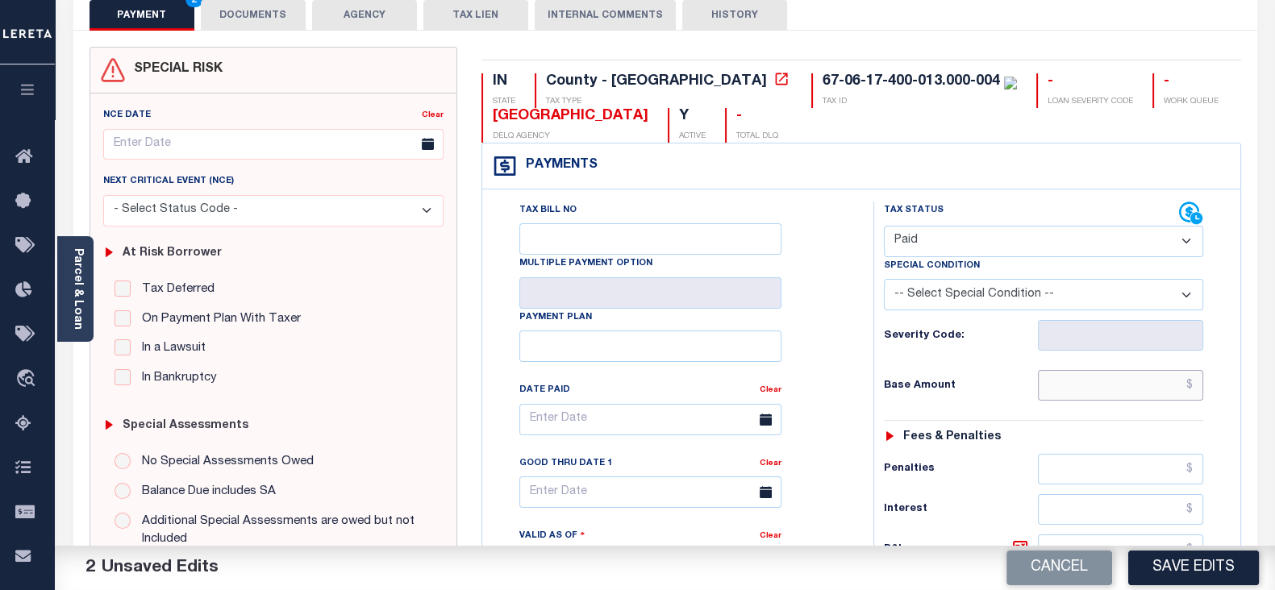
click at [1070, 383] on input "text" at bounding box center [1120, 385] width 165 height 31
type input "$0.00"
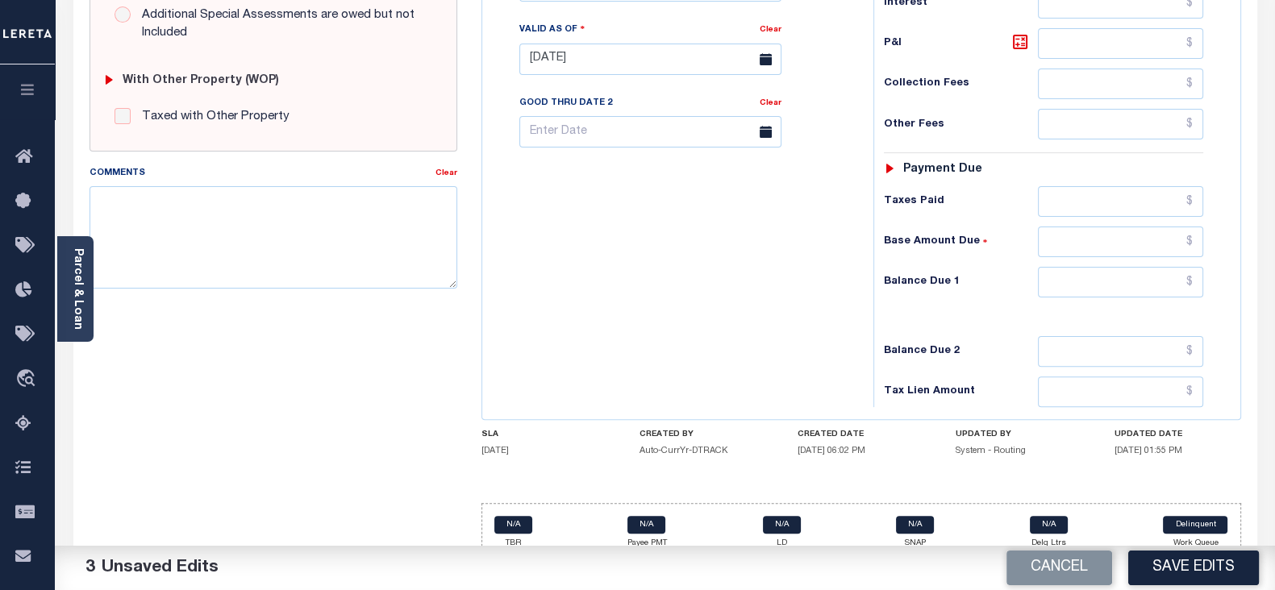
scroll to position [626, 0]
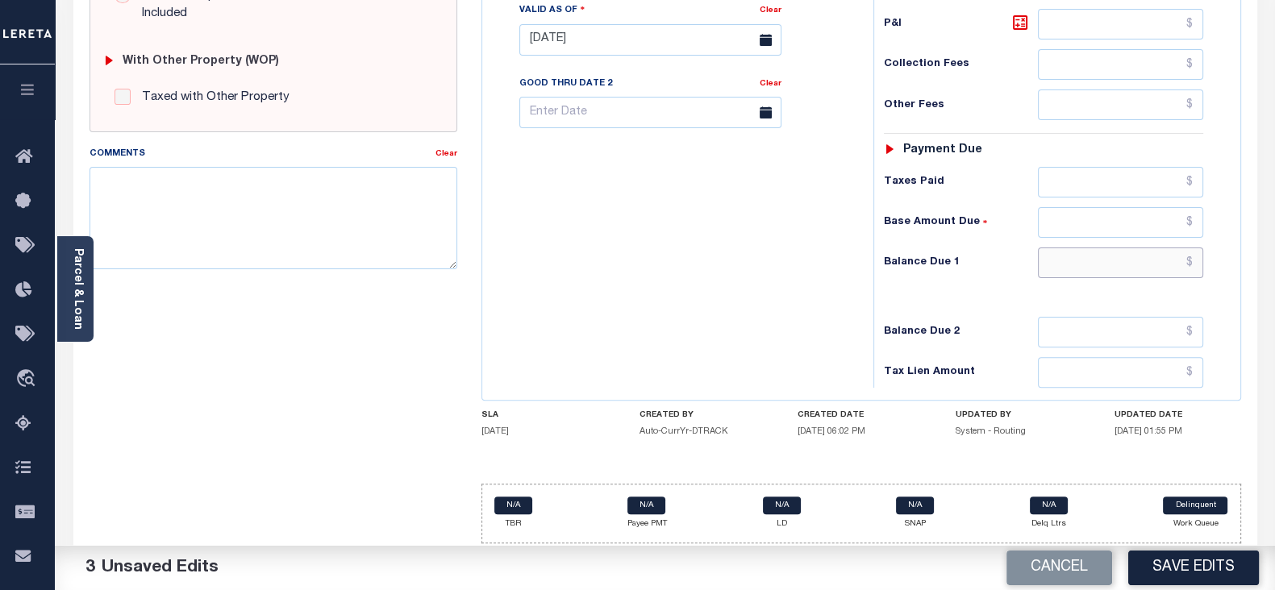
click at [1075, 255] on input "text" at bounding box center [1120, 262] width 165 height 31
type input "$0.00"
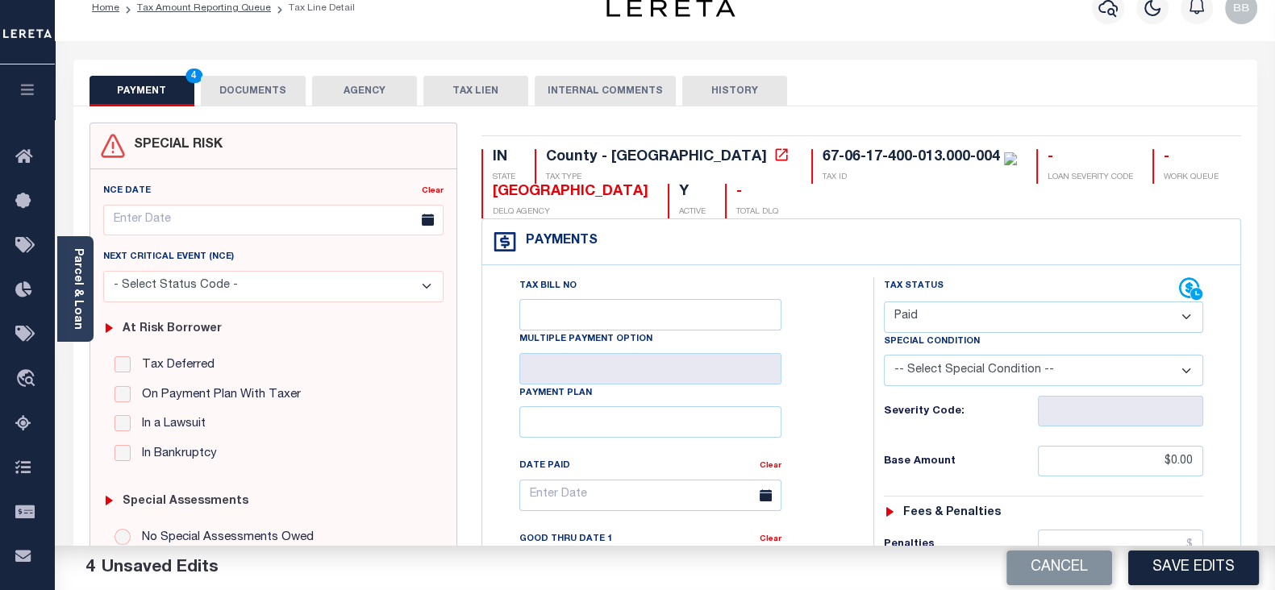
scroll to position [0, 0]
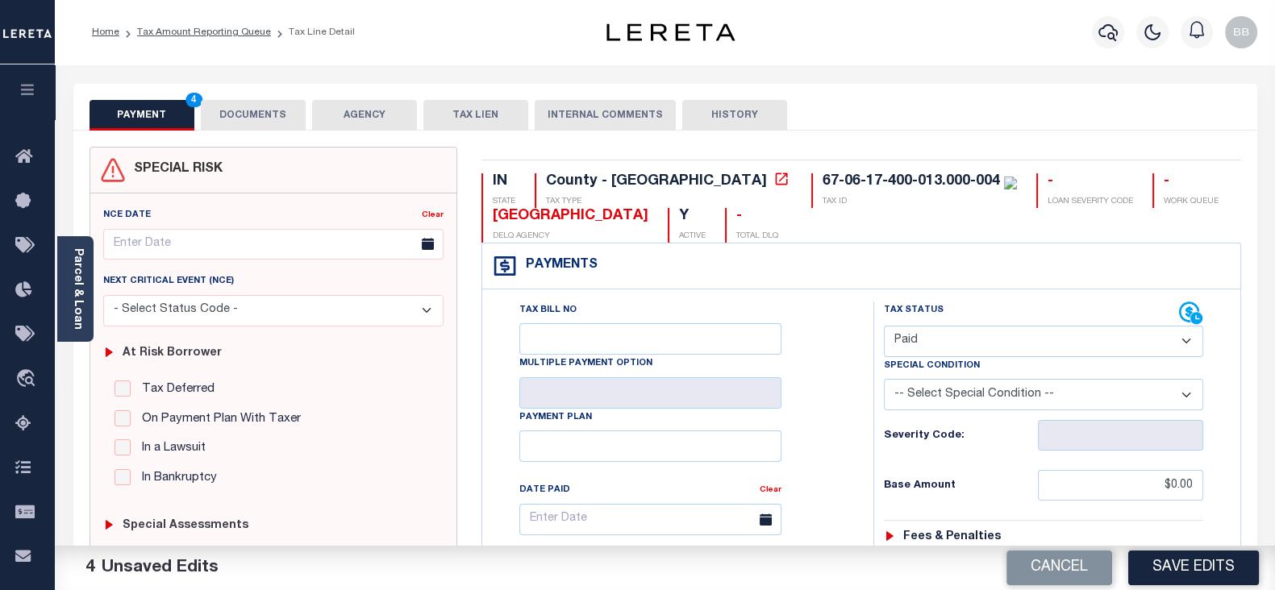
click at [230, 127] on button "DOCUMENTS" at bounding box center [253, 115] width 105 height 31
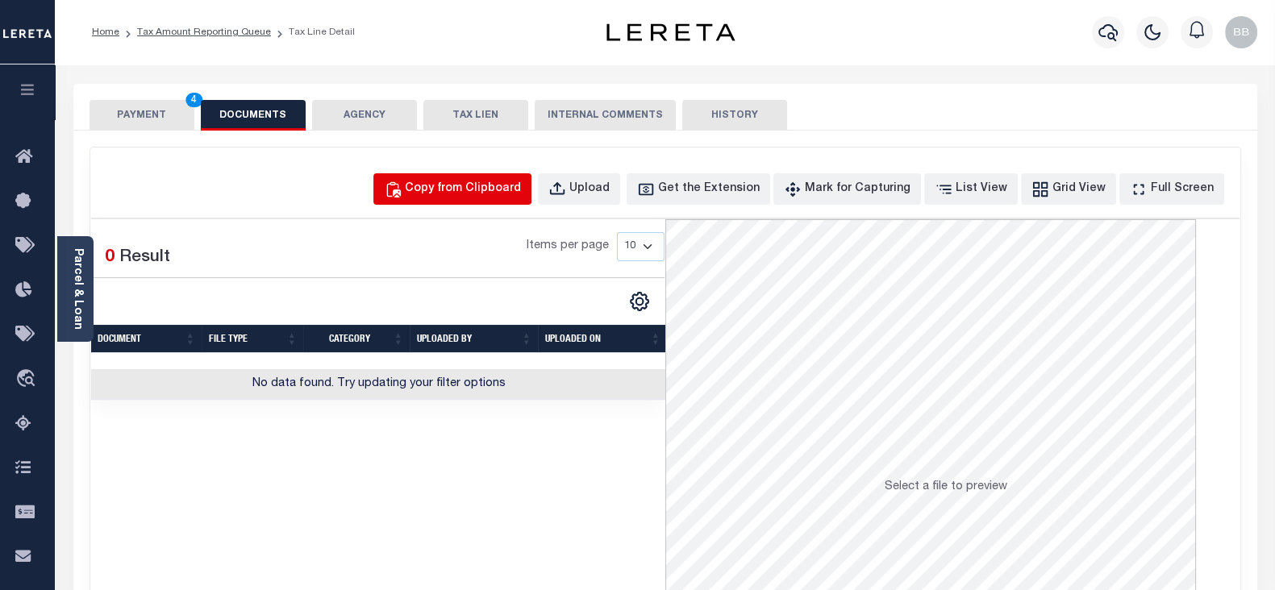
click at [481, 195] on div "Copy from Clipboard" at bounding box center [463, 190] width 116 height 18
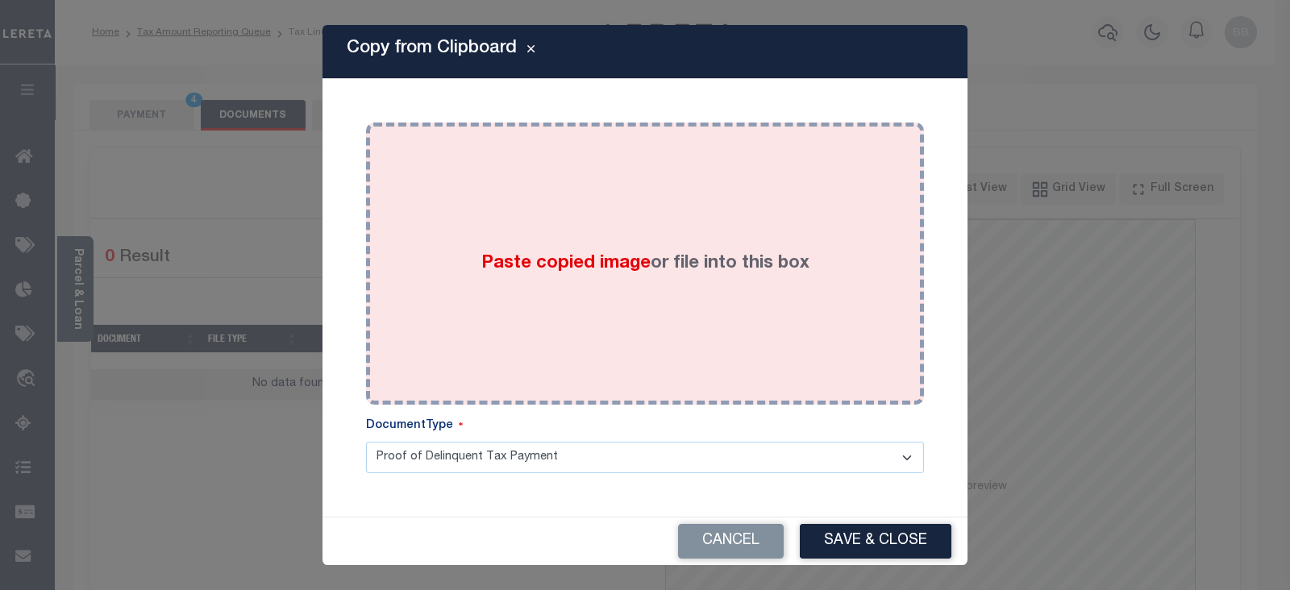
click at [536, 276] on label "Paste copied image or file into this box" at bounding box center [645, 264] width 328 height 27
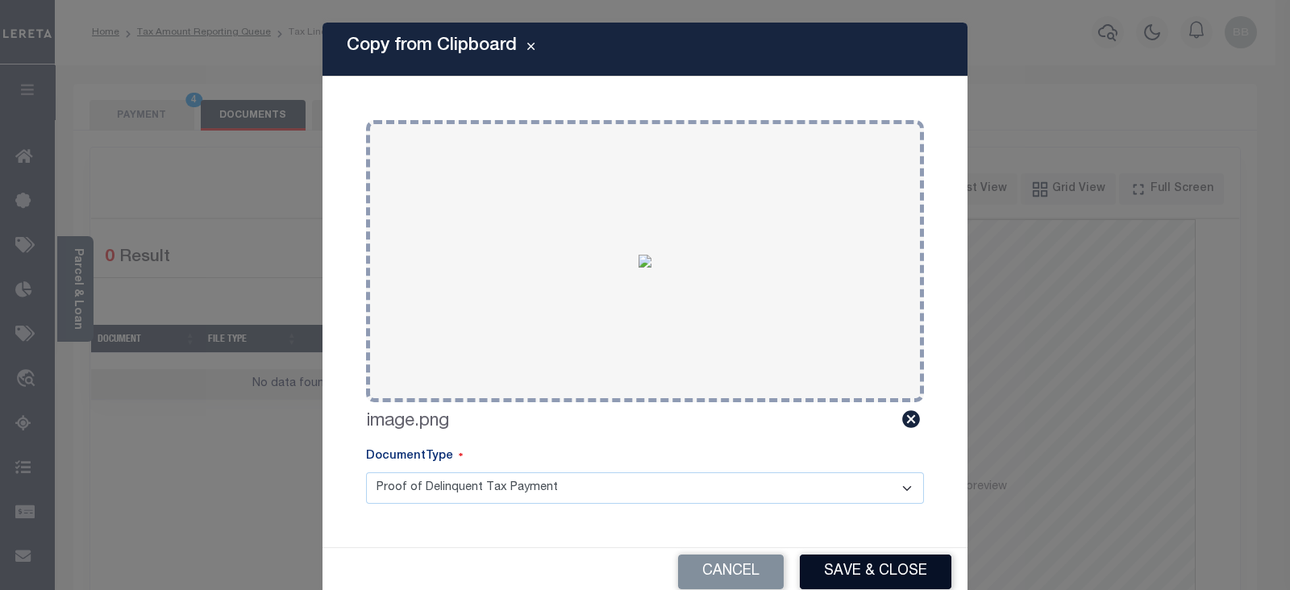
click at [880, 570] on button "Save & Close" at bounding box center [876, 572] width 152 height 35
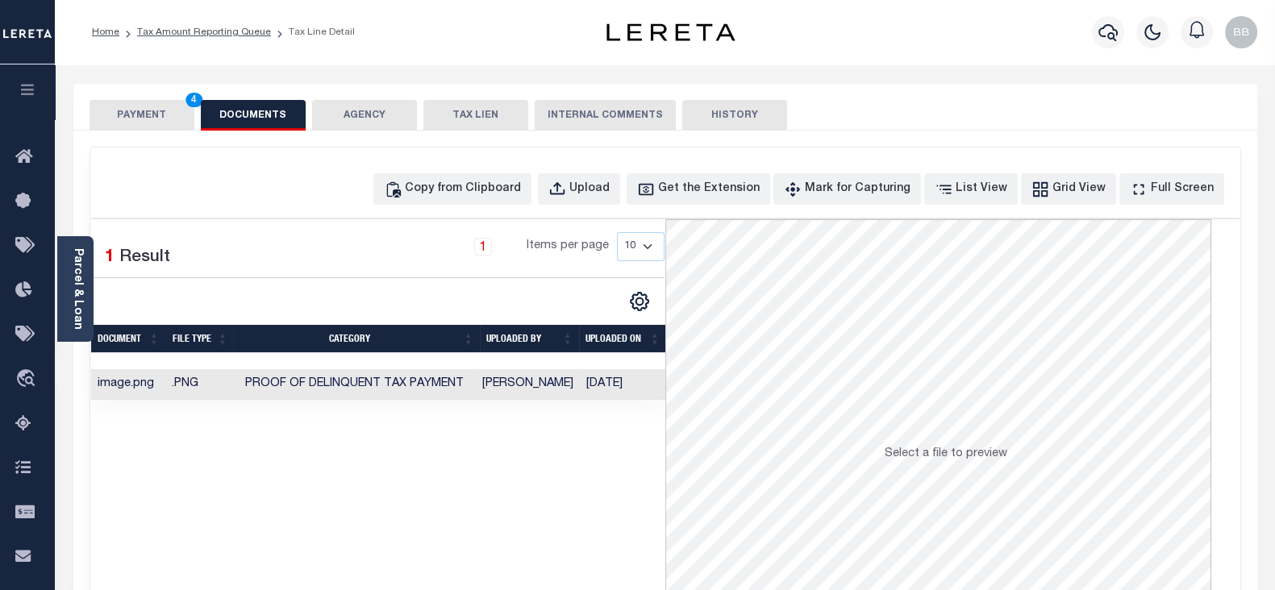
click at [120, 114] on button "PAYMENT 4" at bounding box center [141, 115] width 105 height 31
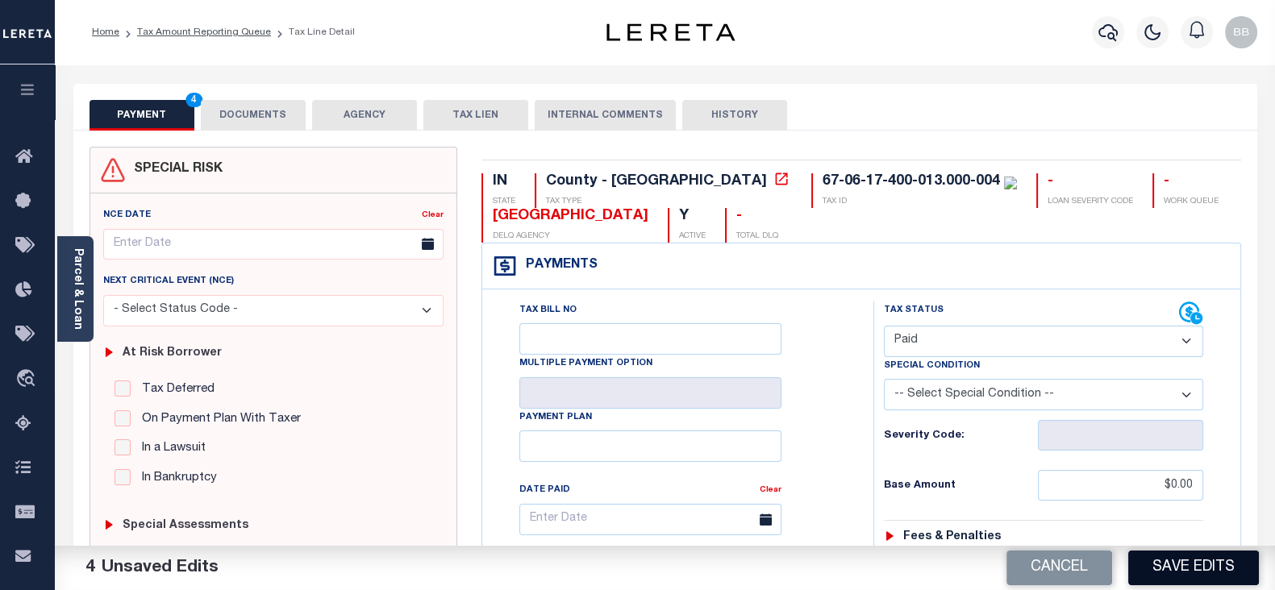
click at [1192, 578] on button "Save Edits" at bounding box center [1193, 568] width 131 height 35
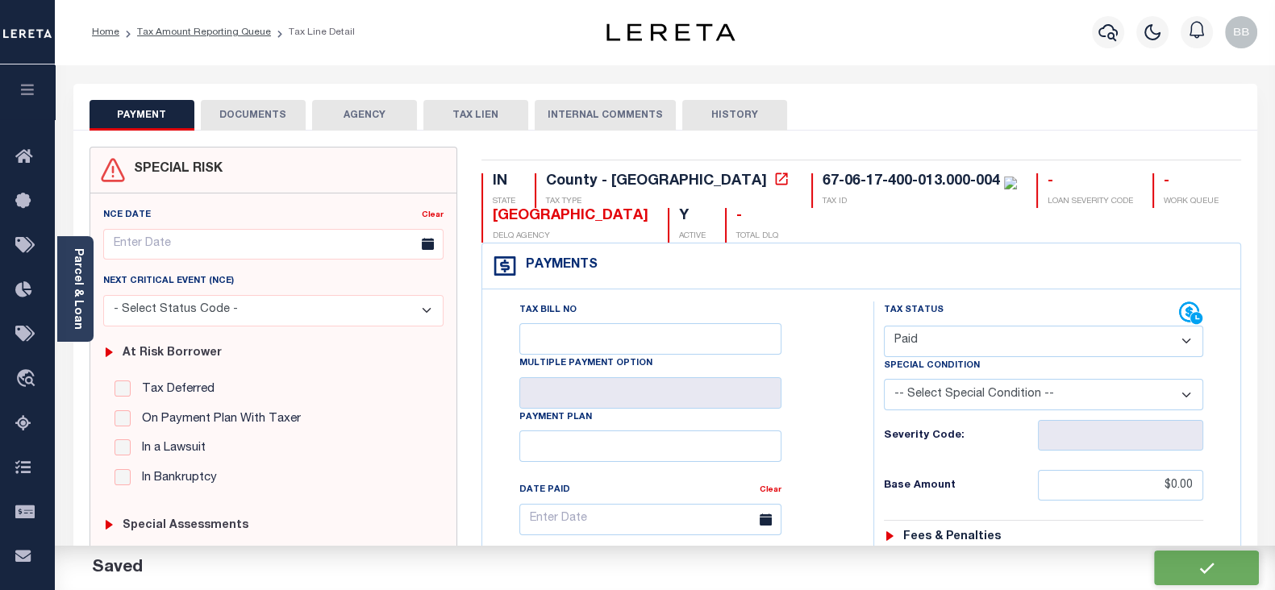
checkbox input "false"
type input "$0"
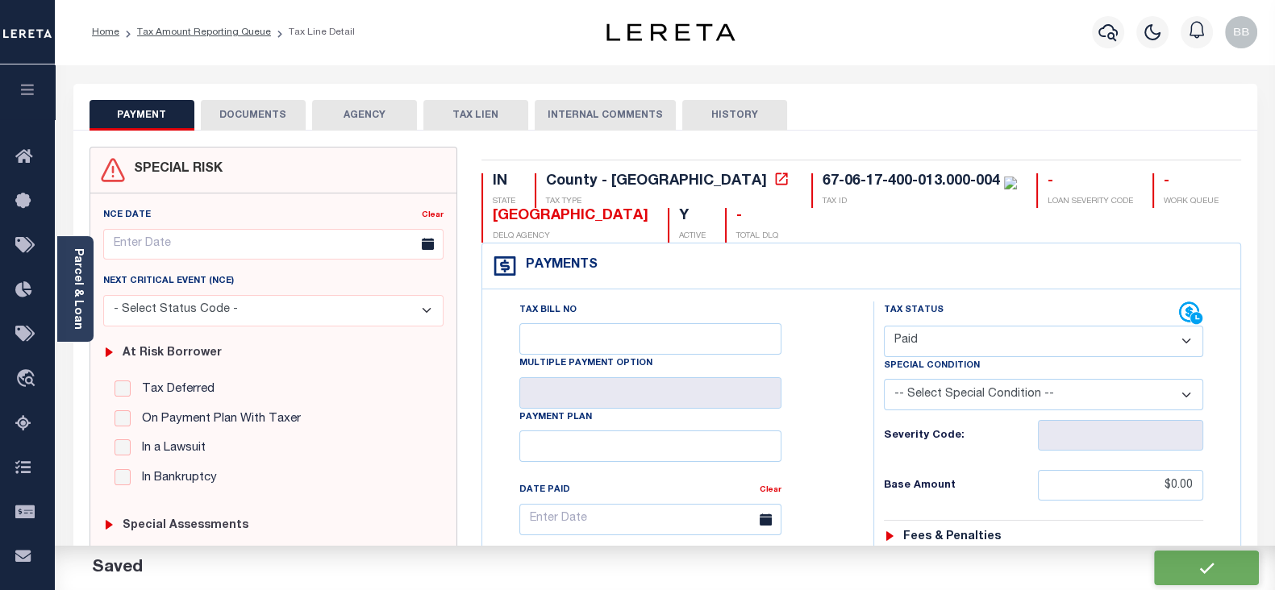
type input "$0"
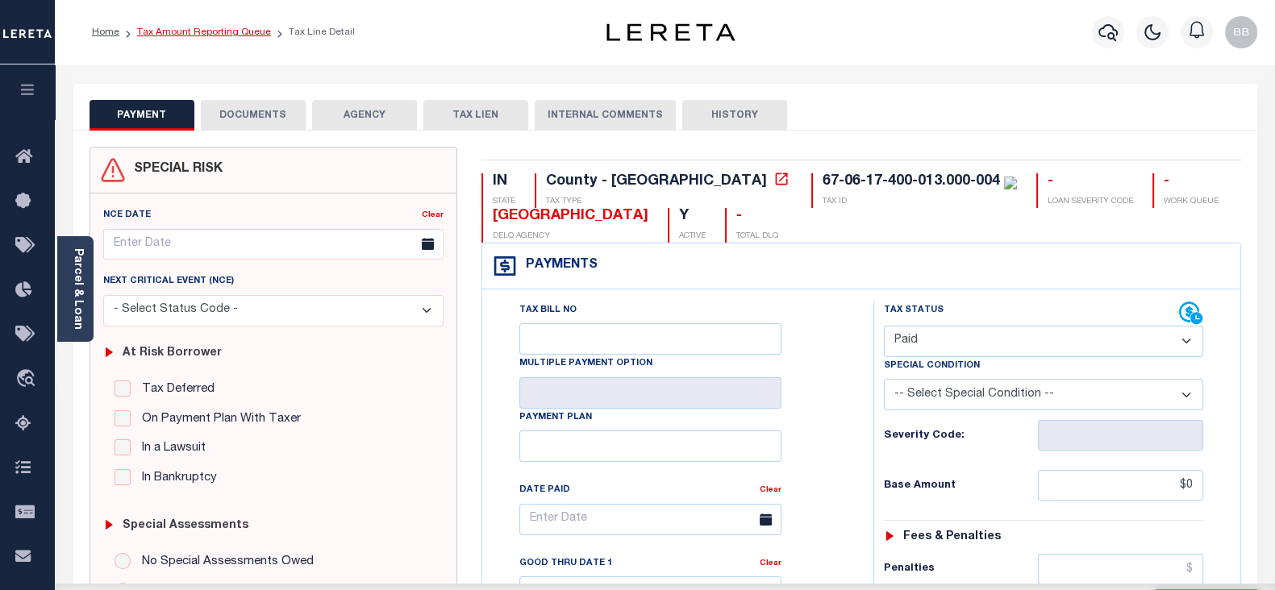
click at [222, 29] on link "Tax Amount Reporting Queue" at bounding box center [204, 32] width 134 height 10
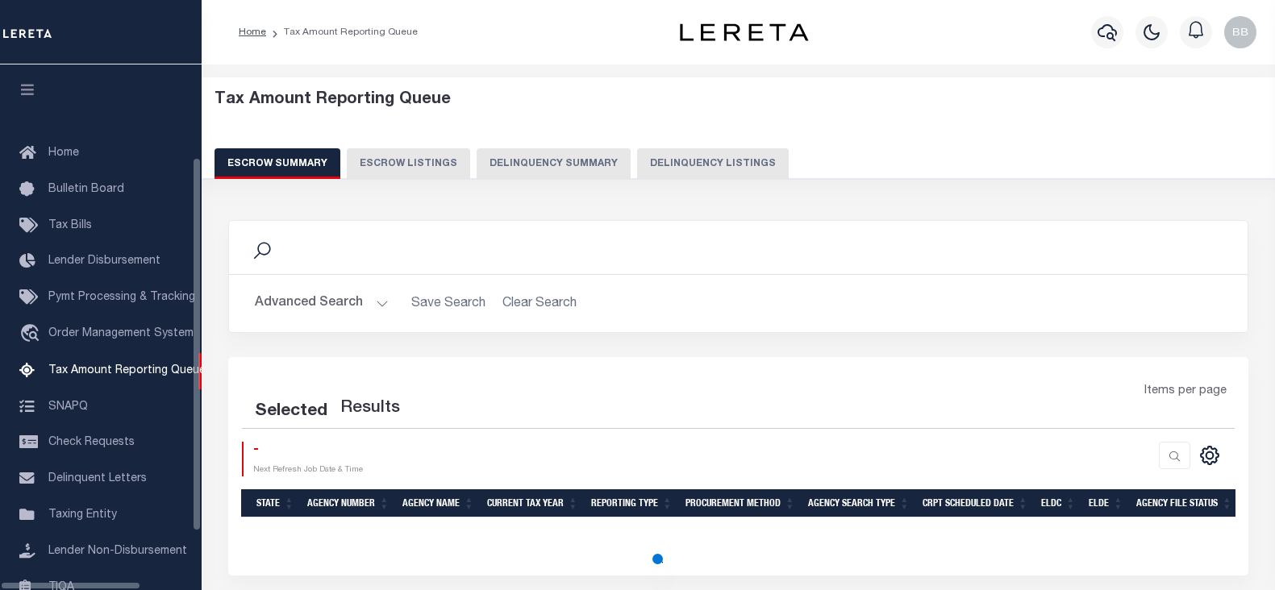
select select "100"
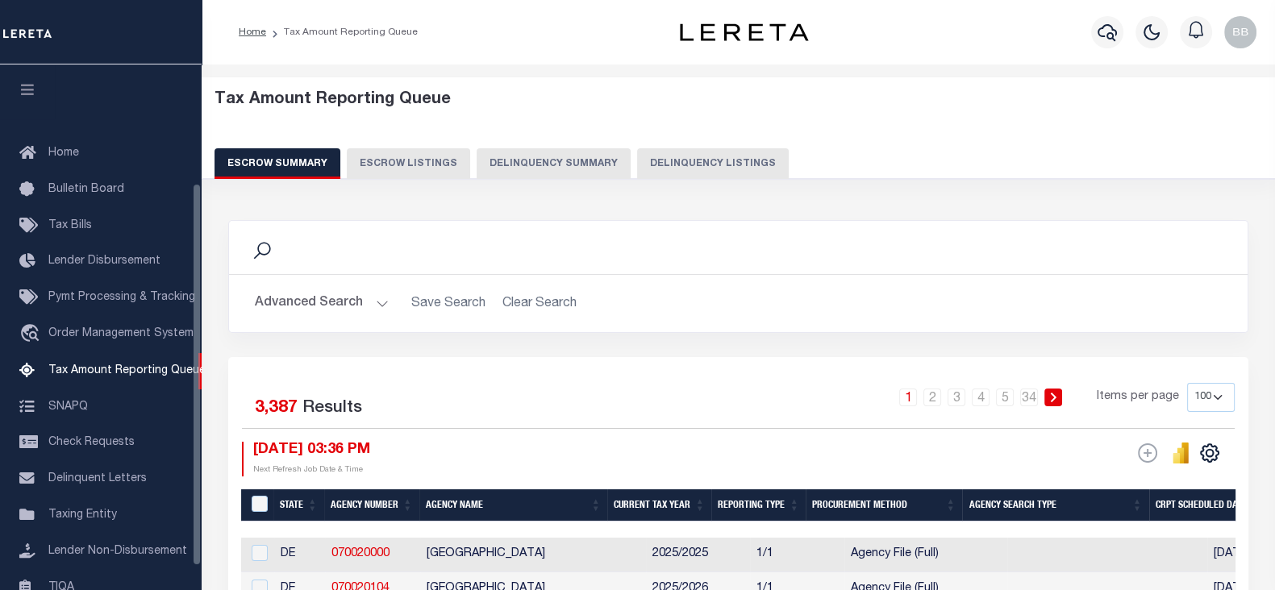
scroll to position [163, 0]
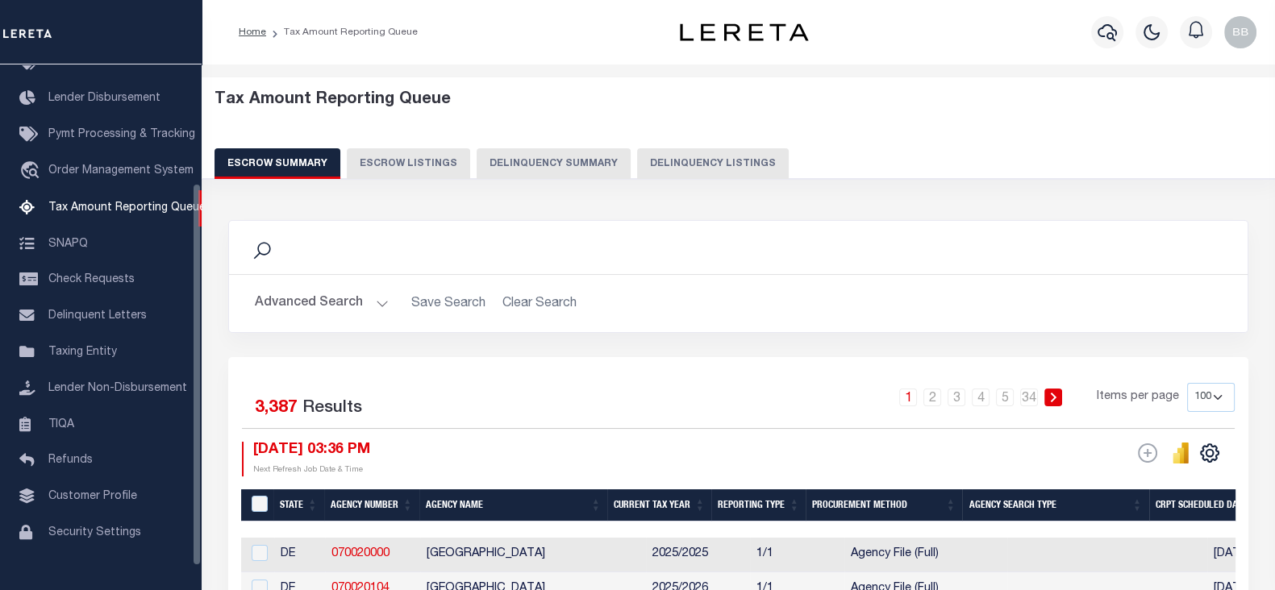
click at [697, 159] on button "Delinquency Listings" at bounding box center [713, 163] width 152 height 31
select select "100"
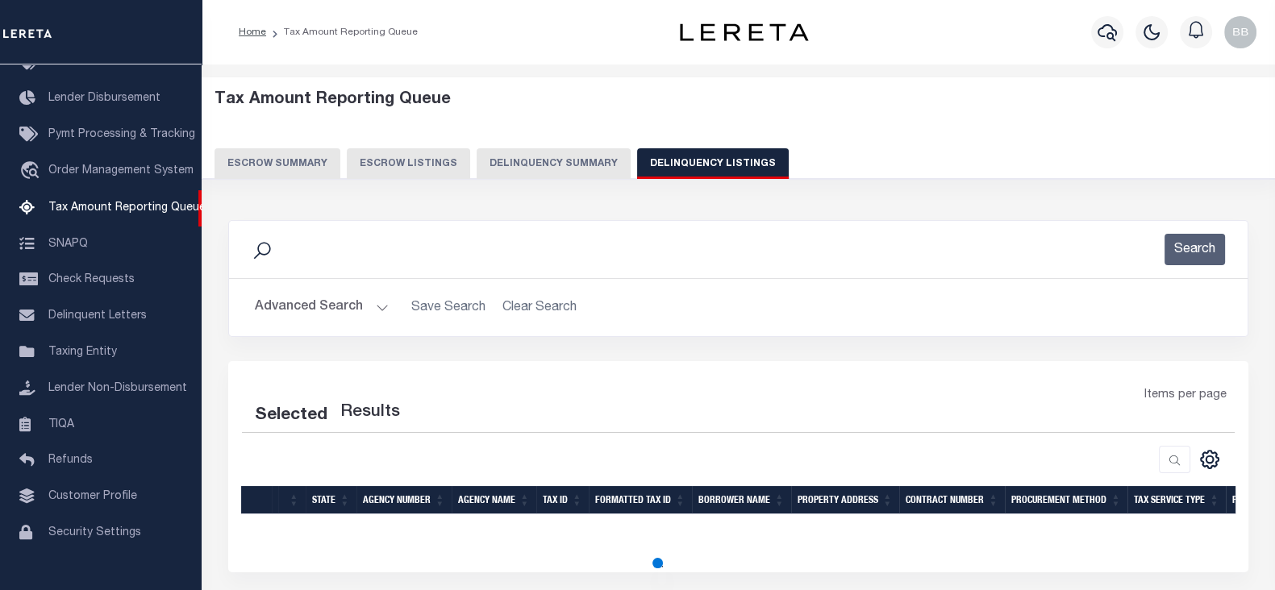
select select "100"
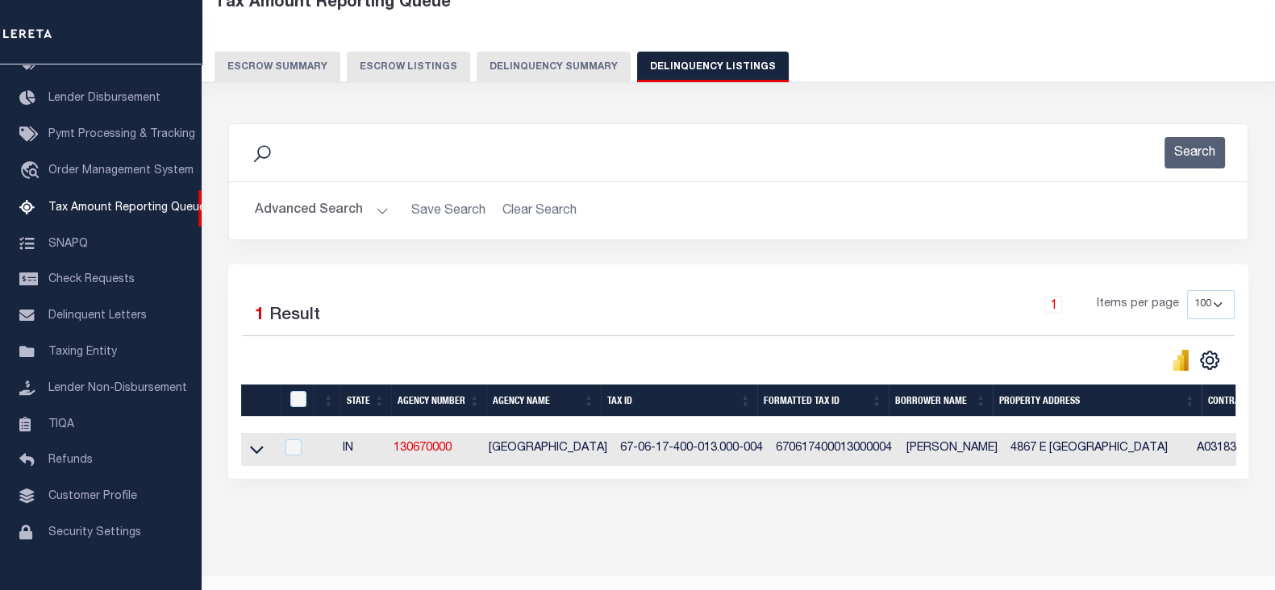
scroll to position [143, 0]
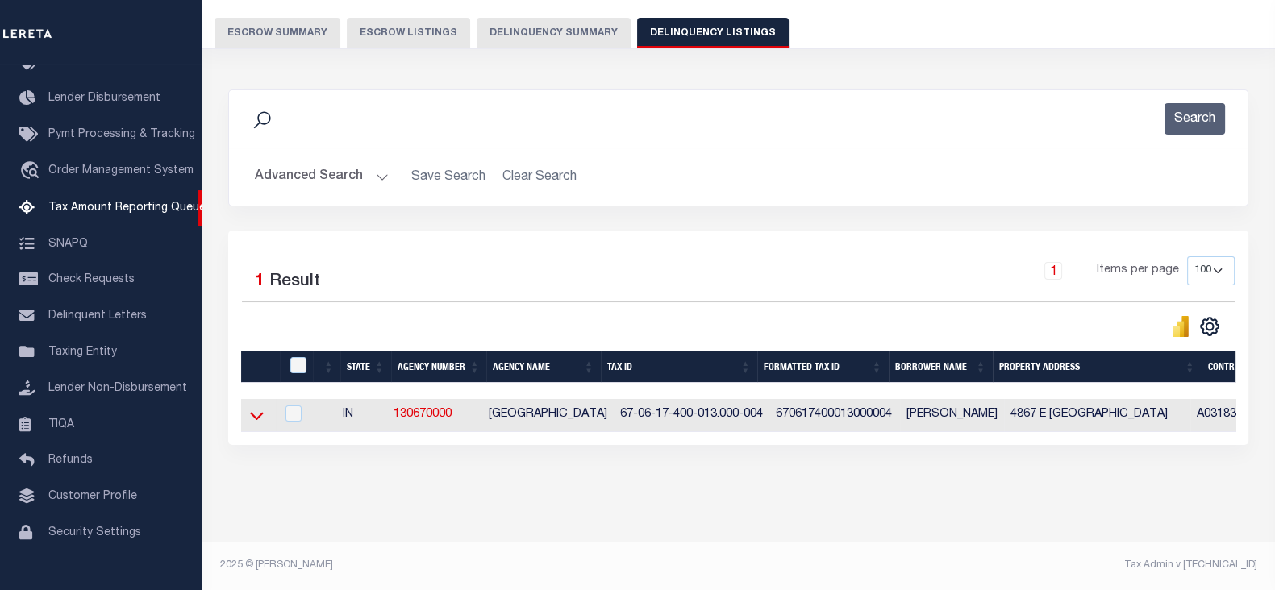
click at [254, 410] on icon at bounding box center [257, 415] width 14 height 17
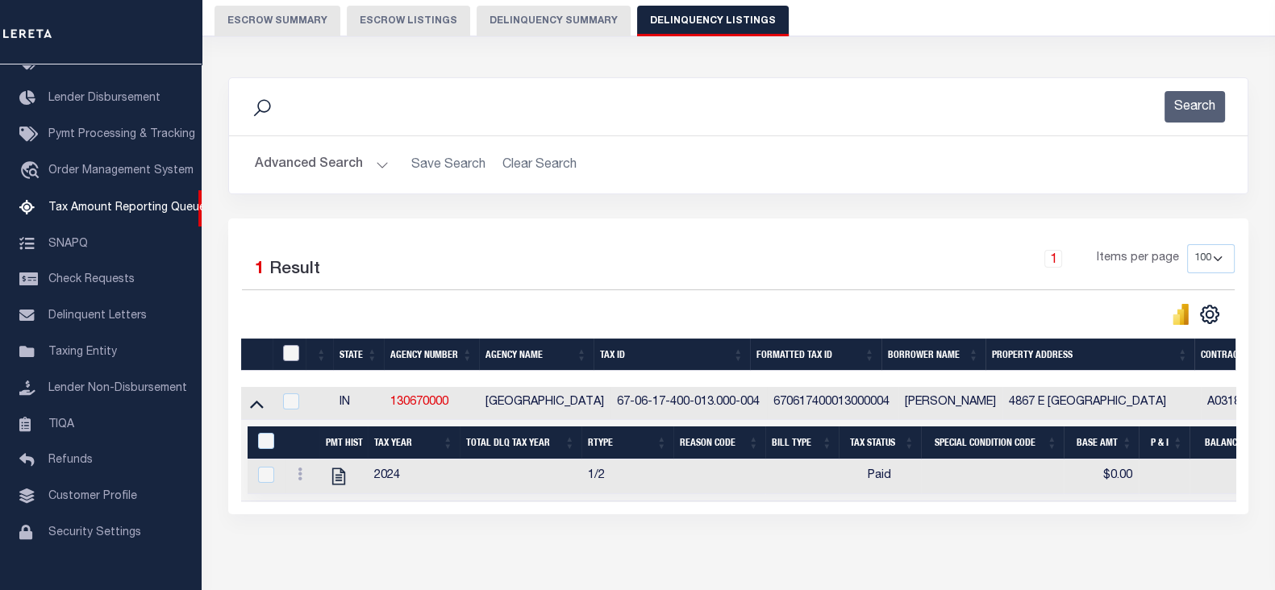
click at [297, 358] on input "checkbox" at bounding box center [291, 353] width 16 height 16
checkbox input "true"
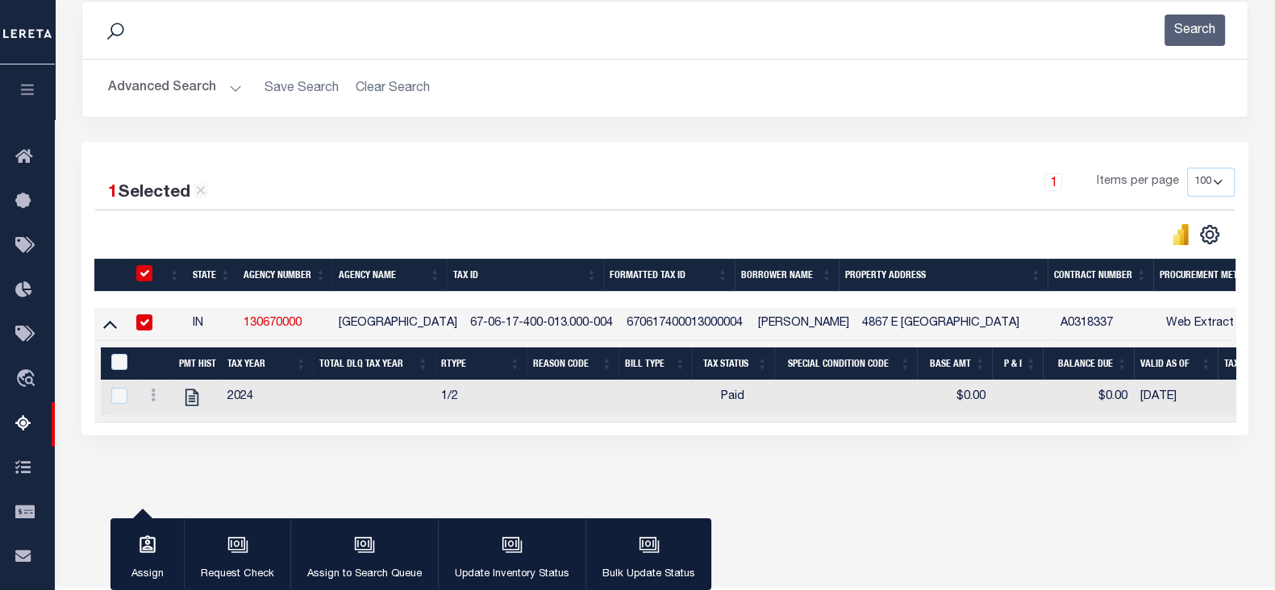
scroll to position [264, 0]
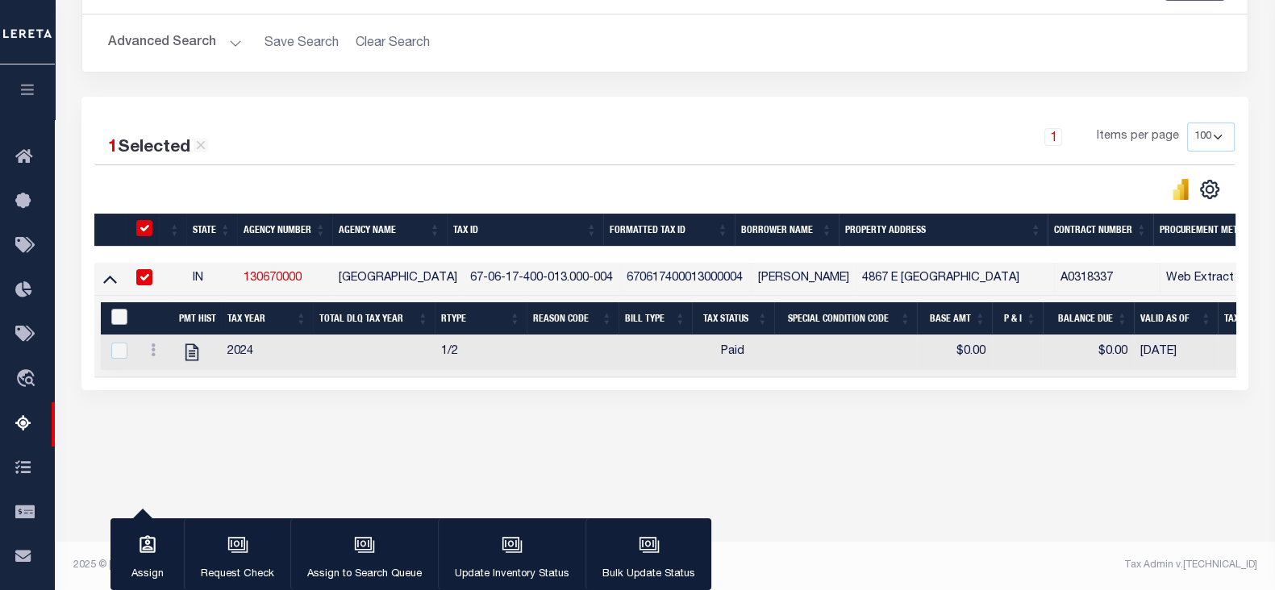
click at [117, 312] on input "&nbsp;" at bounding box center [119, 317] width 16 height 16
checkbox input "true"
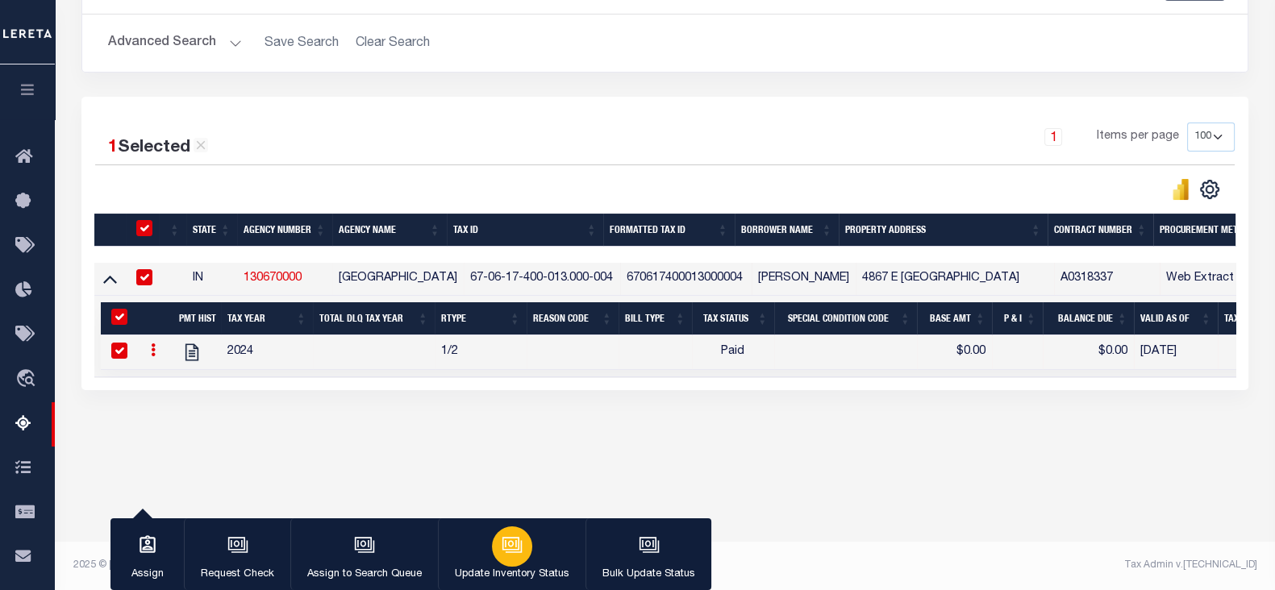
click at [524, 547] on div "button" at bounding box center [512, 546] width 40 height 40
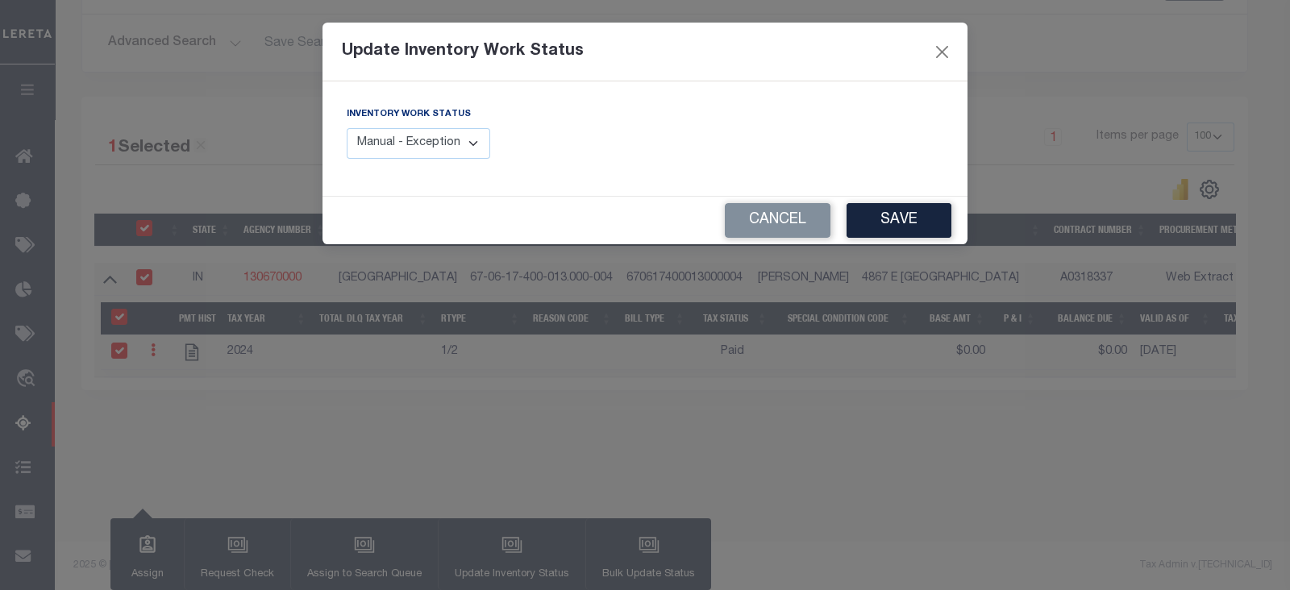
click at [452, 139] on select "Manual - Exception Pended - Awaiting Search Late Add Exception Completed" at bounding box center [418, 143] width 143 height 31
select select "4"
click at [347, 128] on select "Manual - Exception Pended - Awaiting Search Late Add Exception Completed" at bounding box center [418, 143] width 143 height 31
click at [914, 218] on button "Save" at bounding box center [898, 220] width 105 height 35
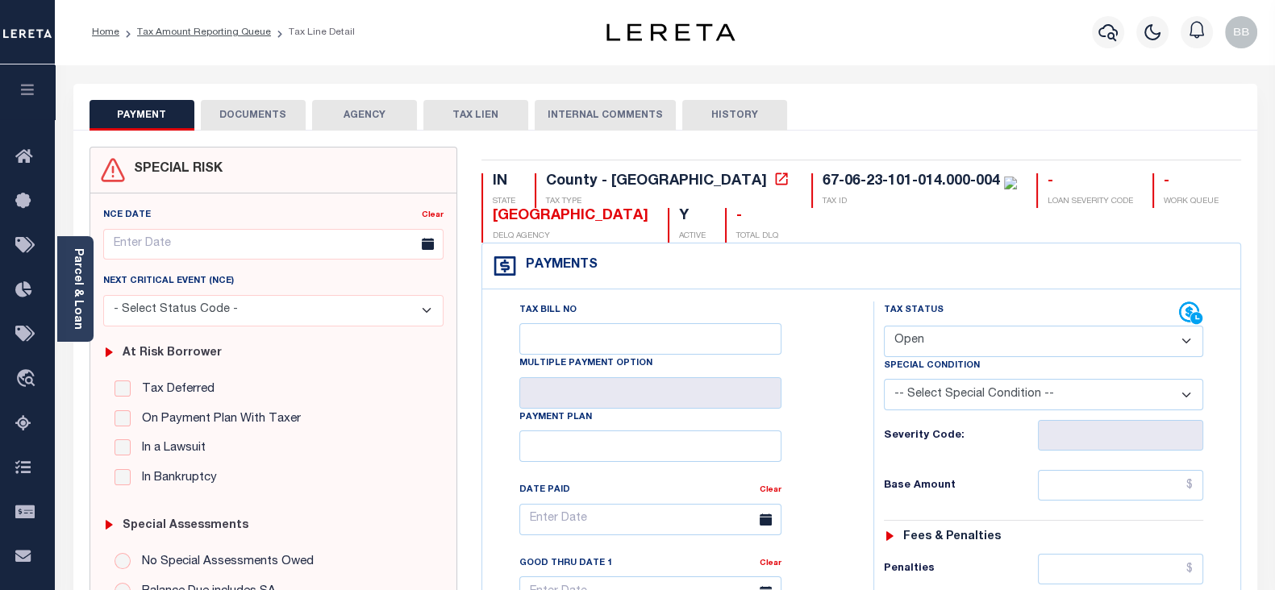
click at [920, 349] on select "- Select Status Code - Open Due/Unpaid Paid Incomplete No Tax Due Internal Refu…" at bounding box center [1043, 341] width 319 height 31
select select "PYD"
click at [884, 326] on select "- Select Status Code - Open Due/Unpaid Paid Incomplete No Tax Due Internal Refu…" at bounding box center [1043, 341] width 319 height 31
type input "[DATE]"
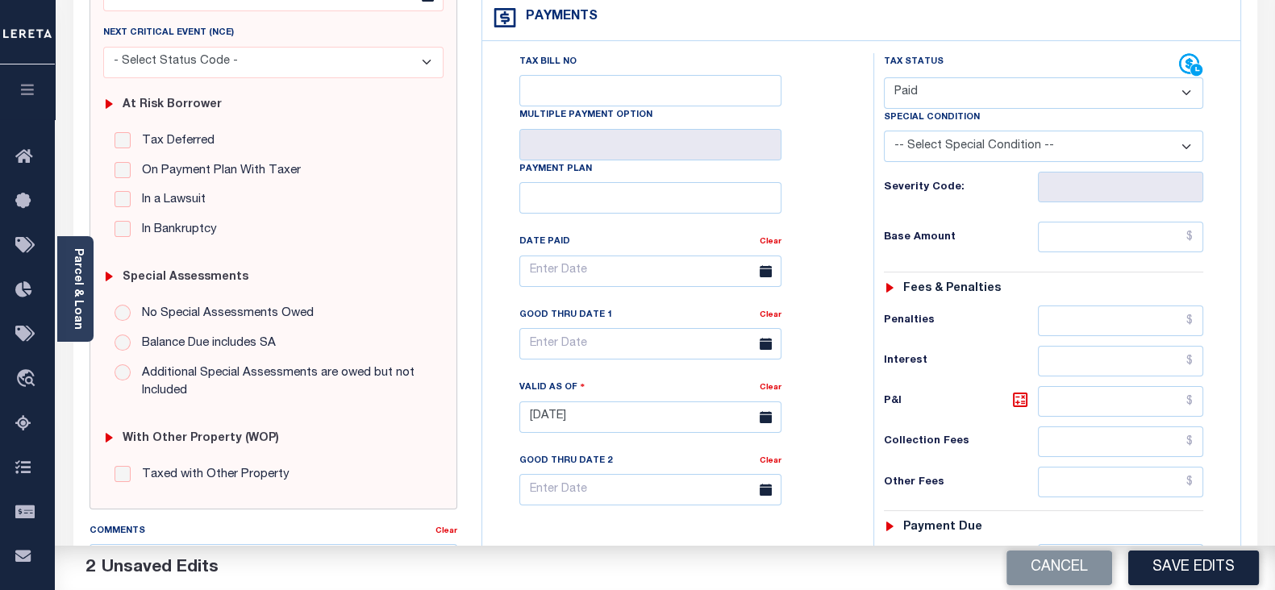
scroll to position [302, 0]
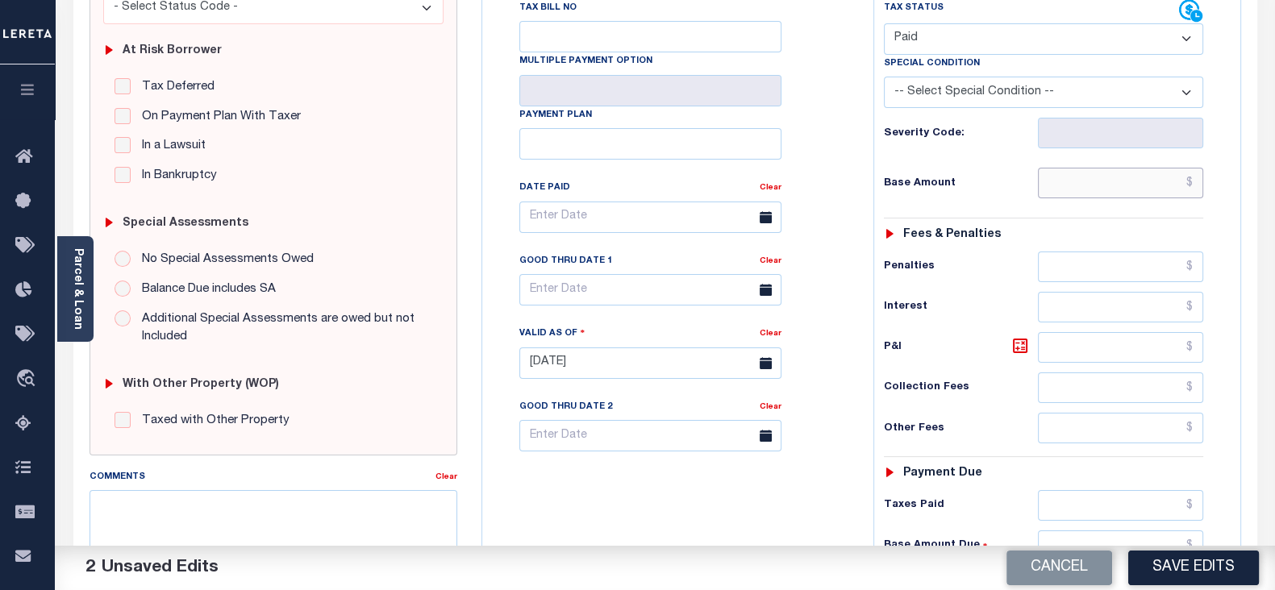
click at [1064, 198] on input "text" at bounding box center [1120, 183] width 165 height 31
type input "$0.00"
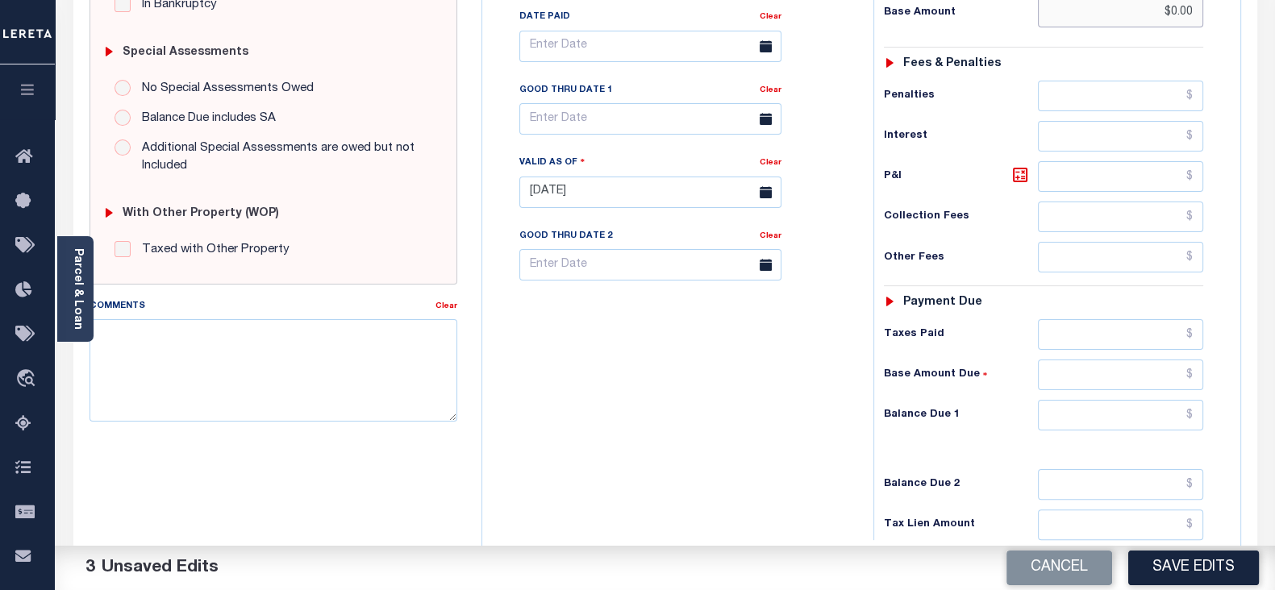
scroll to position [504, 0]
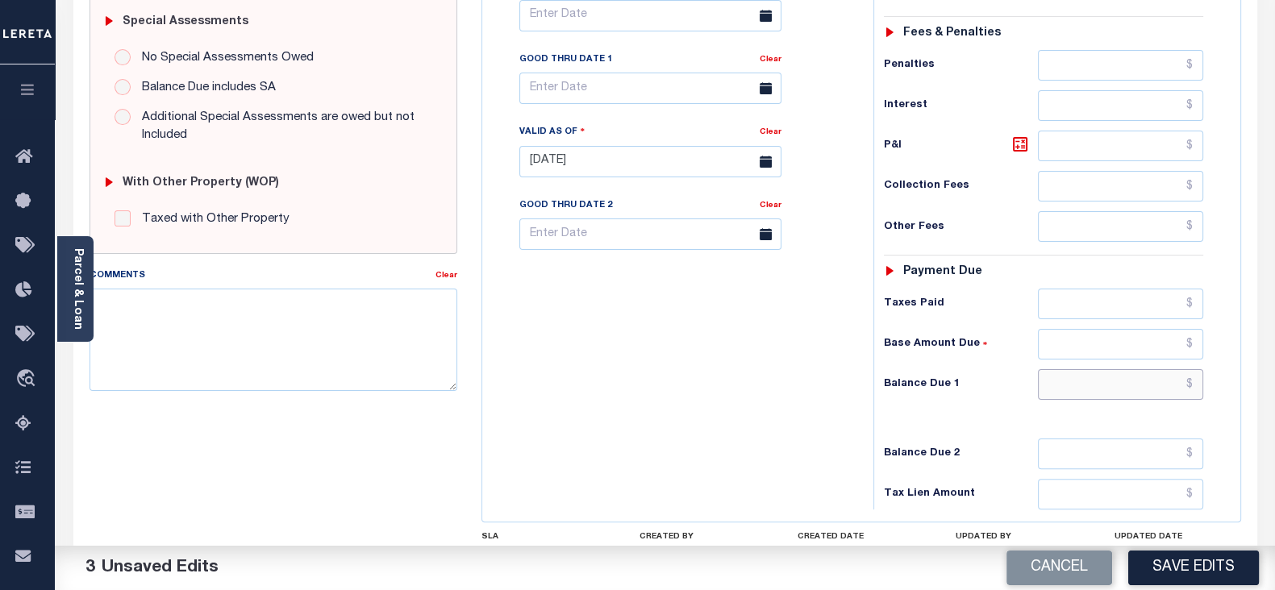
click at [1064, 392] on input "text" at bounding box center [1120, 384] width 165 height 31
type input "$0.00"
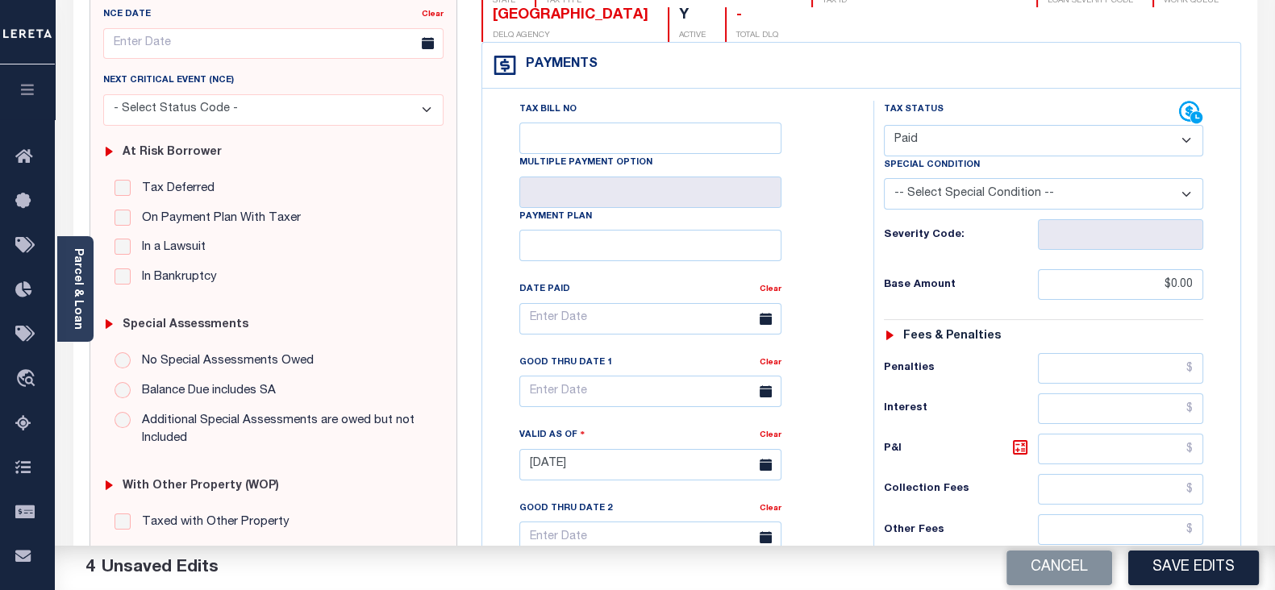
scroll to position [0, 0]
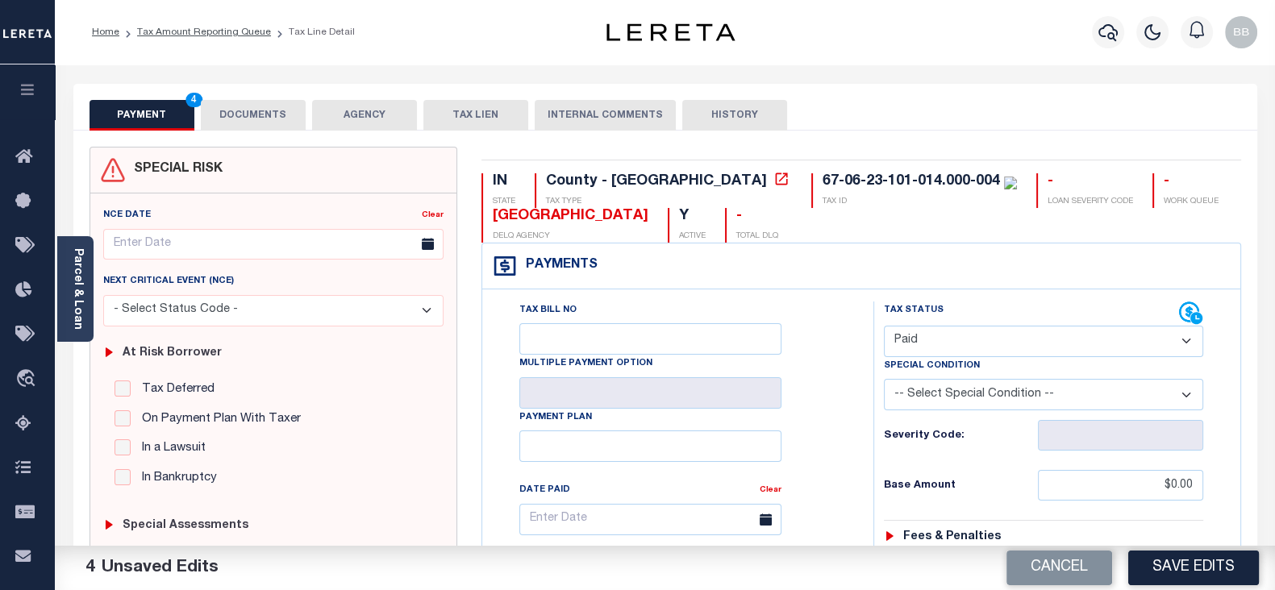
click at [229, 102] on button "DOCUMENTS" at bounding box center [253, 115] width 105 height 31
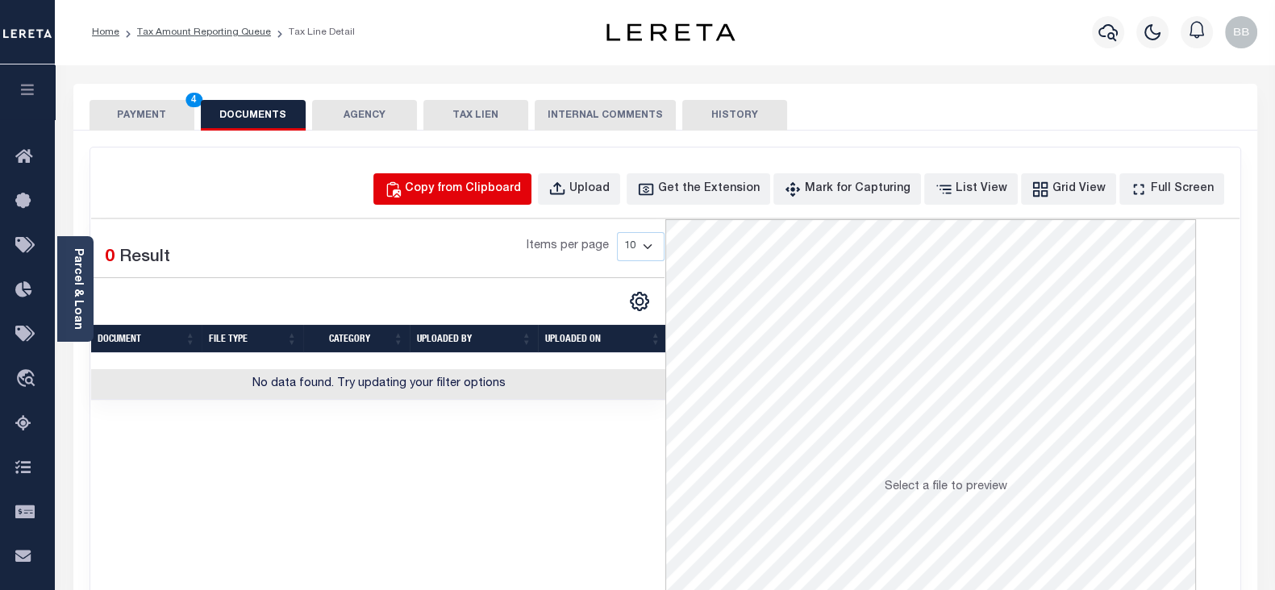
click at [521, 185] on div "Copy from Clipboard" at bounding box center [463, 190] width 116 height 18
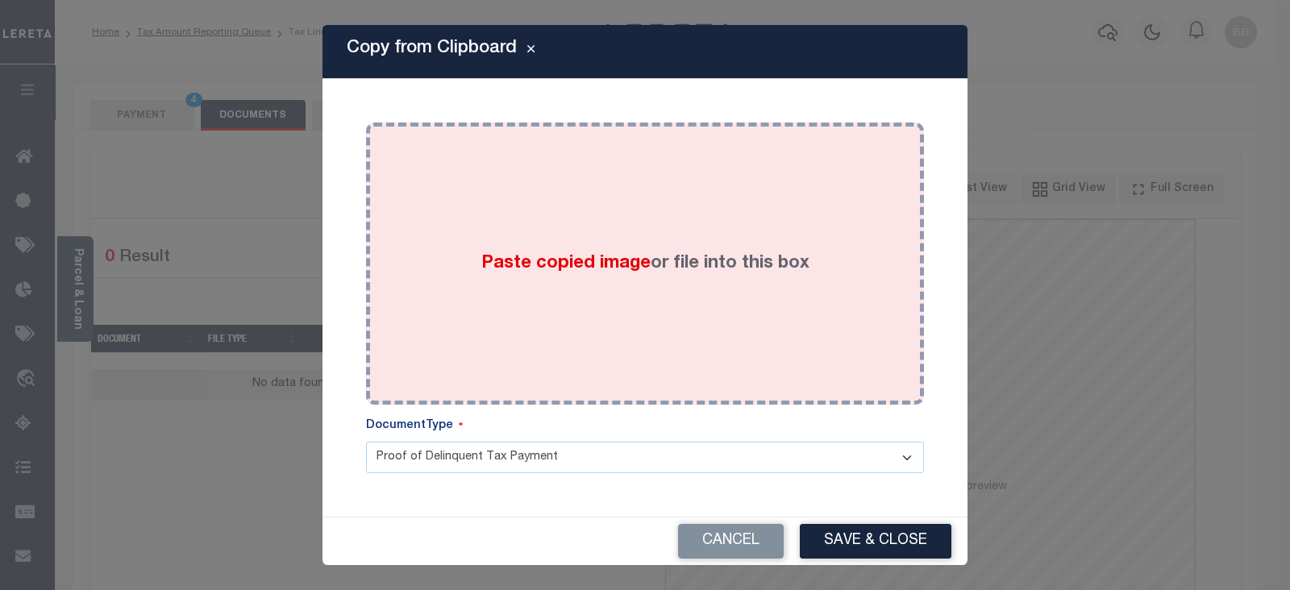
click at [653, 228] on div "Paste copied image or file into this box" at bounding box center [645, 264] width 534 height 258
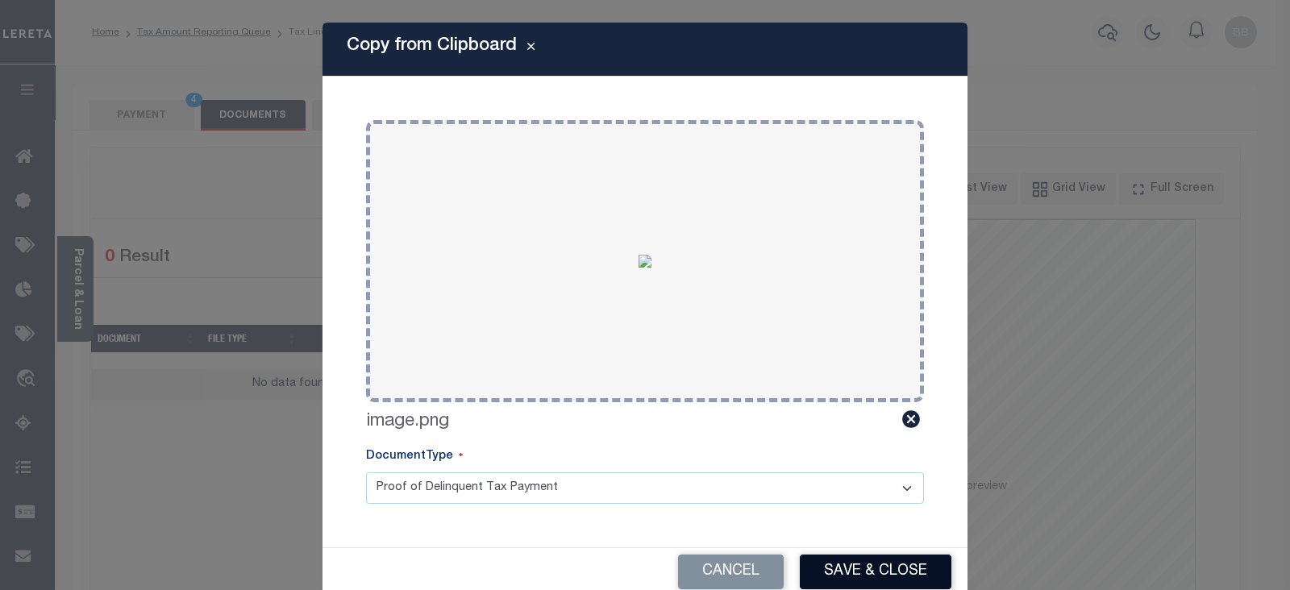
click at [889, 566] on button "Save & Close" at bounding box center [876, 572] width 152 height 35
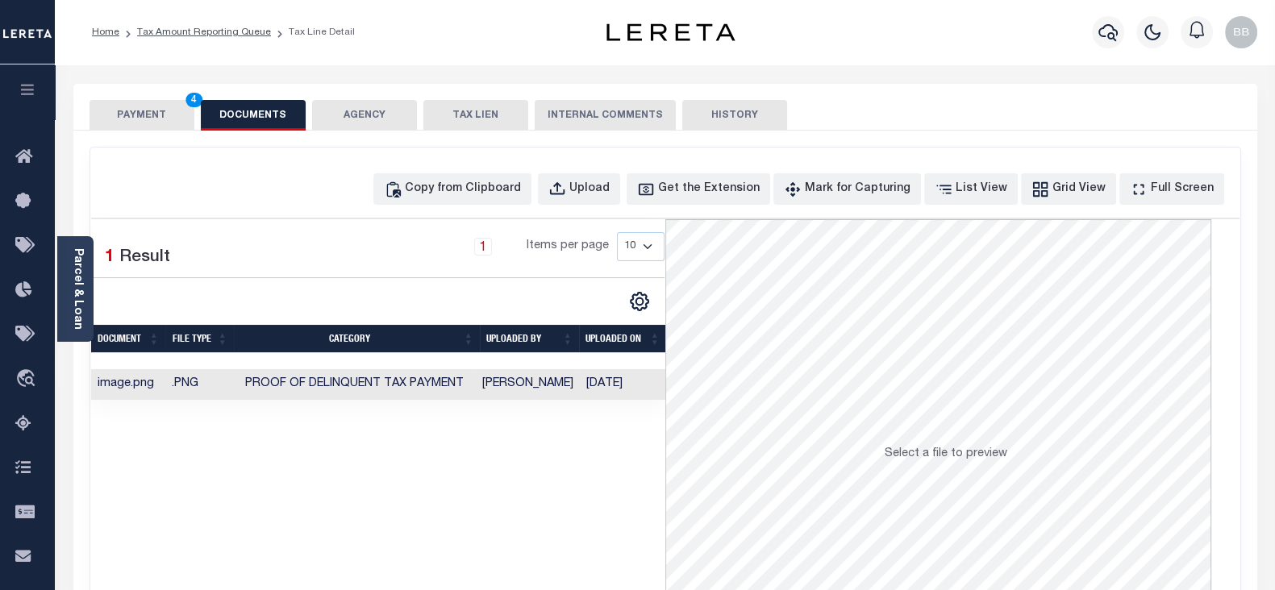
click at [137, 114] on button "PAYMENT 4" at bounding box center [141, 115] width 105 height 31
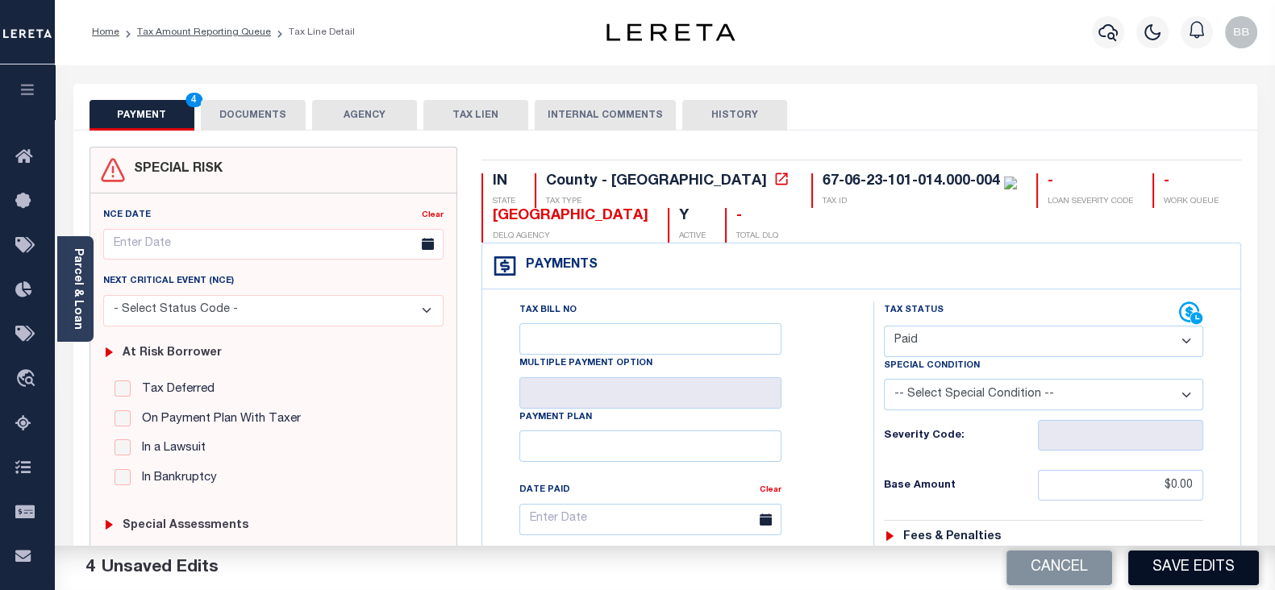
click at [1205, 567] on button "Save Edits" at bounding box center [1193, 568] width 131 height 35
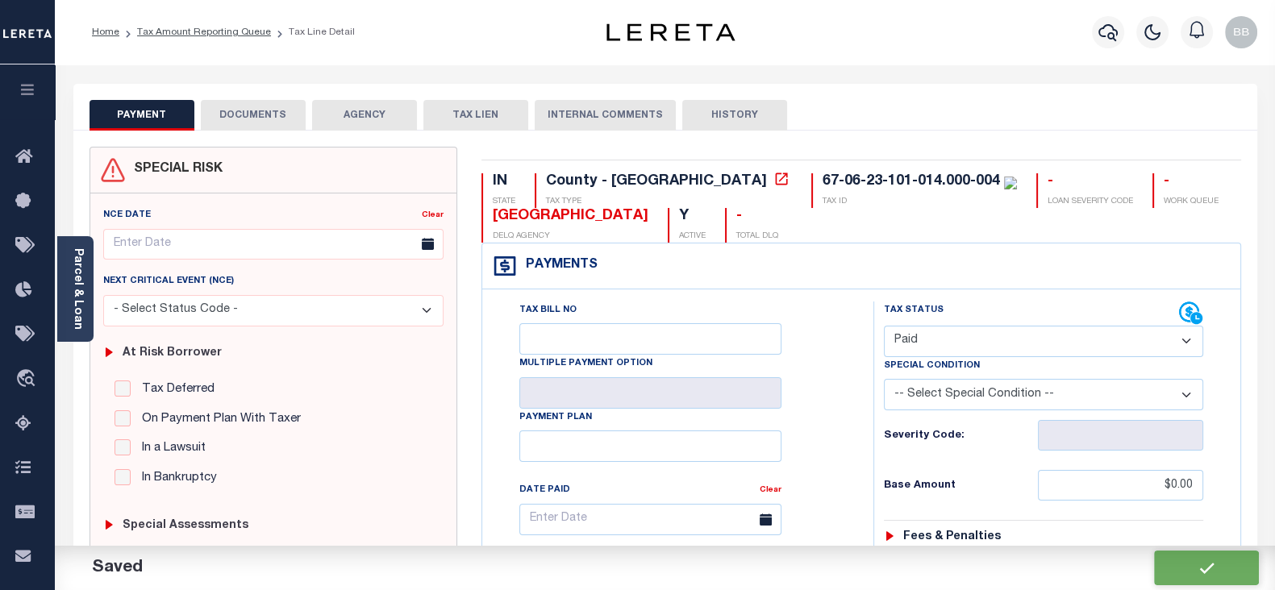
checkbox input "false"
type input "$0"
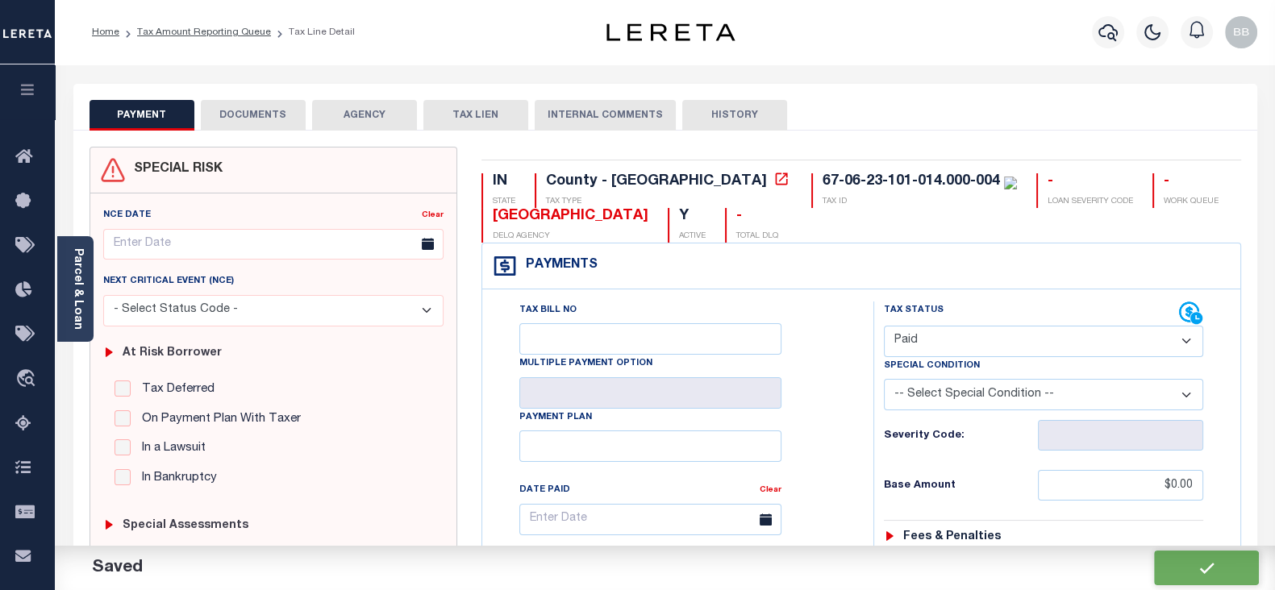
type input "$0"
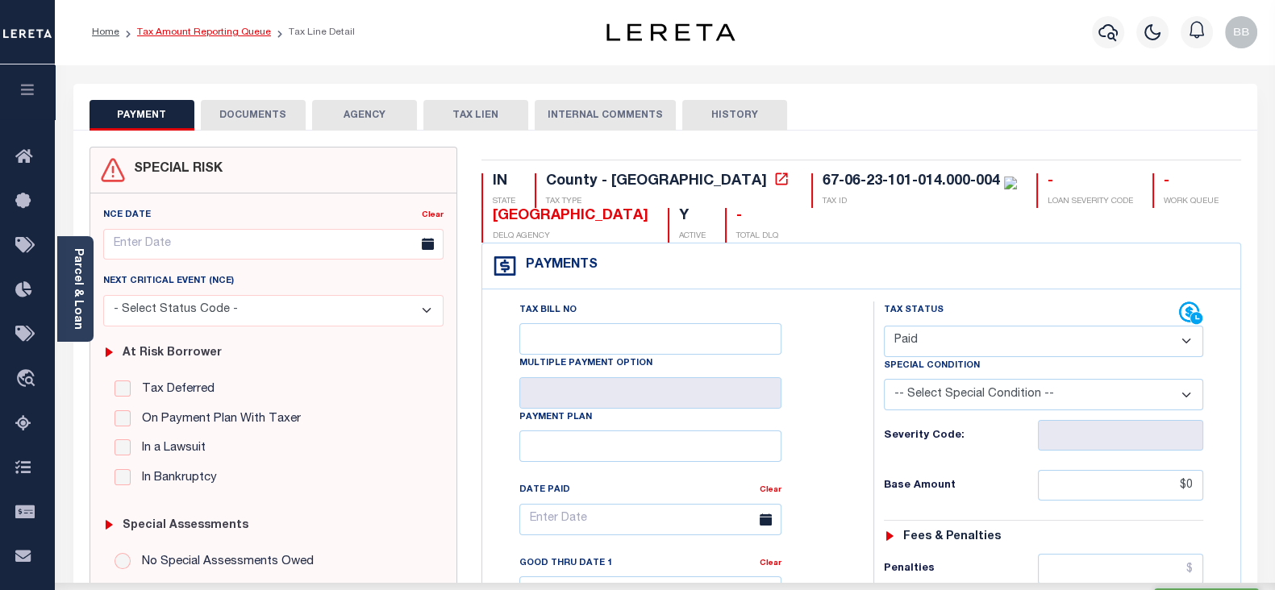
click at [235, 30] on link "Tax Amount Reporting Queue" at bounding box center [204, 32] width 134 height 10
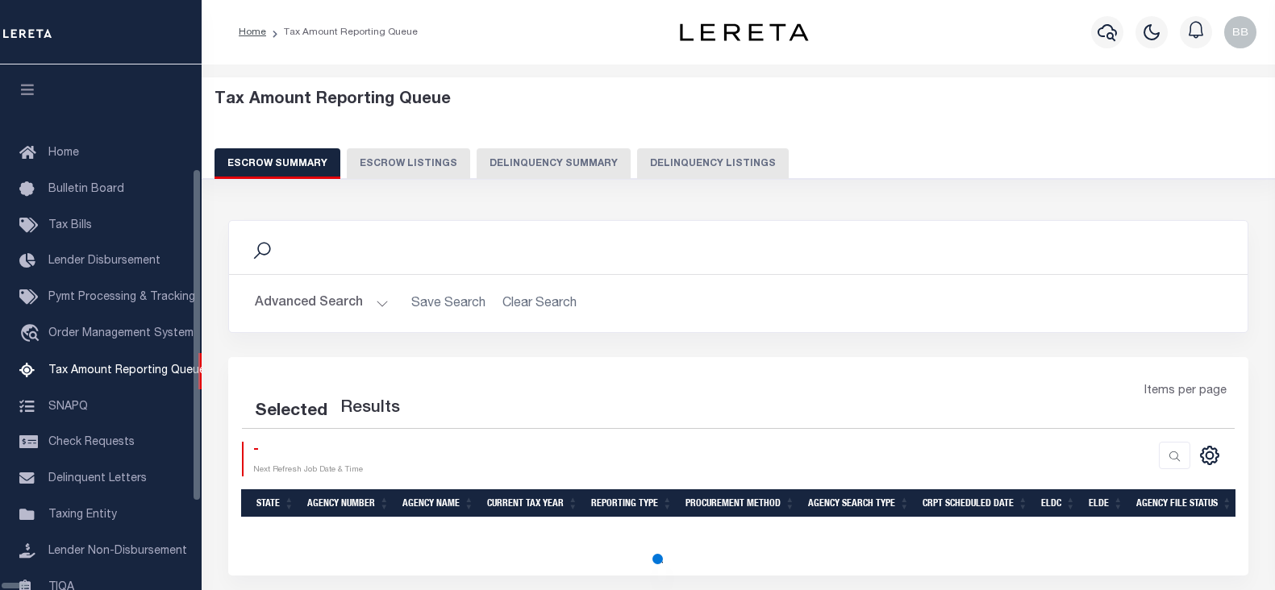
select select "100"
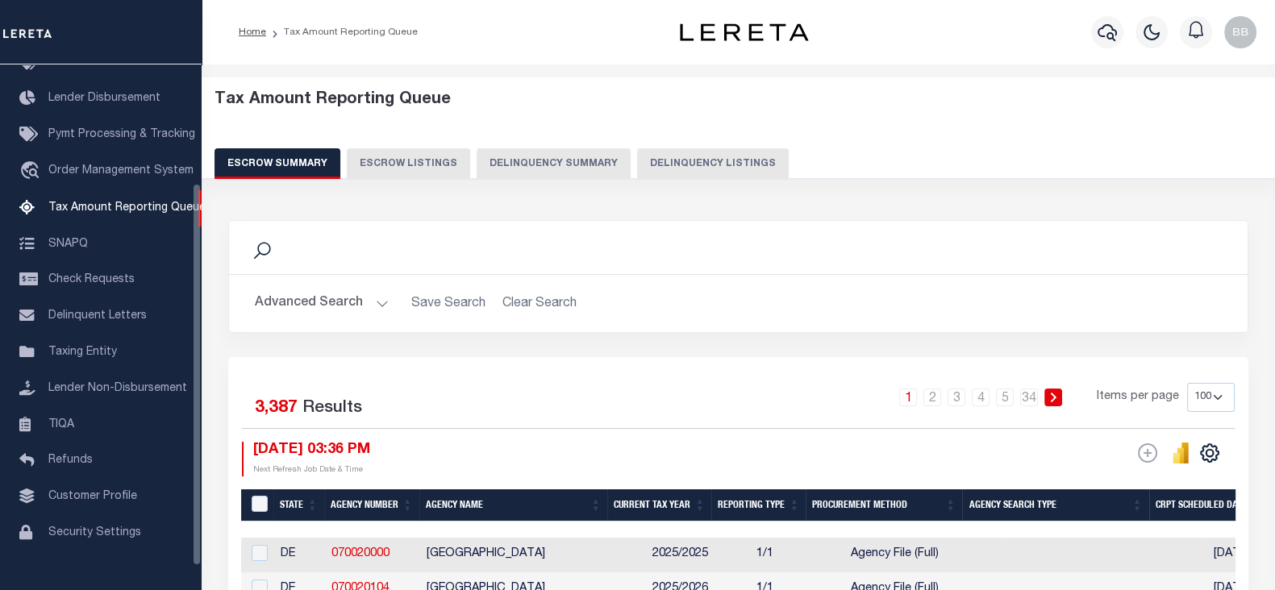
scroll to position [163, 0]
click at [709, 160] on button "Delinquency Listings" at bounding box center [713, 163] width 152 height 31
select select "100"
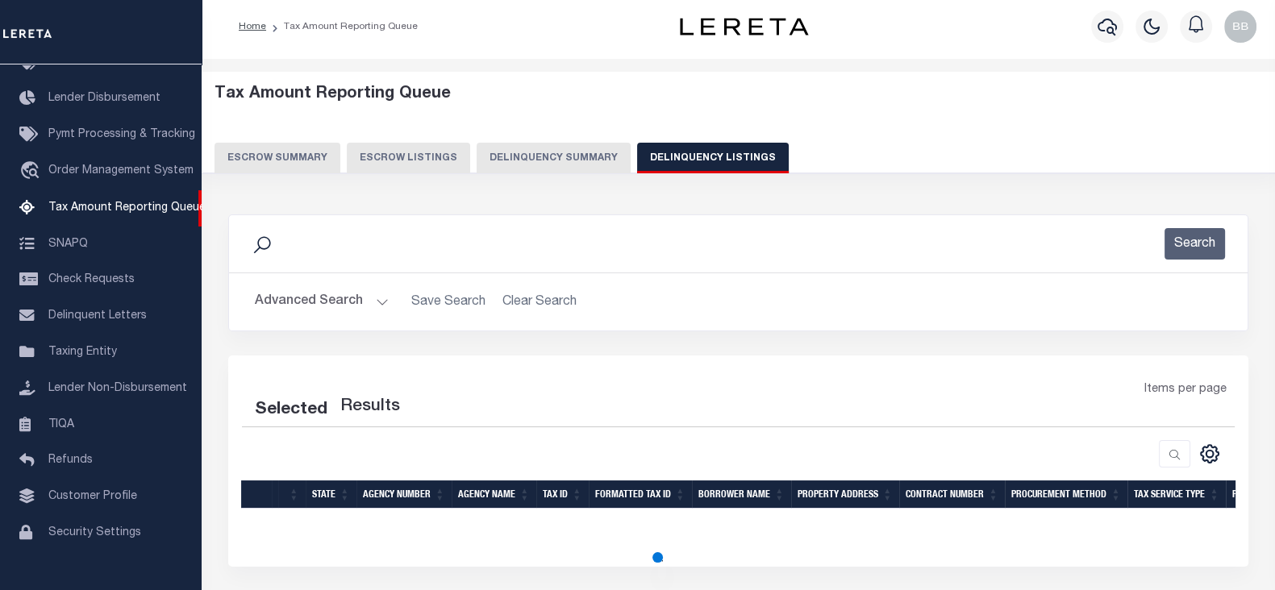
select select "100"
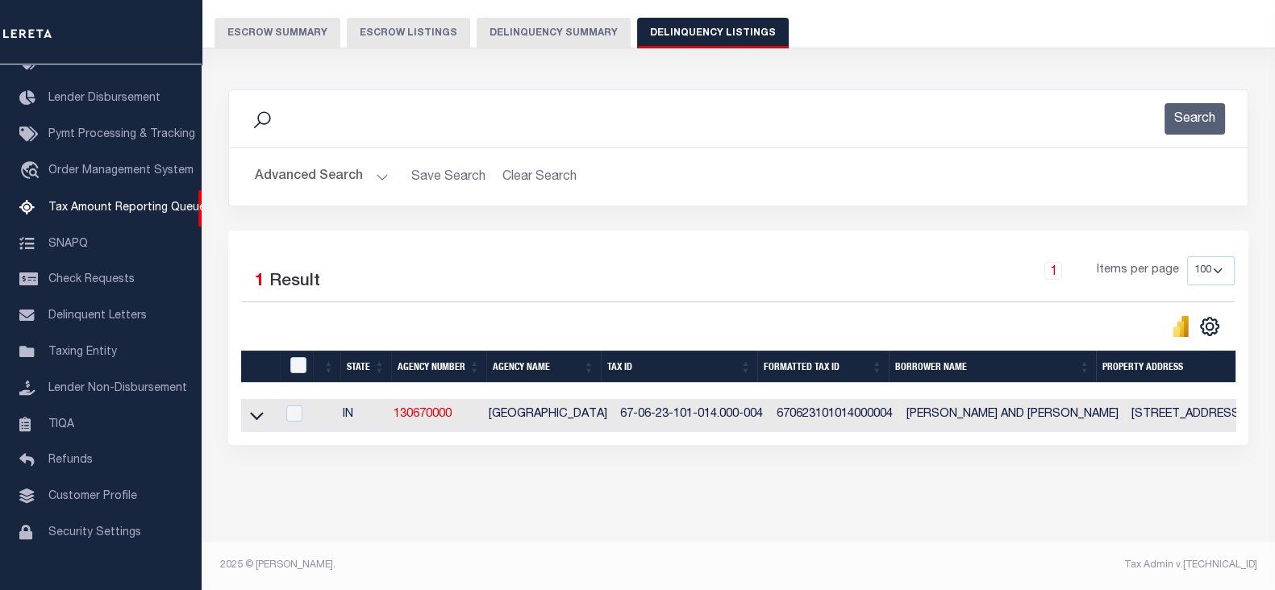
scroll to position [138, 0]
click at [256, 410] on icon at bounding box center [257, 415] width 14 height 17
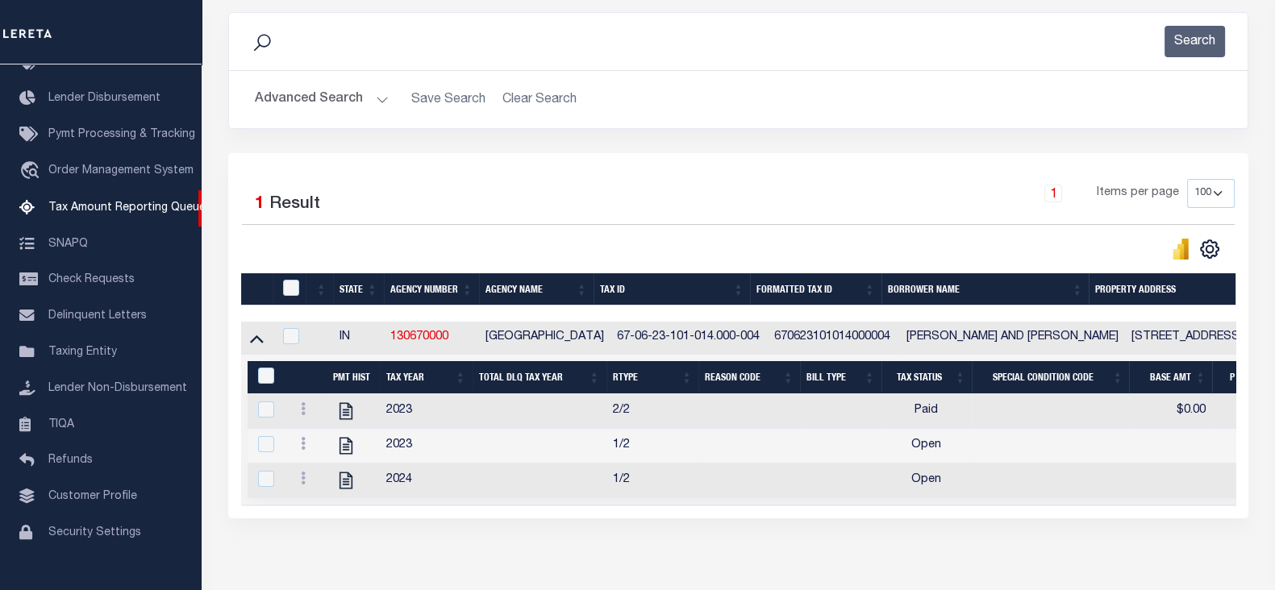
scroll to position [243, 0]
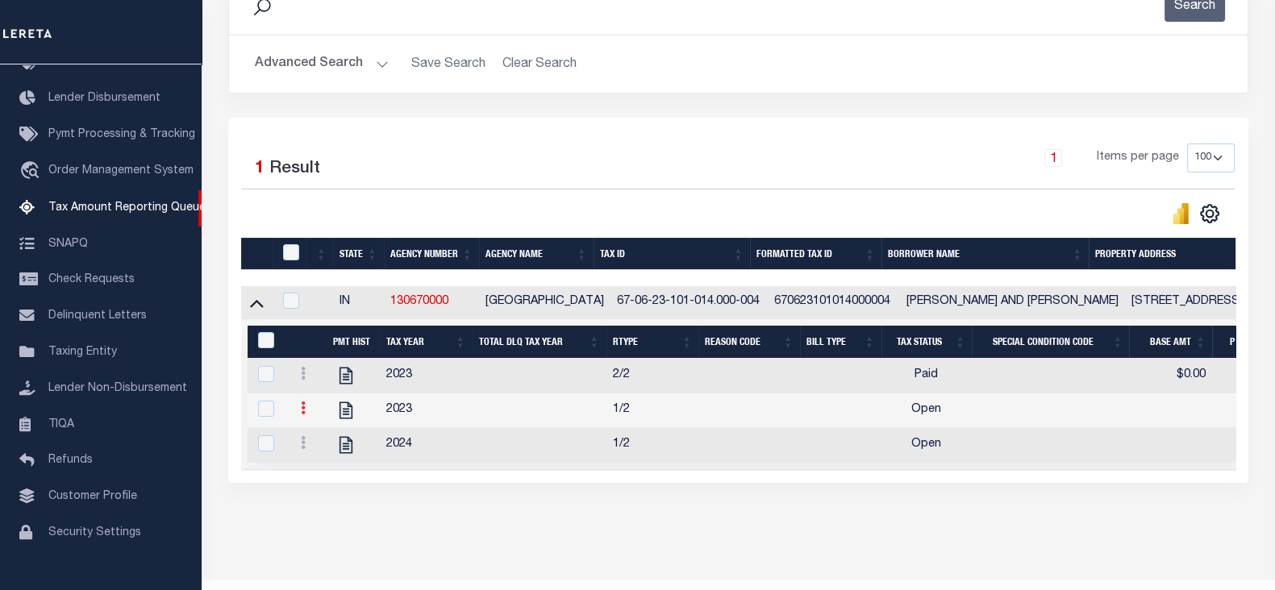
click at [306, 413] on link at bounding box center [303, 410] width 18 height 13
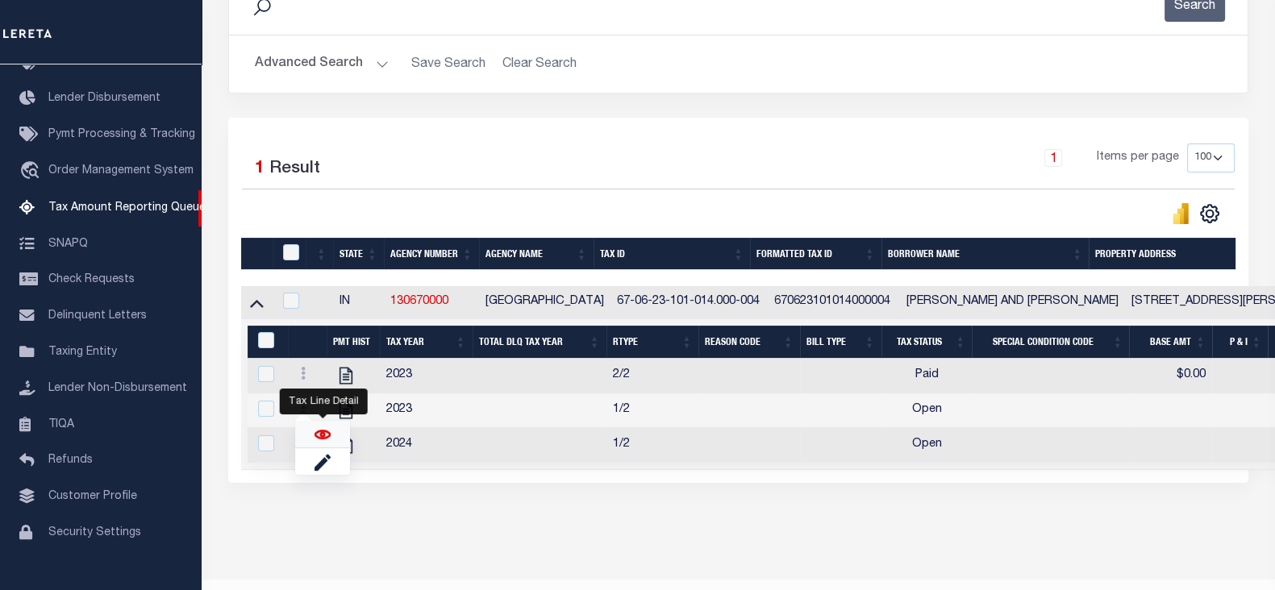
click at [322, 441] on img "" at bounding box center [322, 434] width 16 height 16
checkbox input "true"
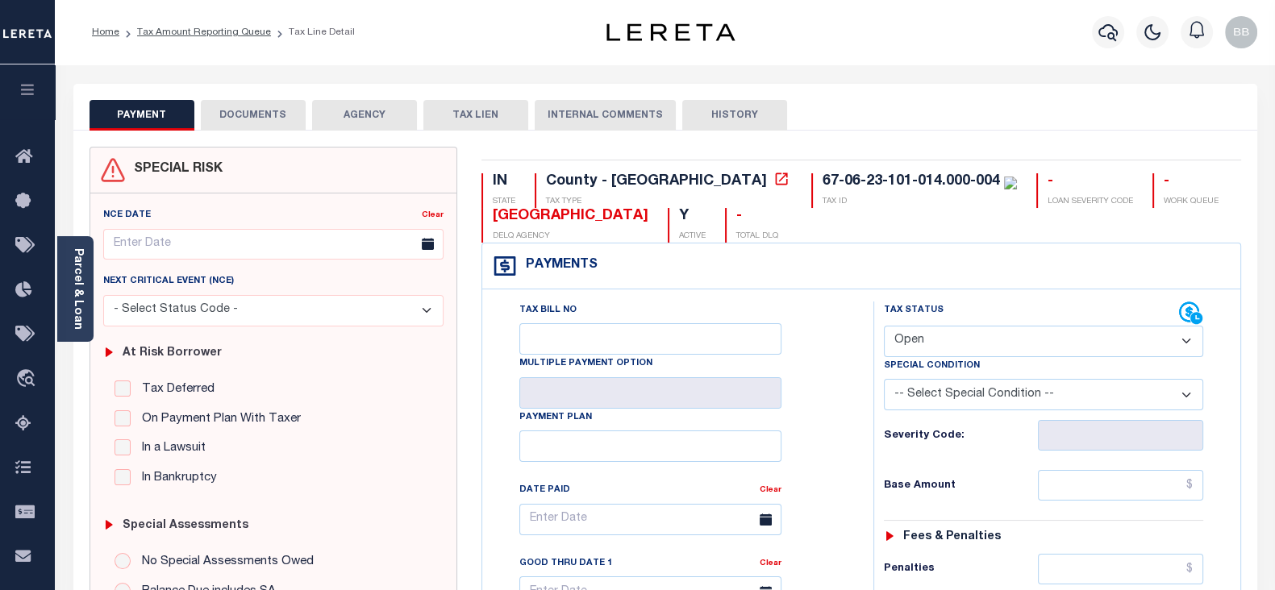
click at [934, 339] on select "- Select Status Code - Open Due/Unpaid Paid Incomplete No Tax Due Internal Refu…" at bounding box center [1043, 341] width 319 height 31
select select "PYD"
click at [884, 326] on select "- Select Status Code - Open Due/Unpaid Paid Incomplete No Tax Due Internal Refu…" at bounding box center [1043, 341] width 319 height 31
type input "[DATE]"
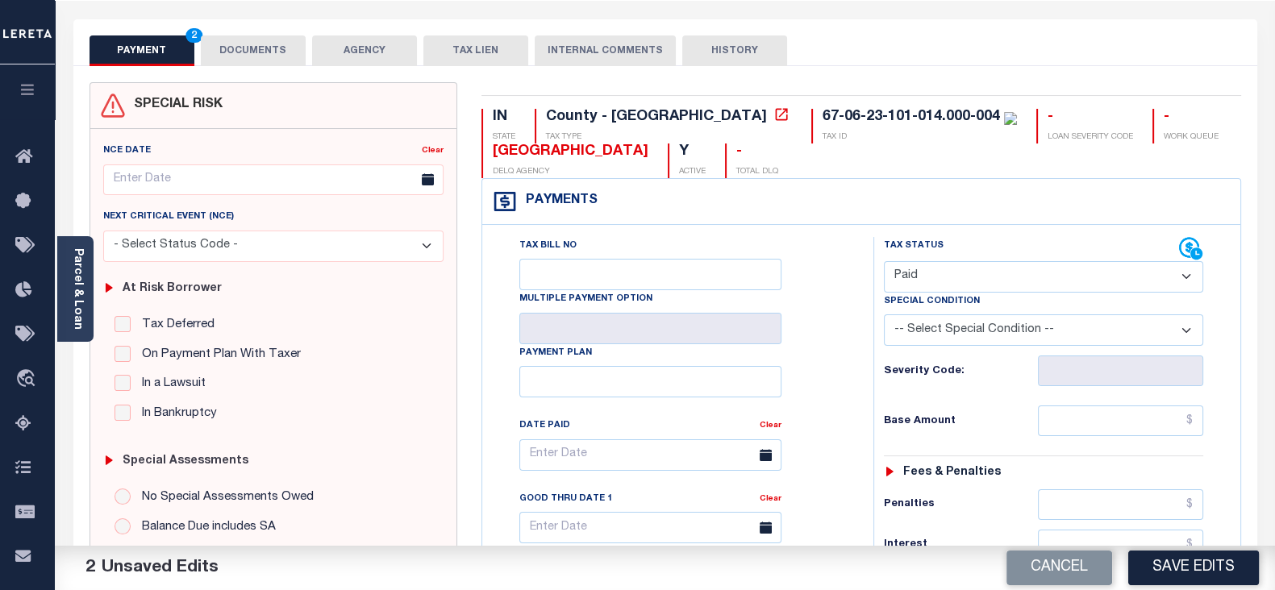
scroll to position [201, 0]
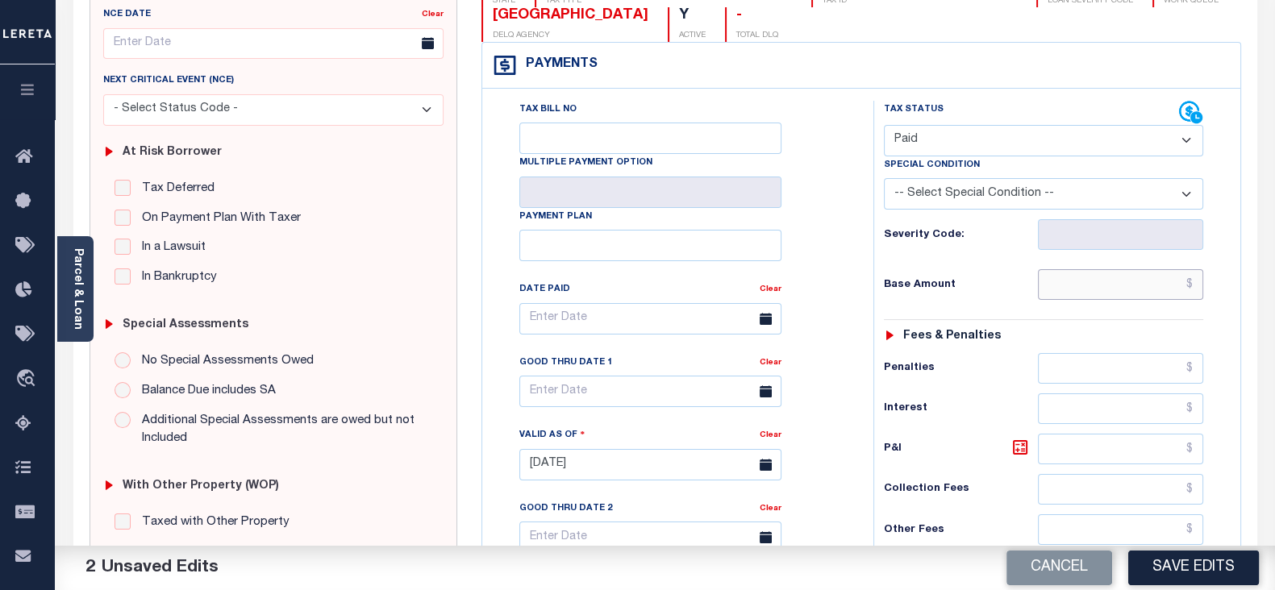
click at [1087, 288] on input "text" at bounding box center [1120, 284] width 165 height 31
paste input "$0.00"
type input "$0.00"
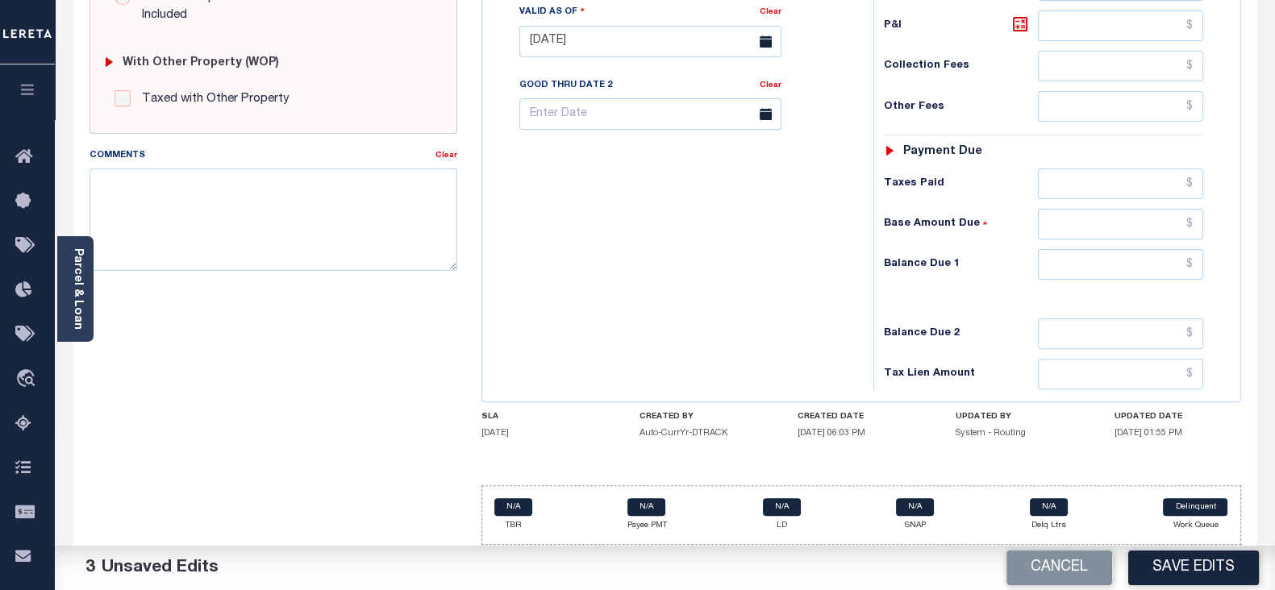
scroll to position [626, 0]
click at [1100, 256] on input "text" at bounding box center [1120, 262] width 165 height 31
type input "$0.00"
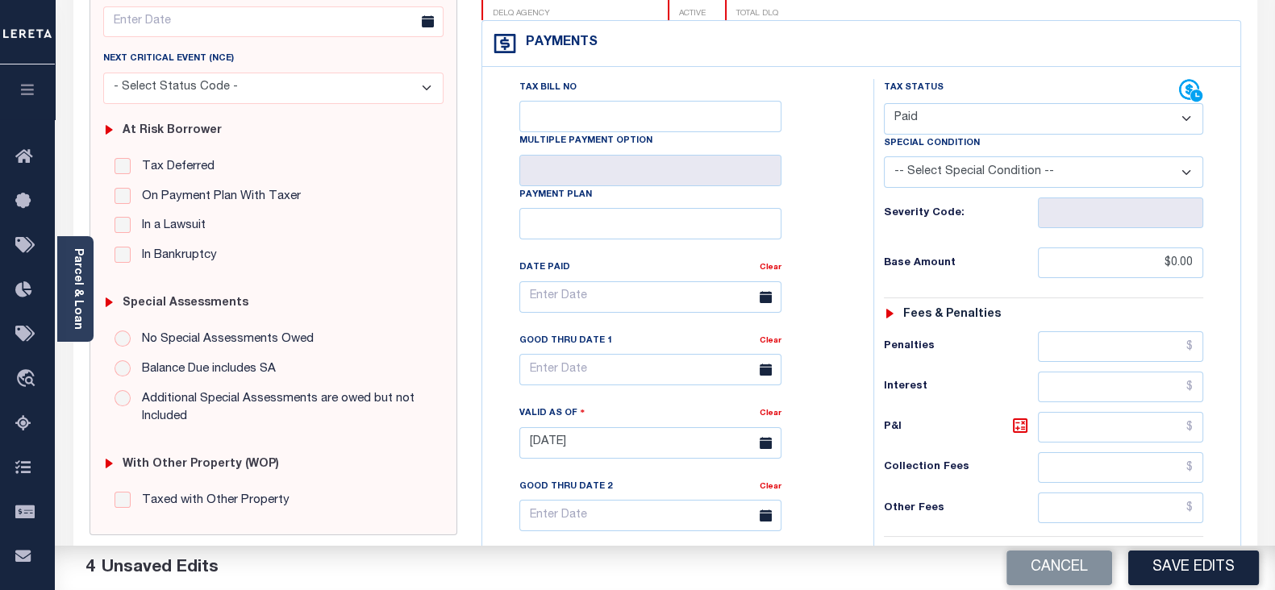
scroll to position [0, 0]
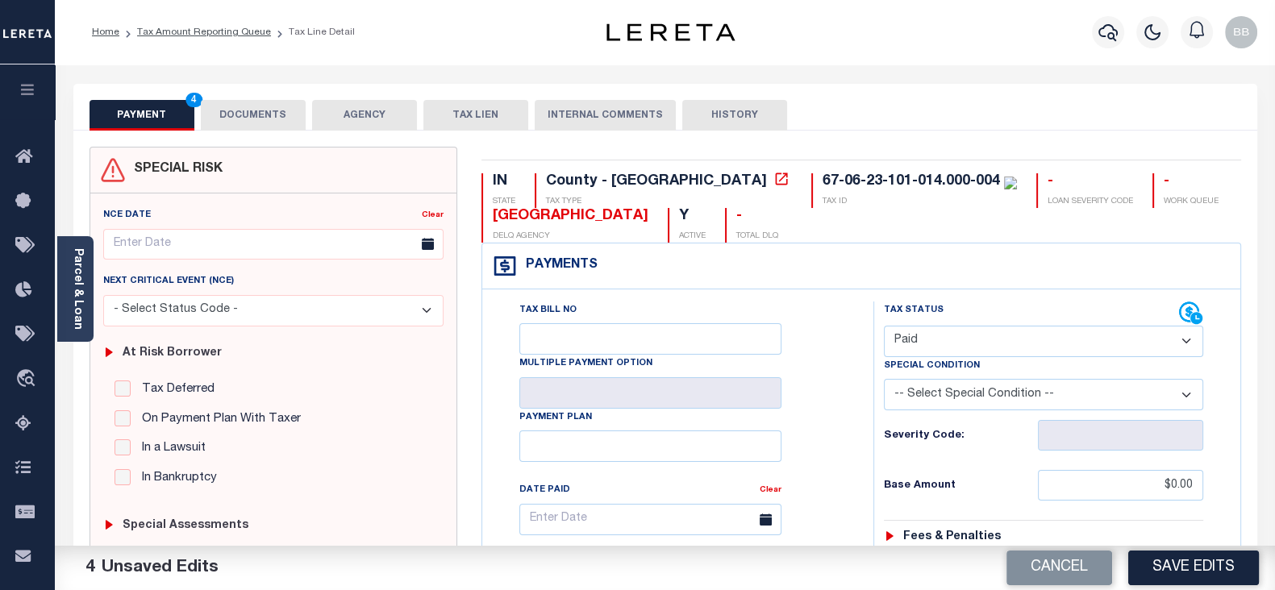
click at [246, 123] on button "DOCUMENTS" at bounding box center [253, 115] width 105 height 31
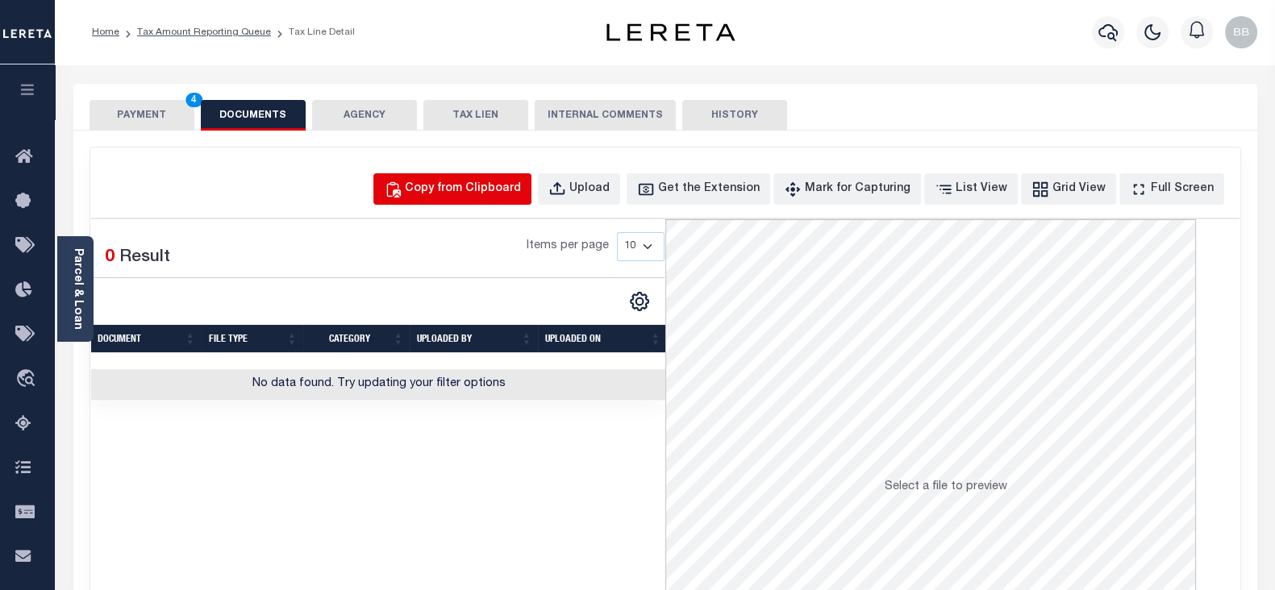
click at [459, 187] on div "Copy from Clipboard" at bounding box center [463, 190] width 116 height 18
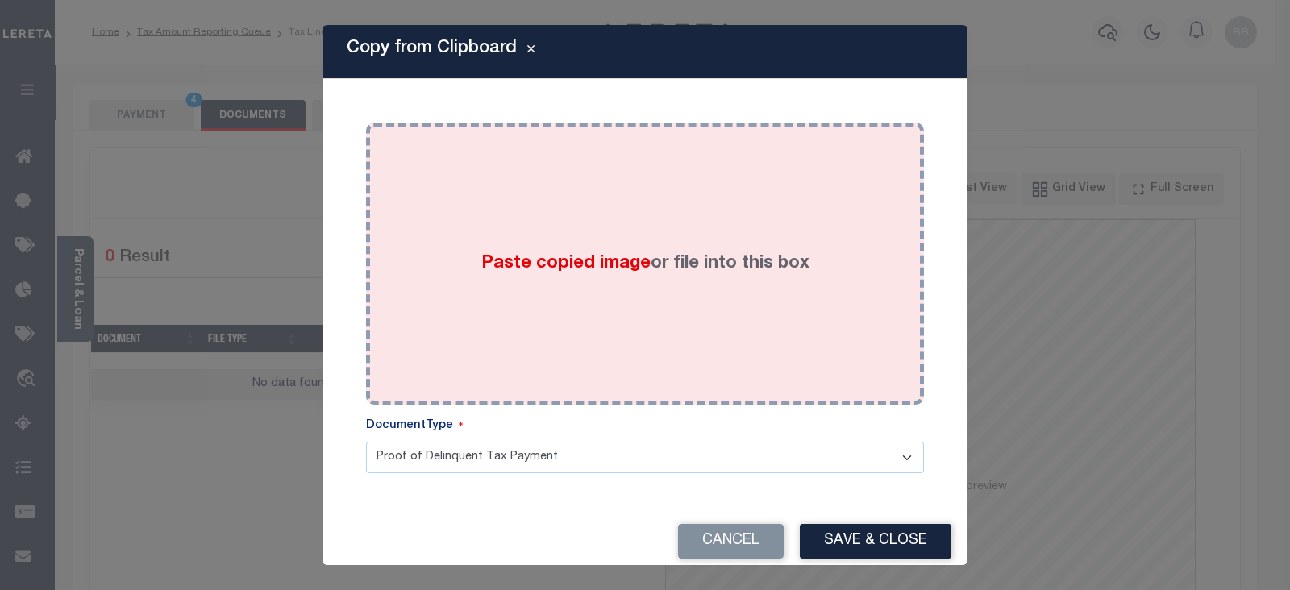
click at [566, 256] on span "Paste copied image" at bounding box center [565, 264] width 169 height 18
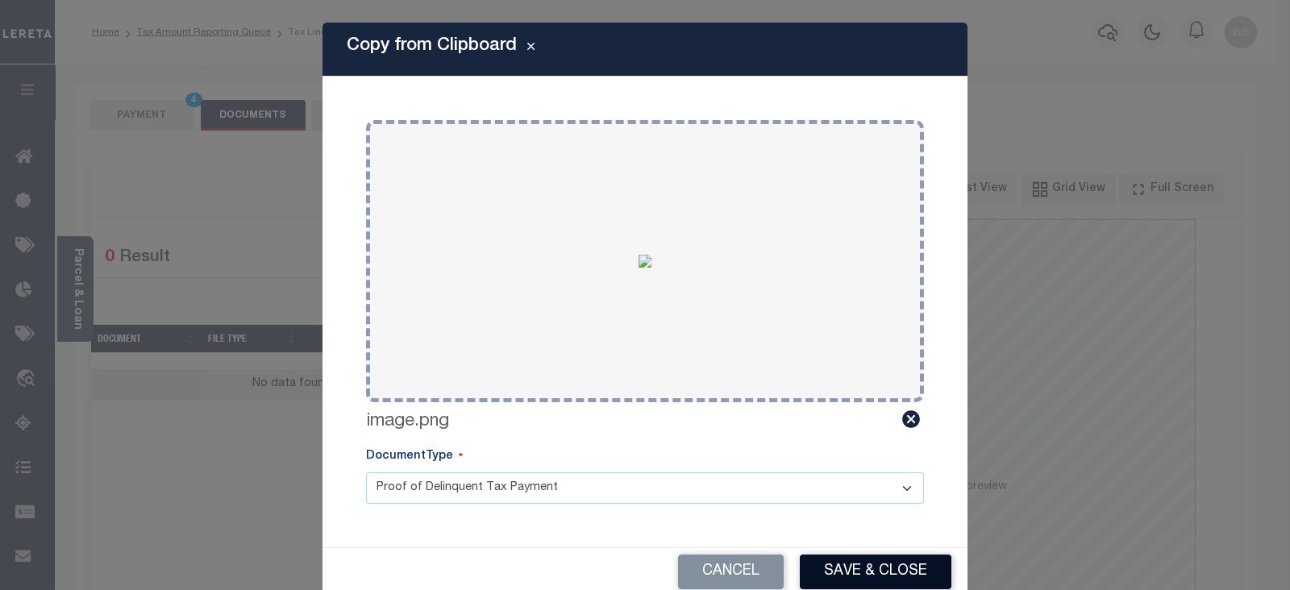
click at [888, 579] on button "Save & Close" at bounding box center [876, 572] width 152 height 35
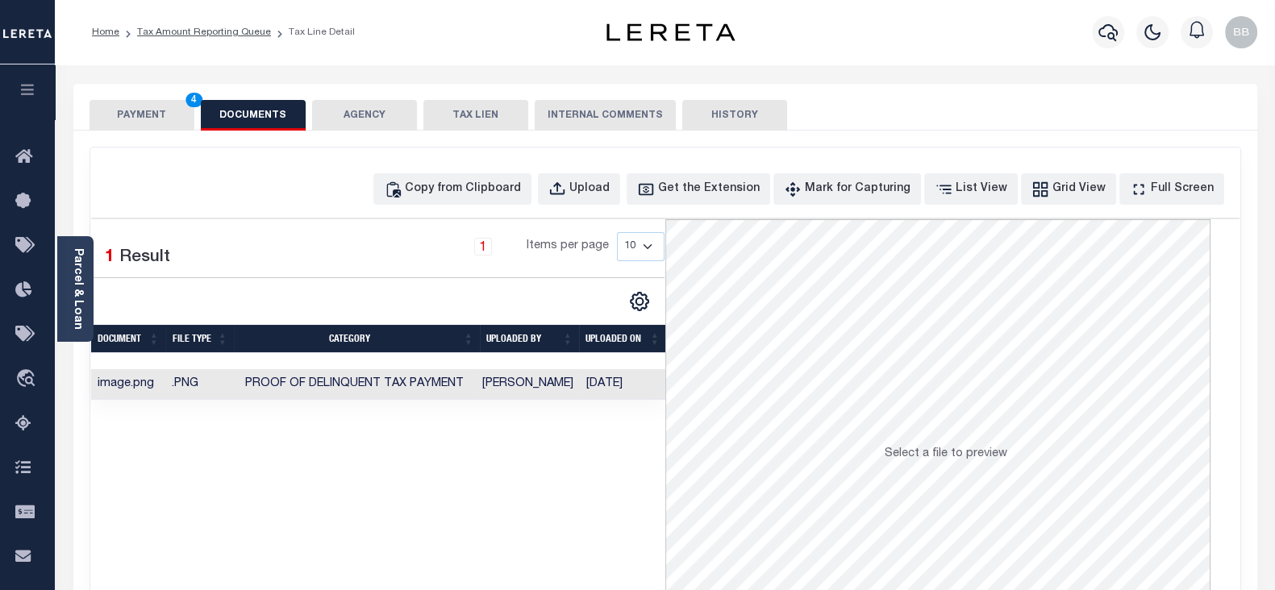
click at [138, 119] on button "PAYMENT 4" at bounding box center [141, 115] width 105 height 31
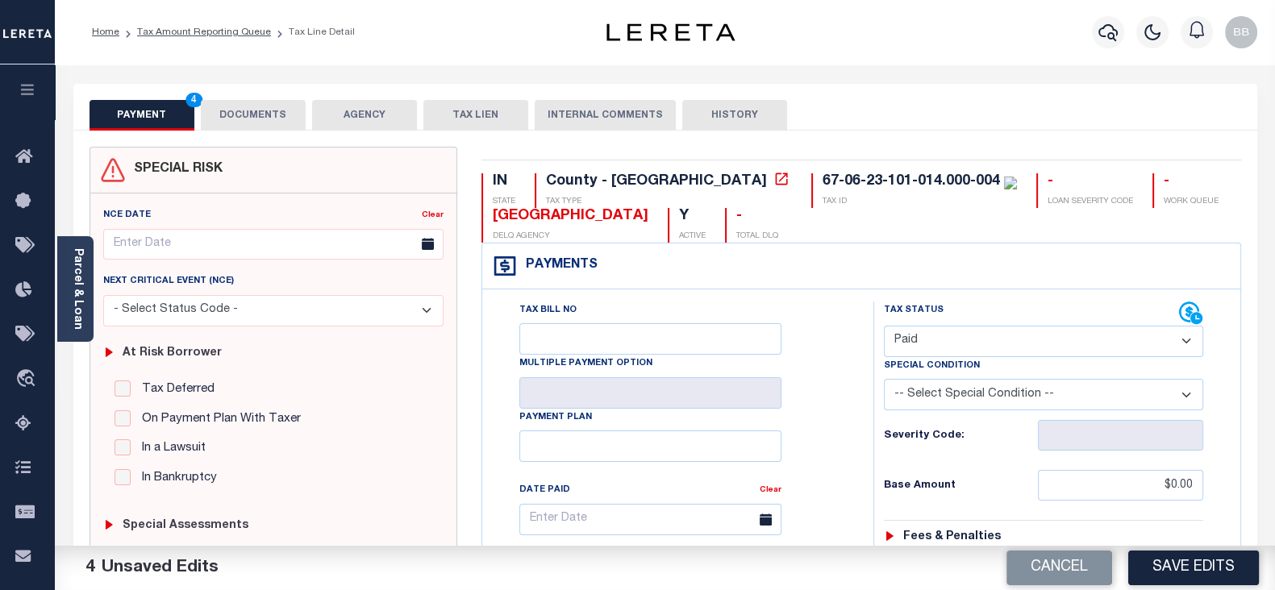
click at [1212, 572] on button "Save Edits" at bounding box center [1193, 568] width 131 height 35
checkbox input "false"
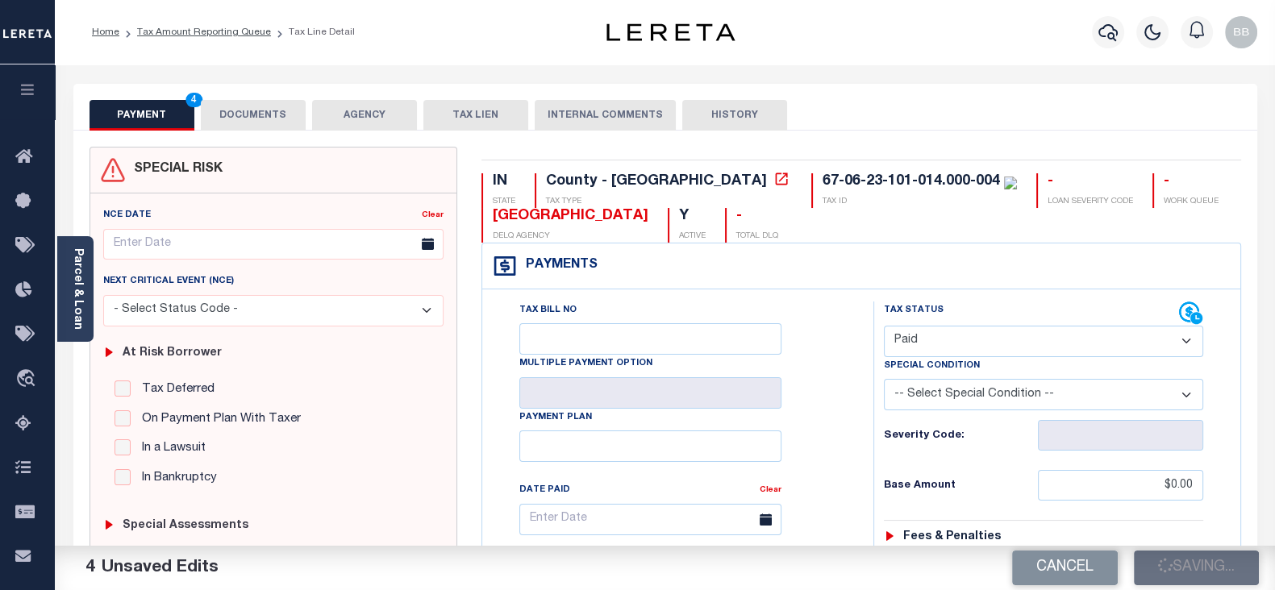
type input "$0"
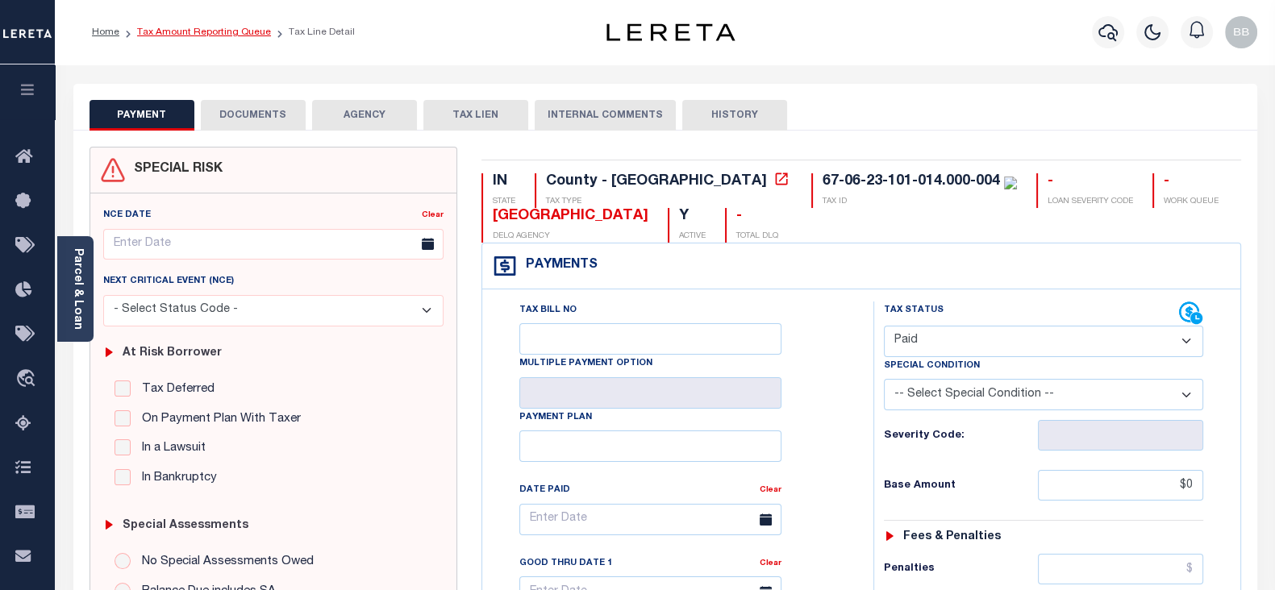
click at [232, 27] on link "Tax Amount Reporting Queue" at bounding box center [204, 32] width 134 height 10
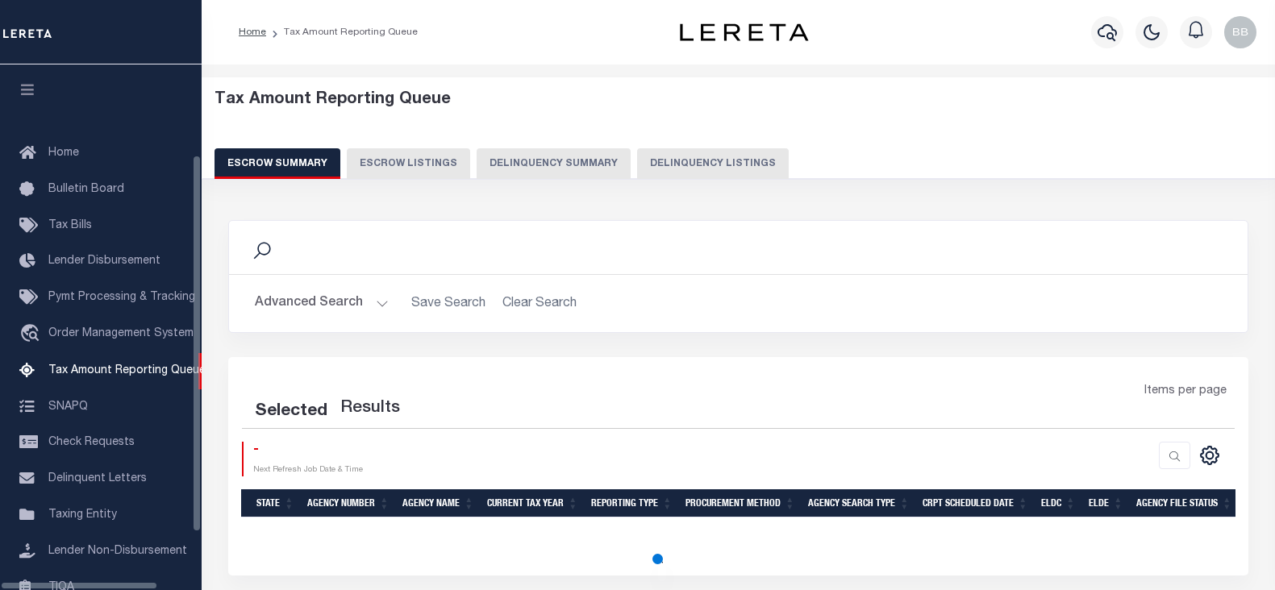
select select "100"
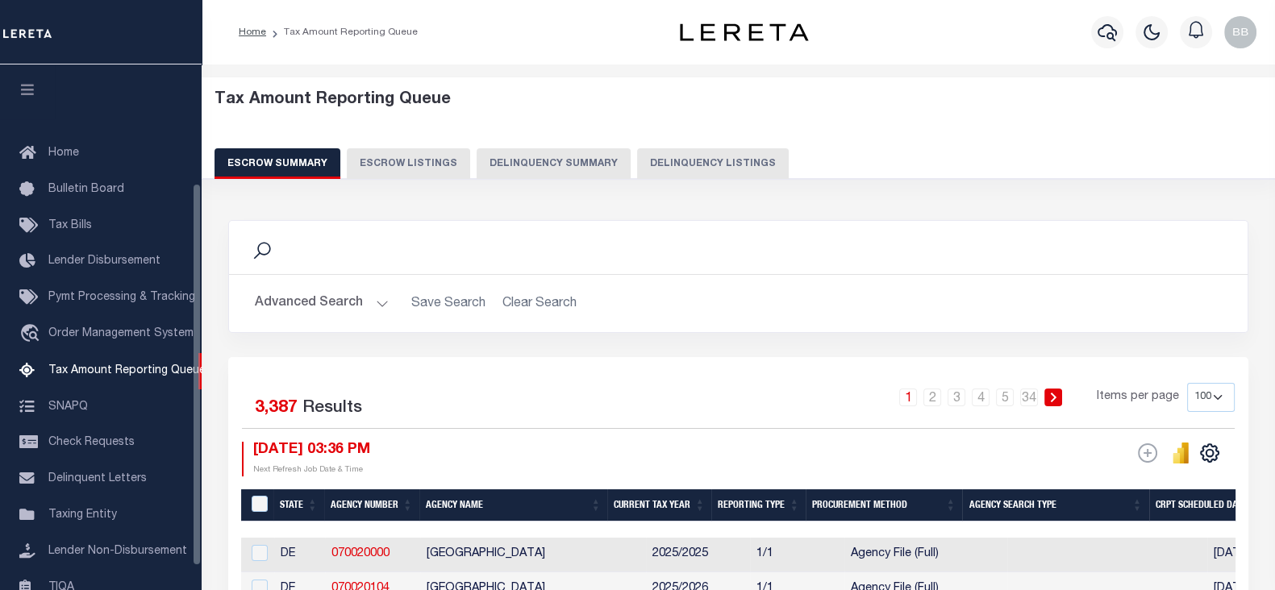
scroll to position [163, 0]
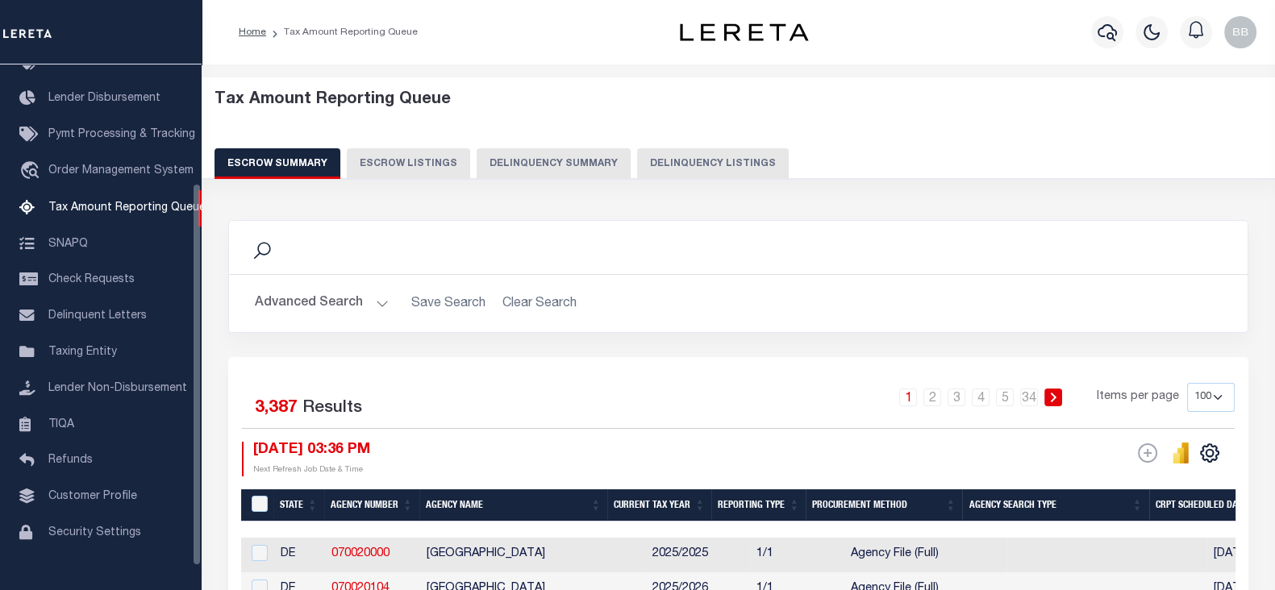
click at [705, 160] on button "Delinquency Listings" at bounding box center [713, 163] width 152 height 31
select select "100"
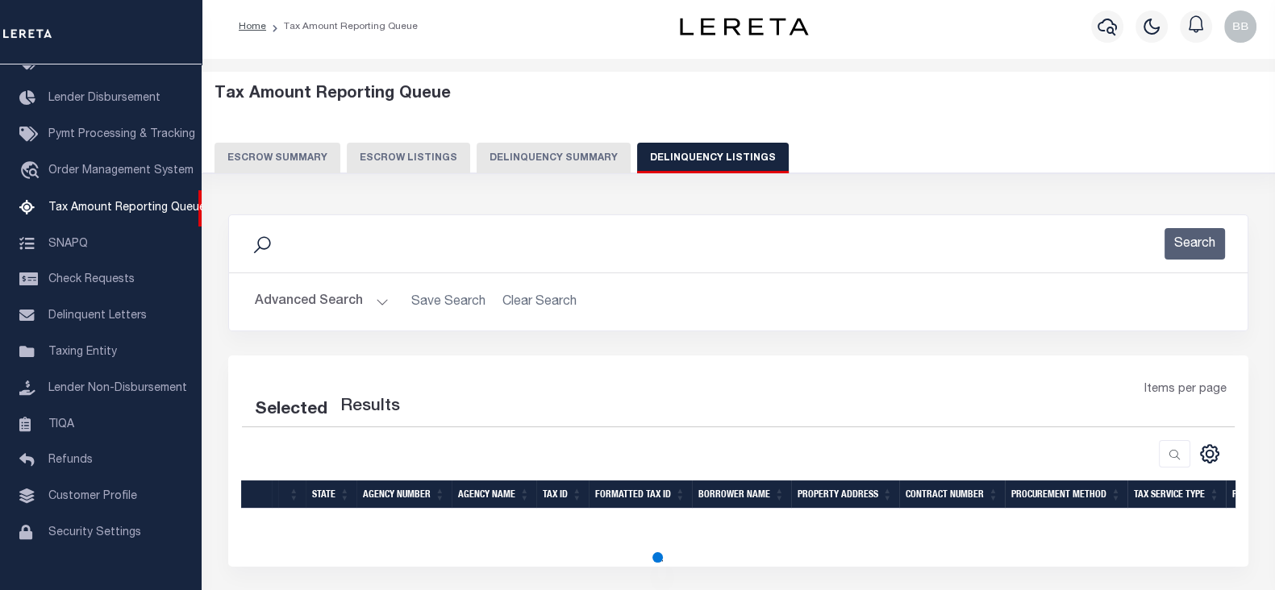
select select "100"
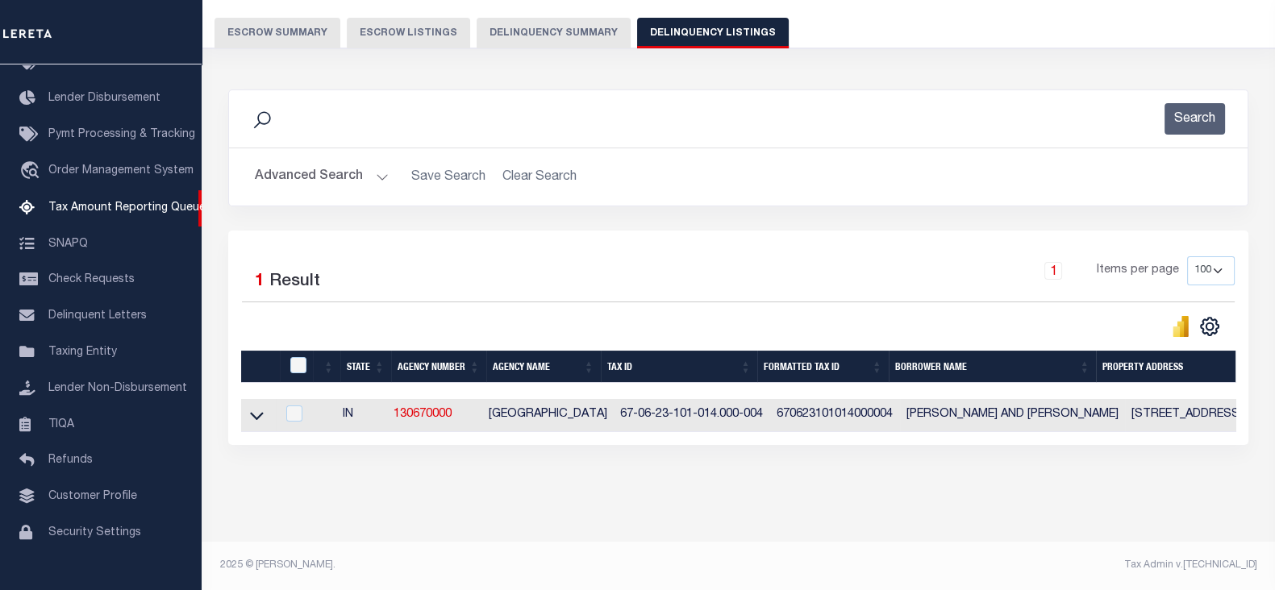
scroll to position [138, 0]
click at [254, 413] on icon at bounding box center [257, 417] width 14 height 8
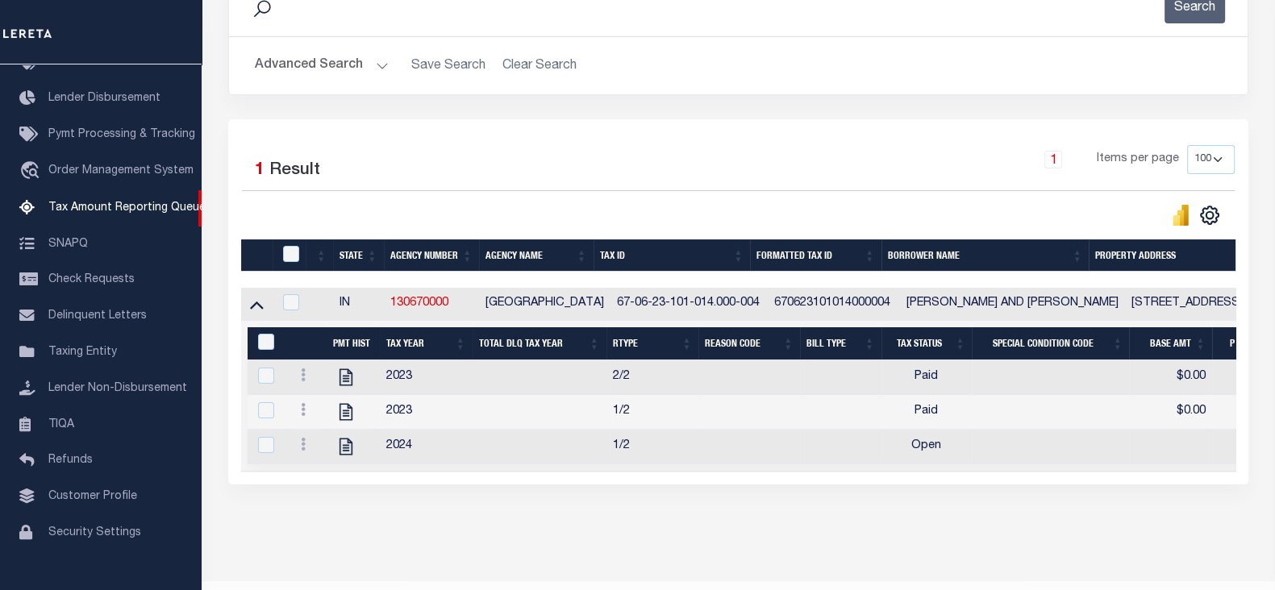
scroll to position [243, 0]
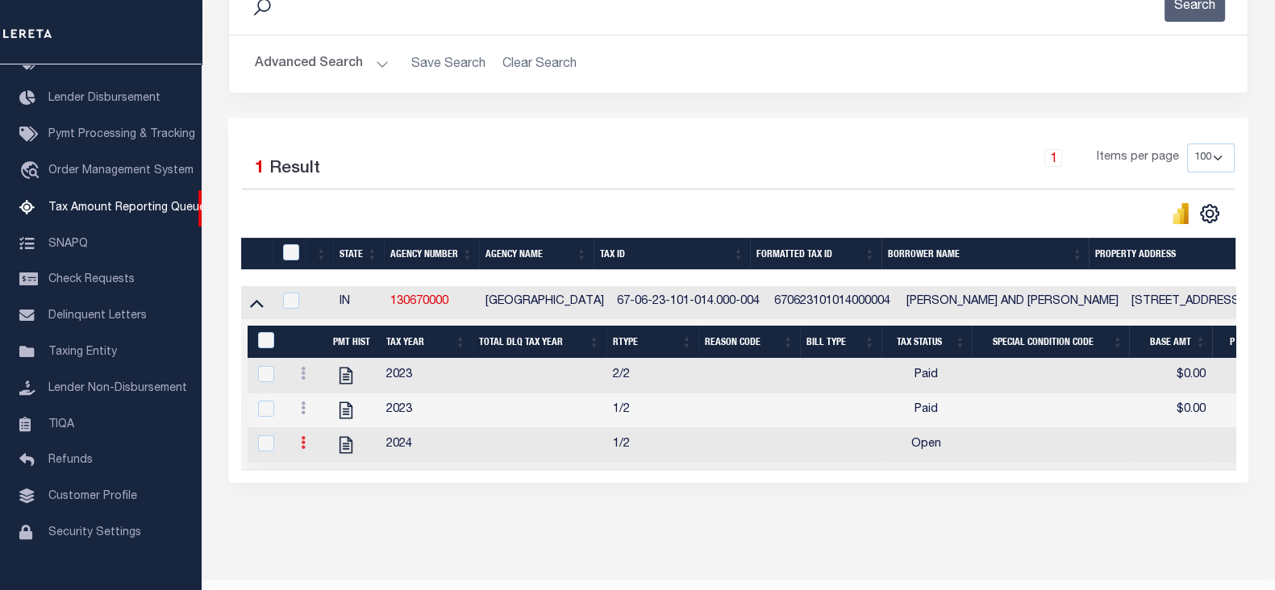
click at [302, 449] on icon at bounding box center [303, 442] width 5 height 13
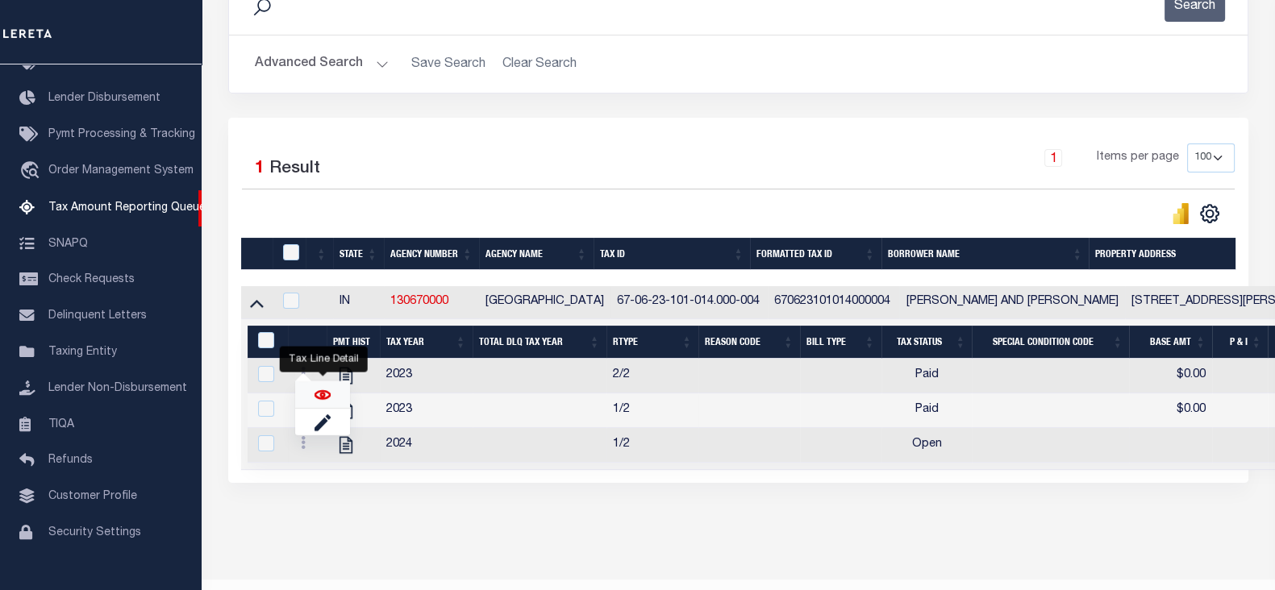
click at [326, 389] on img "" at bounding box center [322, 394] width 16 height 16
checkbox input "true"
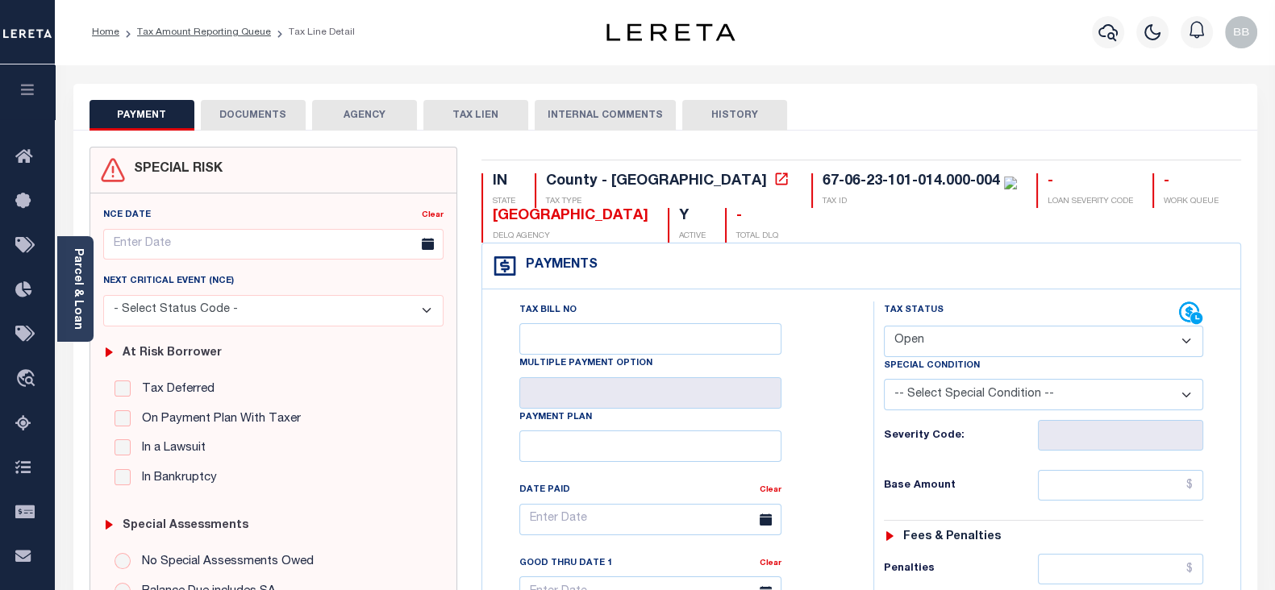
click at [938, 331] on select "- Select Status Code - Open Due/Unpaid Paid Incomplete No Tax Due Internal Refu…" at bounding box center [1043, 341] width 319 height 31
select select "PYD"
click at [884, 326] on select "- Select Status Code - Open Due/Unpaid Paid Incomplete No Tax Due Internal Refu…" at bounding box center [1043, 341] width 319 height 31
type input "[DATE]"
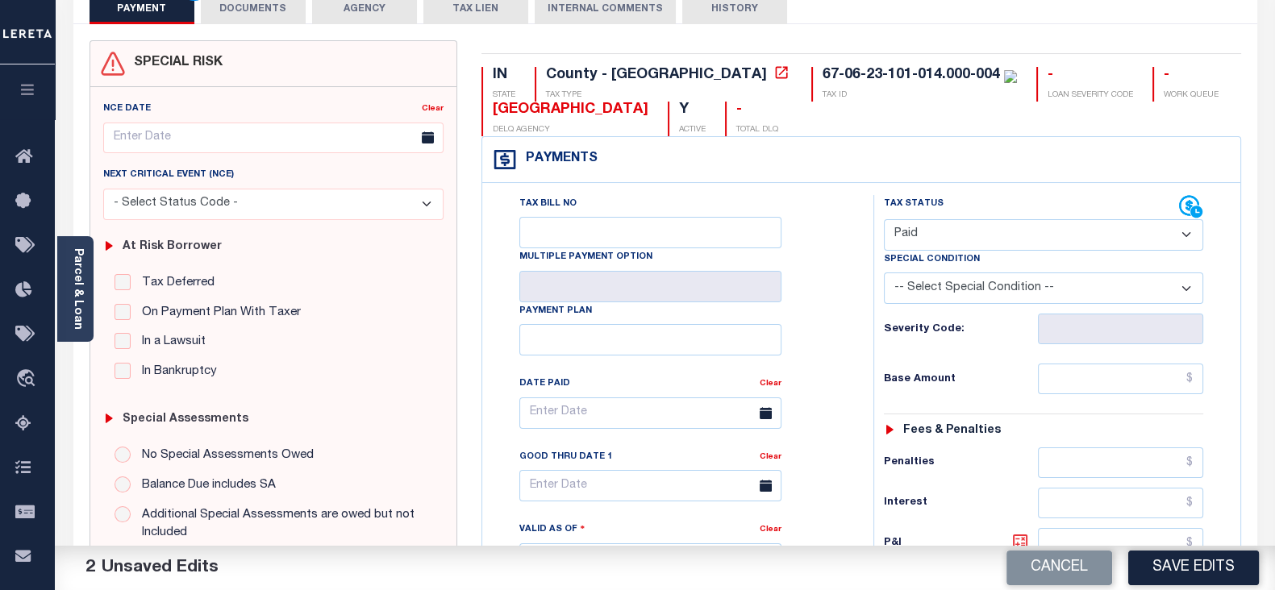
scroll to position [302, 0]
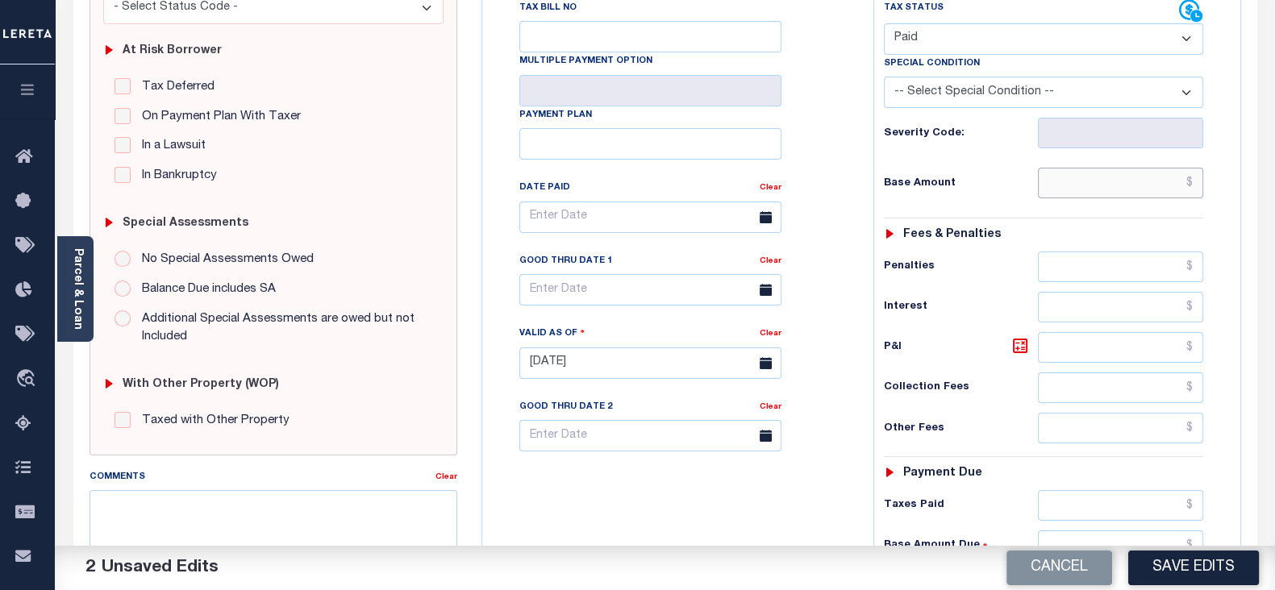
click at [1071, 187] on input "text" at bounding box center [1120, 183] width 165 height 31
type input "$0.00"
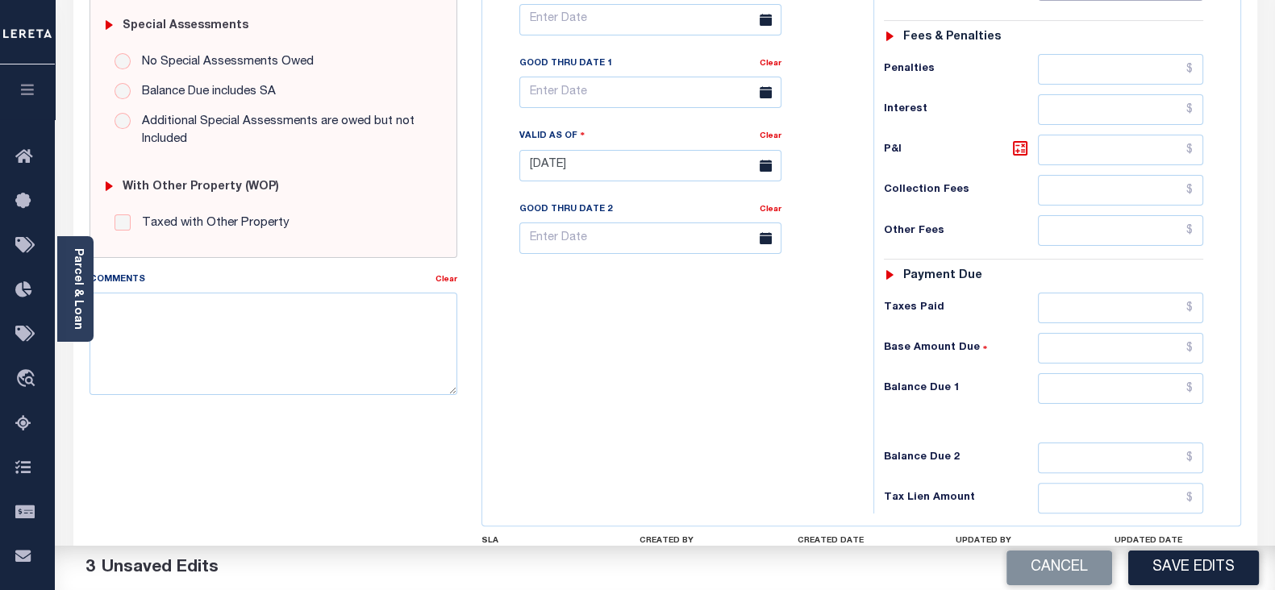
scroll to position [504, 0]
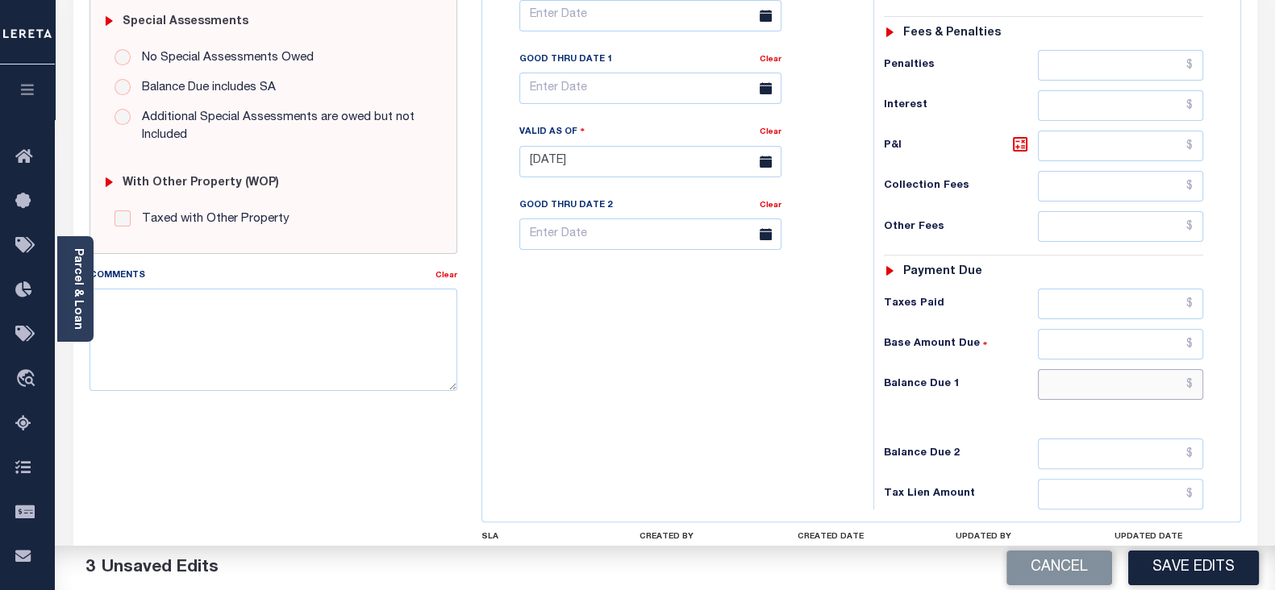
click at [1069, 385] on input "text" at bounding box center [1120, 384] width 165 height 31
type input "$0.00"
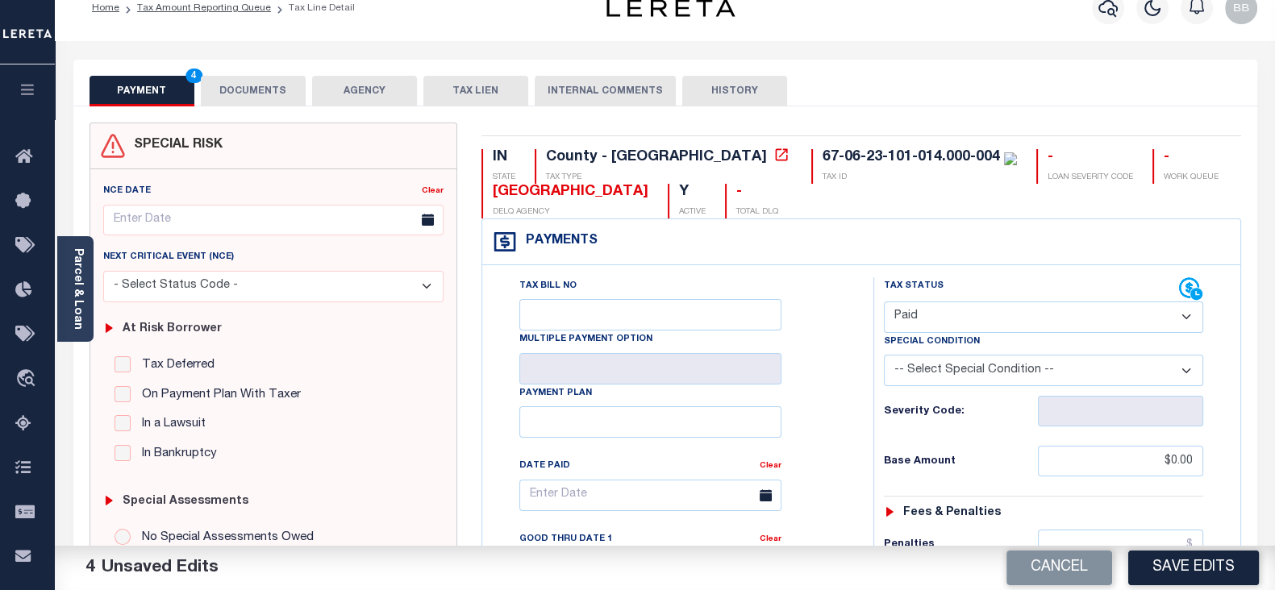
scroll to position [0, 0]
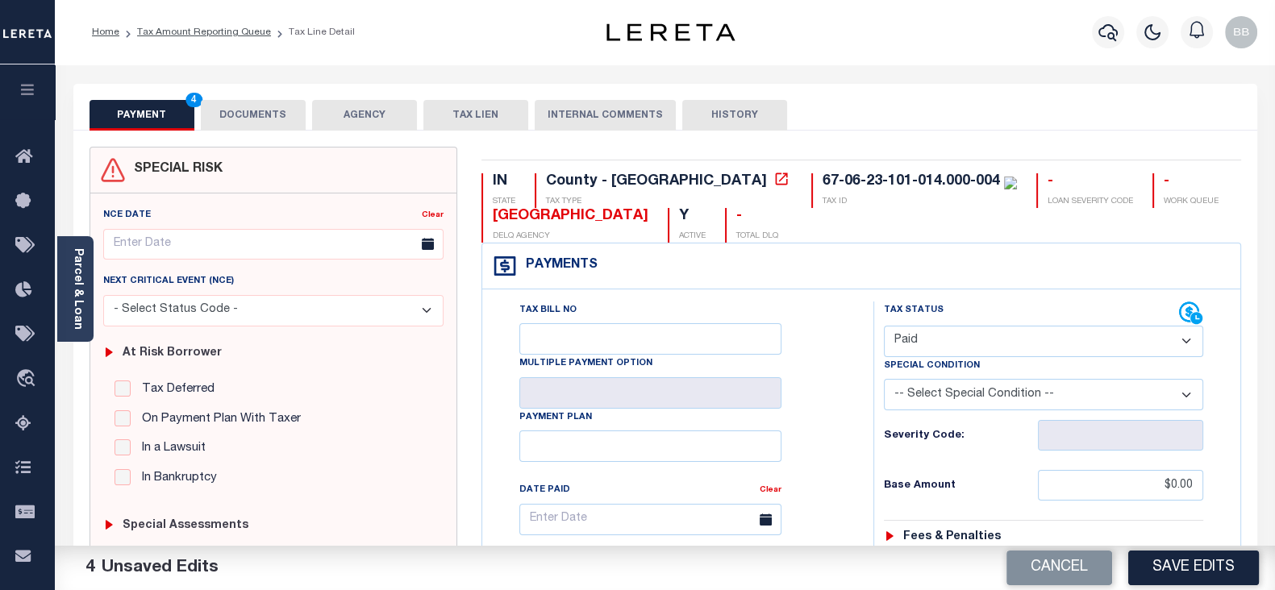
click at [244, 122] on button "DOCUMENTS" at bounding box center [253, 115] width 105 height 31
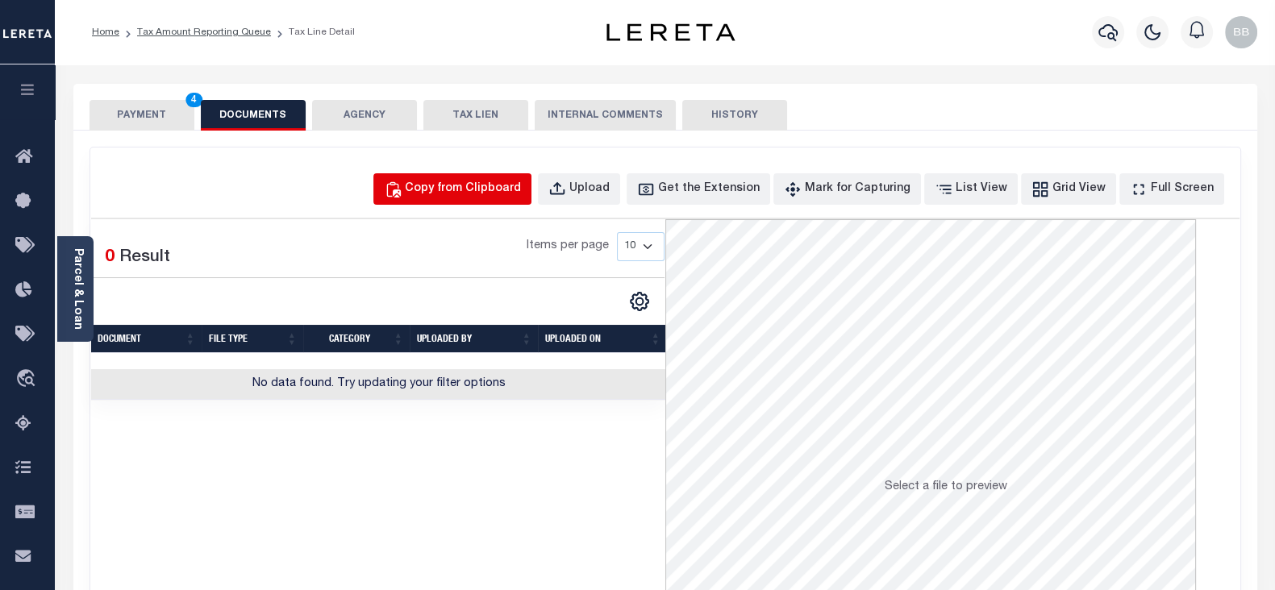
click at [483, 193] on div "Copy from Clipboard" at bounding box center [463, 190] width 116 height 18
select select "POP"
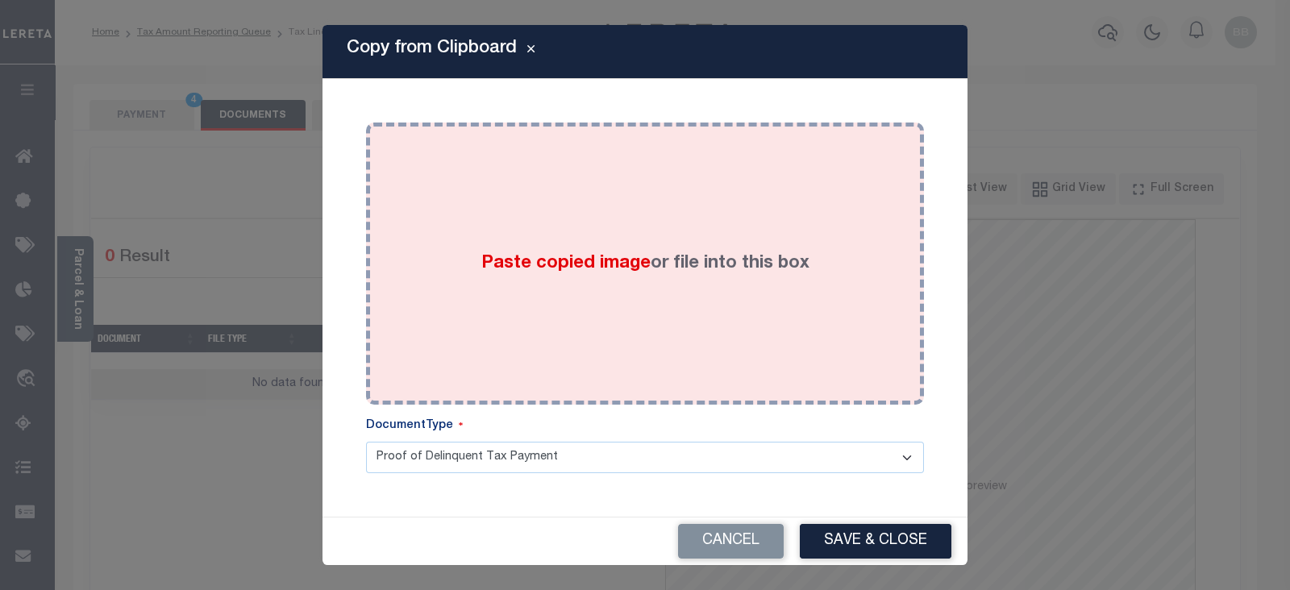
click at [448, 249] on div "Paste copied image or file into this box" at bounding box center [645, 264] width 534 height 258
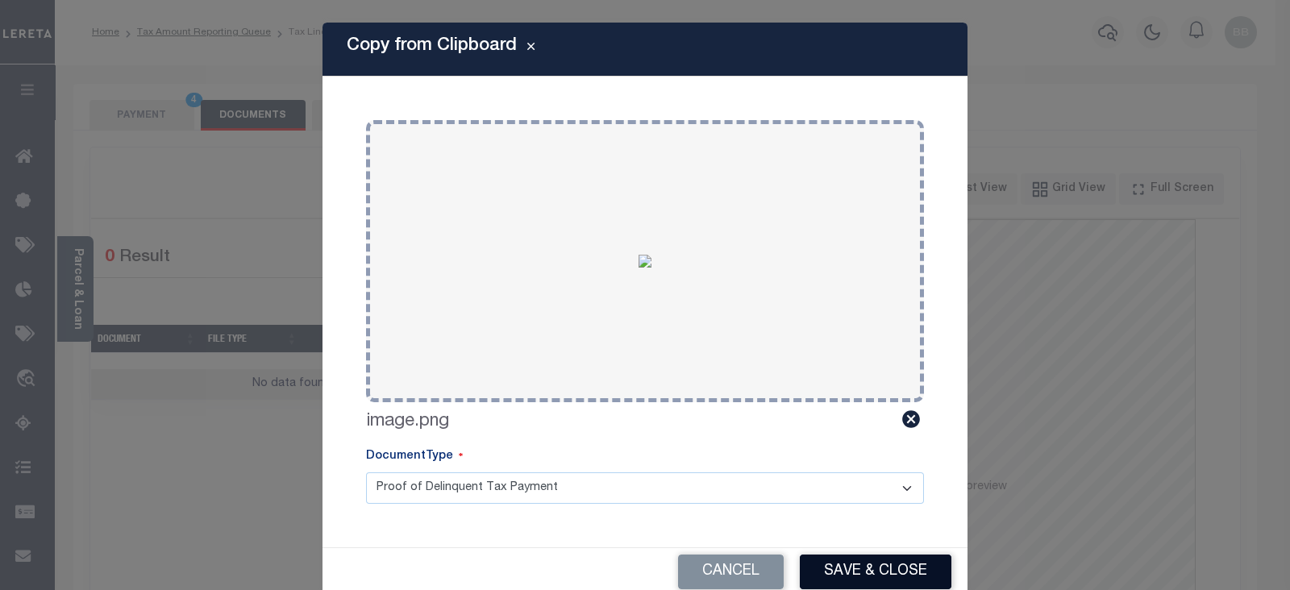
click at [893, 573] on button "Save & Close" at bounding box center [876, 572] width 152 height 35
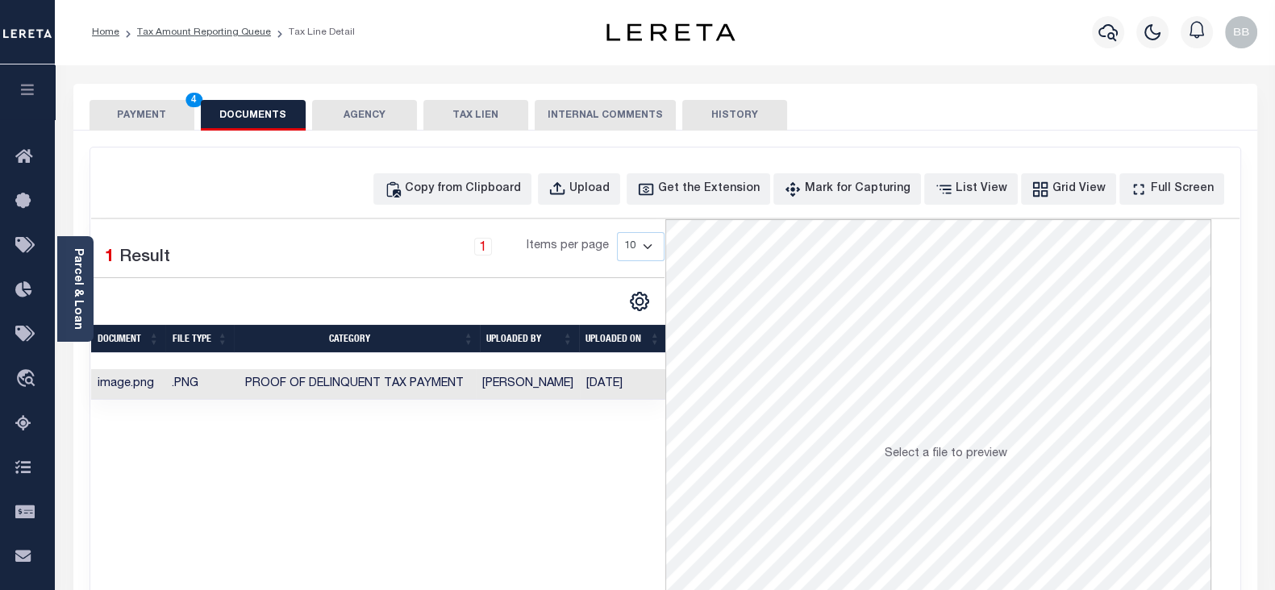
click at [173, 119] on button "PAYMENT 4" at bounding box center [141, 115] width 105 height 31
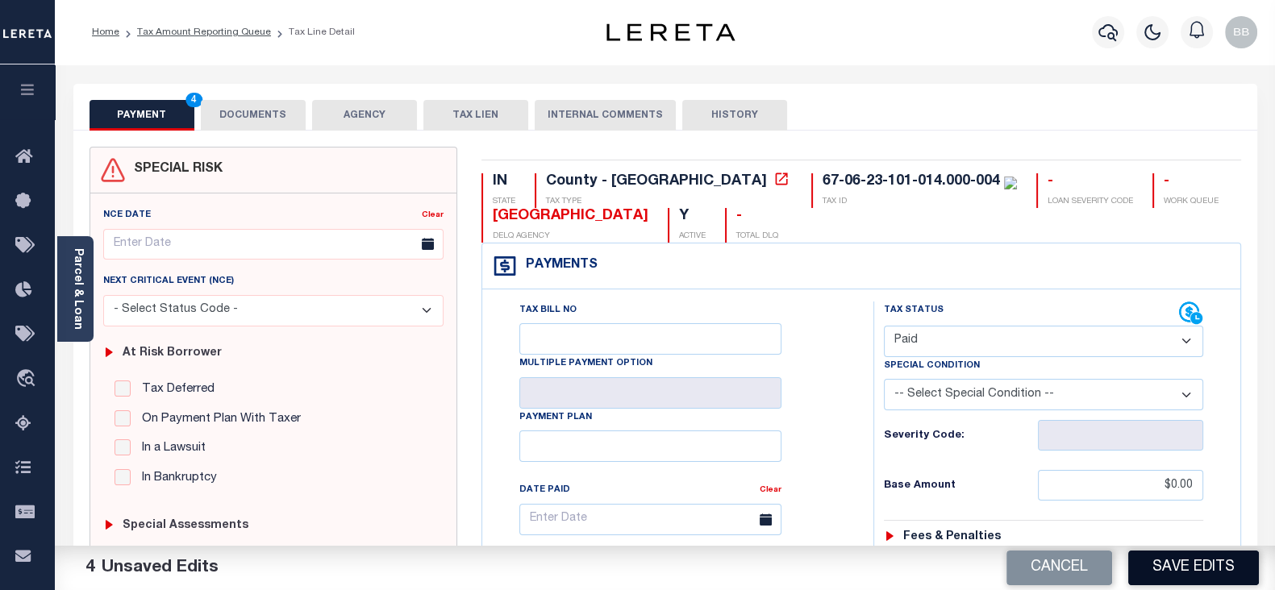
click at [1191, 559] on button "Save Edits" at bounding box center [1193, 568] width 131 height 35
checkbox input "false"
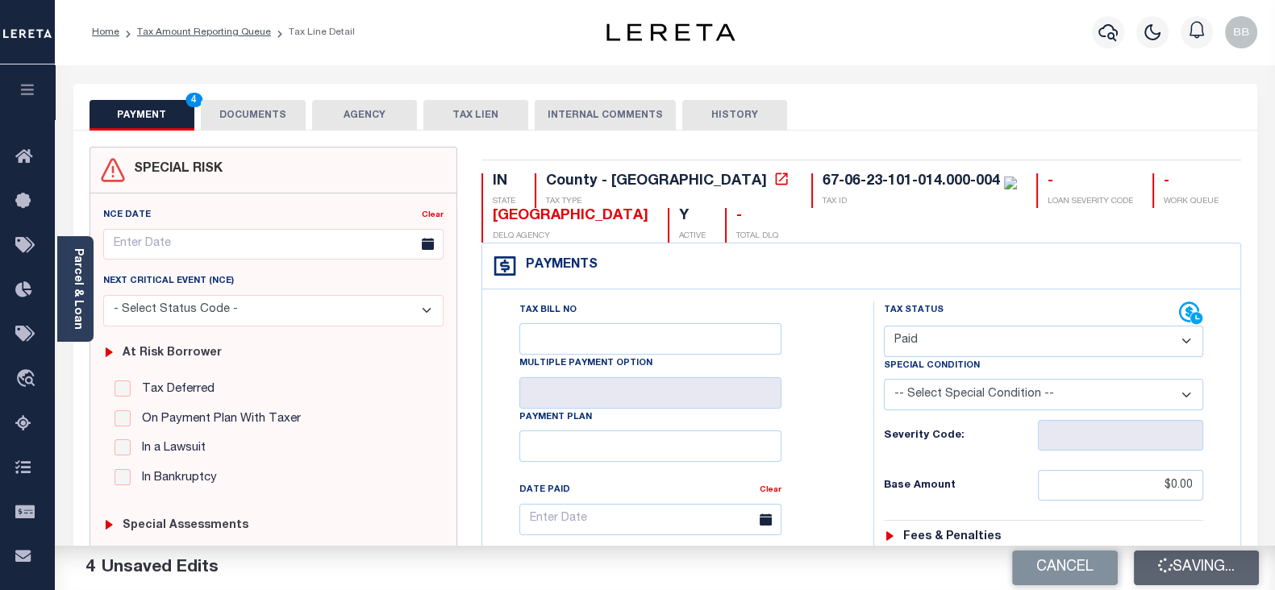
type input "$0"
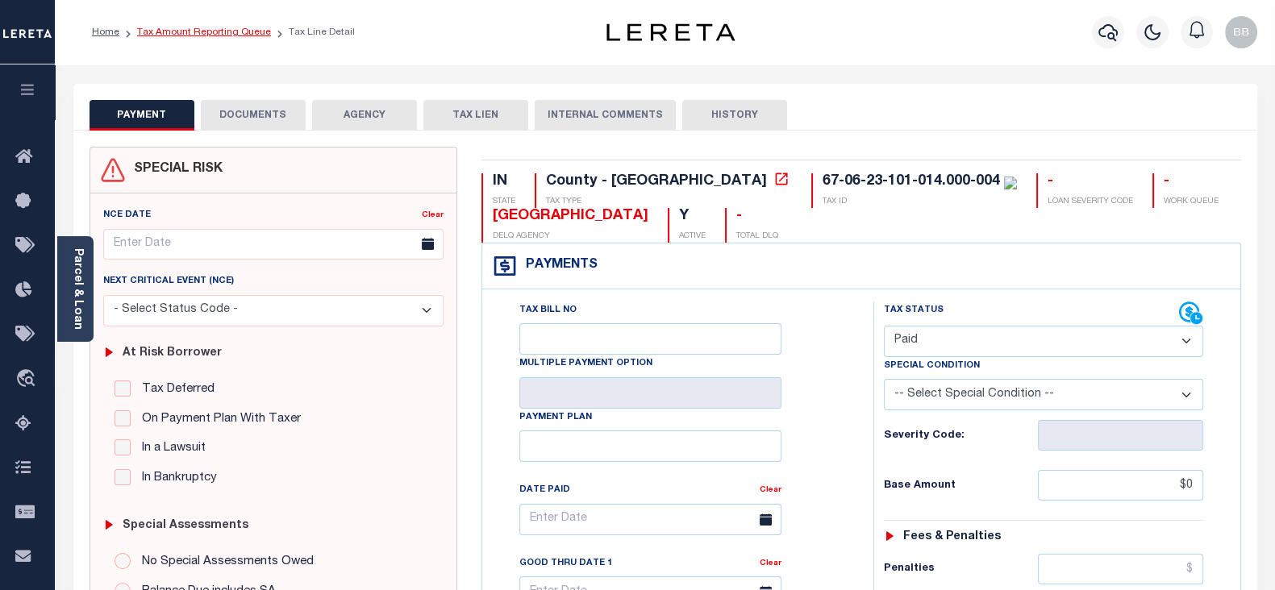
click at [207, 36] on link "Tax Amount Reporting Queue" at bounding box center [204, 32] width 134 height 10
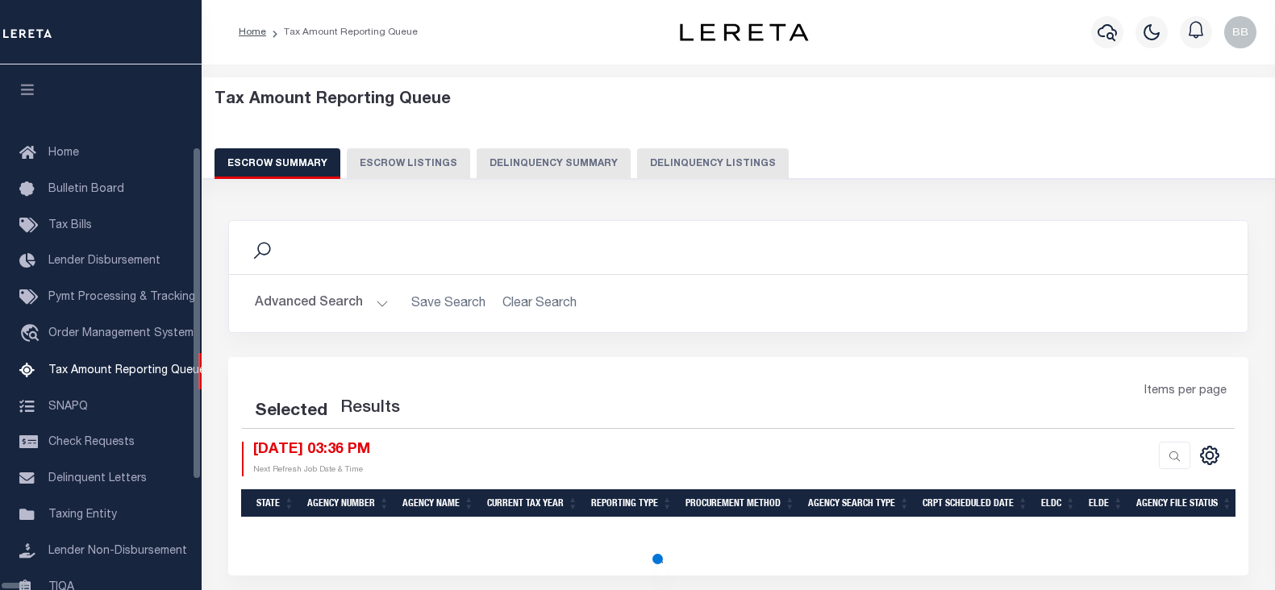
select select "100"
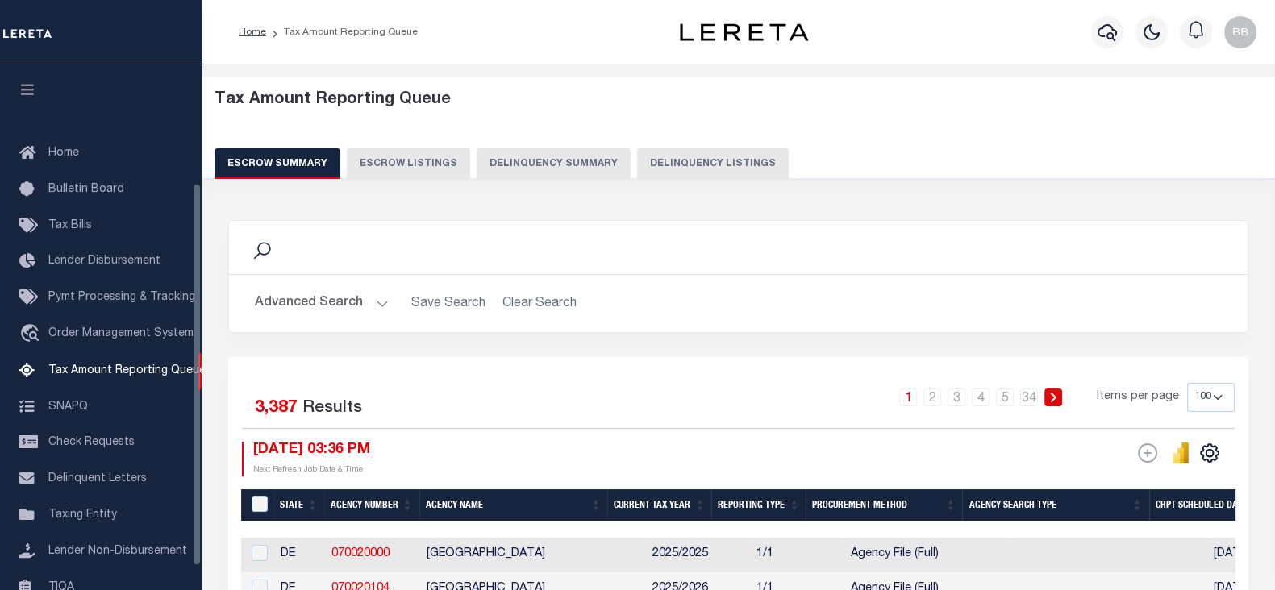
scroll to position [163, 0]
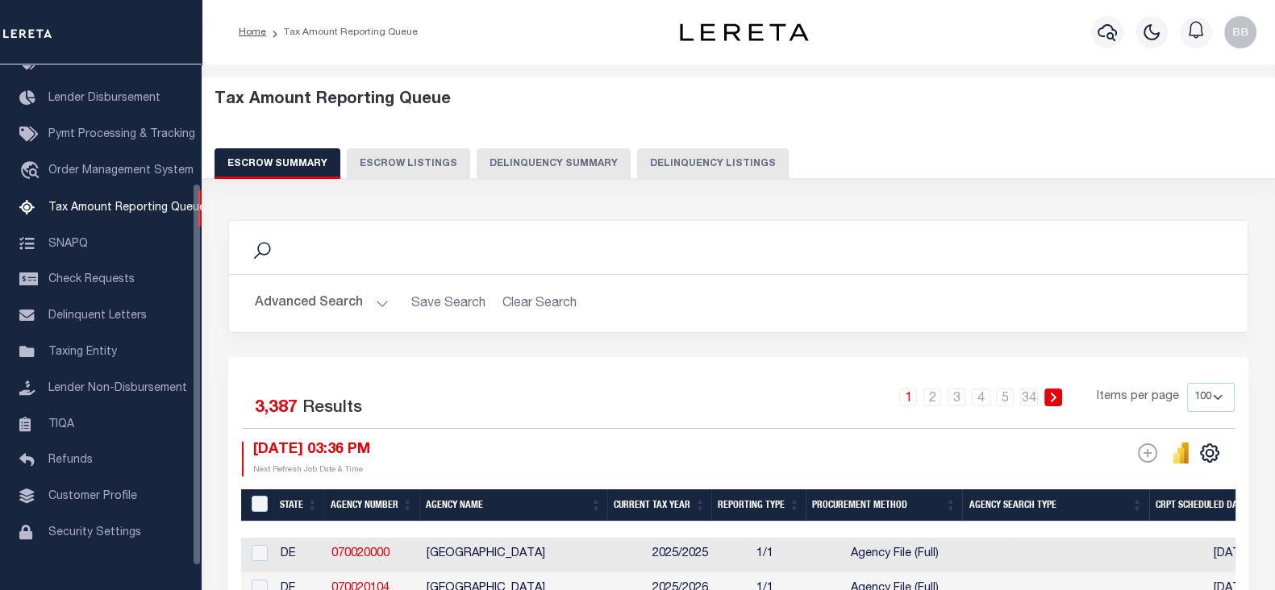
click at [667, 167] on button "Delinquency Listings" at bounding box center [713, 163] width 152 height 31
select select "100"
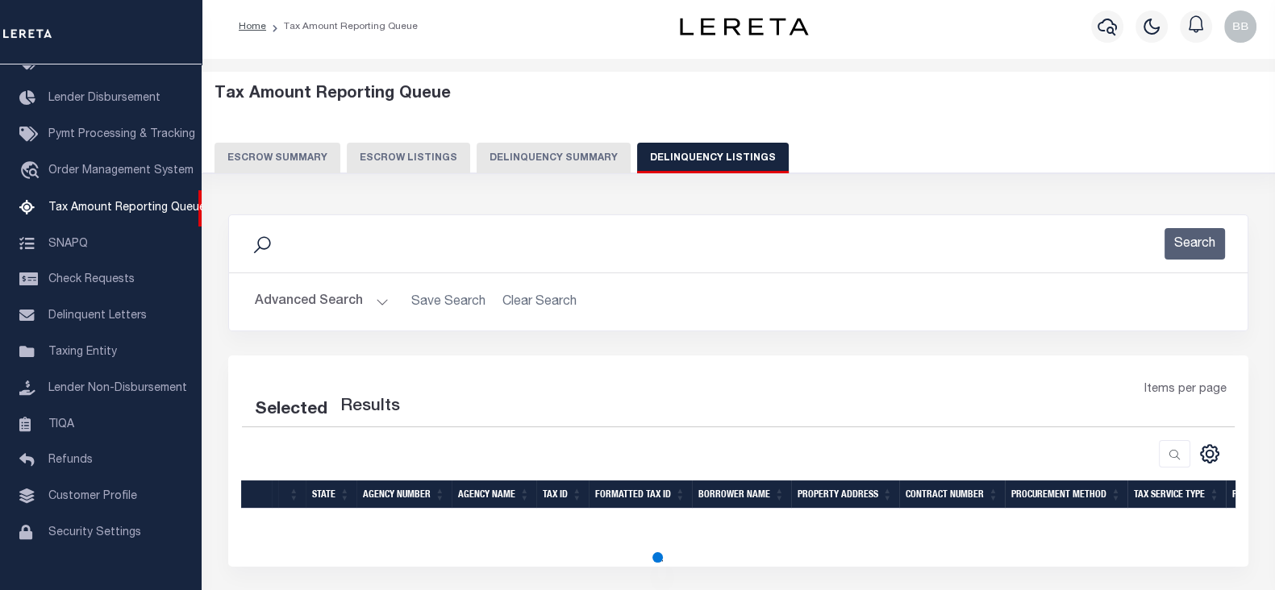
select select "100"
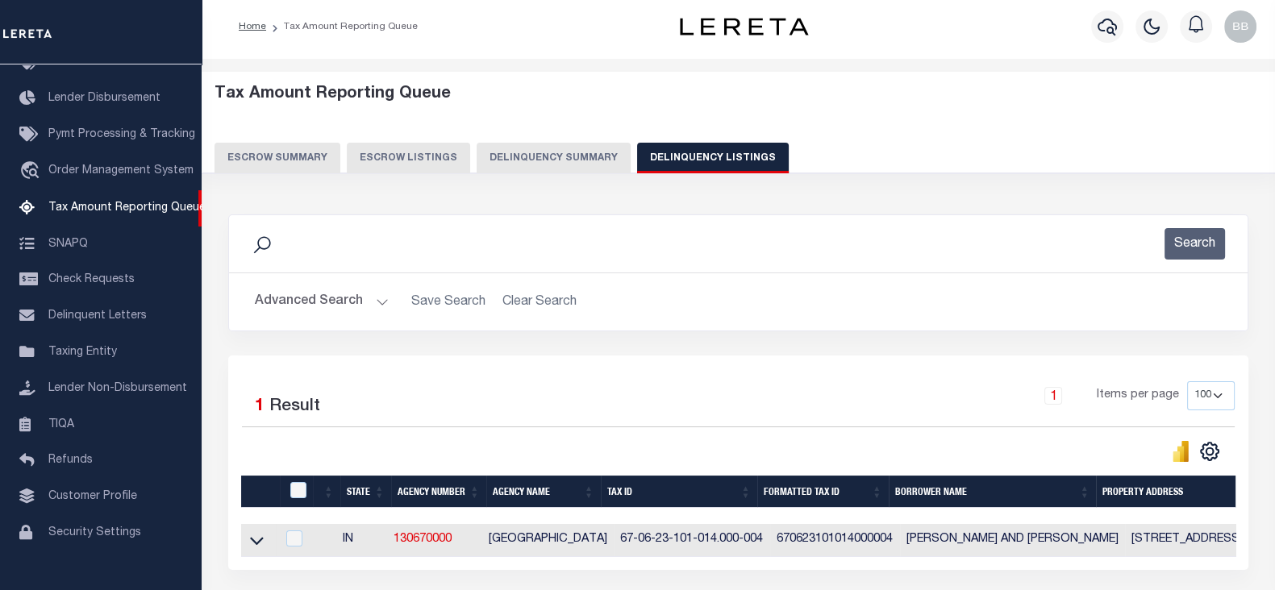
scroll to position [127, 0]
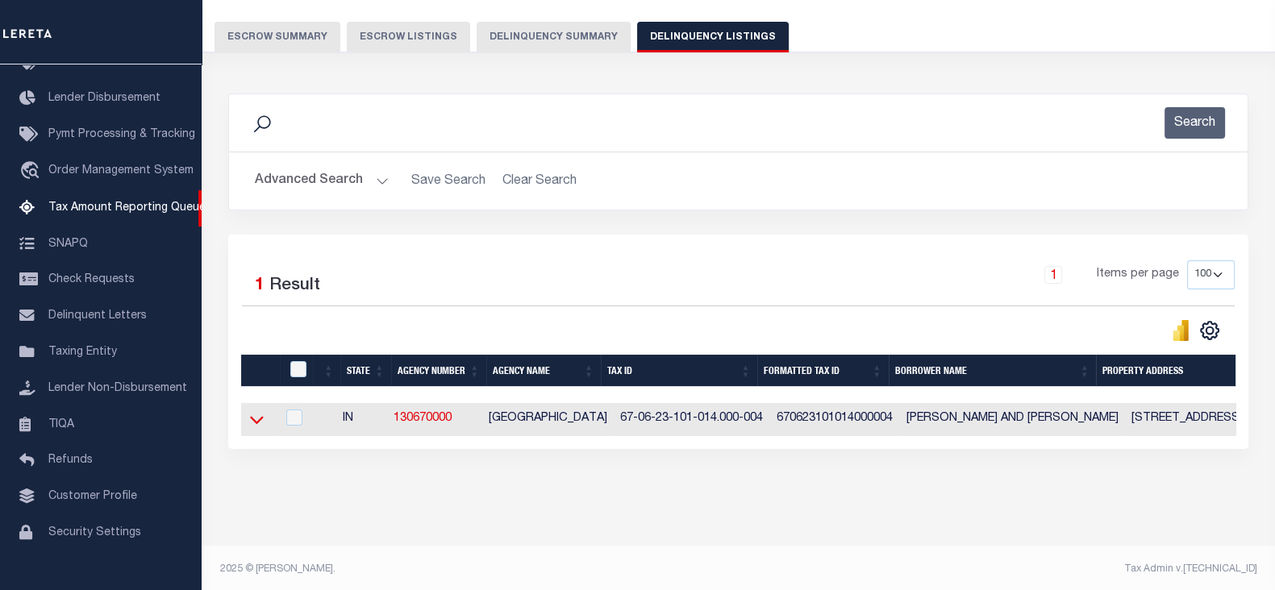
click at [260, 420] on icon at bounding box center [257, 419] width 14 height 17
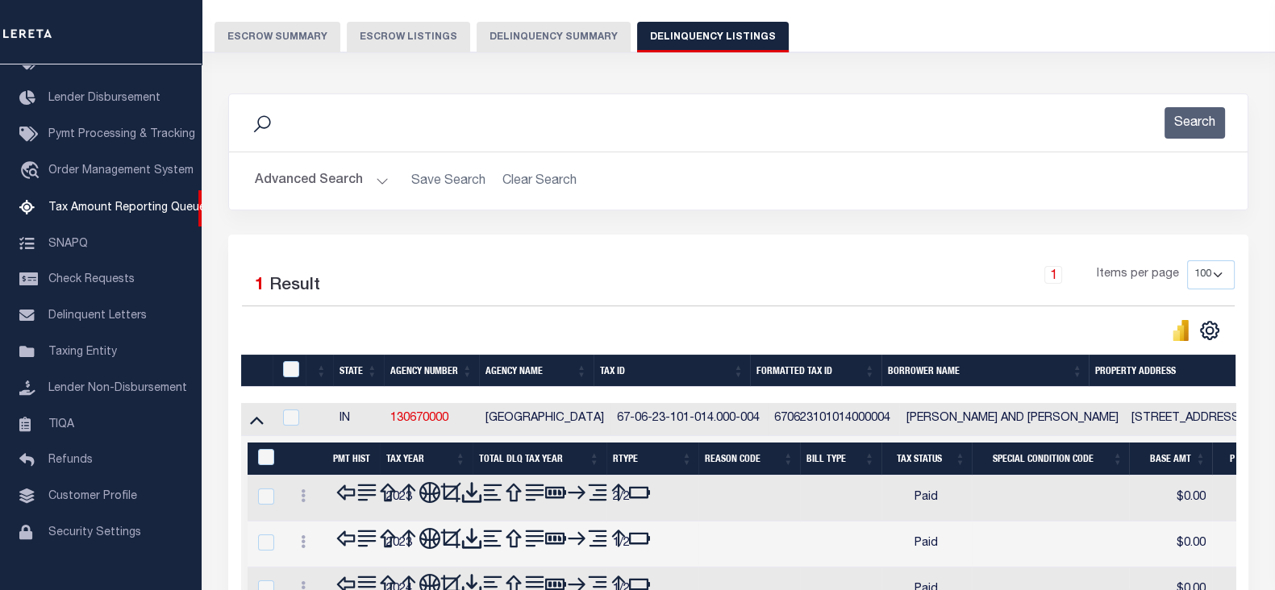
scroll to position [143, 0]
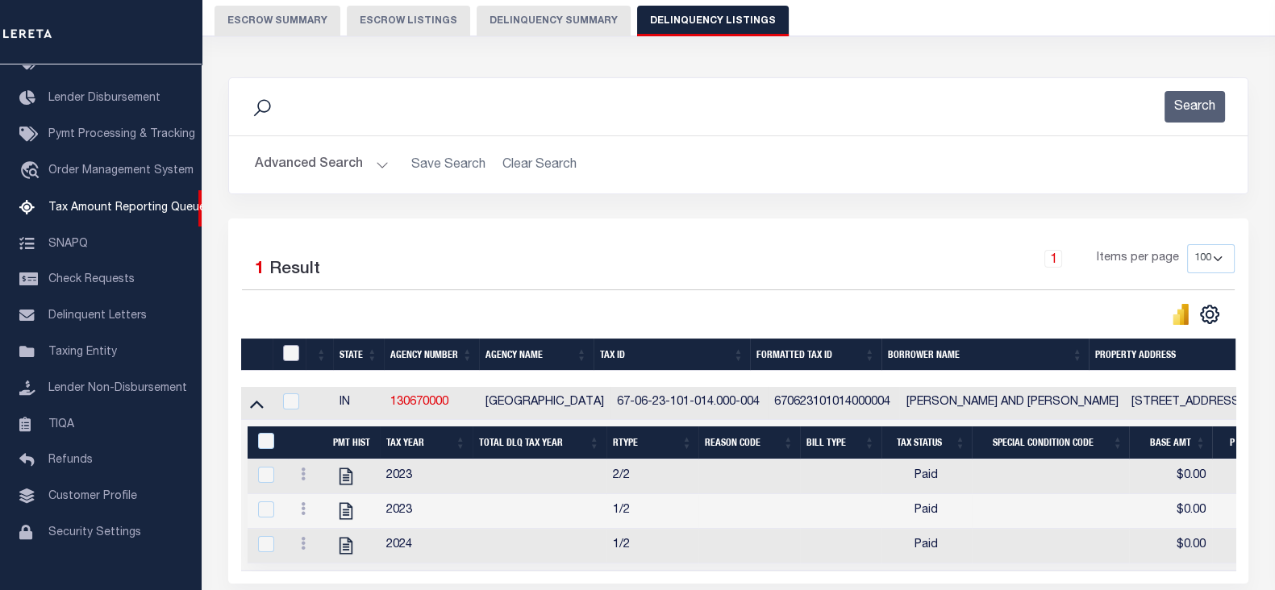
click at [297, 347] on input "checkbox" at bounding box center [291, 353] width 16 height 16
checkbox input "true"
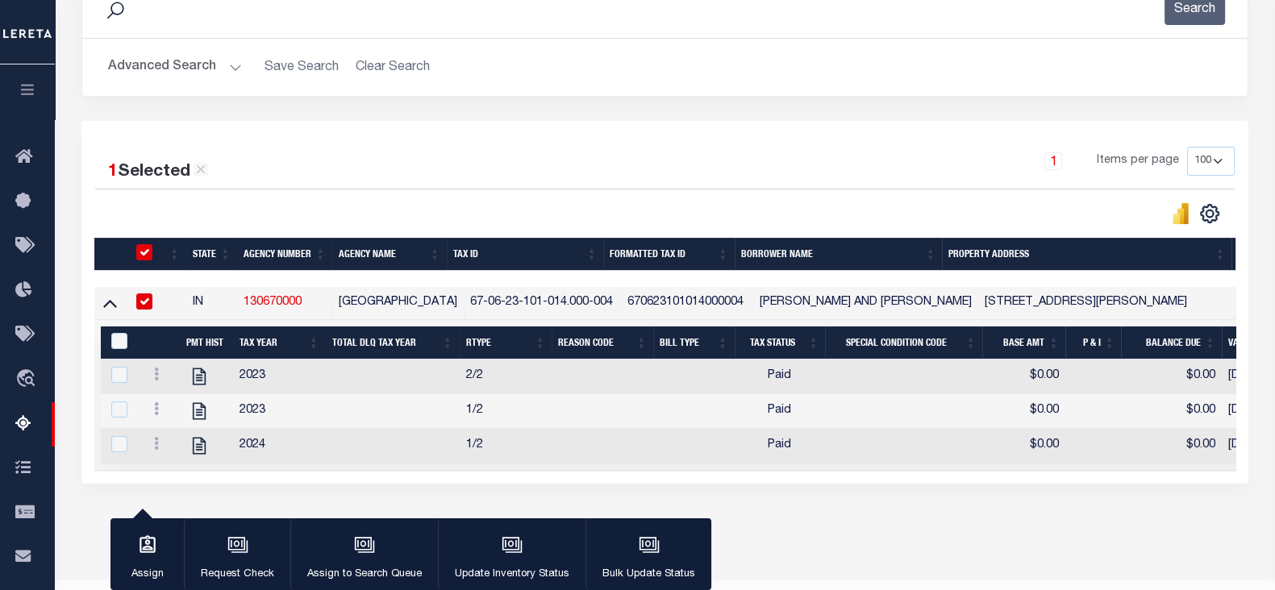
scroll to position [243, 0]
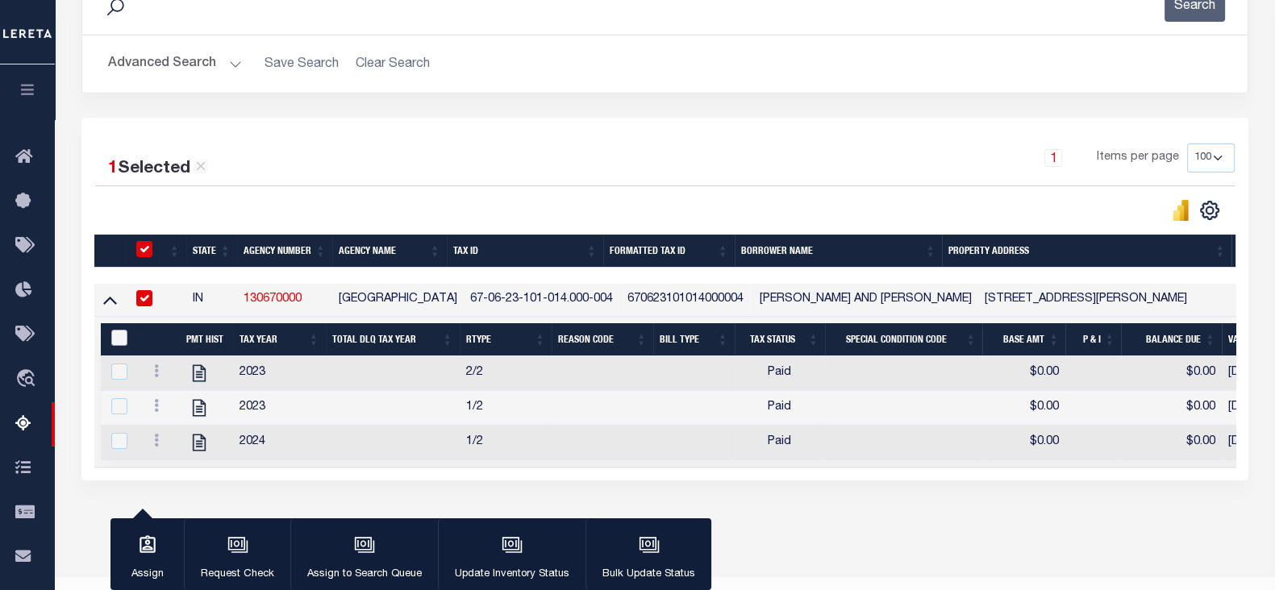
click at [121, 340] on input "&nbsp;" at bounding box center [119, 338] width 16 height 16
checkbox input "true"
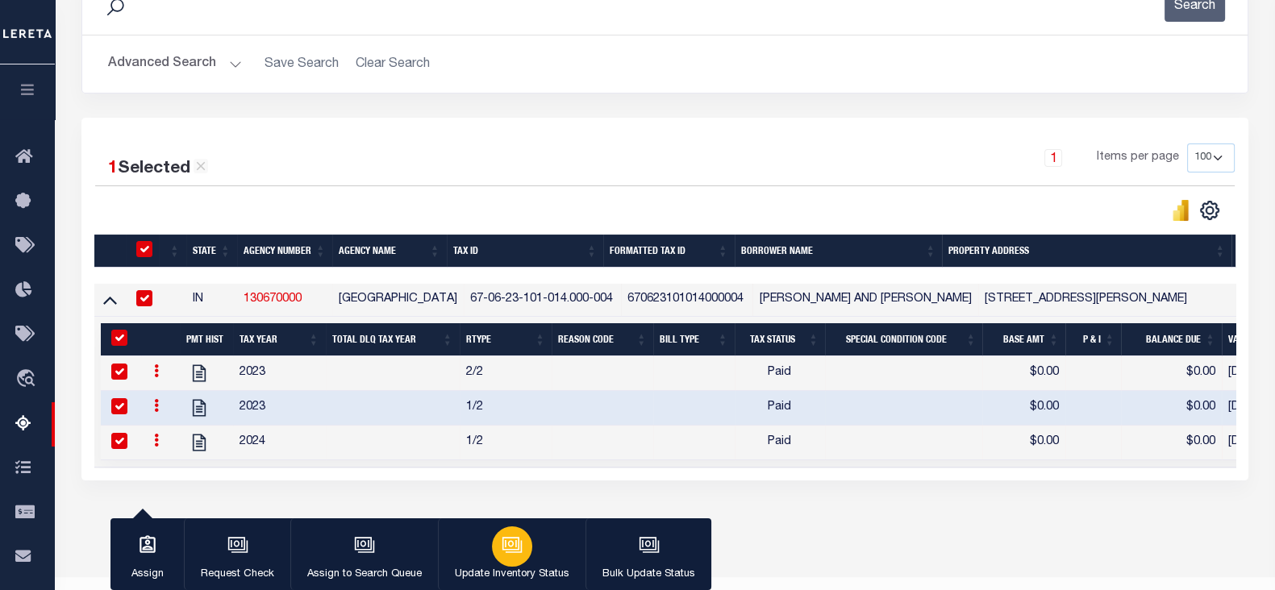
click at [480, 537] on button "Update Inventory Status" at bounding box center [512, 554] width 148 height 73
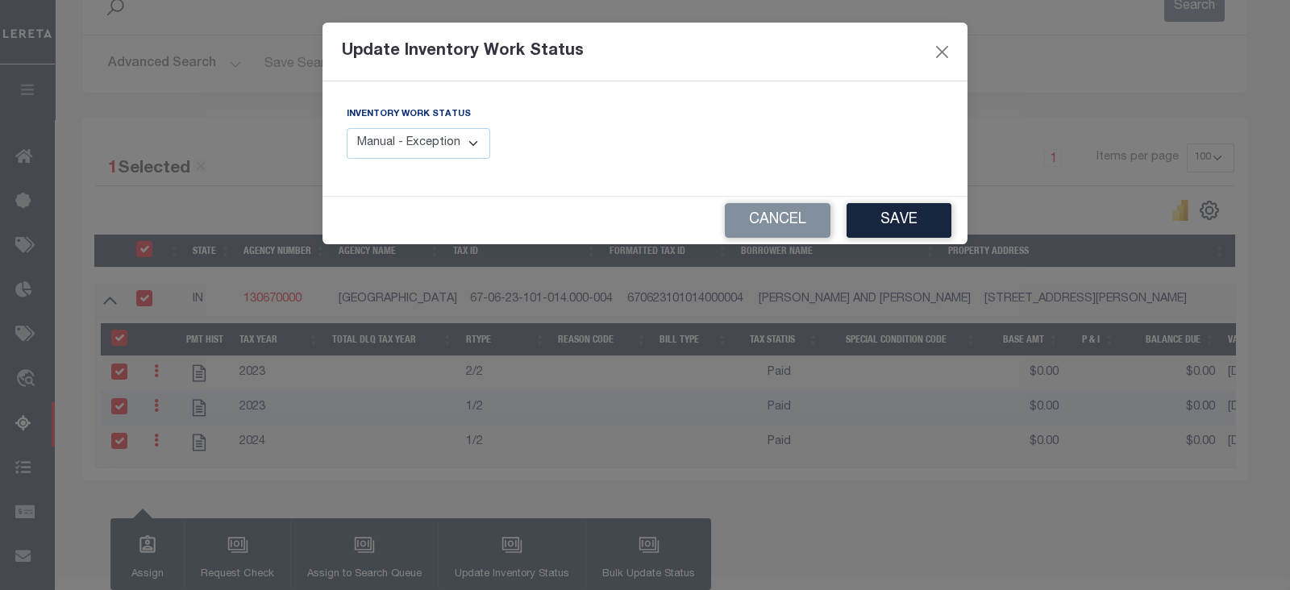
click at [436, 138] on select "Manual - Exception Pended - Awaiting Search Late Add Exception Completed" at bounding box center [418, 143] width 143 height 31
select select "4"
click at [347, 128] on select "Manual - Exception Pended - Awaiting Search Late Add Exception Completed" at bounding box center [418, 143] width 143 height 31
click at [924, 223] on button "Save" at bounding box center [898, 220] width 105 height 35
